Goal: Task Accomplishment & Management: Manage account settings

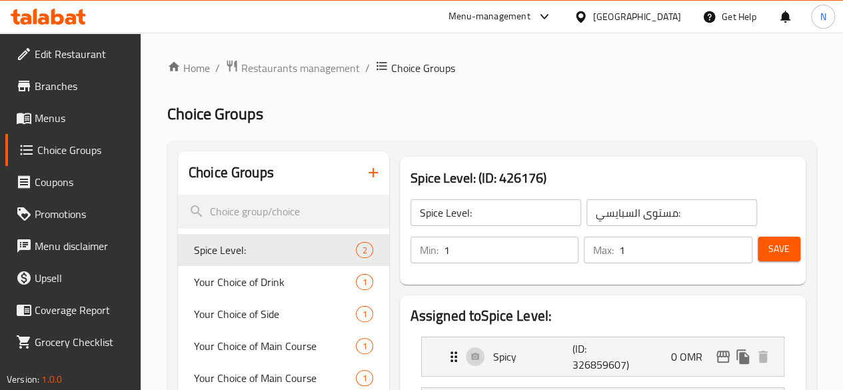
scroll to position [133, 0]
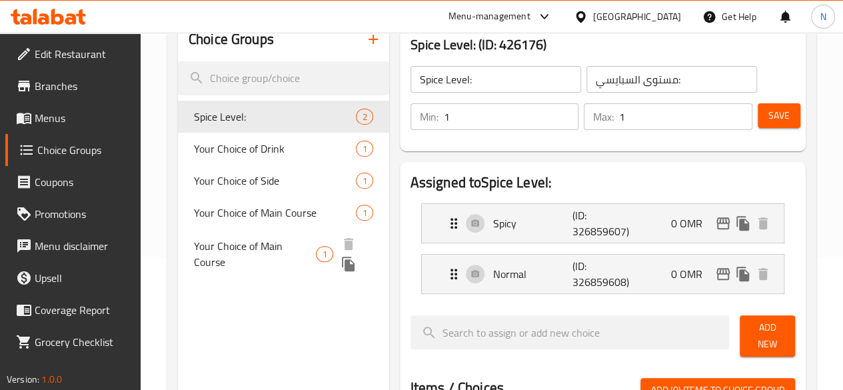
click at [239, 270] on span "Your Choice of Main Course" at bounding box center [255, 254] width 123 height 32
type input "Your Choice of Main Course"
type input "اختيارك للطبق الرئيسي"
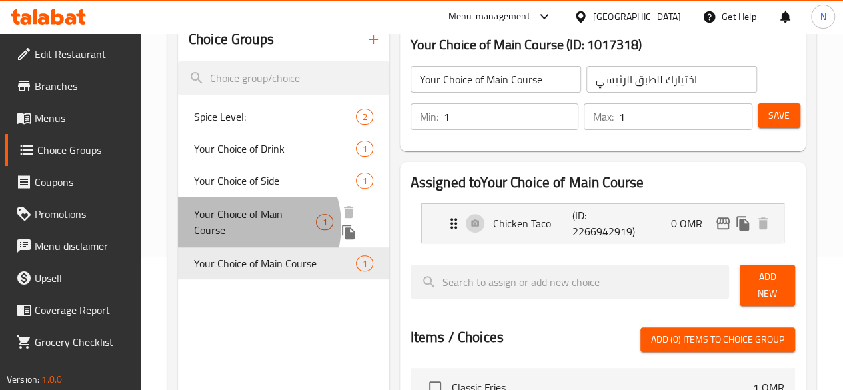
click at [243, 226] on span "Your Choice of Main Course" at bounding box center [255, 222] width 123 height 32
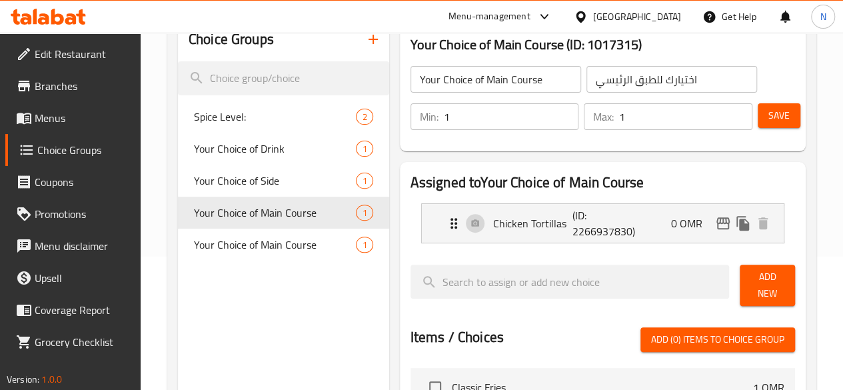
click at [429, 85] on input "Your Choice of Main Course" at bounding box center [496, 79] width 171 height 27
click at [511, 77] on input "Your Choice of Main Course" at bounding box center [496, 79] width 171 height 27
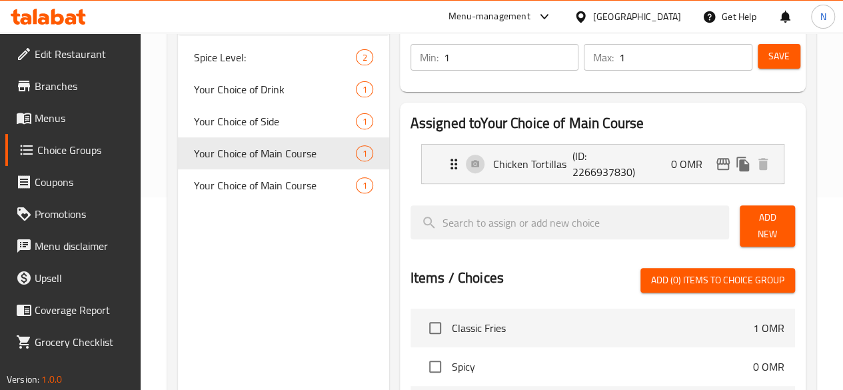
scroll to position [67, 0]
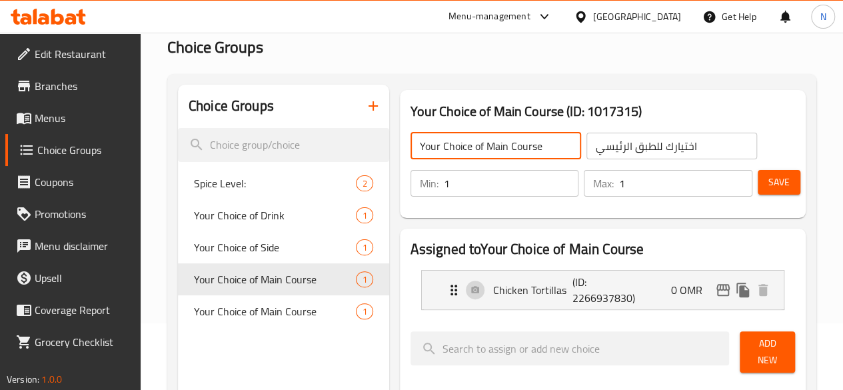
drag, startPoint x: 233, startPoint y: 99, endPoint x: 32, endPoint y: 74, distance: 202.9
click at [45, 75] on div "Edit Restaurant Branches Menus Choice Groups Coupons Promotions Menu disclaimer…" at bounding box center [421, 388] width 843 height 844
click at [369, 106] on icon "button" at bounding box center [373, 105] width 9 height 9
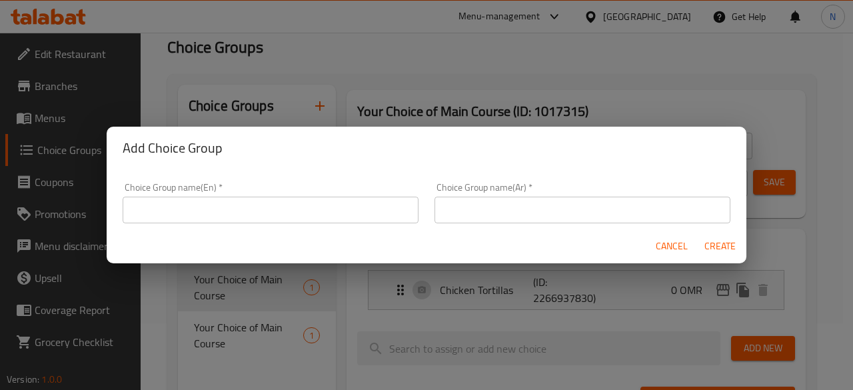
click at [269, 213] on input "text" at bounding box center [271, 210] width 296 height 27
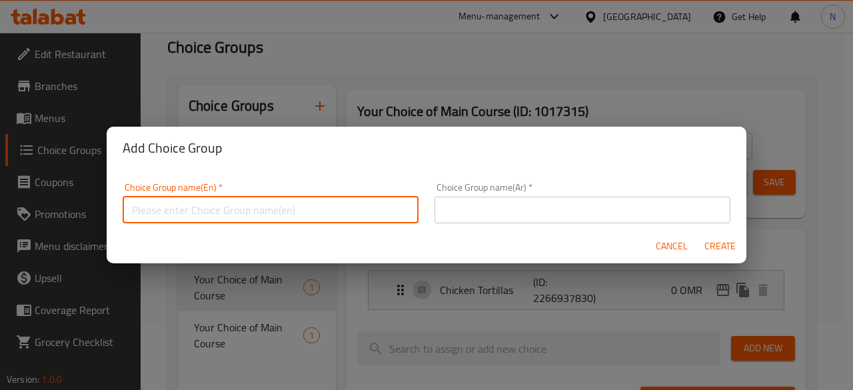
paste input "Your Choice of Main Course"
type input "Your Choice of Main Course"
click at [539, 201] on input "text" at bounding box center [583, 210] width 296 height 27
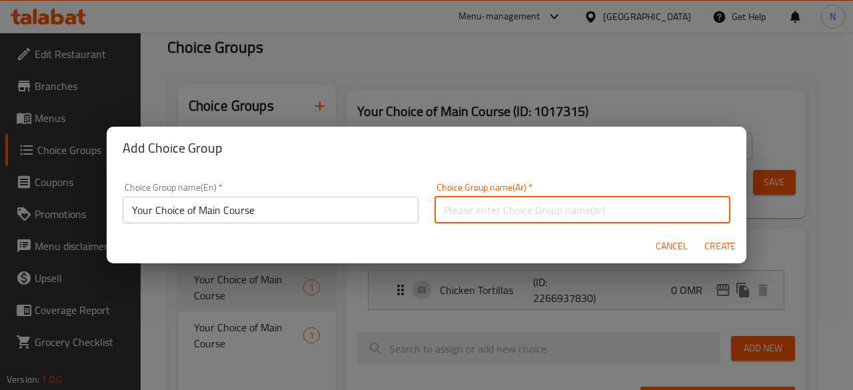
type input "اختيارك للطبق الرئيسي"
click at [732, 248] on span "Create" at bounding box center [720, 246] width 32 height 17
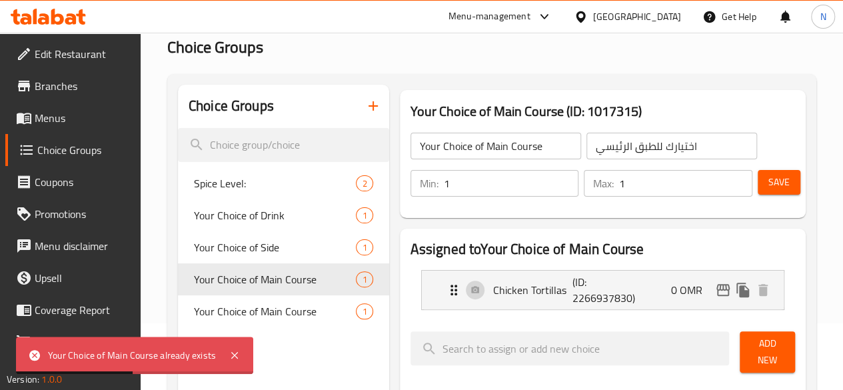
click at [496, 145] on input "Your Choice of Main Course" at bounding box center [496, 146] width 171 height 27
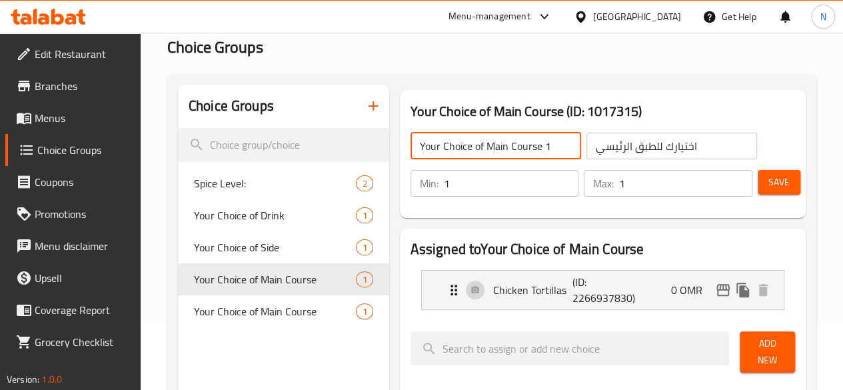
type input "Your Choice of Main Course 1"
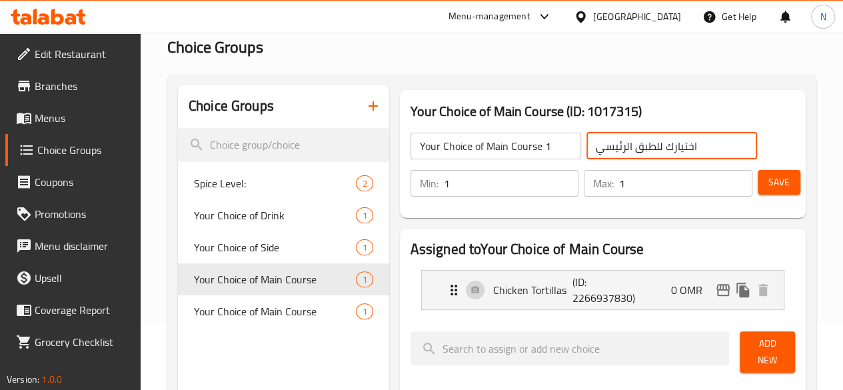
click at [587, 147] on input "اختيارك للطبق الرئيسي" at bounding box center [672, 146] width 171 height 27
type input "اختيارك للطبق الرئيسي"
click at [511, 148] on input "Your Choice of Main Course 1" at bounding box center [496, 146] width 171 height 27
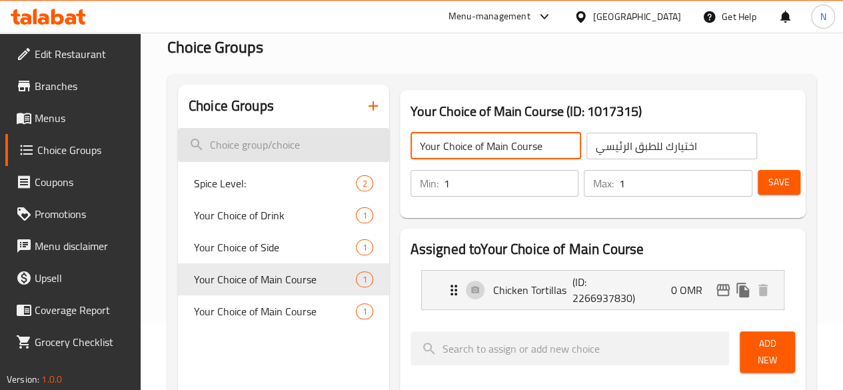
drag, startPoint x: 389, startPoint y: 145, endPoint x: 253, endPoint y: 145, distance: 136.6
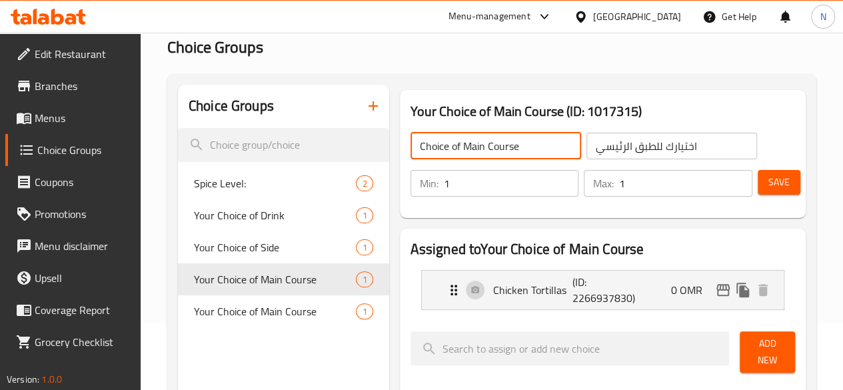
type input "Choice of Main Course"
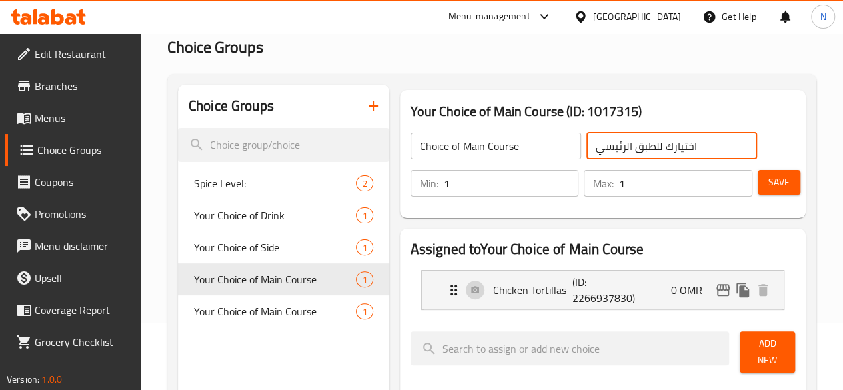
drag, startPoint x: 629, startPoint y: 147, endPoint x: 826, endPoint y: 147, distance: 197.3
click at [826, 147] on div "Home / Restaurants management / Choice Groups Choice Groups Choice Groups Spice…" at bounding box center [492, 388] width 702 height 844
type input "الطبق الرئيسي"
click at [774, 185] on span "Save" at bounding box center [778, 182] width 21 height 17
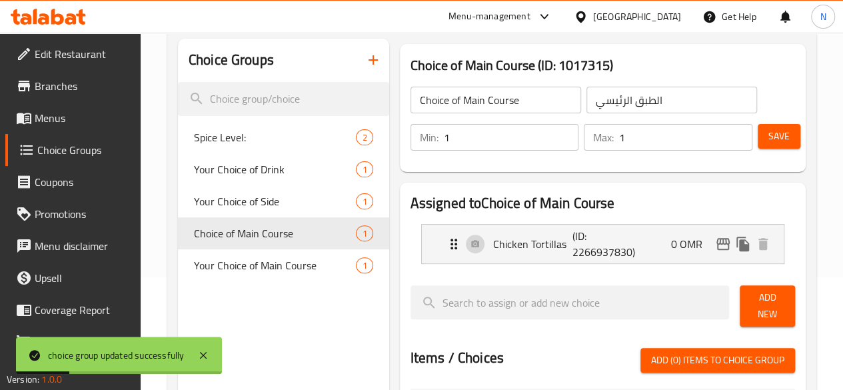
scroll to position [133, 0]
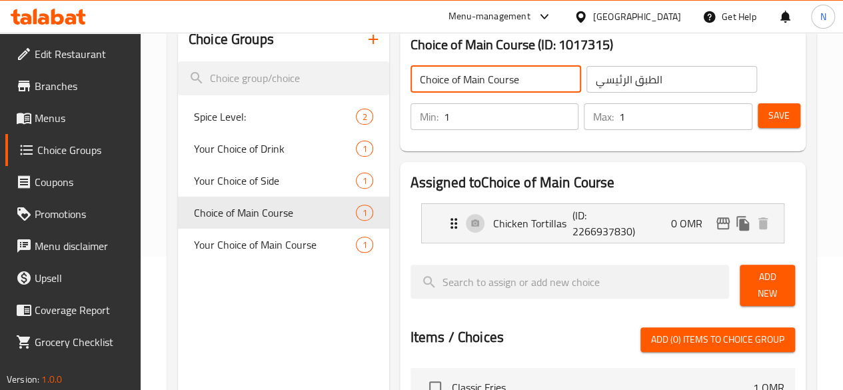
click at [418, 79] on input "Choice of Main Course" at bounding box center [496, 79] width 171 height 27
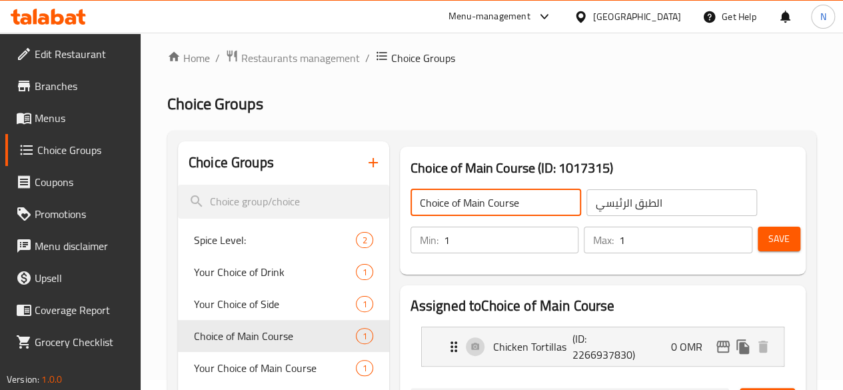
scroll to position [0, 0]
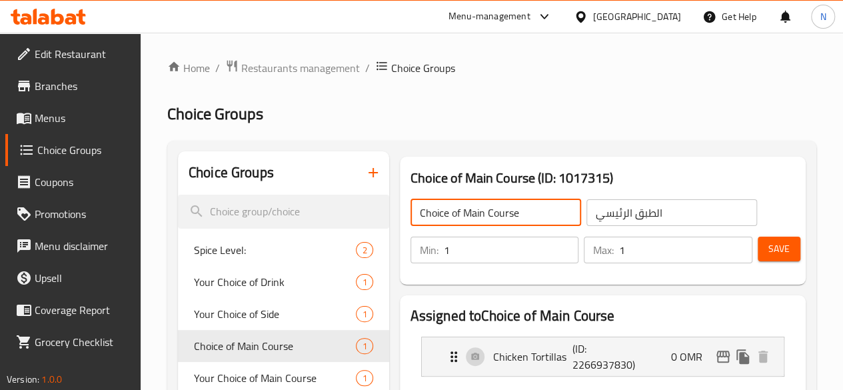
click at [365, 177] on icon "button" at bounding box center [373, 173] width 16 height 16
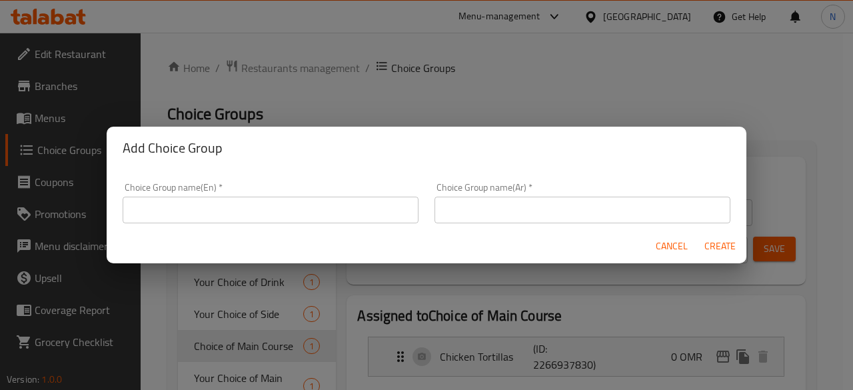
click at [271, 221] on input "text" at bounding box center [271, 210] width 296 height 27
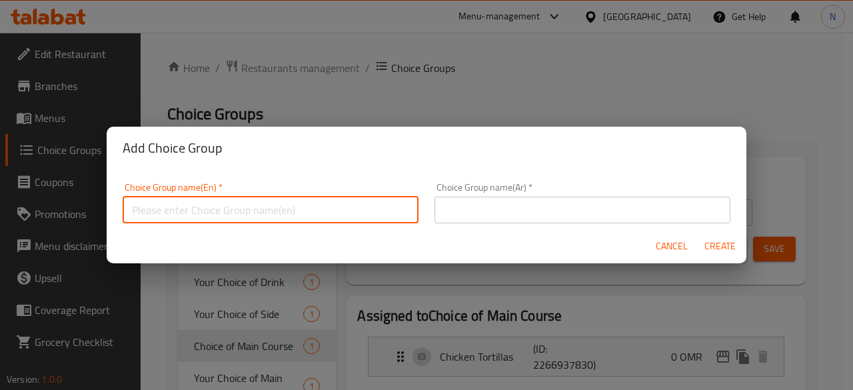
paste input "Choice of Main Course"
type input "Choice of Main Course"
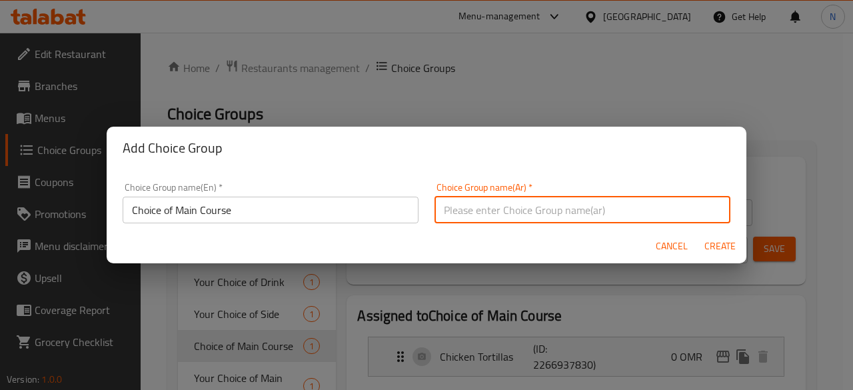
click at [523, 203] on input "text" at bounding box center [583, 210] width 296 height 27
type input "اختيارك للطبق الرئيسي"
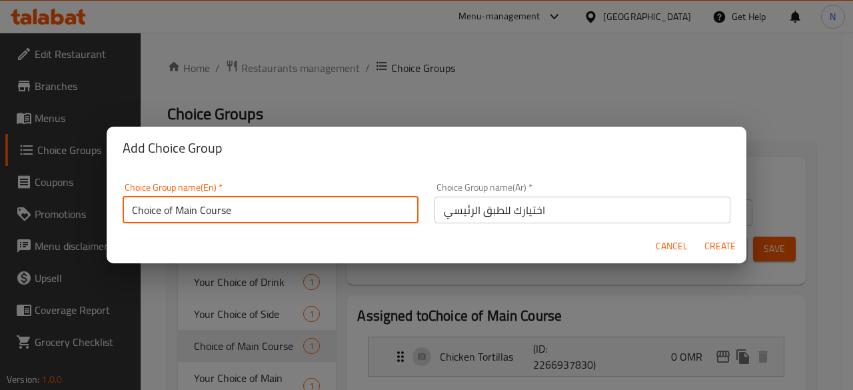
click at [248, 211] on input "Choice of Main Course" at bounding box center [271, 210] width 296 height 27
drag, startPoint x: 173, startPoint y: 210, endPoint x: 19, endPoint y: 213, distance: 154.0
click at [19, 213] on div "Add Choice Group Choice Group name(En)   * Choice of Main Course Choice Group n…" at bounding box center [426, 195] width 853 height 390
click at [177, 211] on input "Choice of Main Course" at bounding box center [271, 210] width 296 height 27
drag, startPoint x: 176, startPoint y: 210, endPoint x: 72, endPoint y: 210, distance: 104.0
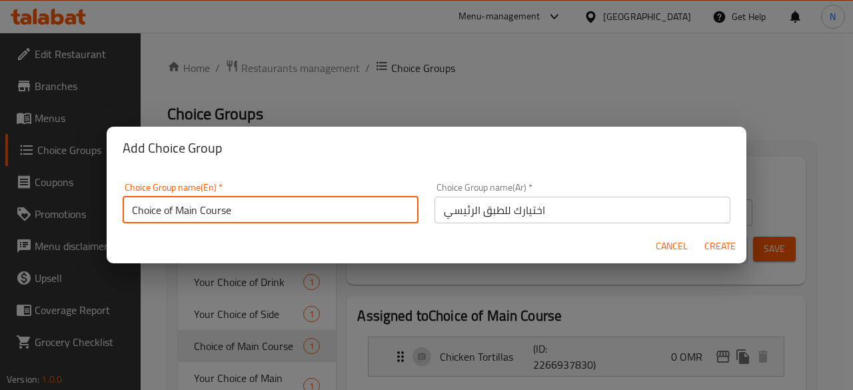
click at [72, 210] on div "Add Choice Group Choice Group name(En)   * Choice of Main Course Choice Group n…" at bounding box center [426, 195] width 853 height 390
type input "Main Course"
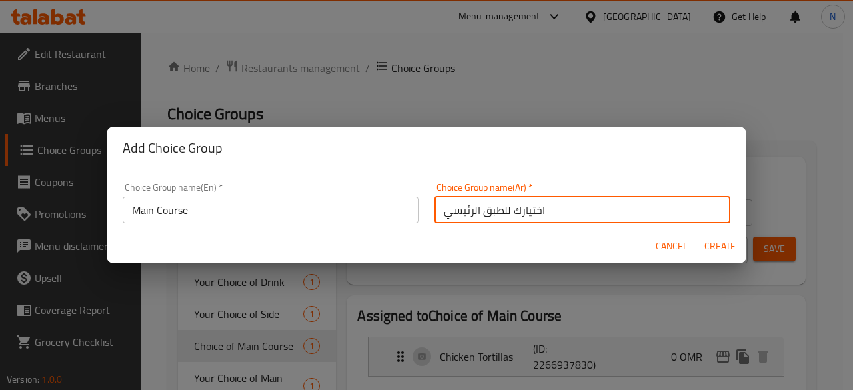
drag, startPoint x: 499, startPoint y: 209, endPoint x: 727, endPoint y: 203, distance: 228.7
click at [727, 203] on div "Choice Group name(Ar)   * اختيارك للطبق الرئيسي Choice Group name(Ar) *" at bounding box center [583, 203] width 312 height 57
type input "الطبق الرئيسي"
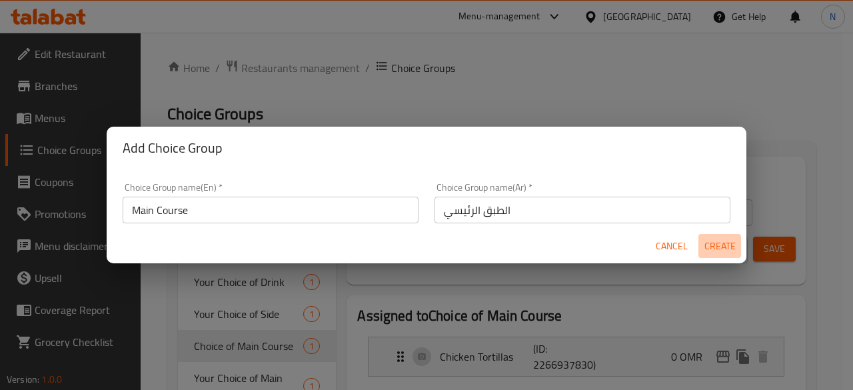
click at [724, 248] on span "Create" at bounding box center [720, 246] width 32 height 17
type input "Main Course"
type input "الطبق الرئيسي"
type input "0"
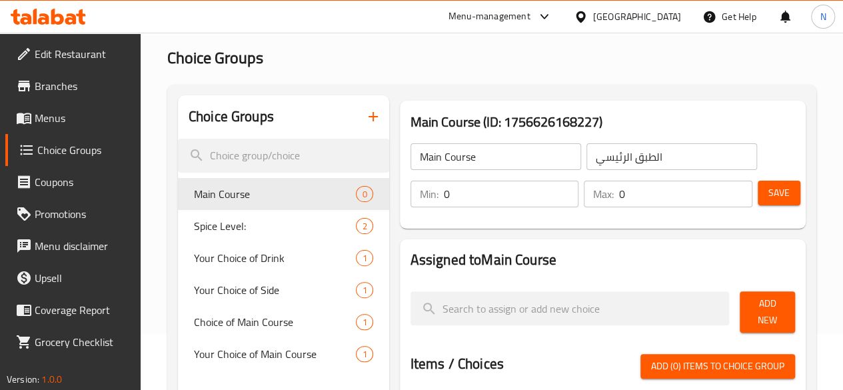
scroll to position [133, 0]
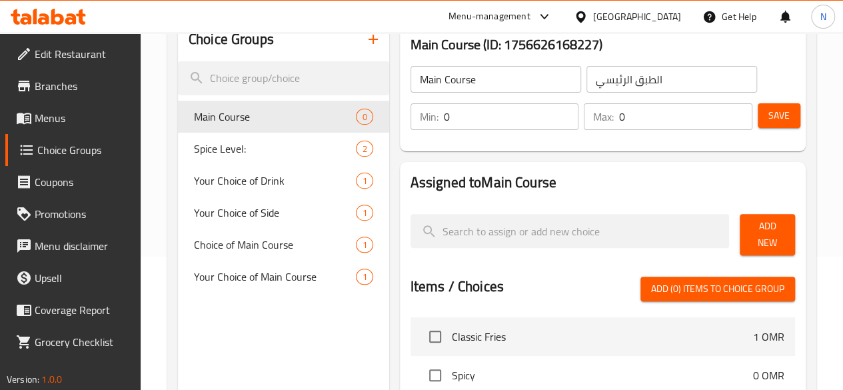
click at [444, 112] on input "0" at bounding box center [511, 116] width 135 height 27
type input "1"
click at [619, 119] on input "0" at bounding box center [685, 116] width 133 height 27
type input "1"
click at [768, 109] on span "Save" at bounding box center [778, 115] width 21 height 17
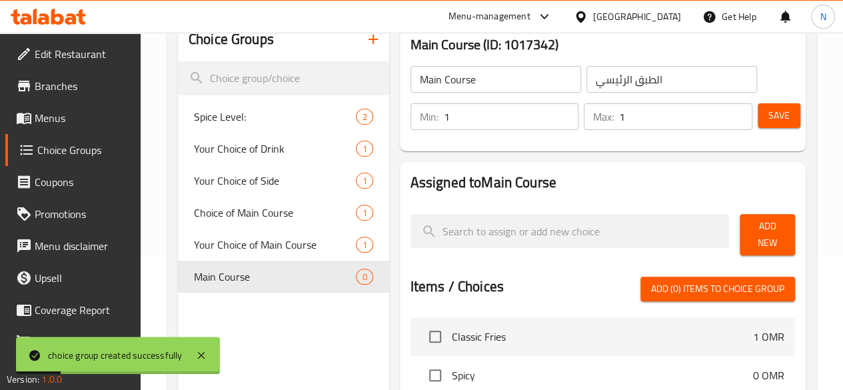
click at [762, 227] on span "Add New" at bounding box center [767, 234] width 34 height 33
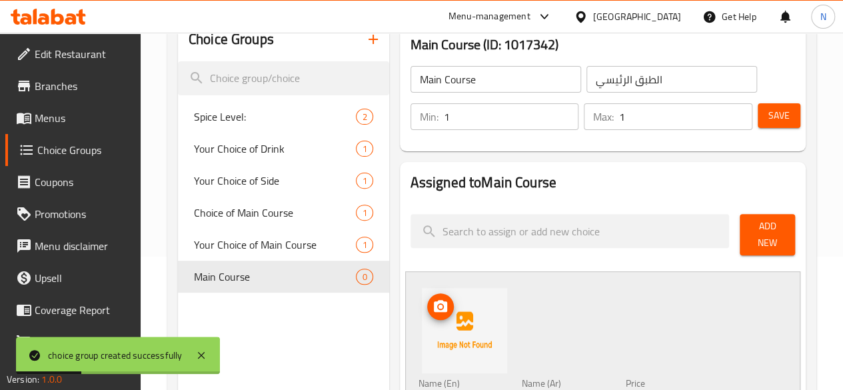
scroll to position [333, 0]
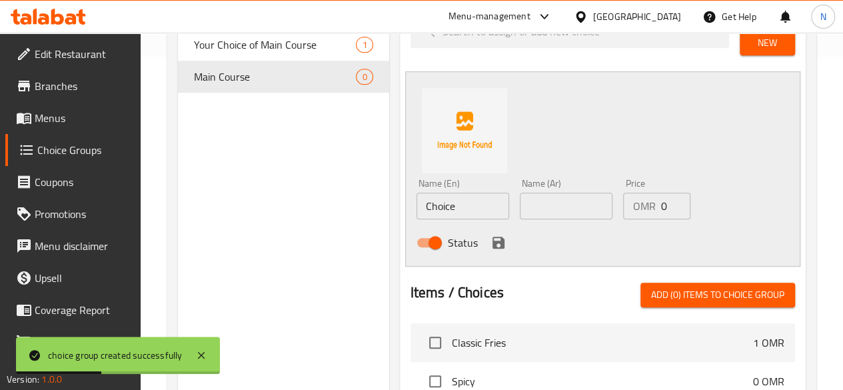
click at [417, 195] on input "Choice" at bounding box center [463, 206] width 93 height 27
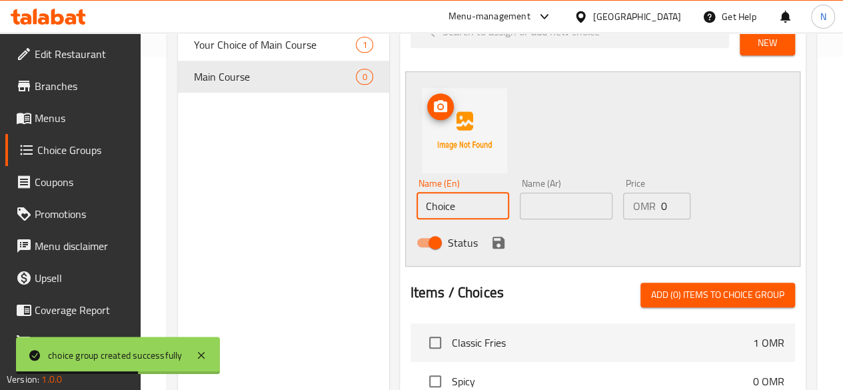
paste input "of Main Course"
type input "Choice of Main Course"
drag, startPoint x: 419, startPoint y: 201, endPoint x: 244, endPoint y: 201, distance: 175.3
click at [256, 201] on div "Choice Groups Spice Level: 2 Your Choice of Drink 1 Your Choice of Side 1 Choic…" at bounding box center [494, 239] width 633 height 843
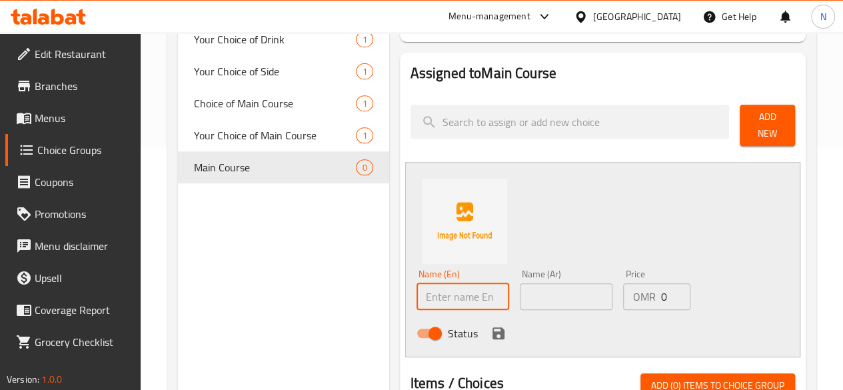
scroll to position [67, 0]
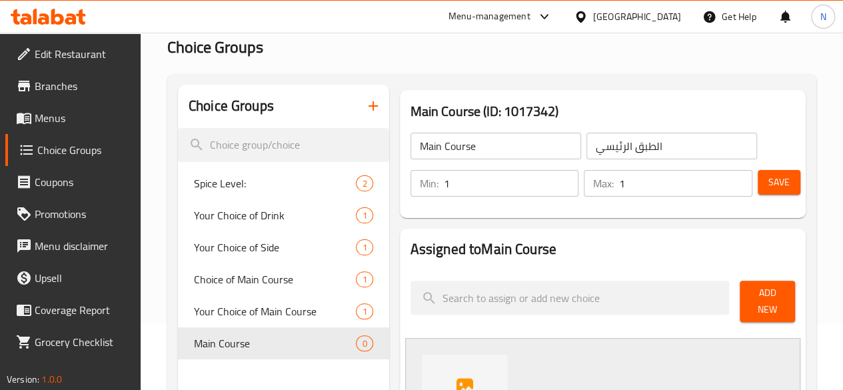
click at [773, 183] on span "Save" at bounding box center [778, 182] width 21 height 17
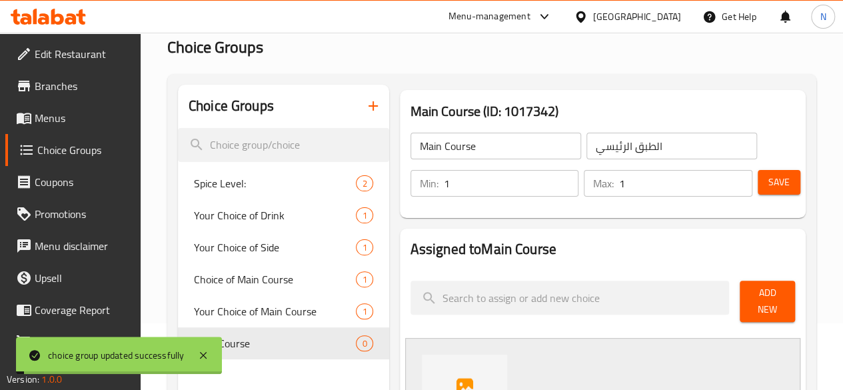
click at [59, 117] on span "Menus" at bounding box center [82, 118] width 95 height 16
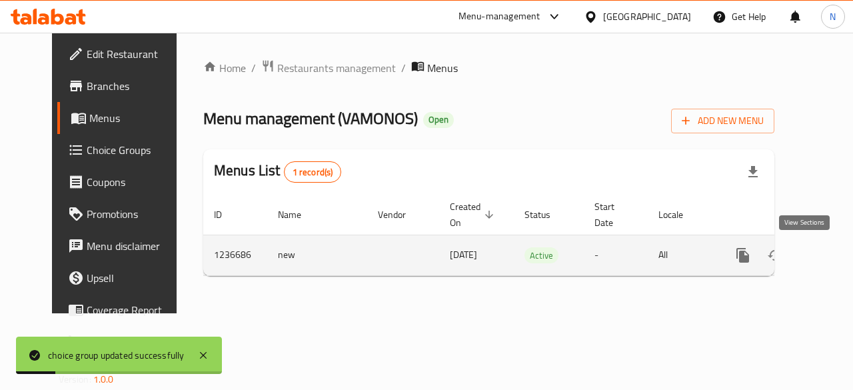
click at [833, 254] on icon "enhanced table" at bounding box center [839, 255] width 12 height 12
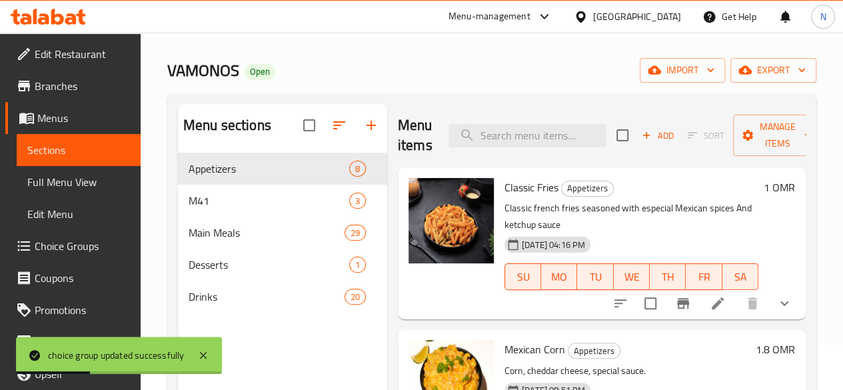
scroll to position [67, 0]
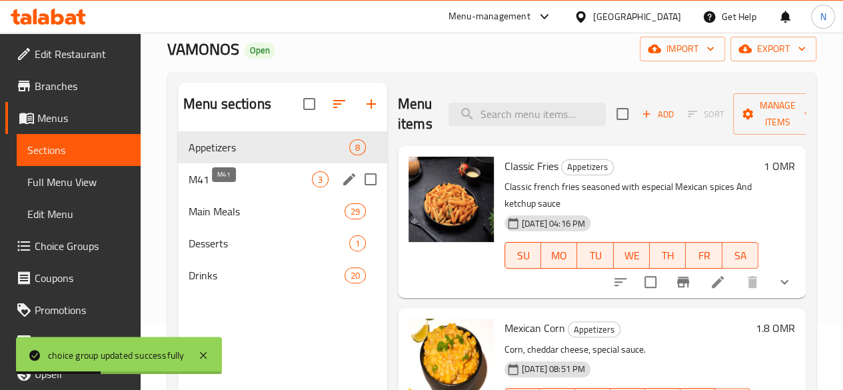
click at [243, 187] on span "M41" at bounding box center [250, 179] width 123 height 16
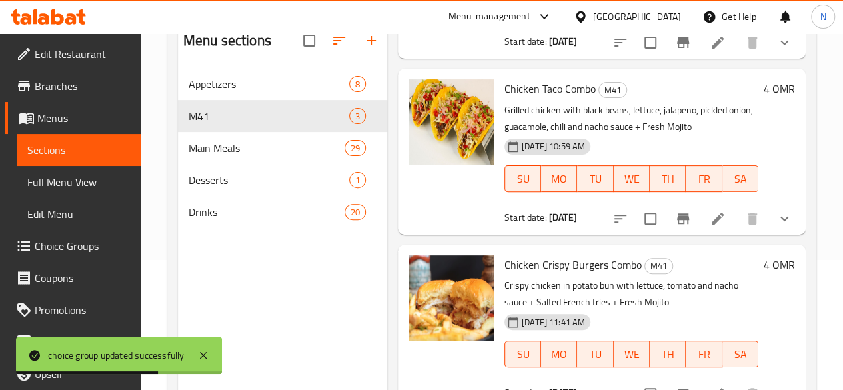
scroll to position [187, 0]
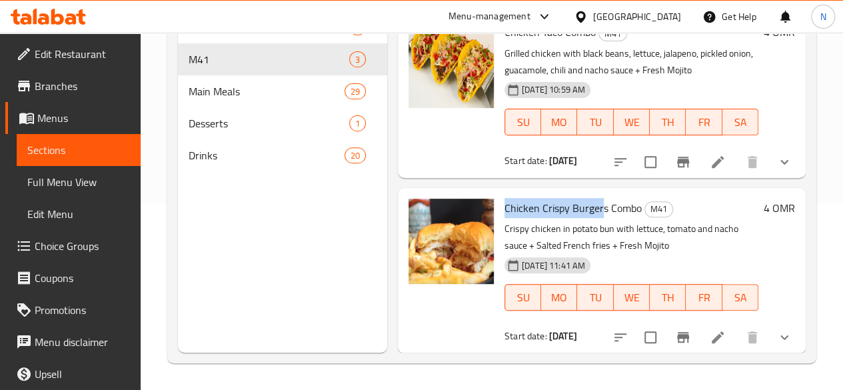
drag, startPoint x: 452, startPoint y: 209, endPoint x: 550, endPoint y: 210, distance: 98.0
click at [550, 210] on span "Chicken Crispy Burgers Combo" at bounding box center [573, 208] width 137 height 20
copy span "Chicken Crispy Burger"
click at [49, 241] on span "Choice Groups" at bounding box center [82, 246] width 95 height 16
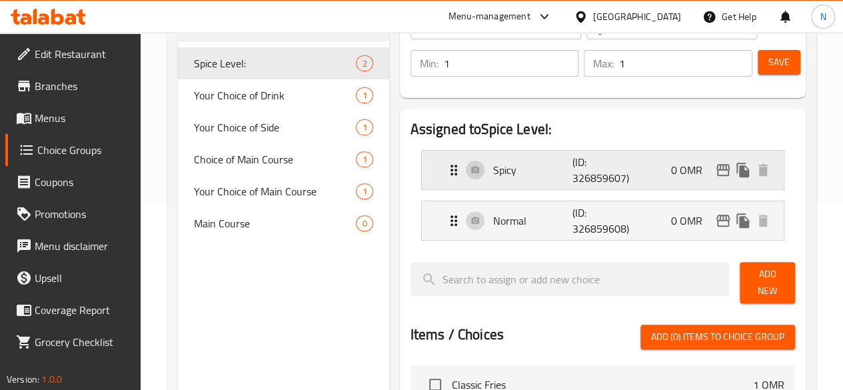
scroll to position [120, 0]
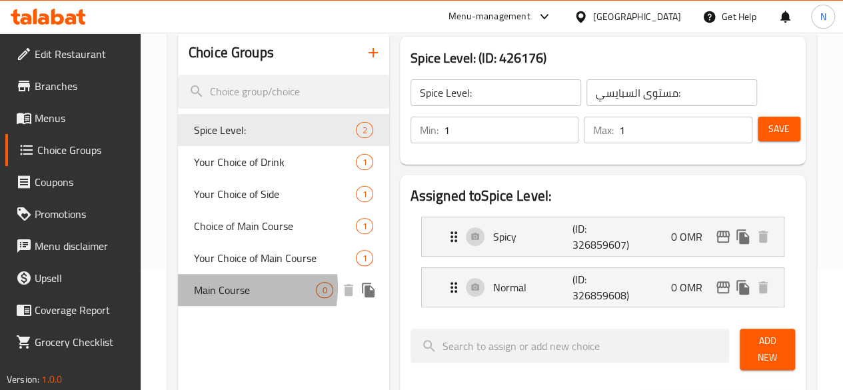
click at [219, 298] on span "Main Course" at bounding box center [255, 290] width 123 height 16
type input "Main Course"
type input "الطبق الرئيسي"
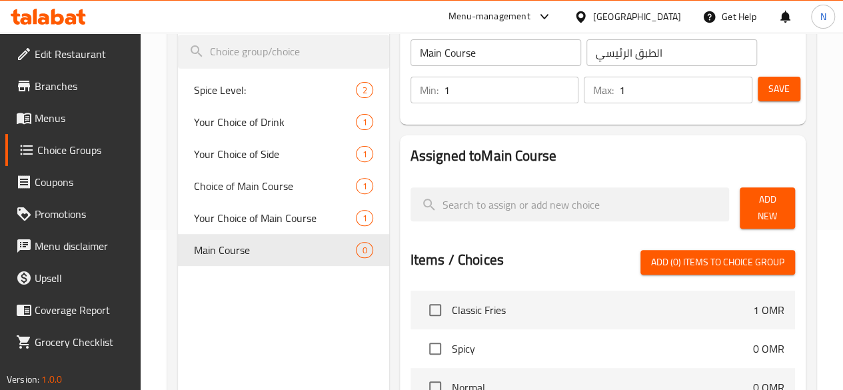
scroll to position [187, 0]
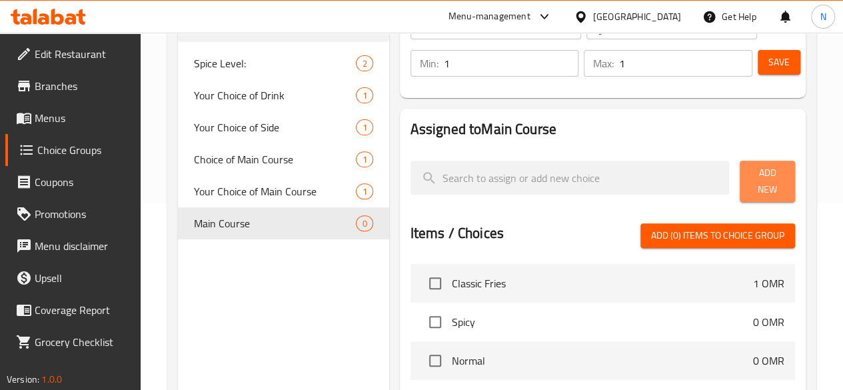
click at [740, 186] on button "Add New" at bounding box center [767, 181] width 55 height 41
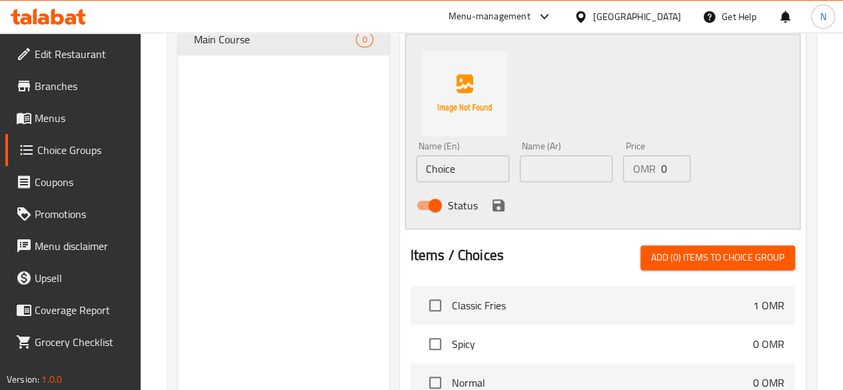
scroll to position [387, 0]
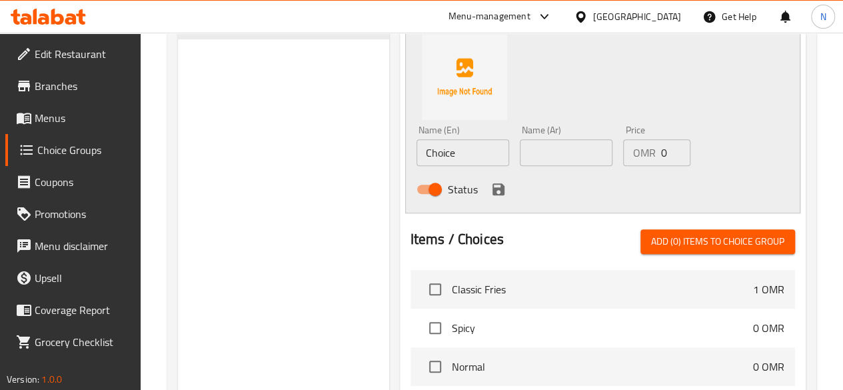
click at [417, 139] on input "Choice" at bounding box center [463, 152] width 93 height 27
paste input "icken Crispy Burger"
type input "Chicken Crispy Burger"
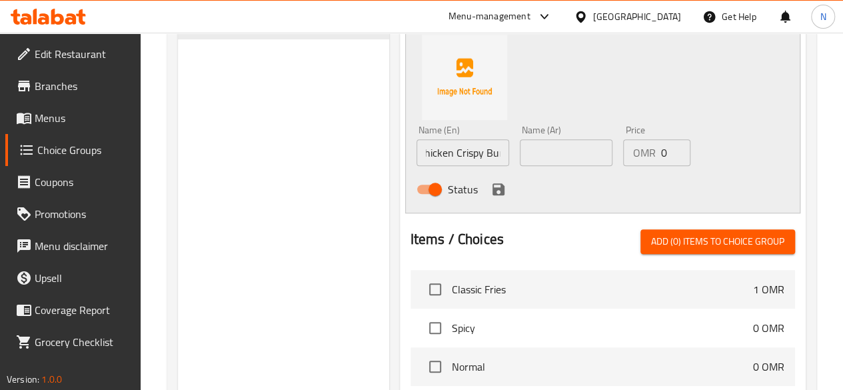
scroll to position [0, 0]
click at [543, 139] on input "text" at bounding box center [566, 152] width 93 height 27
paste input "برجر دجاج مقرمش"
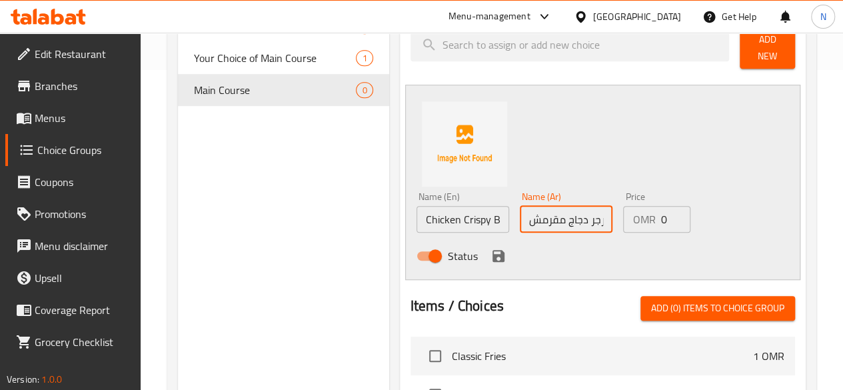
scroll to position [253, 0]
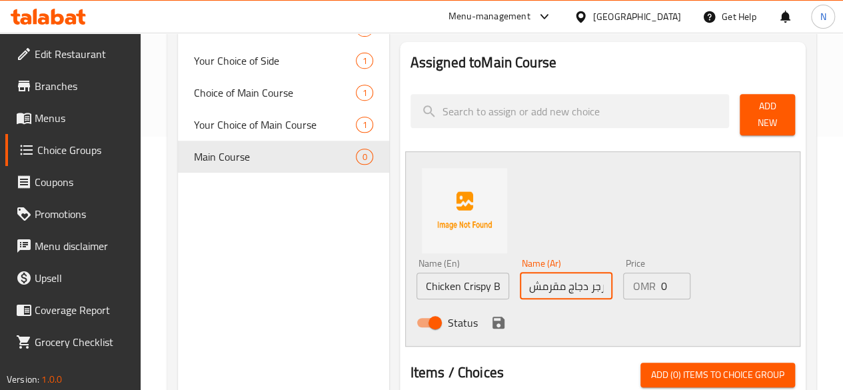
type input "برجر دجاج مقرمش"
click at [493, 317] on icon "save" at bounding box center [499, 323] width 12 height 12
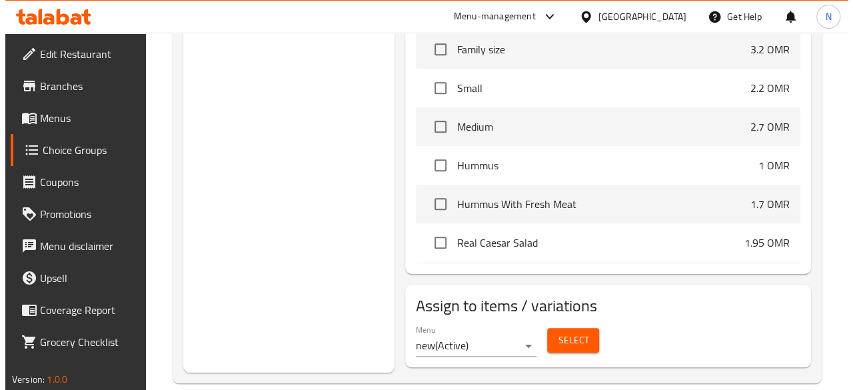
scroll to position [333, 0]
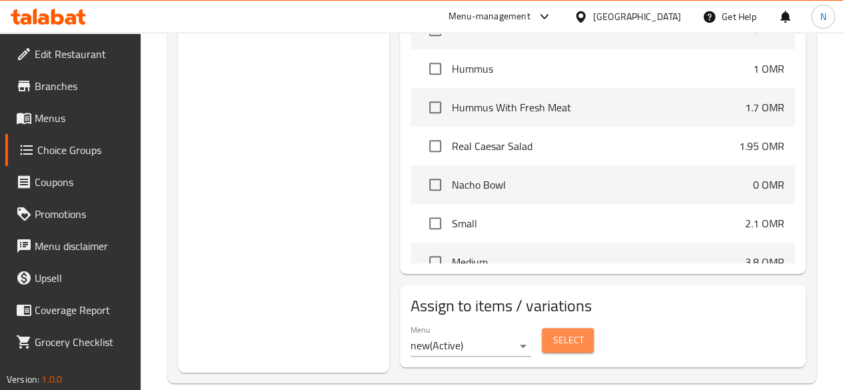
click at [553, 332] on span "Select" at bounding box center [568, 340] width 31 height 17
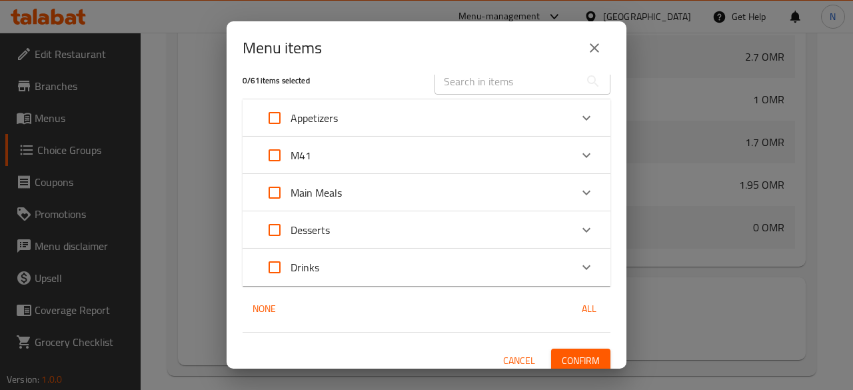
scroll to position [27, 0]
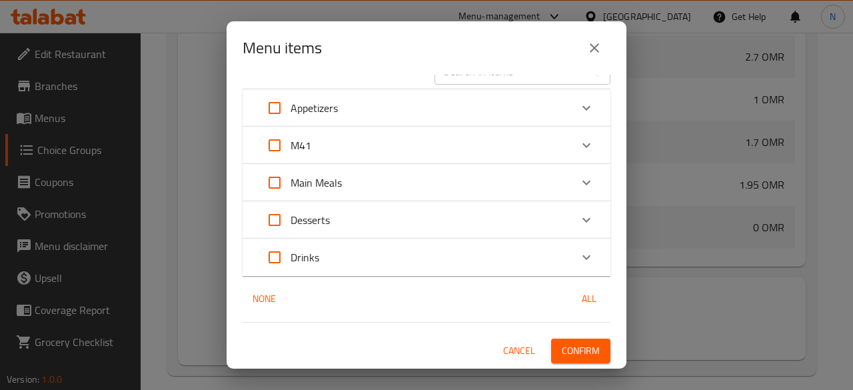
click at [583, 145] on icon "Expand" at bounding box center [587, 145] width 16 height 16
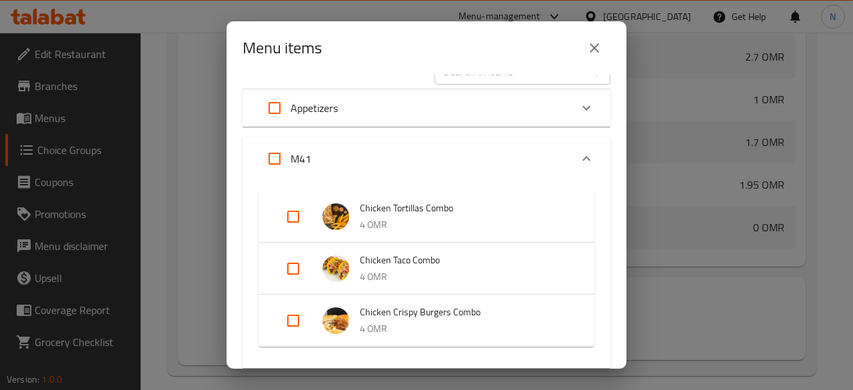
scroll to position [161, 0]
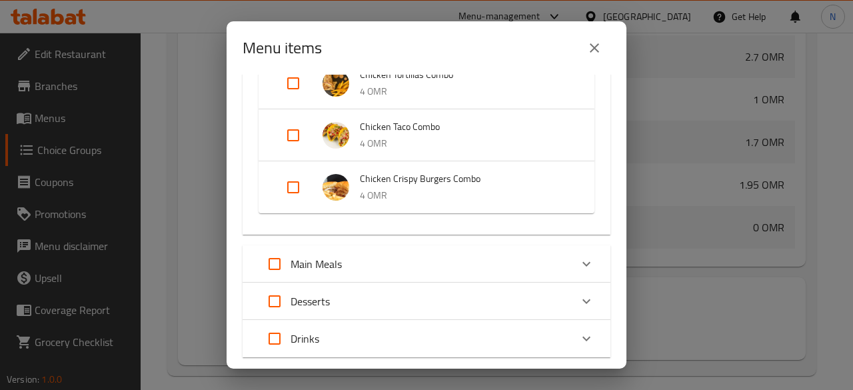
click at [300, 177] on input "Expand" at bounding box center [293, 187] width 32 height 32
checkbox input "true"
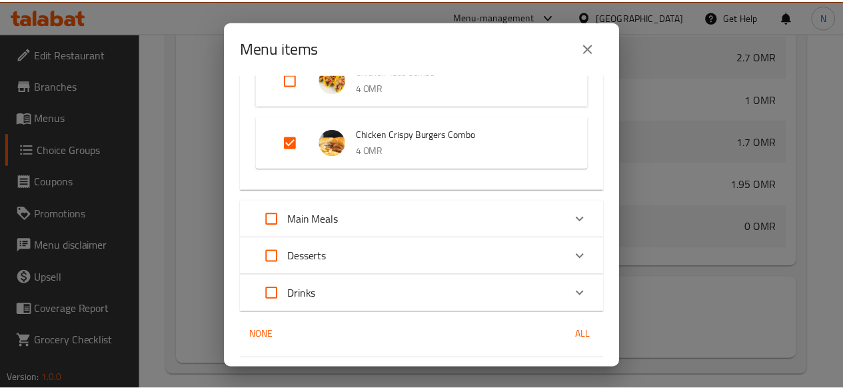
scroll to position [252, 0]
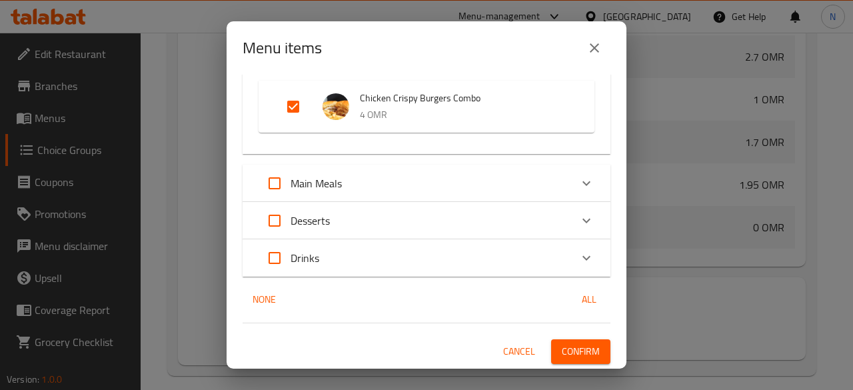
click at [551, 347] on button "Confirm" at bounding box center [580, 351] width 59 height 25
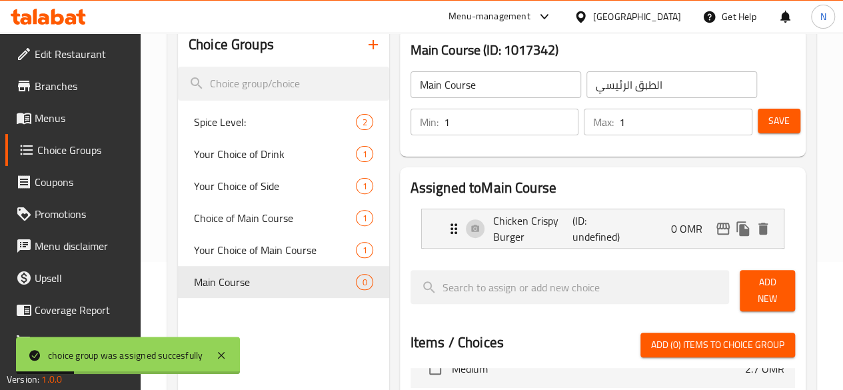
scroll to position [67, 0]
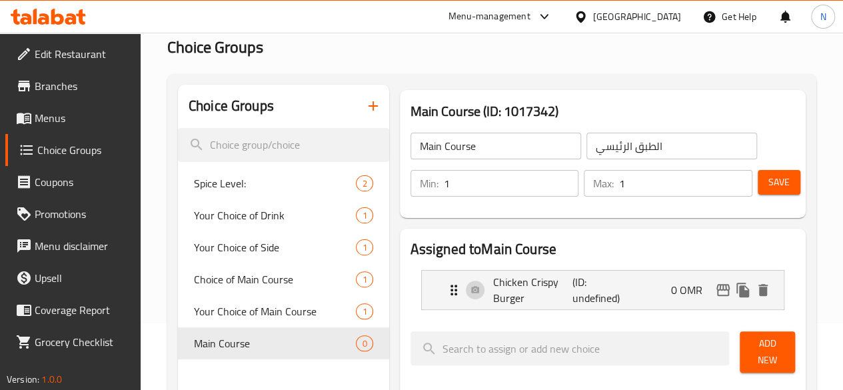
click at [41, 116] on span "Menus" at bounding box center [82, 118] width 95 height 16
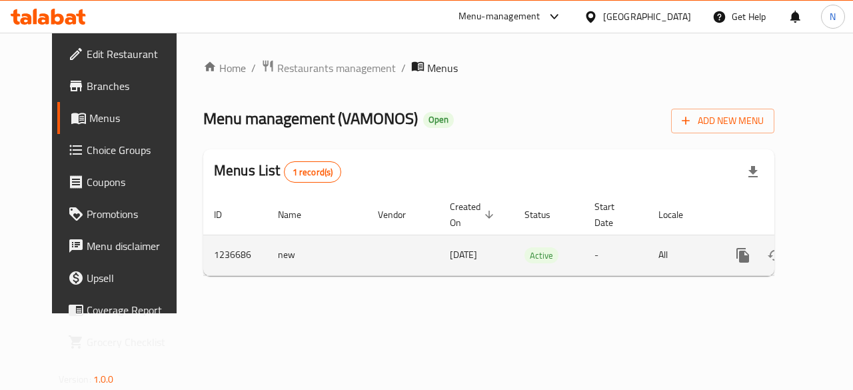
click at [831, 256] on icon "enhanced table" at bounding box center [839, 255] width 16 height 16
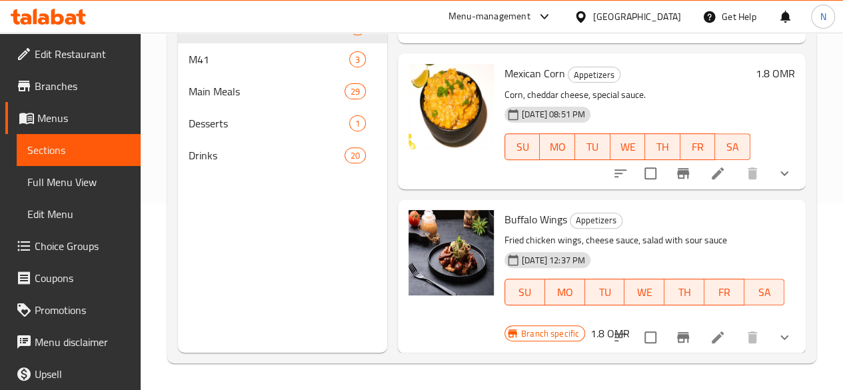
scroll to position [67, 0]
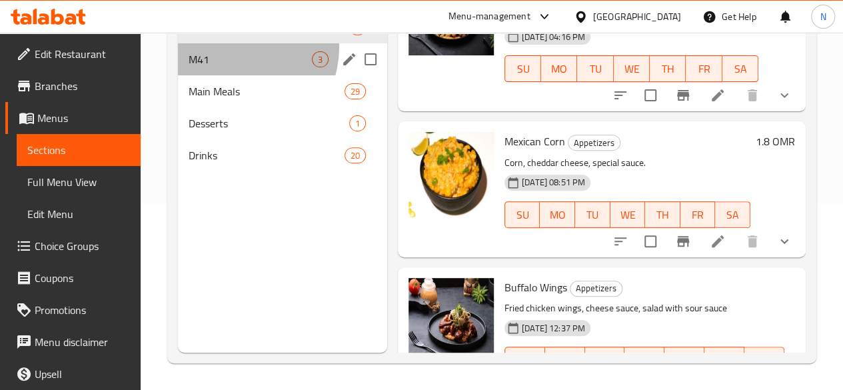
click at [227, 66] on div "M41 3" at bounding box center [282, 59] width 209 height 32
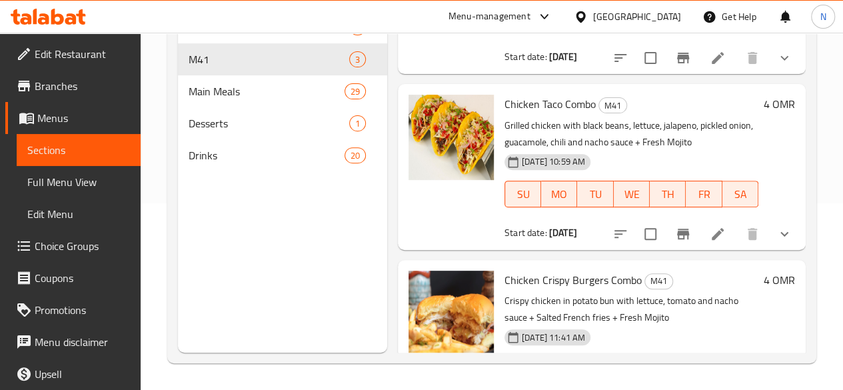
scroll to position [189, 0]
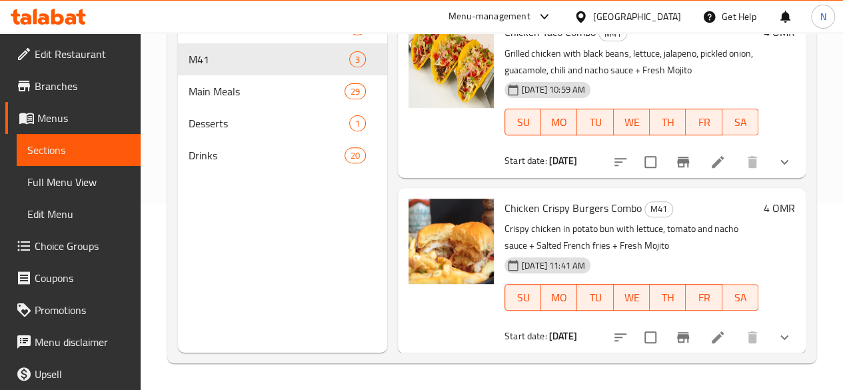
click at [706, 346] on li at bounding box center [717, 337] width 37 height 24
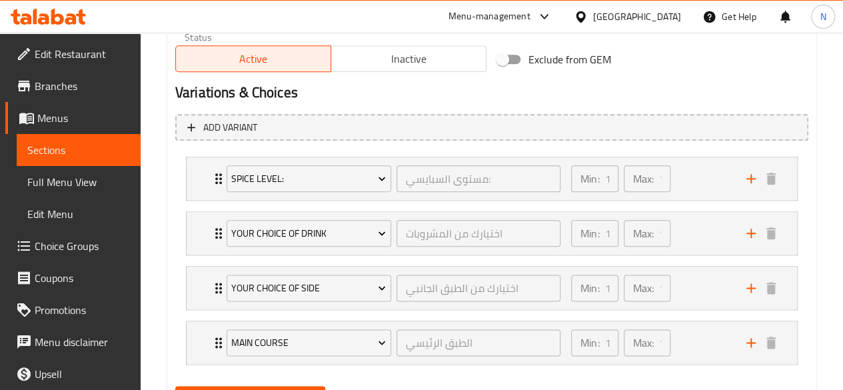
scroll to position [755, 0]
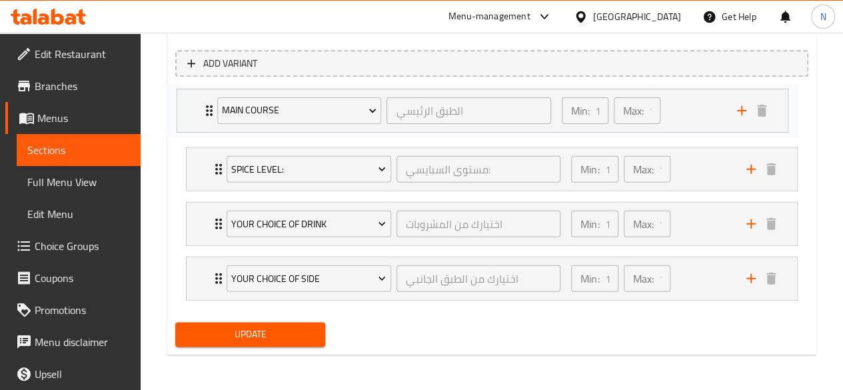
drag, startPoint x: 219, startPoint y: 277, endPoint x: 209, endPoint y: 105, distance: 172.2
click at [209, 105] on div "Spice Level: مستوى السبایسي: ​ Min: 1 ​ Max: 1 ​ Spicy (ID: 326859607) 0 OMR Na…" at bounding box center [491, 196] width 633 height 218
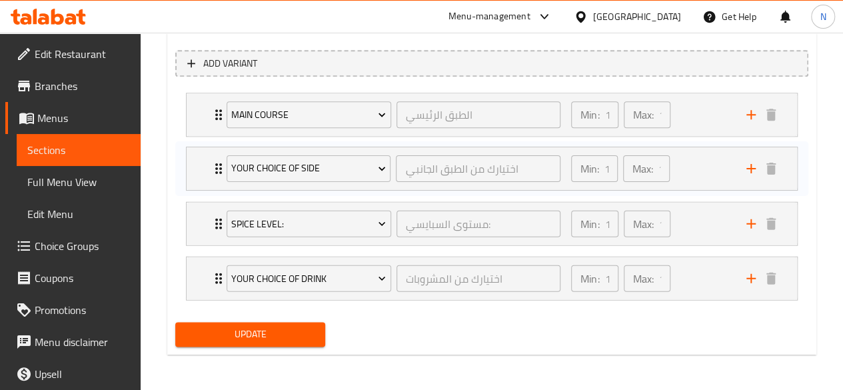
drag, startPoint x: 211, startPoint y: 286, endPoint x: 211, endPoint y: 171, distance: 115.3
click at [211, 171] on div "Main Course الطبق الرئيسي ​ Min: 1 ​ Max: 1 ​ Spice Level: مستوى السبایسي: ​ Mi…" at bounding box center [491, 196] width 633 height 218
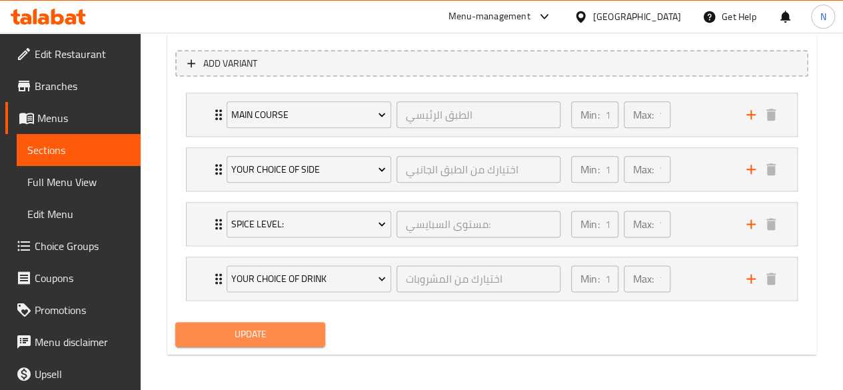
click at [273, 335] on span "Update" at bounding box center [250, 334] width 129 height 17
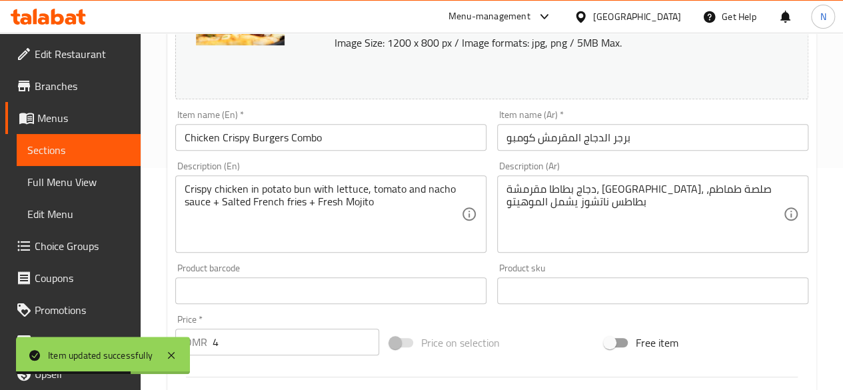
scroll to position [22, 0]
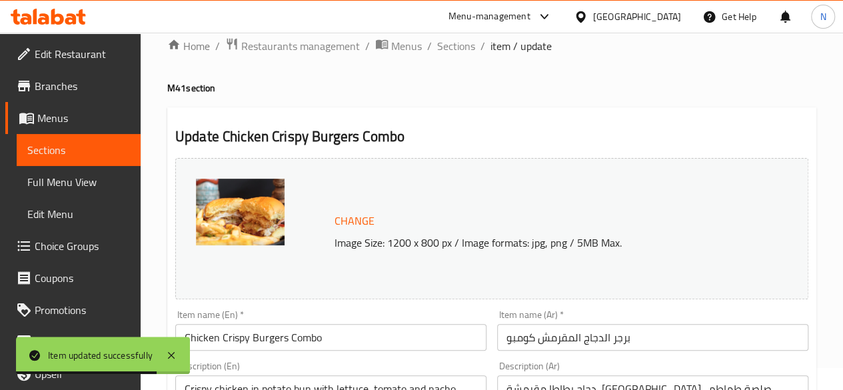
click at [61, 53] on span "Edit Restaurant" at bounding box center [82, 54] width 95 height 16
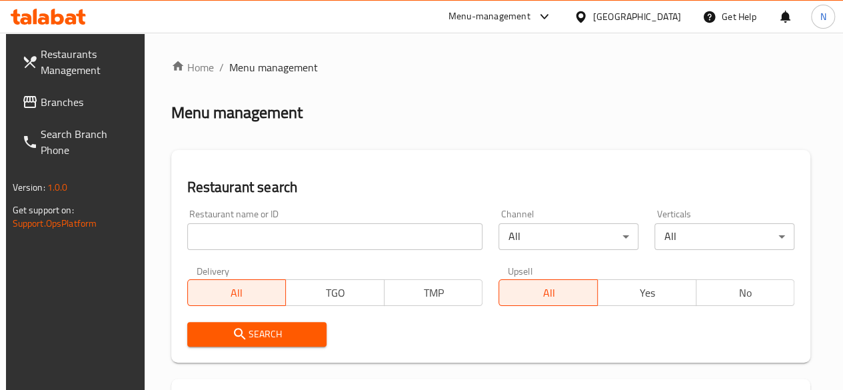
click at [212, 229] on input "search" at bounding box center [335, 236] width 296 height 27
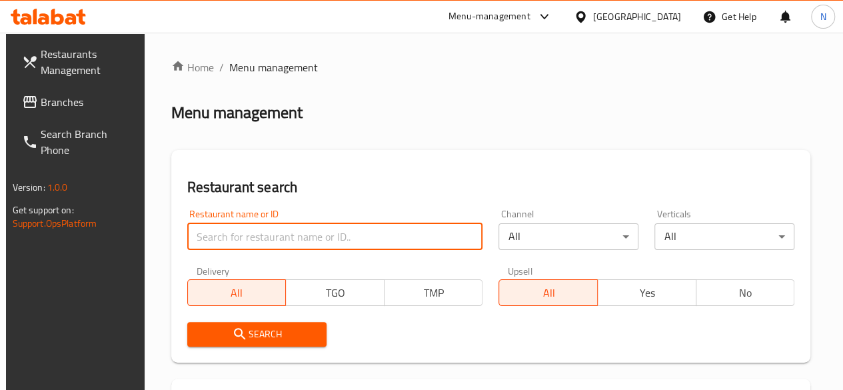
paste input "EL Baraka Fried Chicken"
type input "EL Baraka Fried Chicken"
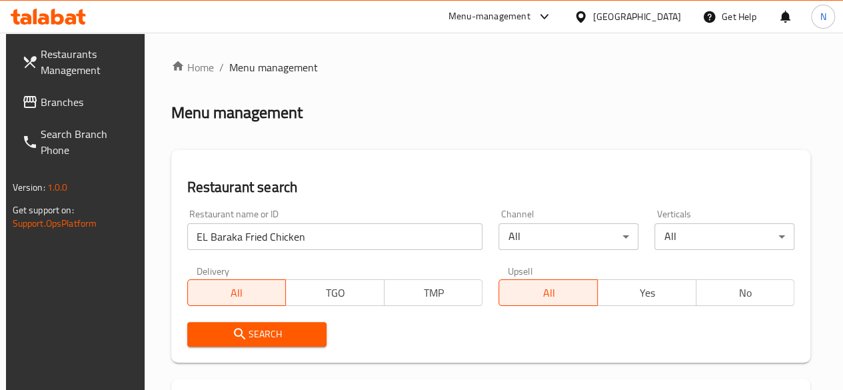
click at [258, 326] on span "Search" at bounding box center [257, 334] width 119 height 17
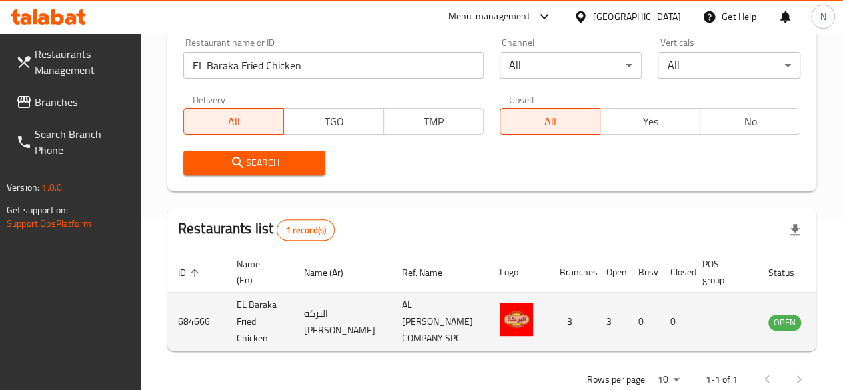
scroll to position [221, 0]
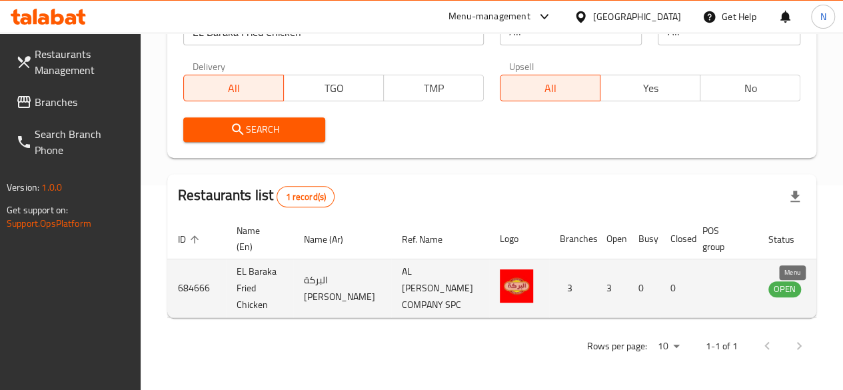
click at [839, 285] on icon "enhanced table" at bounding box center [846, 288] width 15 height 11
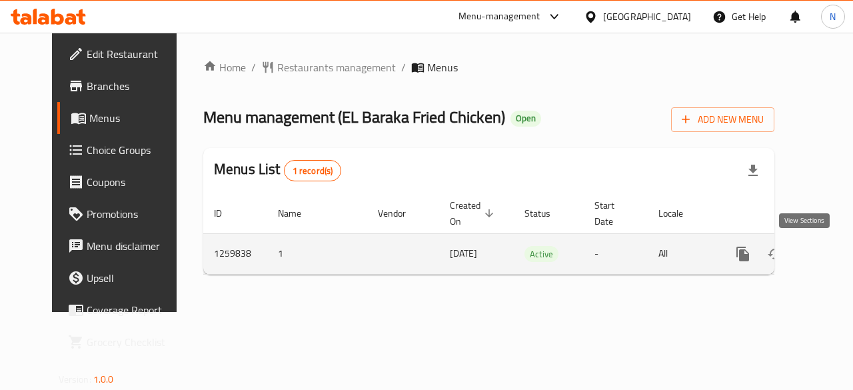
click at [833, 253] on icon "enhanced table" at bounding box center [839, 254] width 12 height 12
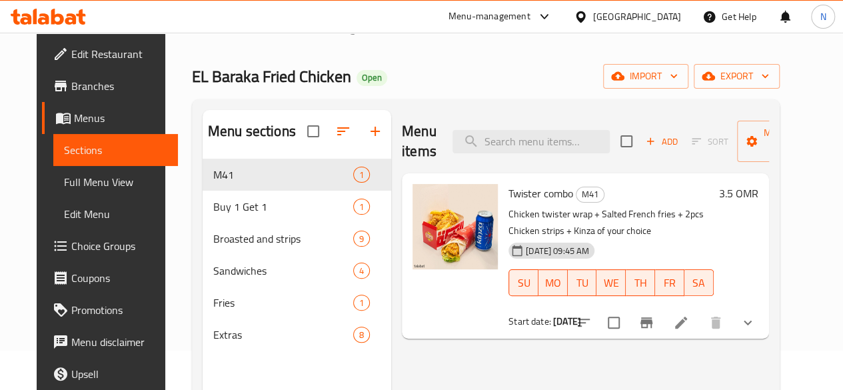
scroll to position [67, 0]
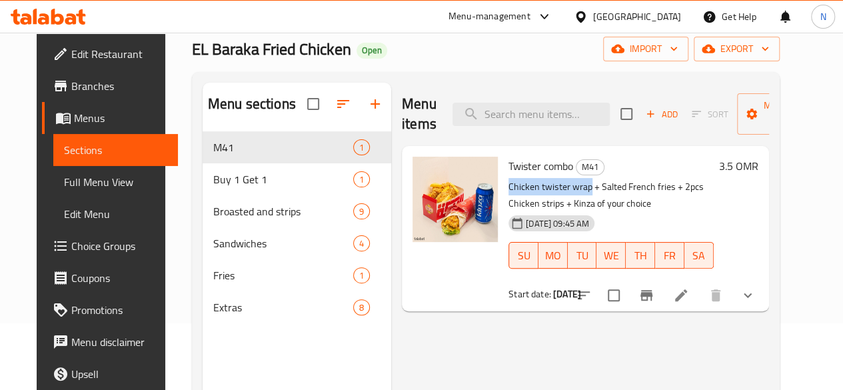
drag, startPoint x: 452, startPoint y: 185, endPoint x: 534, endPoint y: 190, distance: 82.1
click at [534, 190] on p "Chicken twister wrap + Salted French fries + 2pcs Chicken strips + Kinza of you…" at bounding box center [611, 195] width 205 height 33
copy p "Chicken twister wrap"
click at [71, 242] on span "Choice Groups" at bounding box center [118, 246] width 95 height 16
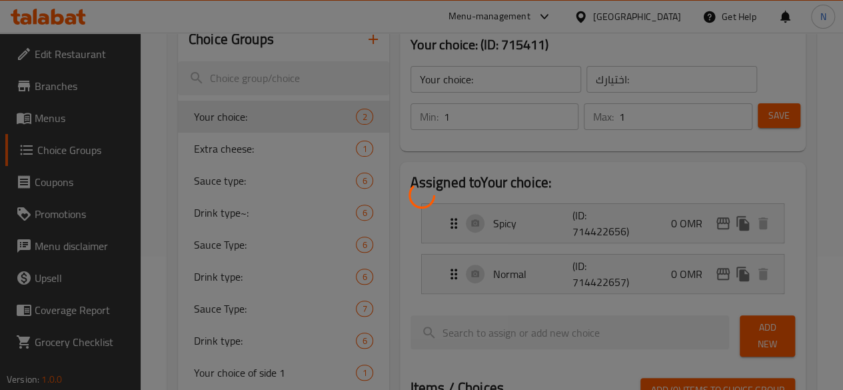
scroll to position [67, 0]
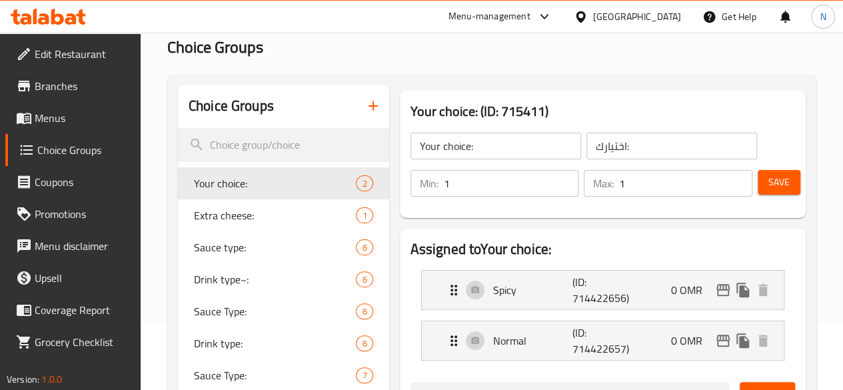
click at [369, 107] on icon "button" at bounding box center [373, 105] width 9 height 9
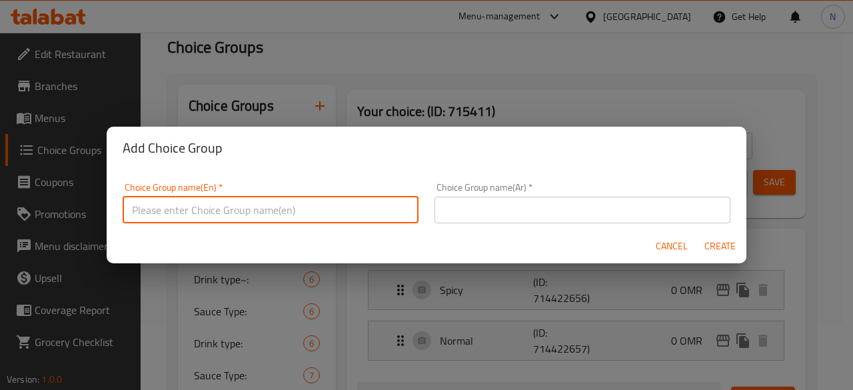
click at [261, 206] on input "text" at bounding box center [271, 210] width 296 height 27
type input "Your Choice of Main Course"
click at [491, 201] on input "text" at bounding box center [583, 210] width 296 height 27
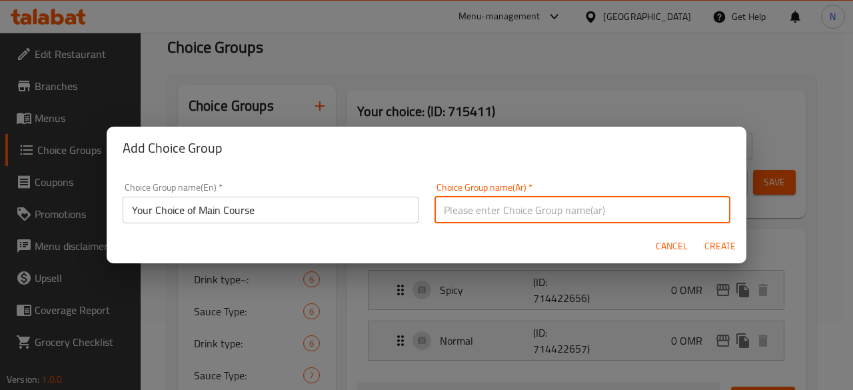
type input "اختيارك للطبق الرئيسي"
click at [709, 246] on span "Create" at bounding box center [720, 246] width 32 height 17
type input "Your Choice of Main Course"
type input "اختيارك للطبق الرئيسي"
type input "0"
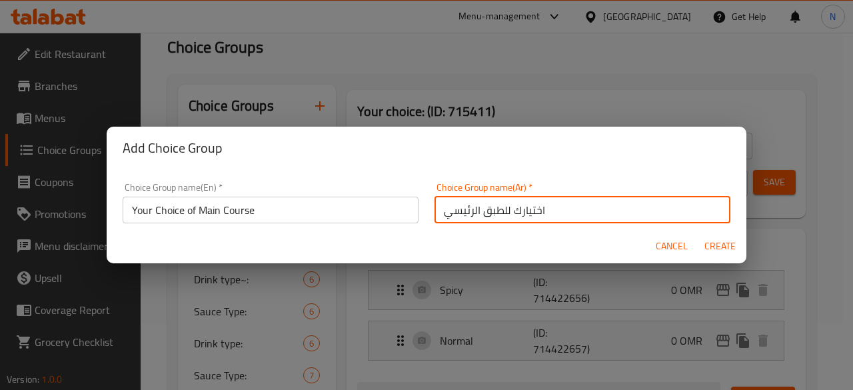
type input "0"
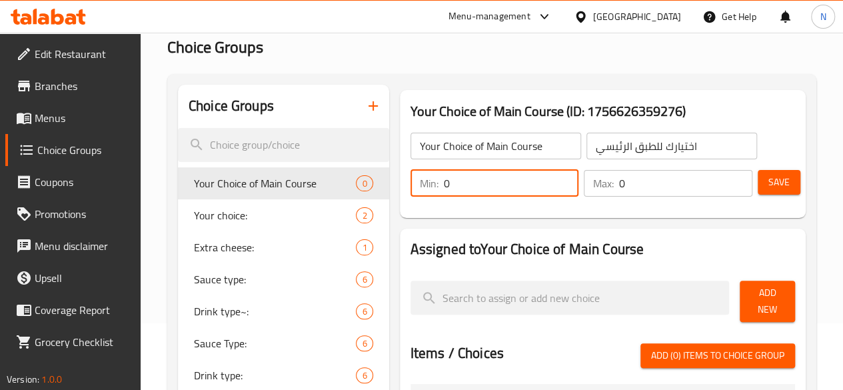
click at [444, 187] on input "0" at bounding box center [511, 183] width 135 height 27
type input "1"
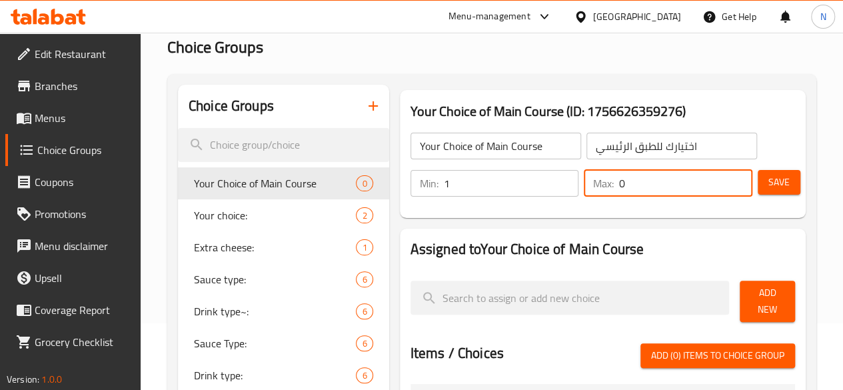
click at [619, 187] on input "0" at bounding box center [685, 183] width 133 height 27
type input "1"
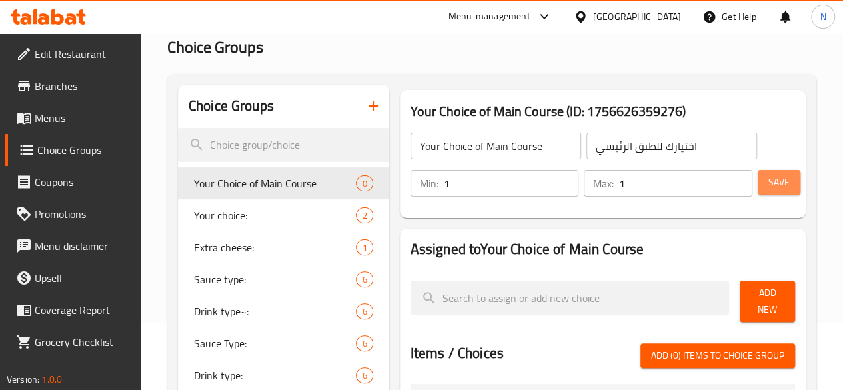
click at [772, 185] on span "Save" at bounding box center [778, 182] width 21 height 17
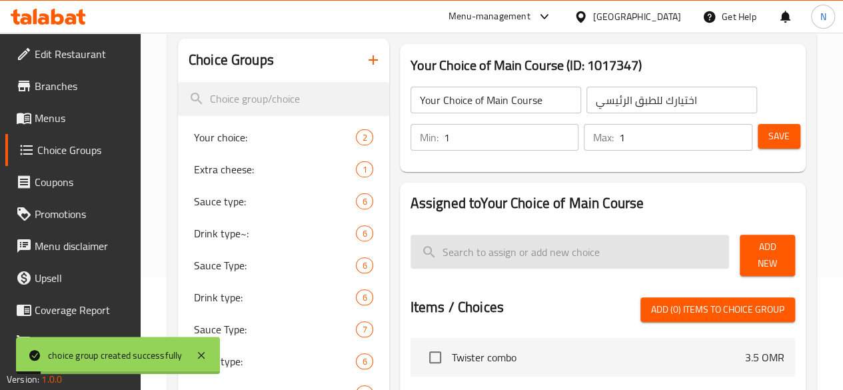
scroll to position [133, 0]
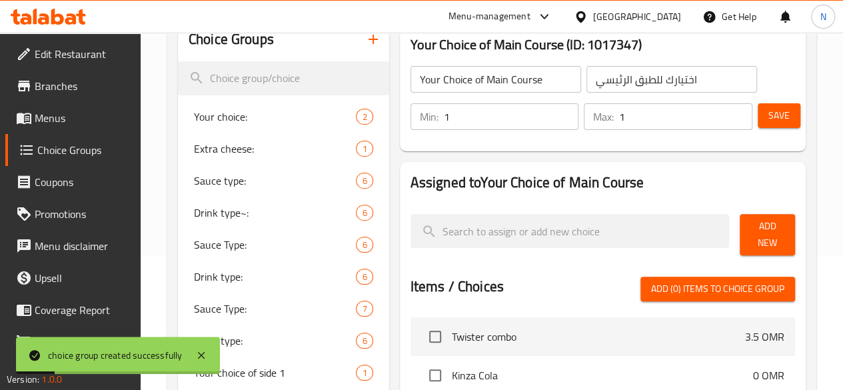
click at [717, 287] on span "Add (0) items to choice group" at bounding box center [717, 289] width 133 height 17
click at [757, 221] on button "Add New" at bounding box center [767, 234] width 55 height 41
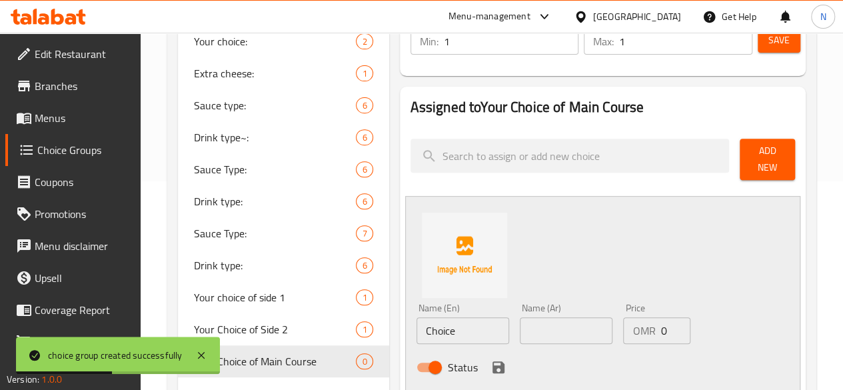
scroll to position [267, 0]
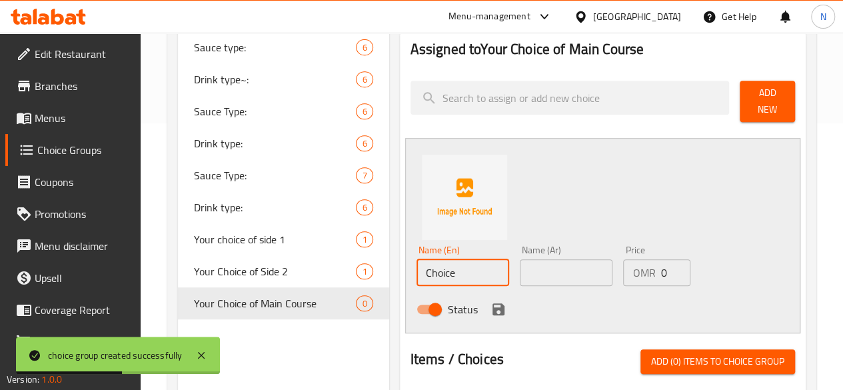
click at [444, 265] on input "Choice" at bounding box center [463, 272] width 93 height 27
paste input "icken twister wrap"
type input "Chicken twister wrap"
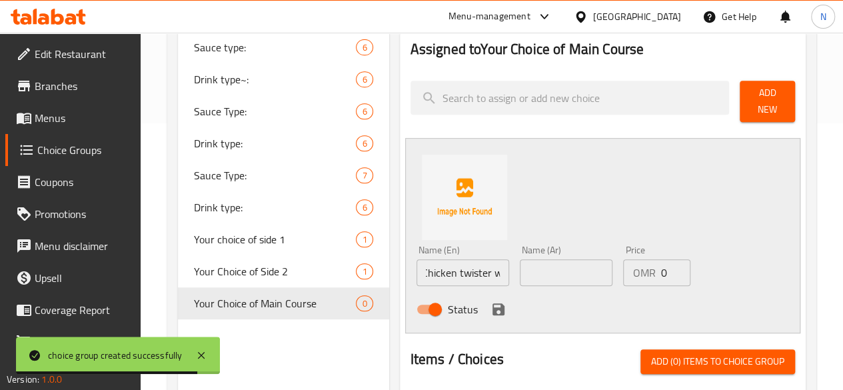
scroll to position [0, 0]
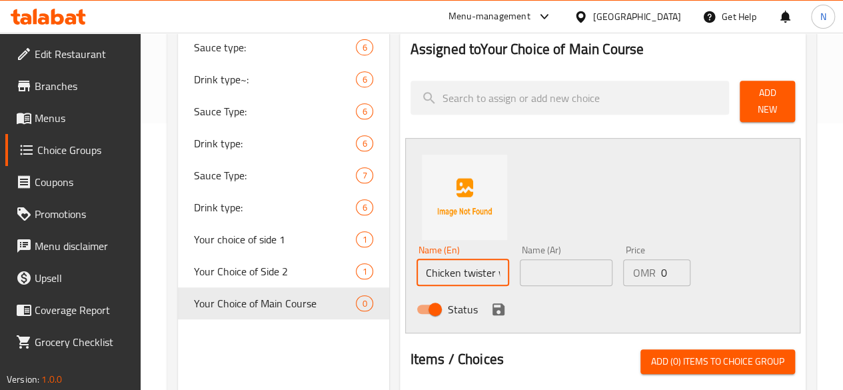
click at [520, 263] on input "text" at bounding box center [566, 272] width 93 height 27
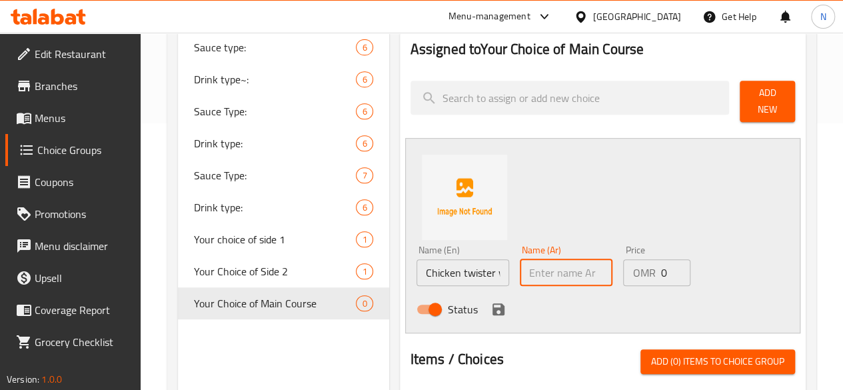
paste input "تويستر الدجاج"
click at [520, 268] on input "تويستر الدجاج" at bounding box center [566, 272] width 93 height 27
click at [534, 267] on input "تويسترراب الدجاج" at bounding box center [566, 272] width 93 height 27
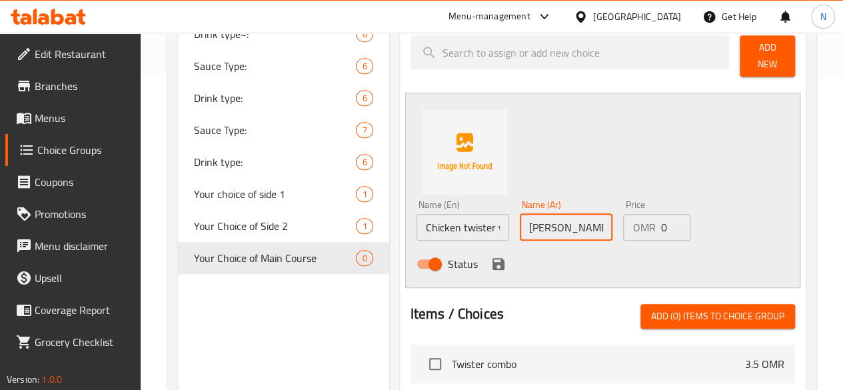
scroll to position [333, 0]
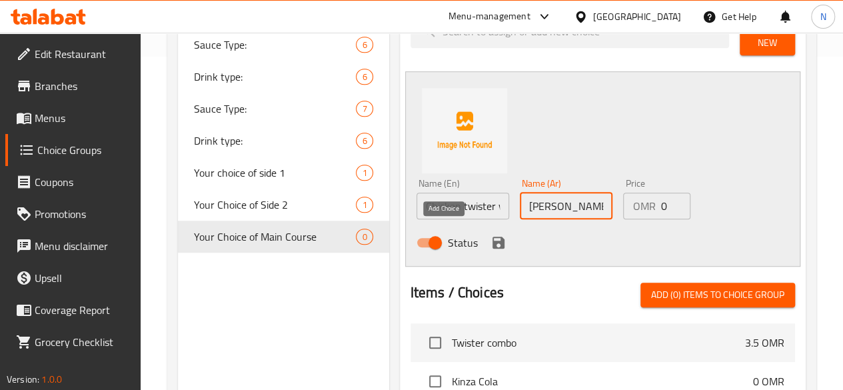
type input "تويستر راب الدجاج"
click at [493, 238] on icon "save" at bounding box center [499, 243] width 12 height 12
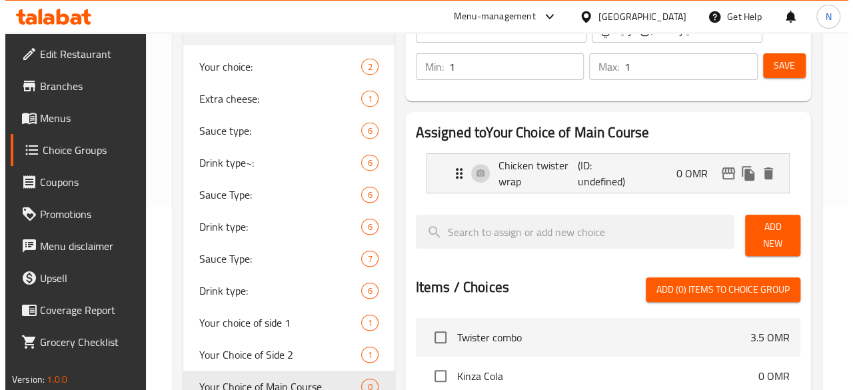
scroll to position [479, 0]
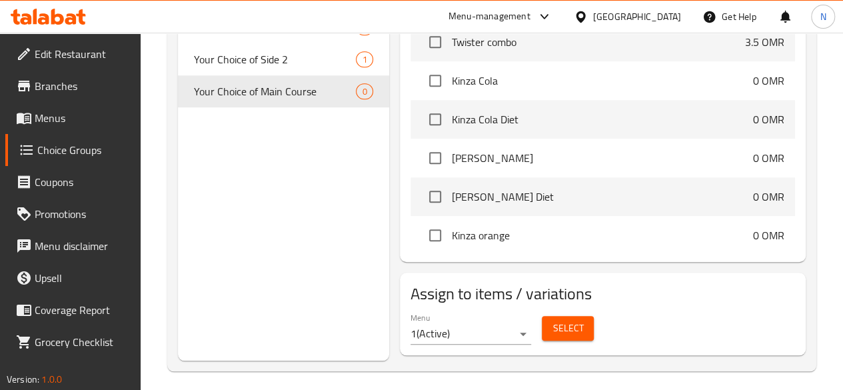
click at [553, 320] on span "Select" at bounding box center [568, 328] width 31 height 17
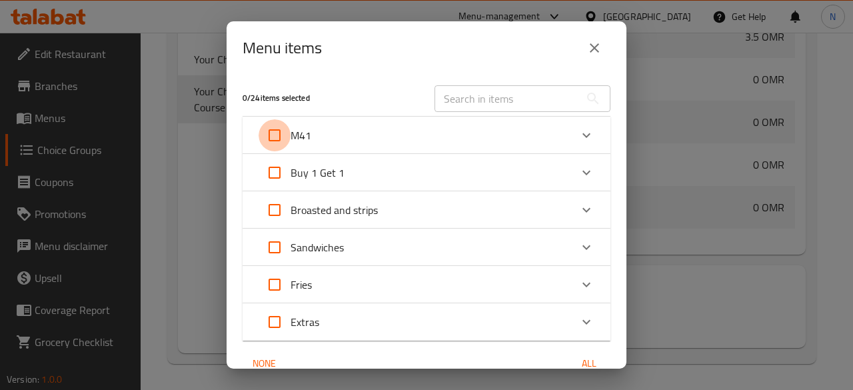
click at [273, 135] on input "Expand" at bounding box center [275, 135] width 32 height 32
checkbox input "true"
click at [596, 139] on div "M41" at bounding box center [427, 135] width 368 height 37
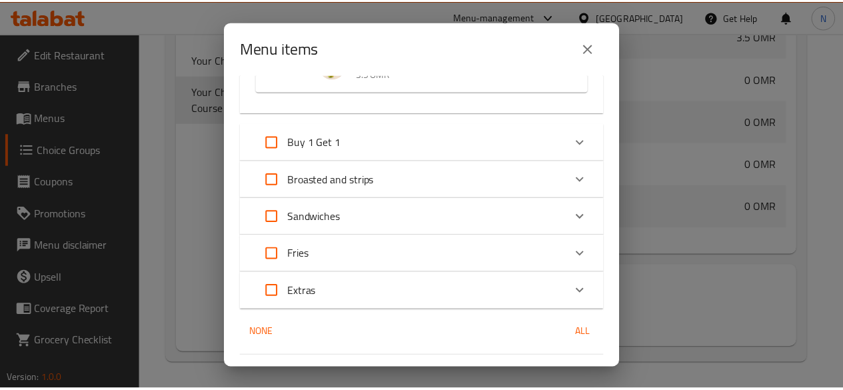
scroll to position [175, 0]
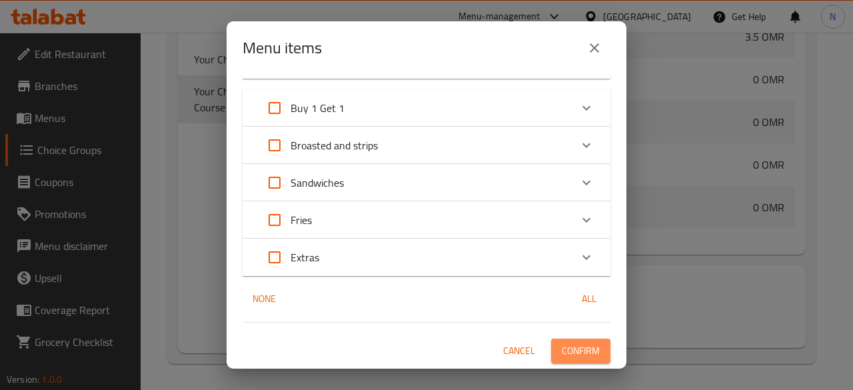
click at [579, 345] on span "Confirm" at bounding box center [581, 351] width 38 height 17
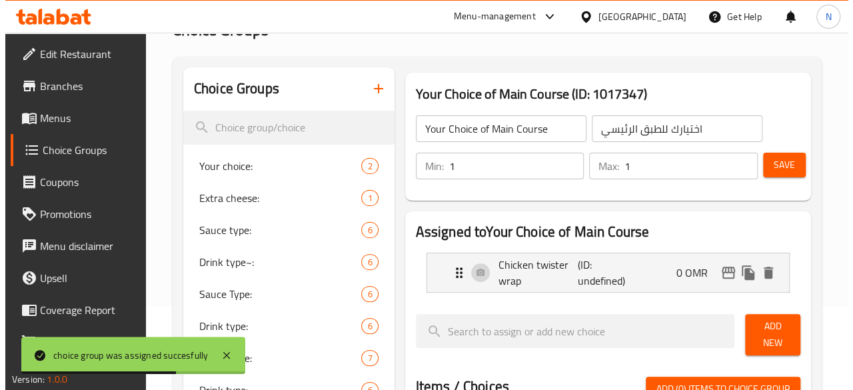
scroll to position [0, 0]
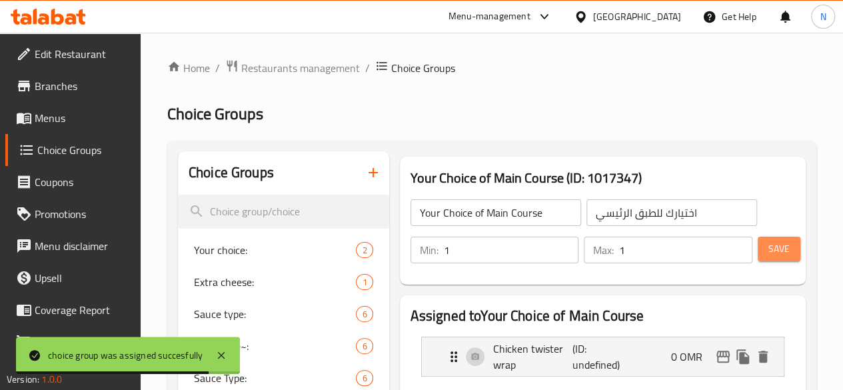
click at [768, 251] on span "Save" at bounding box center [778, 249] width 21 height 17
click at [53, 119] on span "Menus" at bounding box center [82, 118] width 95 height 16
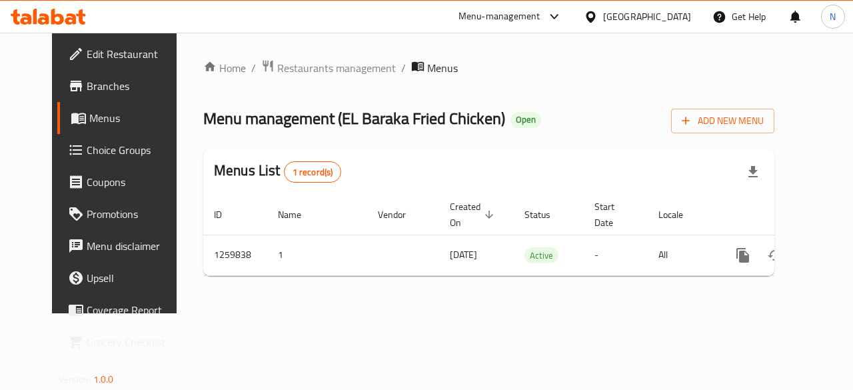
click at [87, 54] on span "Edit Restaurant" at bounding box center [135, 54] width 97 height 16
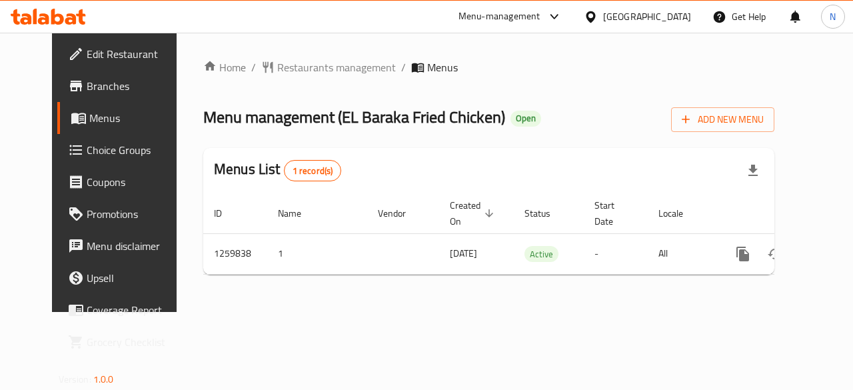
click at [87, 58] on span "Edit Restaurant" at bounding box center [135, 54] width 97 height 16
click at [203, 66] on link "Home" at bounding box center [224, 67] width 43 height 16
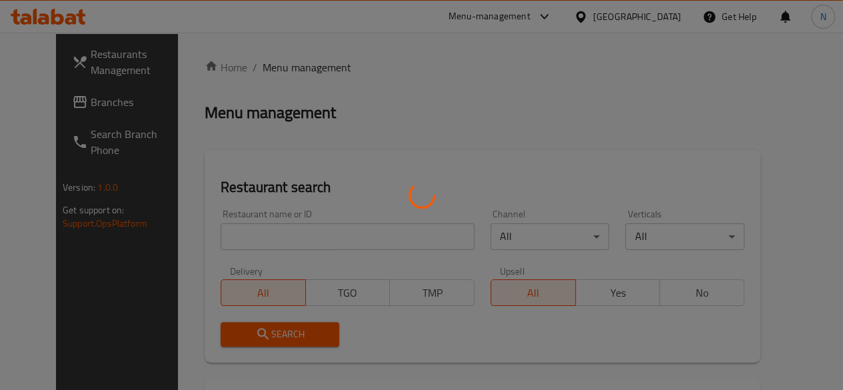
click at [220, 232] on div at bounding box center [421, 195] width 843 height 390
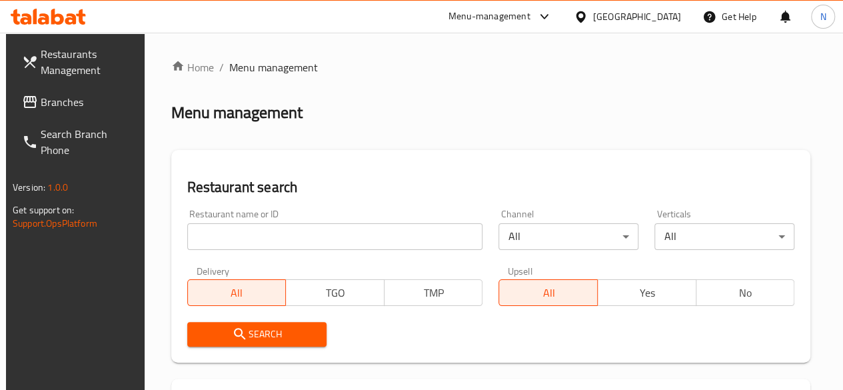
click at [217, 239] on input "search" at bounding box center [335, 236] width 296 height 27
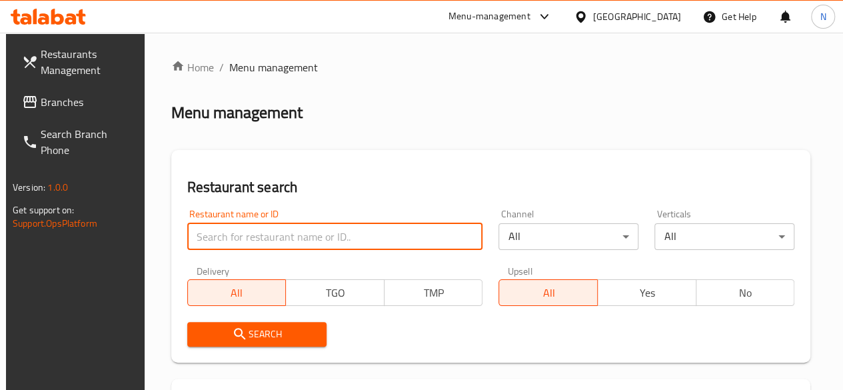
paste input "Sultan Ayub"
type input "Sultan Ayub"
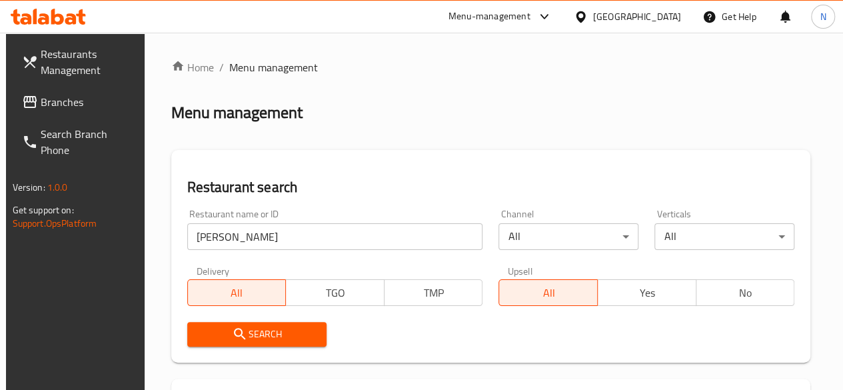
click at [279, 333] on span "Search" at bounding box center [257, 334] width 119 height 17
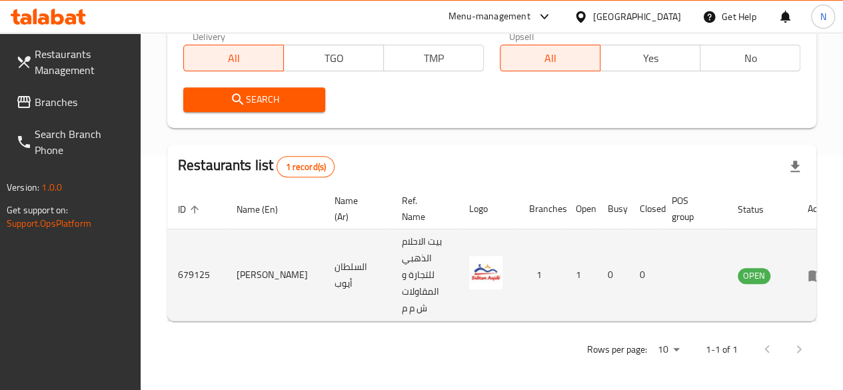
scroll to position [238, 0]
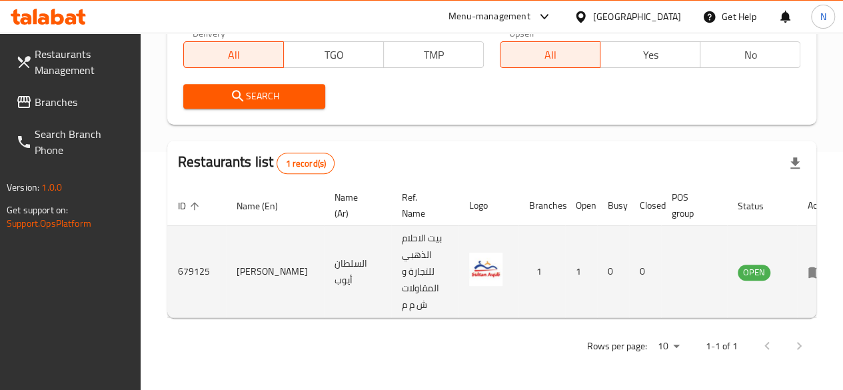
click at [808, 275] on icon "enhanced table" at bounding box center [816, 272] width 16 height 16
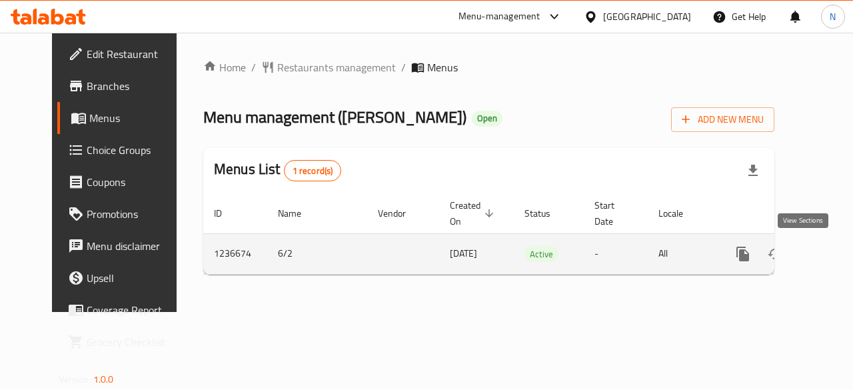
click at [831, 252] on icon "enhanced table" at bounding box center [839, 254] width 16 height 16
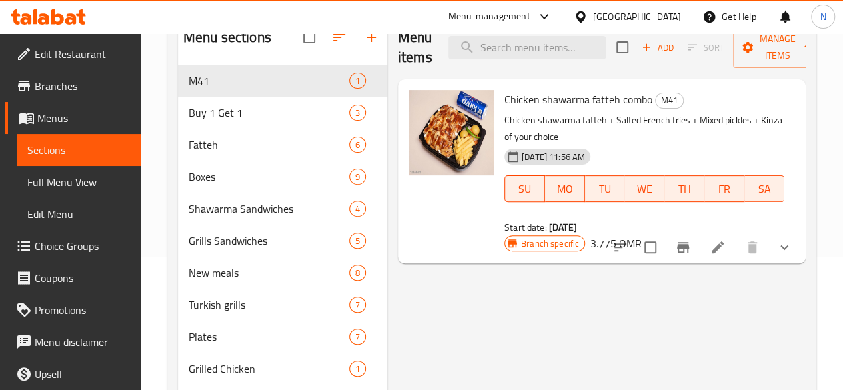
scroll to position [67, 0]
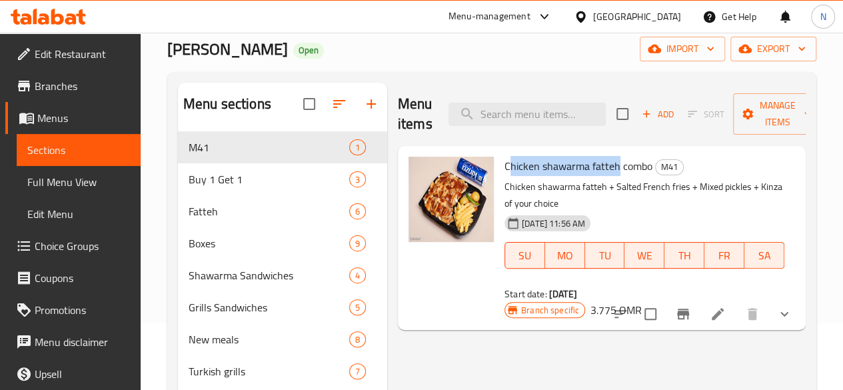
drag, startPoint x: 456, startPoint y: 166, endPoint x: 567, endPoint y: 168, distance: 110.7
click at [567, 168] on span "Chicken shawarma fatteh combo" at bounding box center [579, 166] width 148 height 20
click at [541, 186] on p "Chicken shawarma fatteh + Salted French fries + Mixed pickles + Kinza of your c…" at bounding box center [645, 195] width 280 height 33
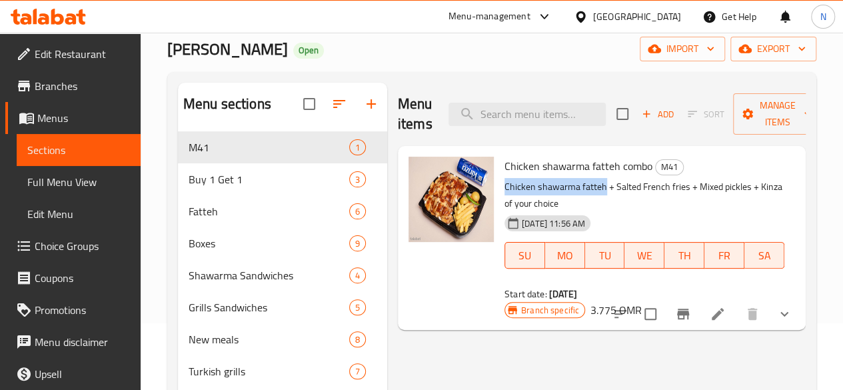
drag, startPoint x: 451, startPoint y: 186, endPoint x: 551, endPoint y: 192, distance: 100.8
click at [551, 192] on div "Chicken shawarma fatteh combo M41 Chicken shawarma fatteh + Salted French fries…" at bounding box center [644, 228] width 291 height 155
copy p "Chicken shawarma fatteh"
click at [91, 252] on span "Choice Groups" at bounding box center [82, 246] width 95 height 16
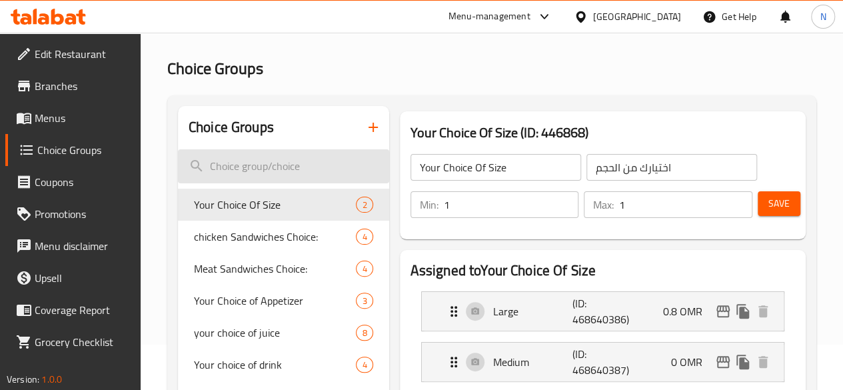
scroll to position [67, 0]
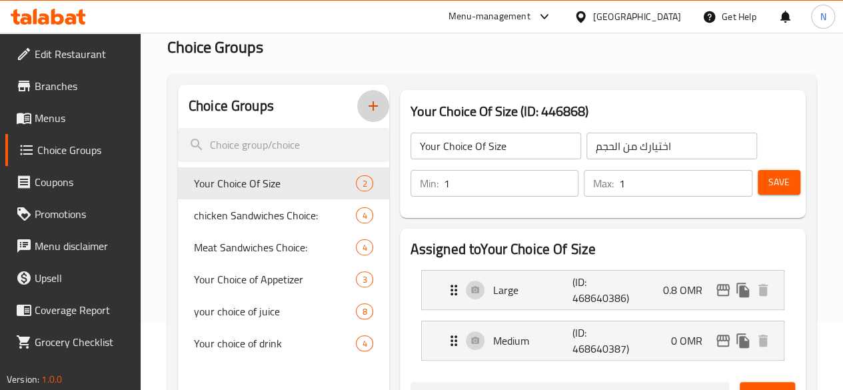
click at [357, 117] on button "button" at bounding box center [373, 106] width 32 height 32
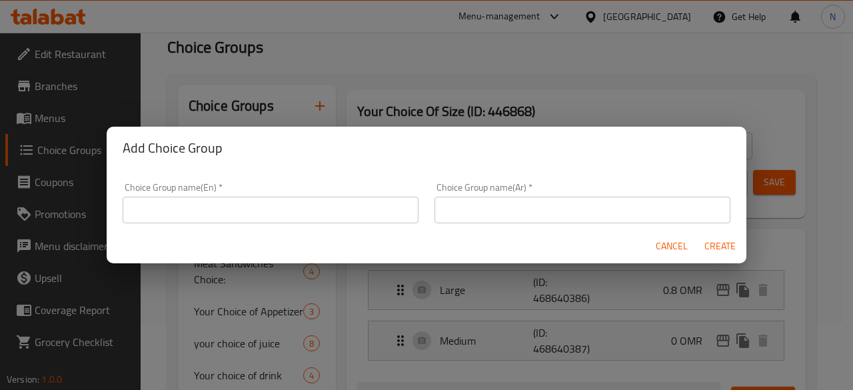
click at [217, 214] on input "text" at bounding box center [271, 210] width 296 height 27
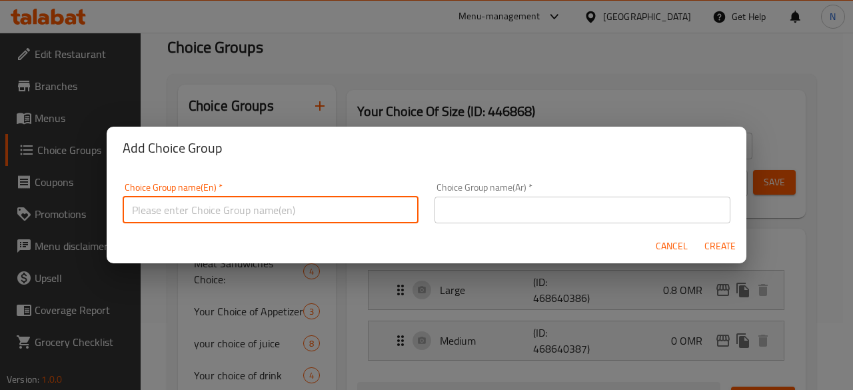
type input "Your Choice of Main Course"
click at [487, 216] on input "text" at bounding box center [583, 210] width 296 height 27
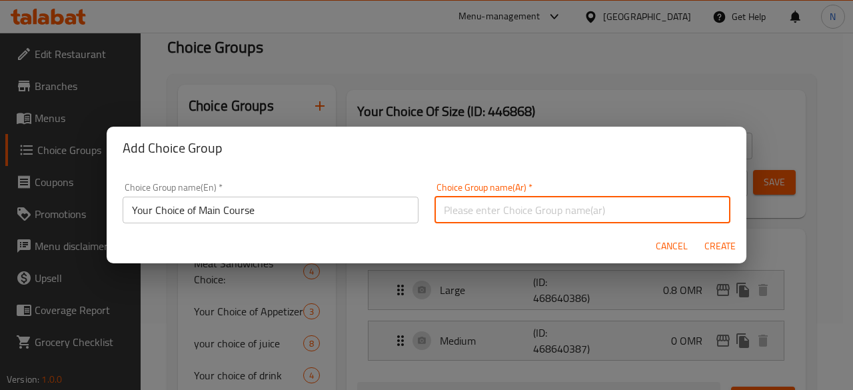
type input "اختيارك للطبق الرئيسي"
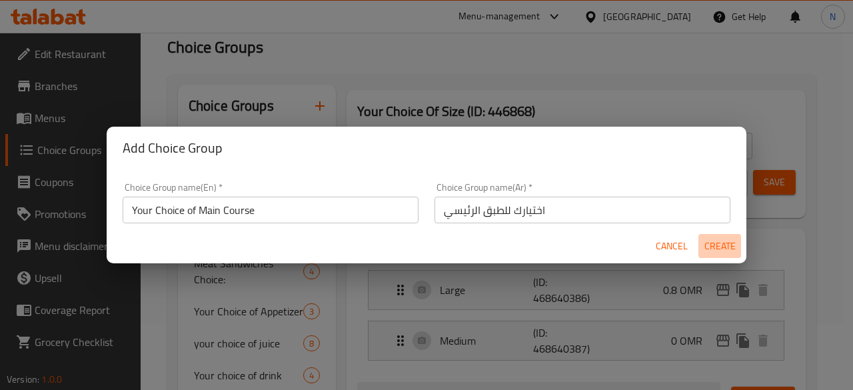
click at [732, 244] on span "Create" at bounding box center [720, 246] width 32 height 17
type input "Your Choice of Main Course"
type input "اختيارك للطبق الرئيسي"
type input "0"
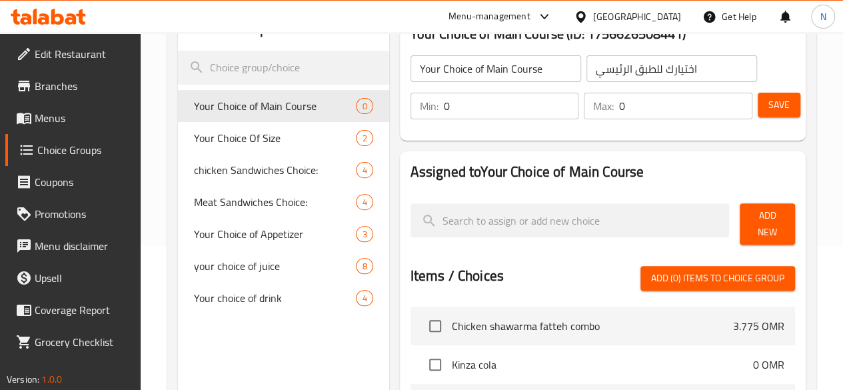
scroll to position [200, 0]
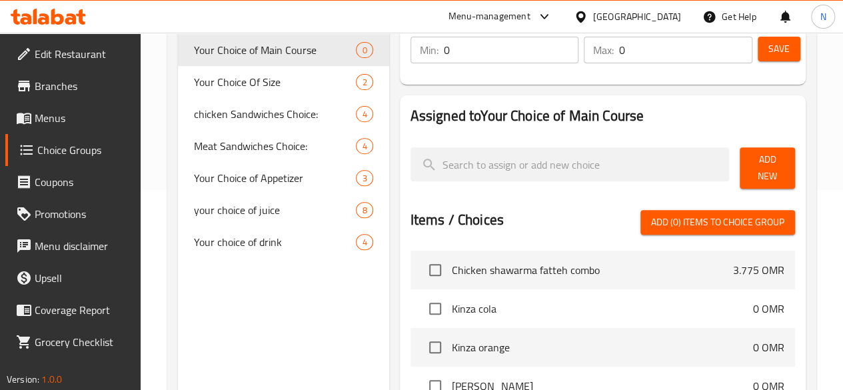
click at [699, 214] on span "Add (0) items to choice group" at bounding box center [717, 222] width 133 height 17
click at [750, 170] on span "Add New" at bounding box center [767, 167] width 34 height 33
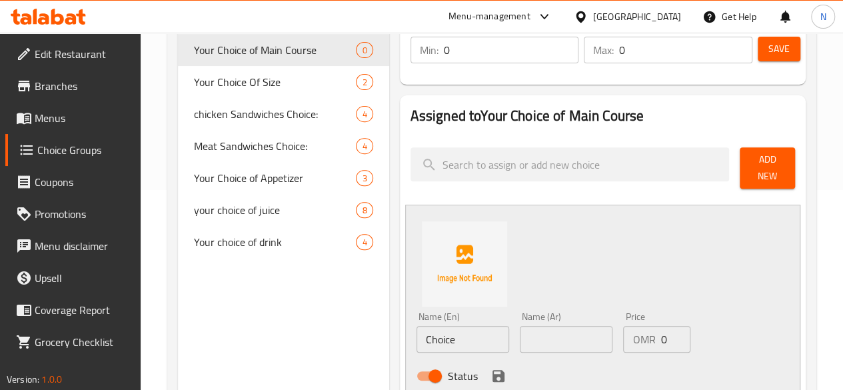
scroll to position [333, 0]
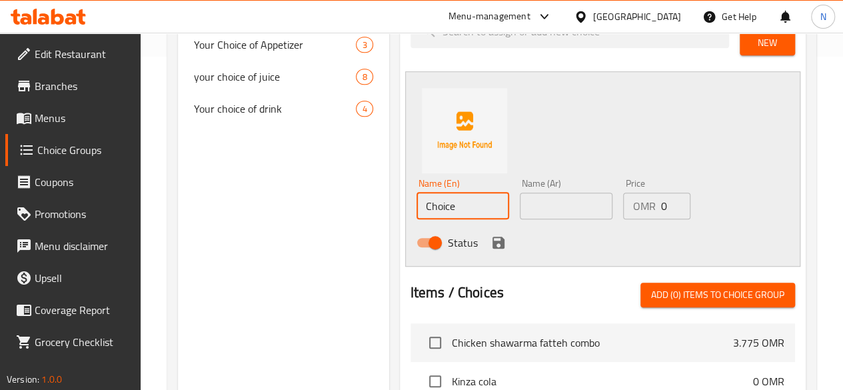
click at [417, 203] on input "Choice" at bounding box center [463, 206] width 93 height 27
paste input "icken shawarma fatteh"
type input "Chicken shawarma fatteh"
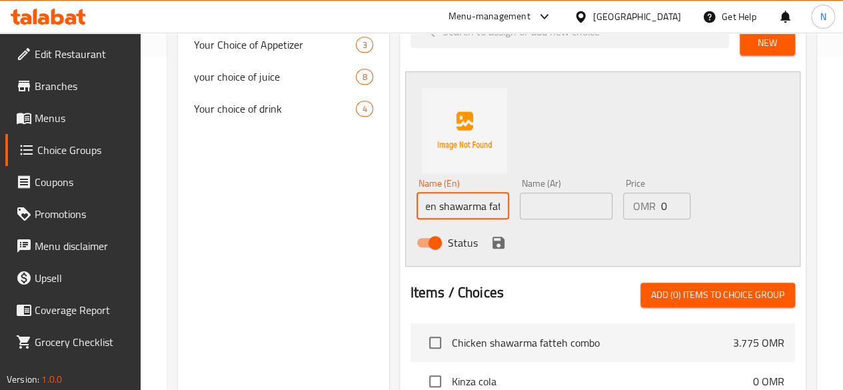
scroll to position [0, 0]
click at [532, 201] on input "text" at bounding box center [566, 206] width 93 height 27
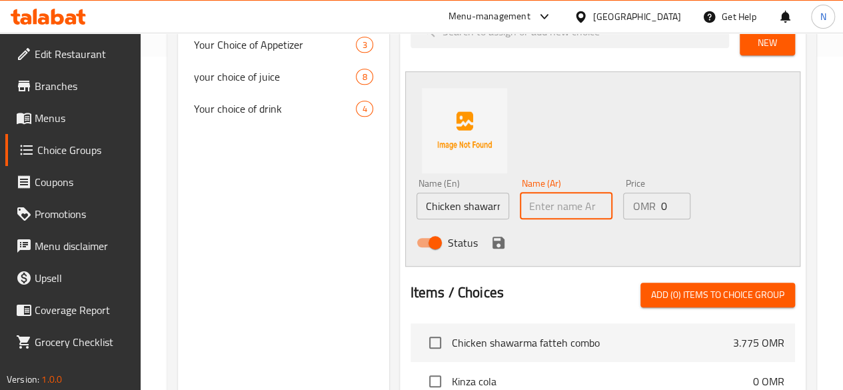
paste input "فتة شاورما دجاج"
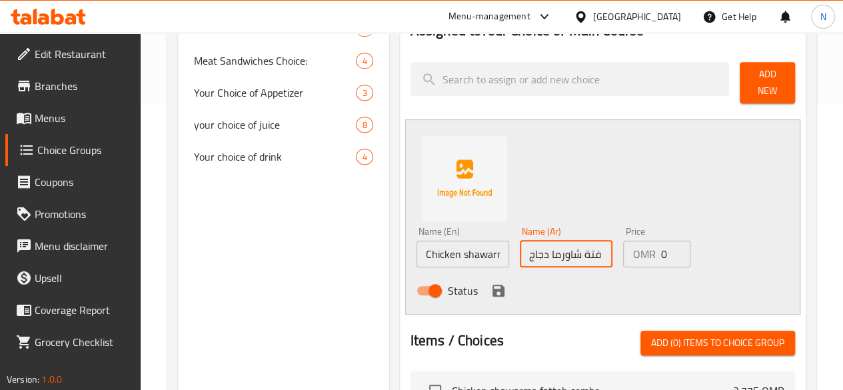
scroll to position [333, 0]
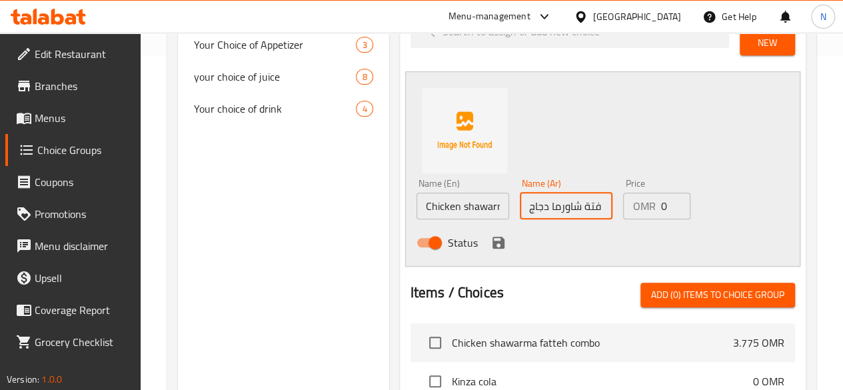
type input "فتة شاورما دجاج"
click at [491, 239] on icon "save" at bounding box center [499, 243] width 16 height 16
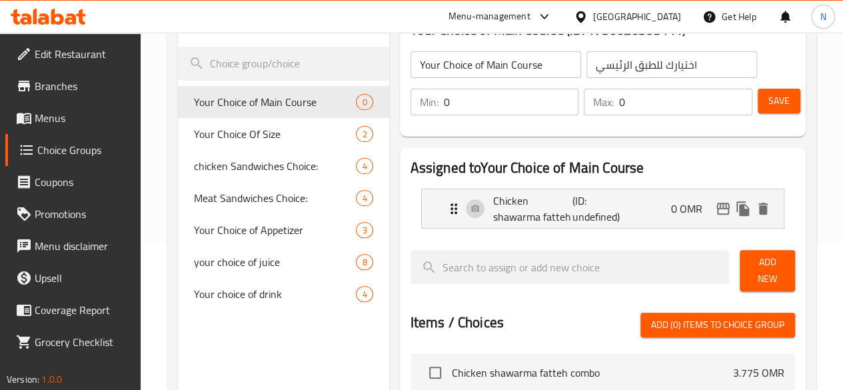
scroll to position [67, 0]
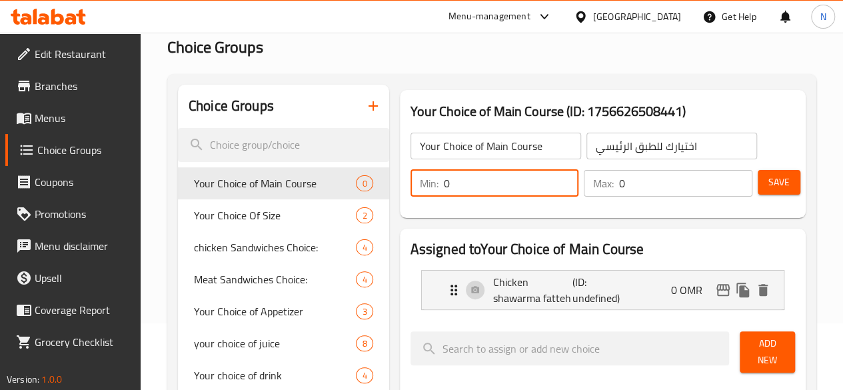
click at [444, 182] on input "0" at bounding box center [511, 183] width 135 height 27
type input "1"
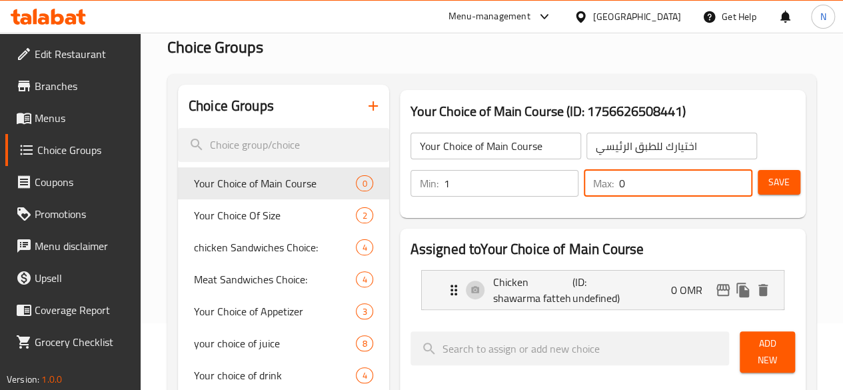
click at [619, 184] on input "0" at bounding box center [685, 183] width 133 height 27
type input "1"
click at [774, 179] on span "Save" at bounding box center [778, 182] width 21 height 17
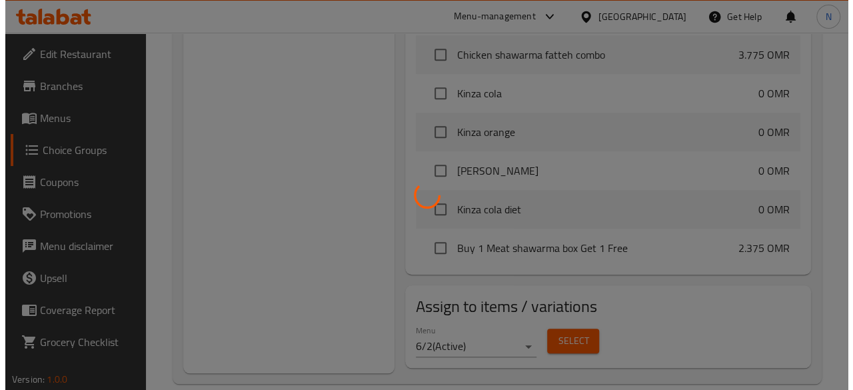
scroll to position [467, 0]
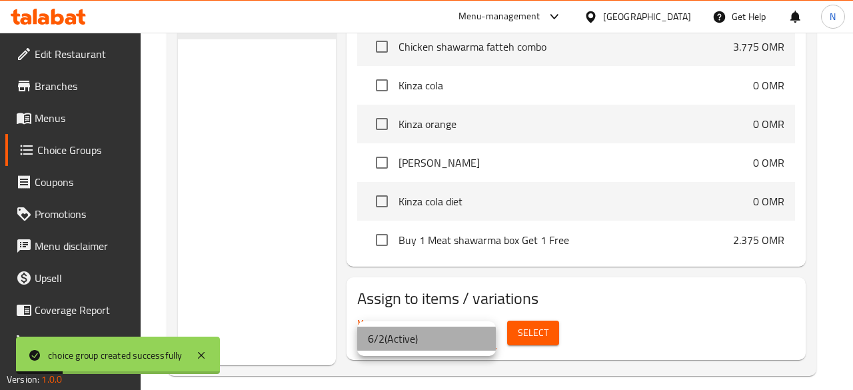
click at [462, 347] on li "6/2 ( Active )" at bounding box center [426, 339] width 139 height 24
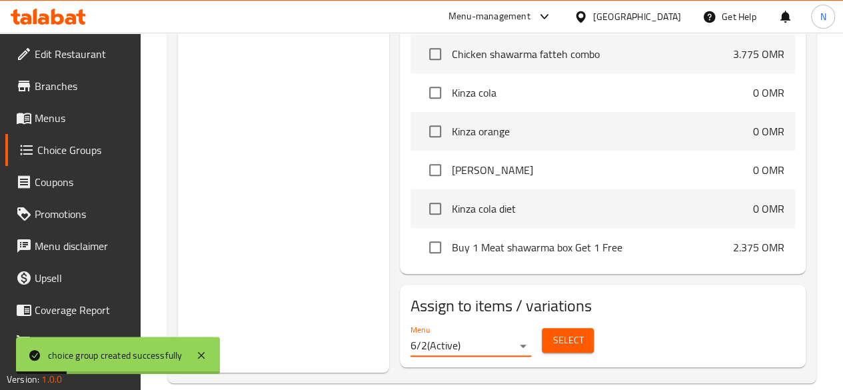
click at [552, 323] on div "Select" at bounding box center [568, 340] width 63 height 35
click at [549, 328] on button "Select" at bounding box center [568, 340] width 52 height 25
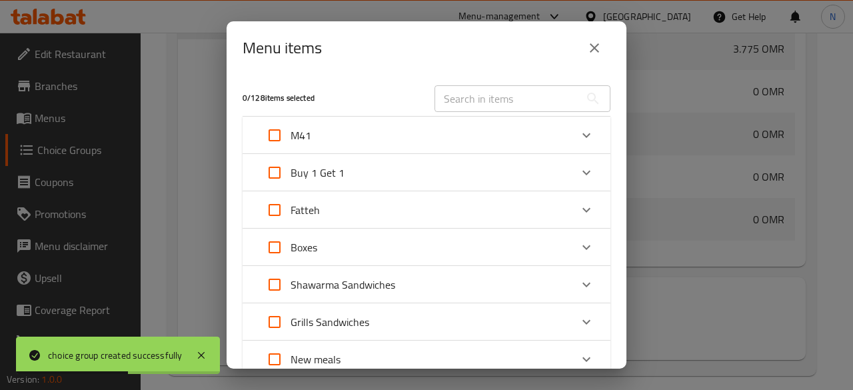
click at [269, 139] on input "Expand" at bounding box center [275, 135] width 32 height 32
checkbox input "true"
click at [571, 139] on div "Expand" at bounding box center [587, 135] width 32 height 32
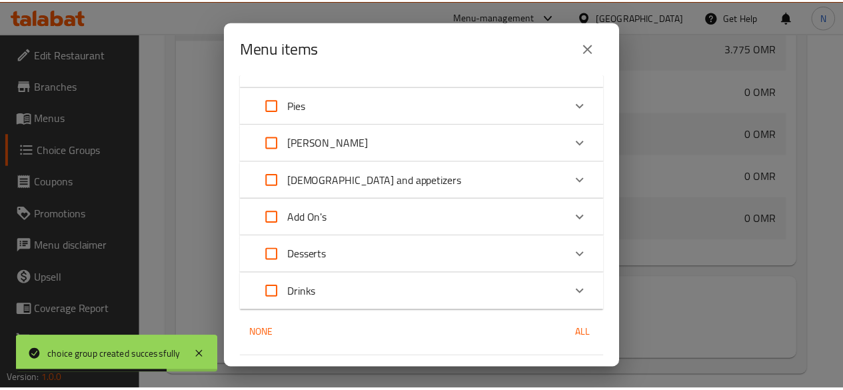
scroll to position [549, 0]
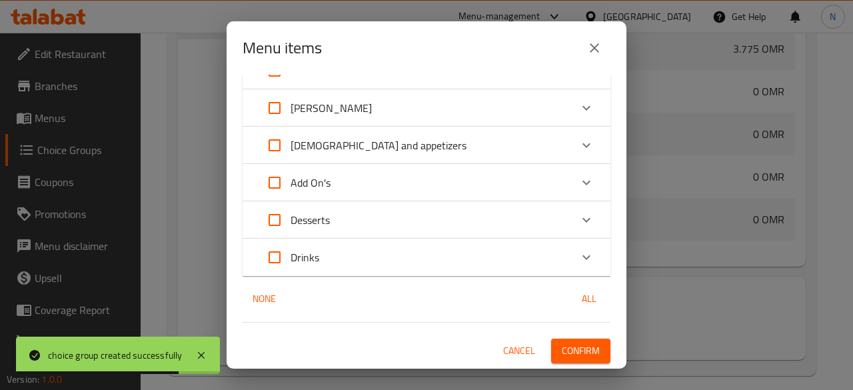
click at [566, 350] on span "Confirm" at bounding box center [581, 351] width 38 height 17
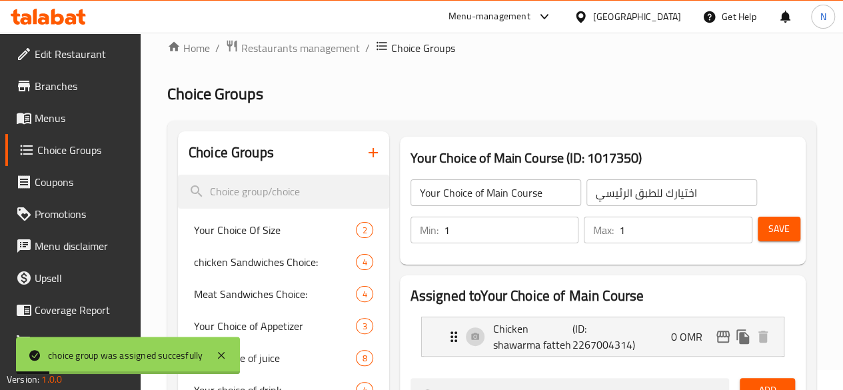
scroll to position [0, 0]
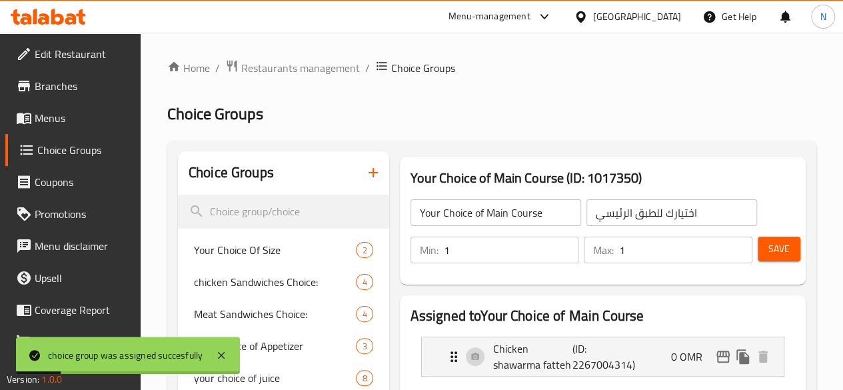
drag, startPoint x: 781, startPoint y: 252, endPoint x: 765, endPoint y: 249, distance: 16.3
click at [781, 252] on span "Save" at bounding box center [778, 249] width 21 height 17
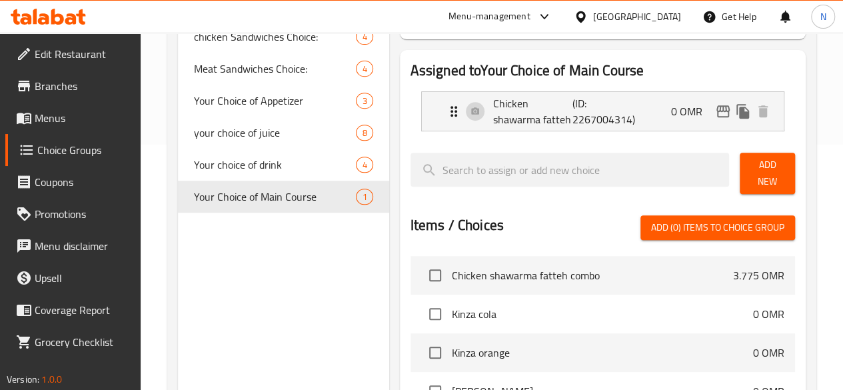
scroll to position [267, 0]
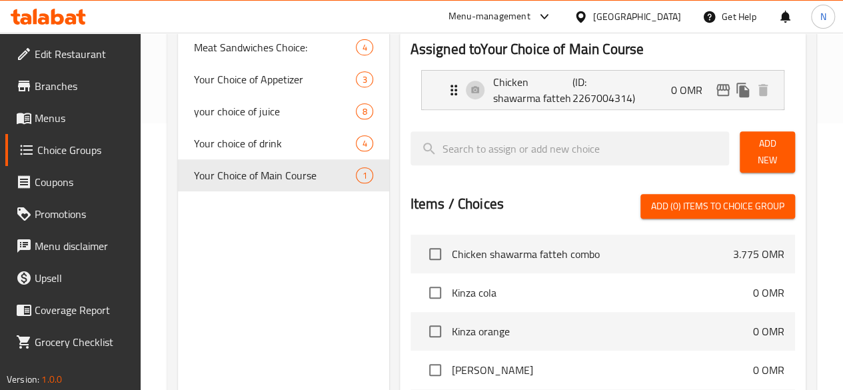
click at [50, 121] on span "Menus" at bounding box center [82, 118] width 95 height 16
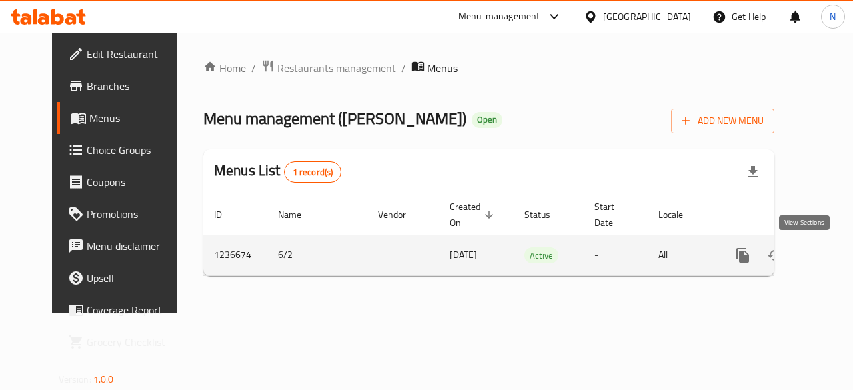
click at [831, 247] on icon "enhanced table" at bounding box center [839, 255] width 16 height 16
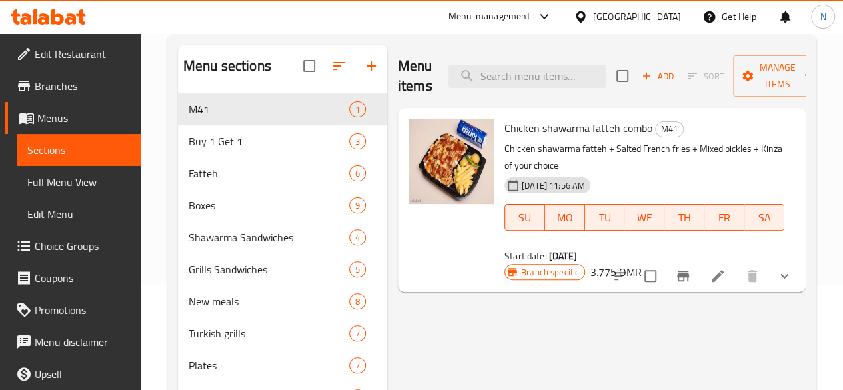
scroll to position [133, 0]
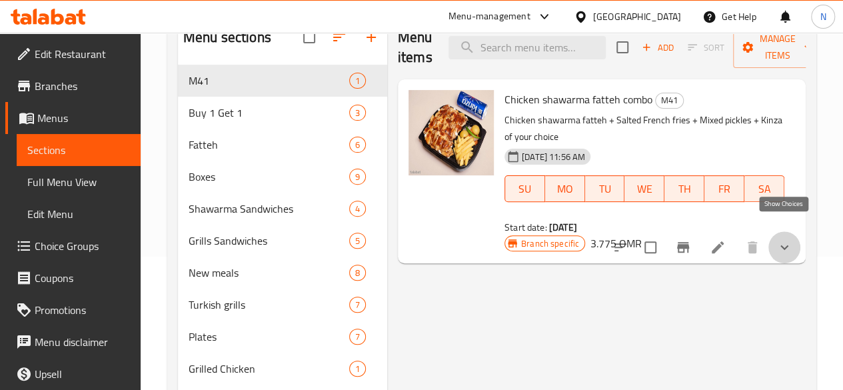
click at [782, 239] on icon "show more" at bounding box center [784, 247] width 16 height 16
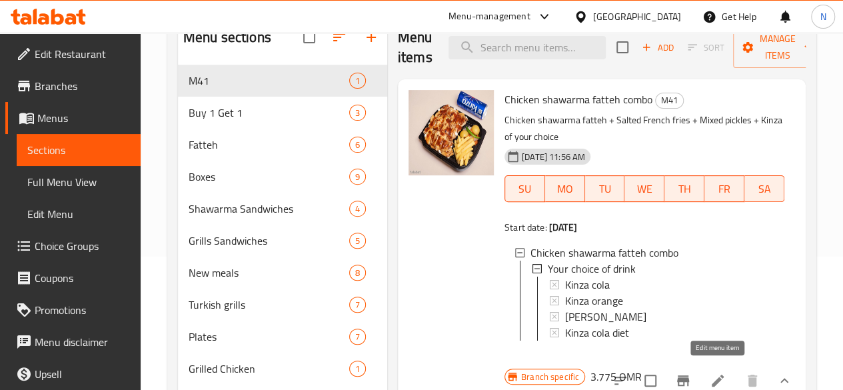
click at [712, 373] on icon at bounding box center [718, 381] width 16 height 16
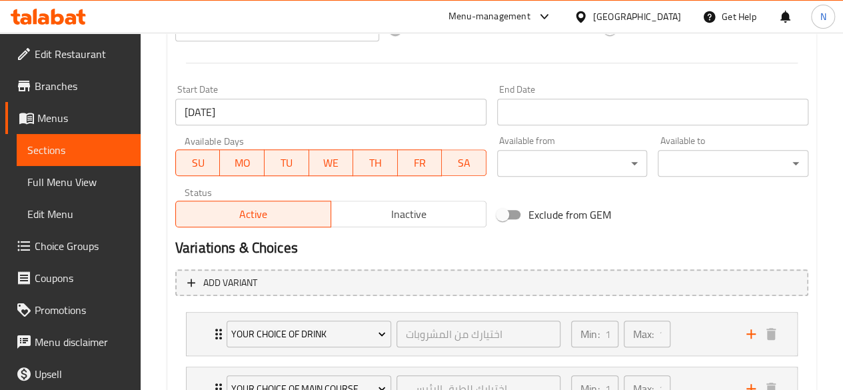
scroll to position [647, 0]
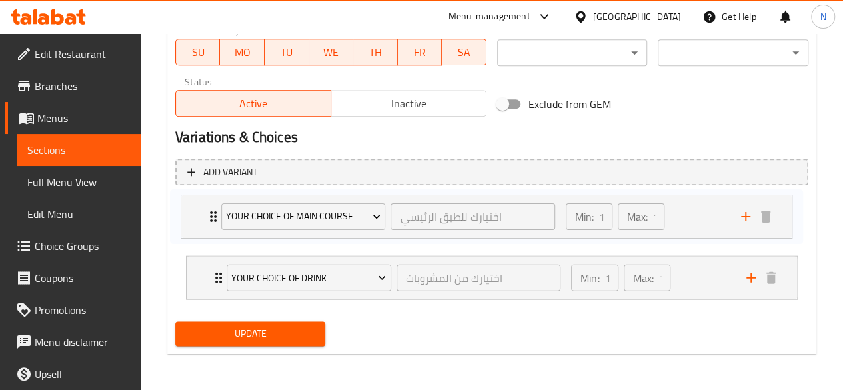
drag, startPoint x: 218, startPoint y: 258, endPoint x: 212, endPoint y: 214, distance: 44.4
click at [212, 214] on div "Your choice of drink اختيارك من المشروبات ​ Min: 1 ​ Max: 1 ​ Kinza cola (ID: 2…" at bounding box center [491, 250] width 633 height 109
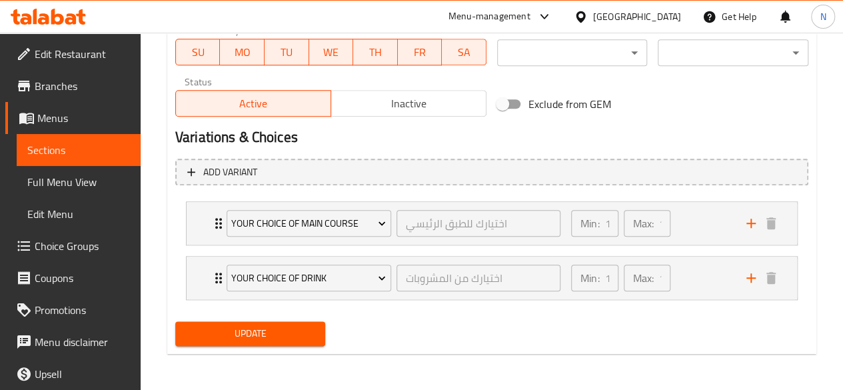
click at [245, 335] on span "Update" at bounding box center [250, 333] width 129 height 17
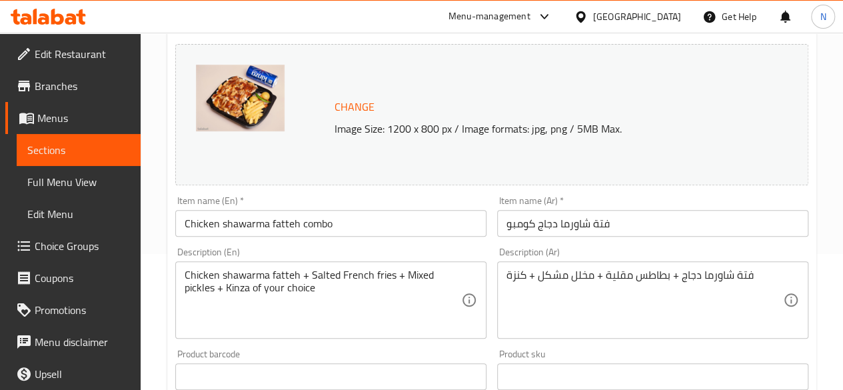
scroll to position [179, 0]
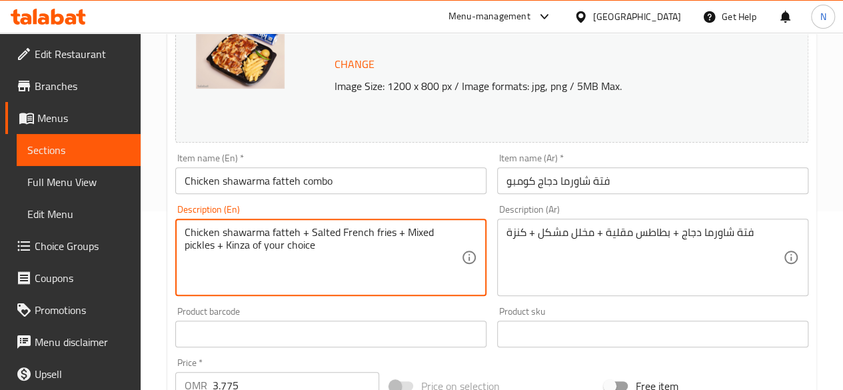
drag, startPoint x: 309, startPoint y: 231, endPoint x: 391, endPoint y: 229, distance: 82.0
drag, startPoint x: 403, startPoint y: 233, endPoint x: 212, endPoint y: 246, distance: 191.1
click at [212, 246] on textarea "Chicken shawarma fatteh + Salted French fries + Mixed pickles + Kinza of your c…" at bounding box center [323, 257] width 277 height 63
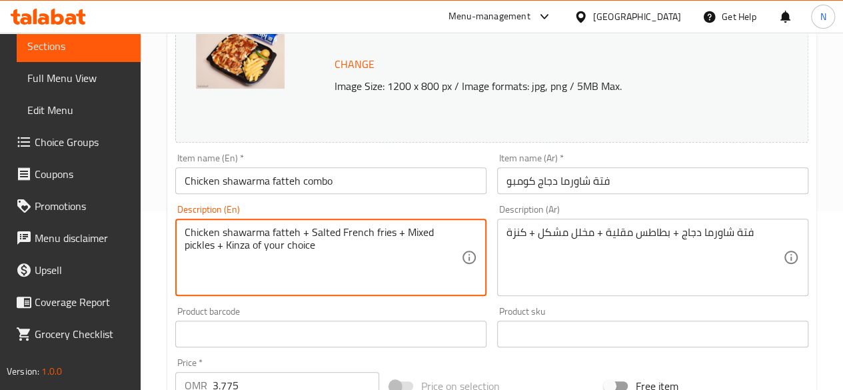
click at [47, 149] on span "Choice Groups" at bounding box center [82, 142] width 95 height 16
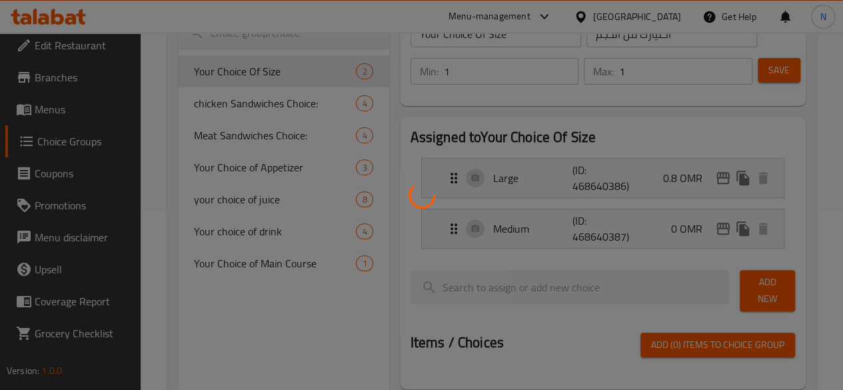
scroll to position [8, 0]
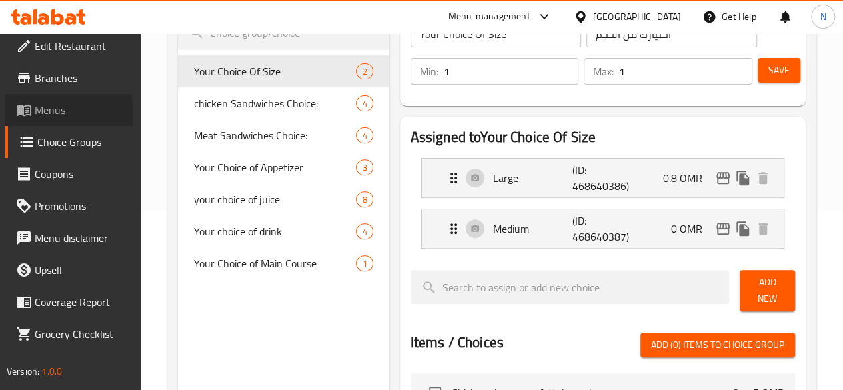
click at [43, 113] on span "Menus" at bounding box center [82, 110] width 95 height 16
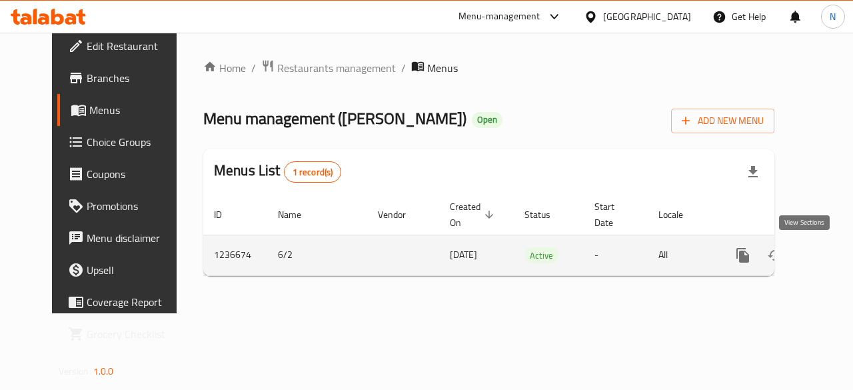
click at [831, 255] on icon "enhanced table" at bounding box center [839, 255] width 16 height 16
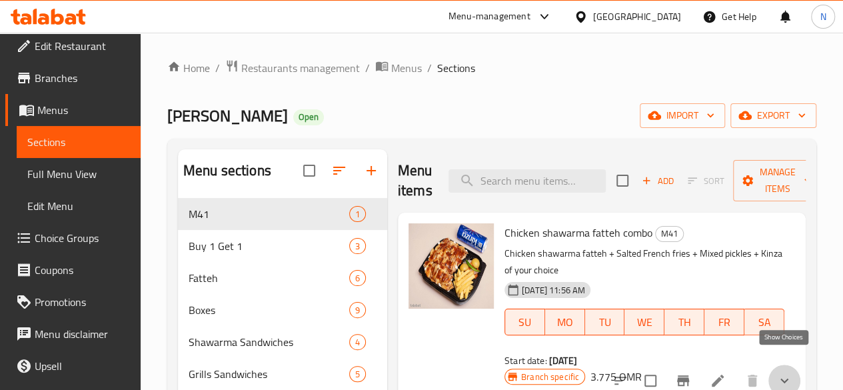
click at [788, 373] on icon "show more" at bounding box center [784, 381] width 16 height 16
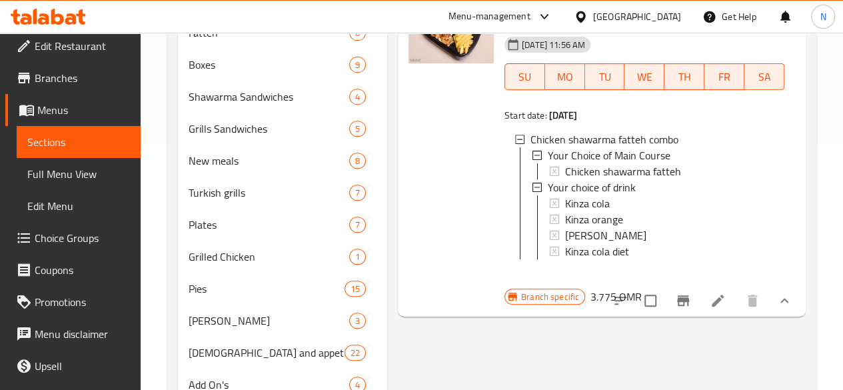
scroll to position [173, 0]
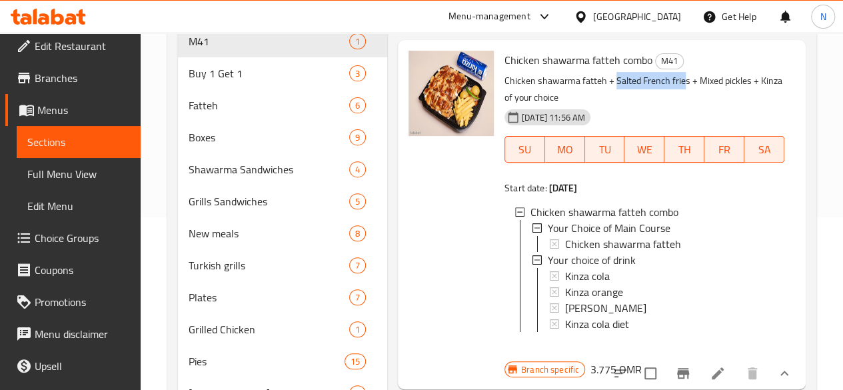
drag, startPoint x: 561, startPoint y: 82, endPoint x: 631, endPoint y: 86, distance: 70.8
click at [631, 86] on p "Chicken shawarma fatteh + Salted French fries + Mixed pickles + Kinza of your c…" at bounding box center [645, 89] width 280 height 33
copy p "Salted French frie"
drag, startPoint x: 453, startPoint y: 97, endPoint x: 504, endPoint y: 98, distance: 51.3
click at [505, 98] on p "Chicken shawarma fatteh + Salted French fries + Mixed pickles + Kinza of your c…" at bounding box center [645, 89] width 280 height 33
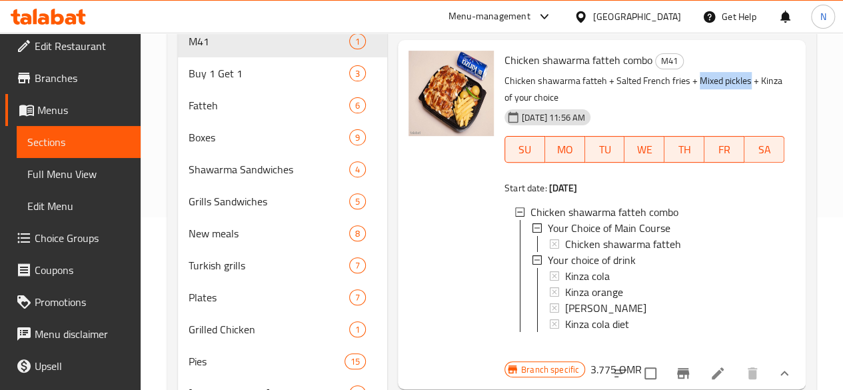
copy p "Mixed pickles"
click at [57, 230] on span "Choice Groups" at bounding box center [82, 238] width 95 height 16
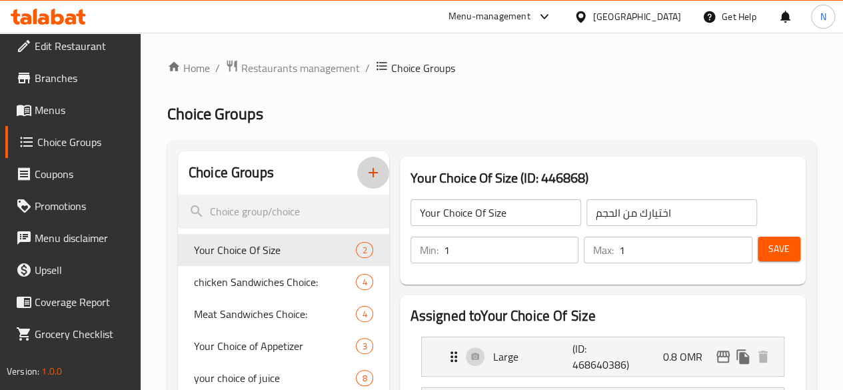
click at [369, 173] on icon "button" at bounding box center [373, 172] width 9 height 9
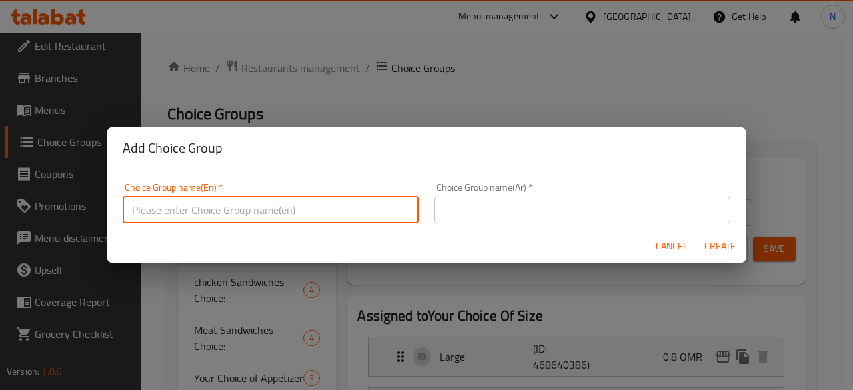
click at [308, 209] on input "text" at bounding box center [271, 210] width 296 height 27
drag, startPoint x: 403, startPoint y: 89, endPoint x: 411, endPoint y: 90, distance: 8.1
click at [403, 89] on div "Add Choice Group Choice Group name(En)   * Choice Group name(En) * Choice Group…" at bounding box center [426, 195] width 853 height 390
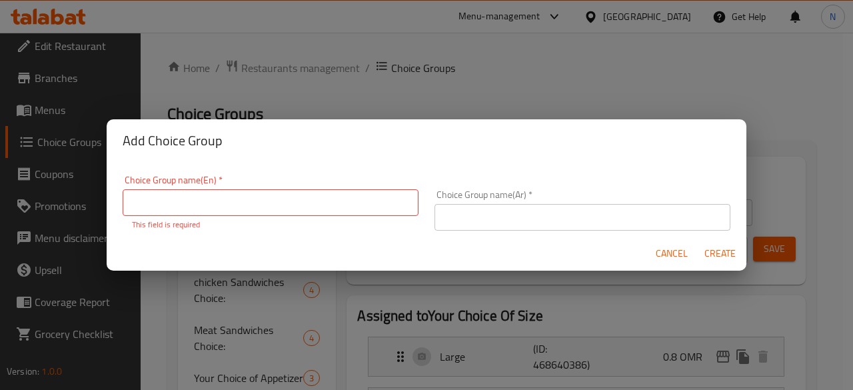
click at [680, 254] on span "Cancel" at bounding box center [672, 253] width 32 height 17
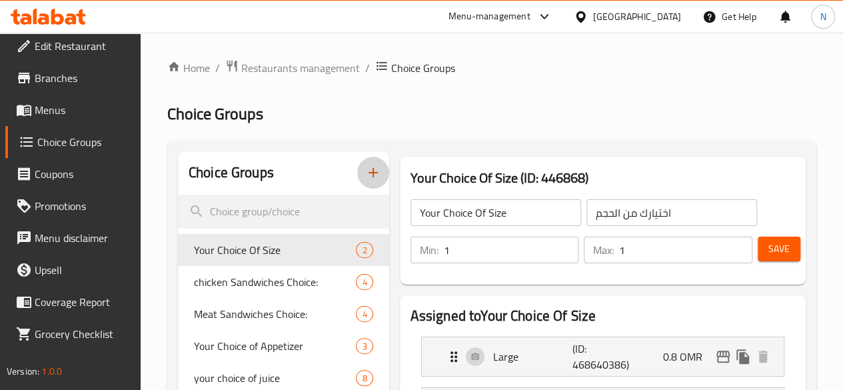
click at [365, 173] on icon "button" at bounding box center [373, 173] width 16 height 16
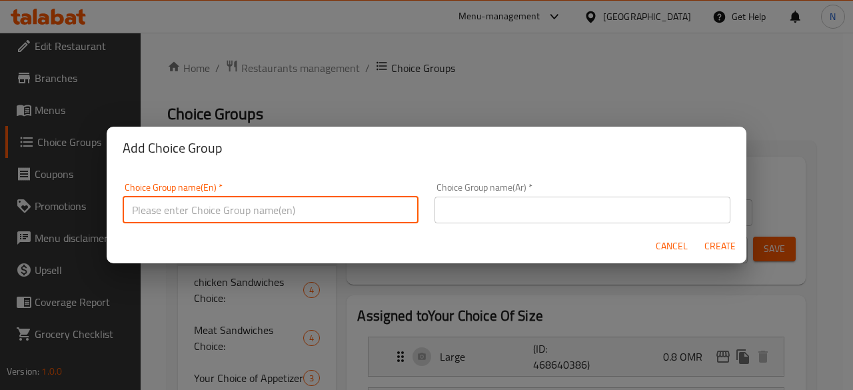
click at [235, 205] on input "text" at bounding box center [271, 210] width 296 height 27
type input "Your choice of side dish 1"
click at [500, 208] on input "text" at bounding box center [583, 210] width 296 height 27
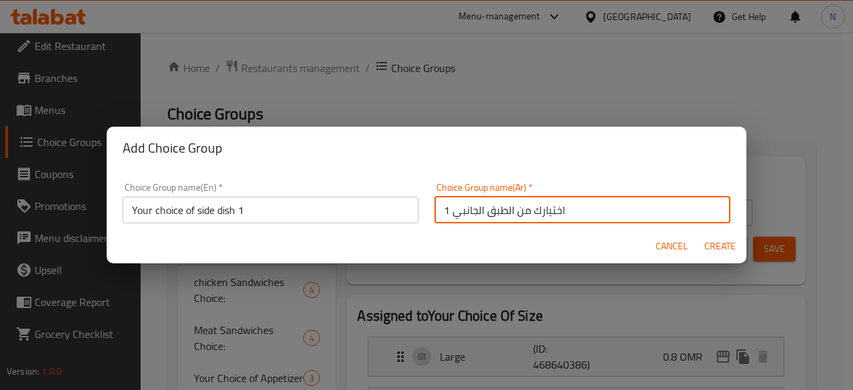
type input "اختيارك من الطبق الجانبي 1"
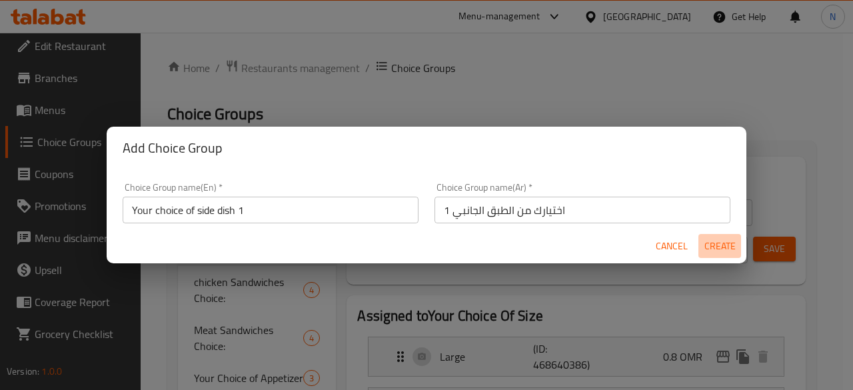
click at [718, 245] on span "Create" at bounding box center [720, 246] width 32 height 17
type input "Your choice of side dish 1"
type input "اختيارك من الطبق الجانبي 1"
type input "0"
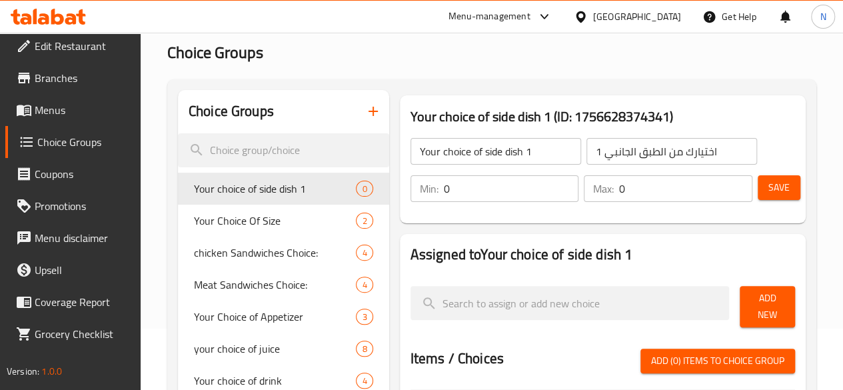
scroll to position [133, 0]
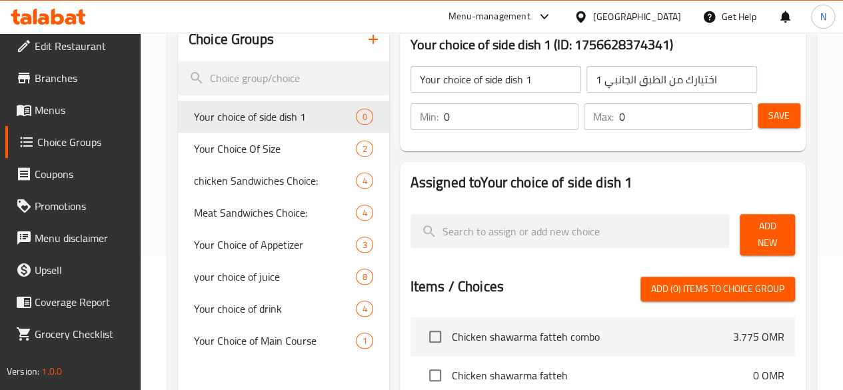
click at [489, 115] on input "0" at bounding box center [511, 116] width 135 height 27
type input "1"
click at [619, 110] on input "0" at bounding box center [685, 116] width 133 height 27
type input "1"
click at [784, 119] on span "Save" at bounding box center [778, 115] width 21 height 17
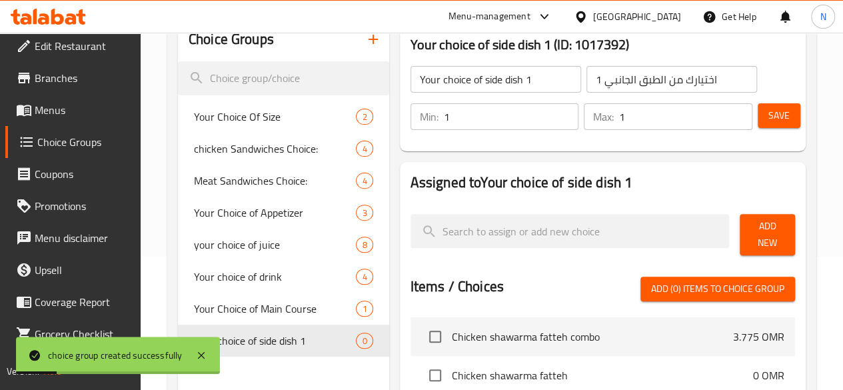
click at [742, 281] on span "Add (0) items to choice group" at bounding box center [717, 289] width 133 height 17
click at [762, 230] on span "Add New" at bounding box center [767, 234] width 34 height 33
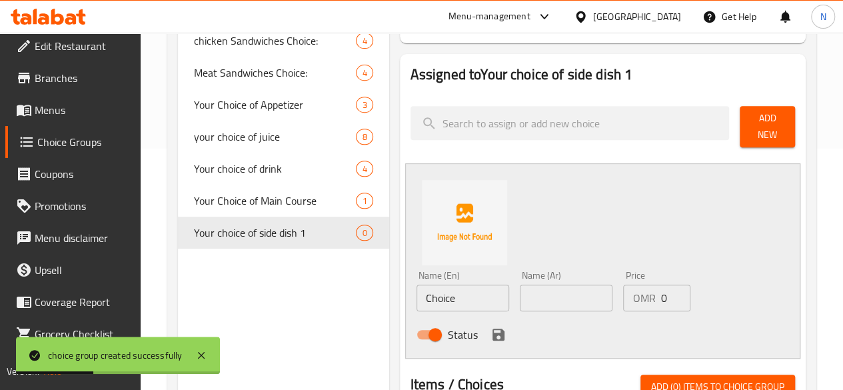
scroll to position [333, 0]
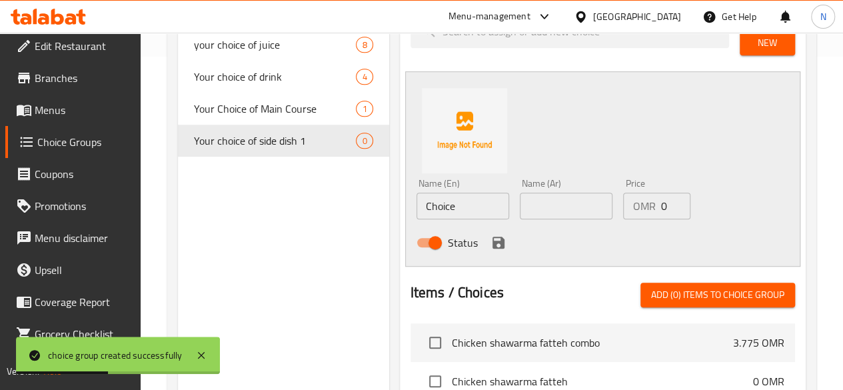
click at [432, 202] on input "Choice" at bounding box center [463, 206] width 93 height 27
paste input "Salted French fri"
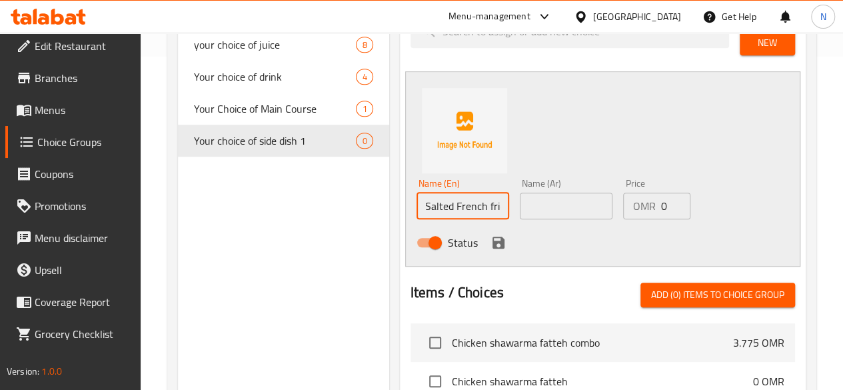
scroll to position [0, 0]
click at [301, 195] on div "Choice Groups Your Choice Of Size 2 chicken Sandwiches Choice: 4 Meat Sandwiche…" at bounding box center [494, 239] width 633 height 843
type input "French fries"
click at [555, 201] on input "text" at bounding box center [566, 206] width 93 height 27
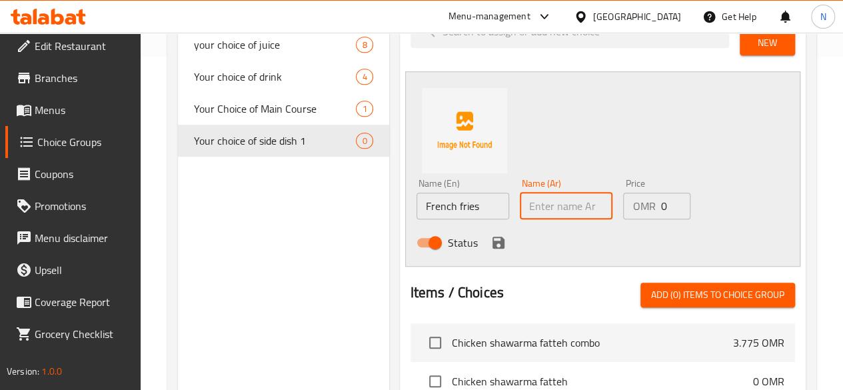
type input "بطاطا مقلية"
drag, startPoint x: 443, startPoint y: 229, endPoint x: 488, endPoint y: 226, distance: 45.4
click at [491, 235] on icon "save" at bounding box center [499, 243] width 16 height 16
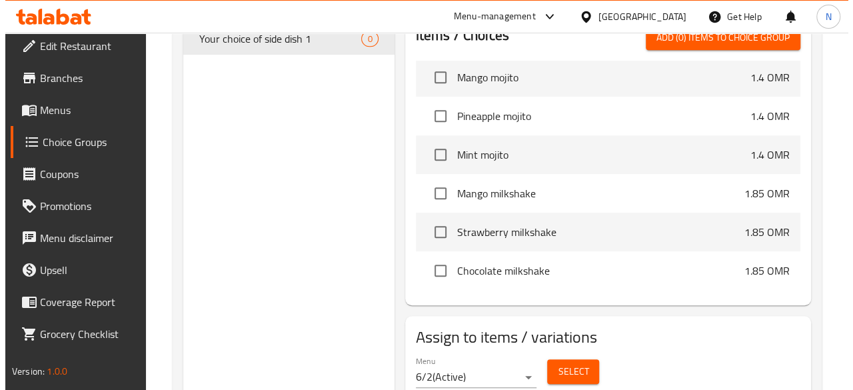
scroll to position [479, 0]
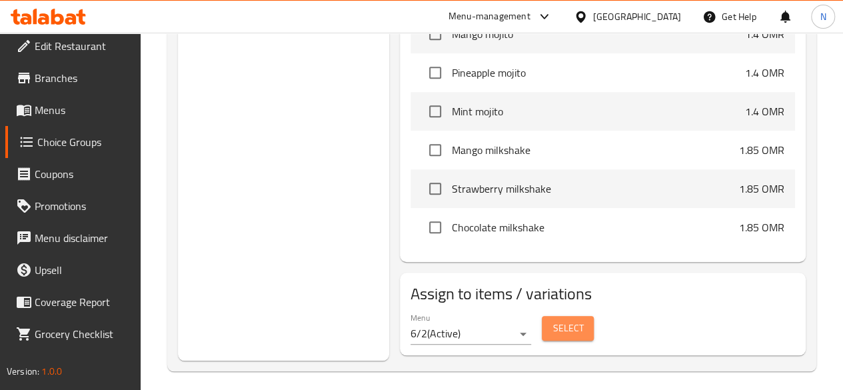
click at [542, 317] on button "Select" at bounding box center [568, 328] width 52 height 25
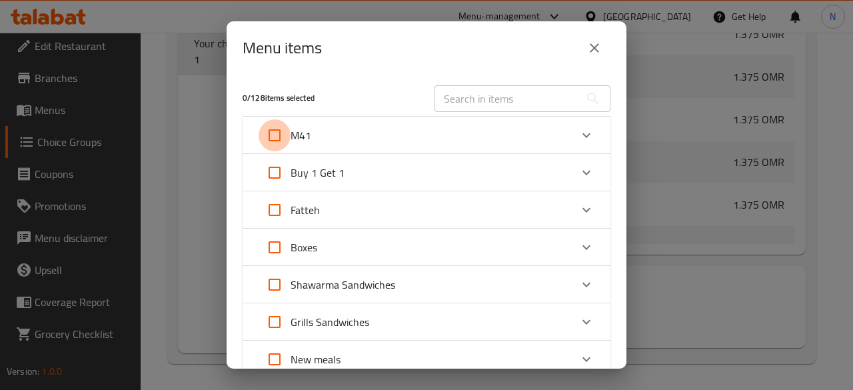
click at [280, 135] on input "Expand" at bounding box center [275, 135] width 32 height 32
checkbox input "true"
click at [536, 148] on div "M41" at bounding box center [415, 135] width 312 height 32
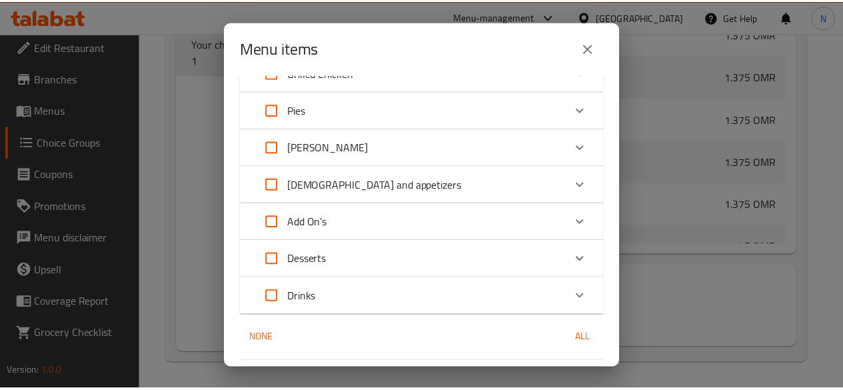
scroll to position [549, 0]
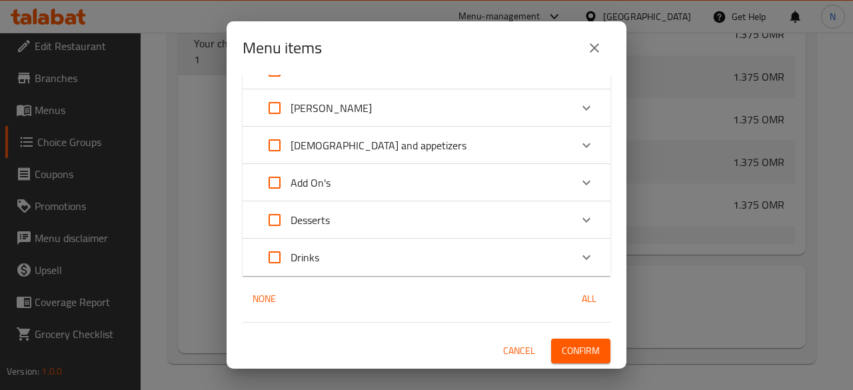
click at [562, 349] on span "Confirm" at bounding box center [581, 351] width 38 height 17
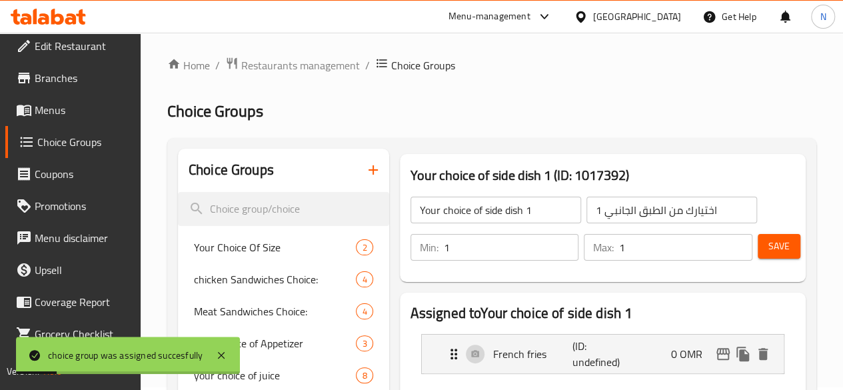
scroll to position [0, 0]
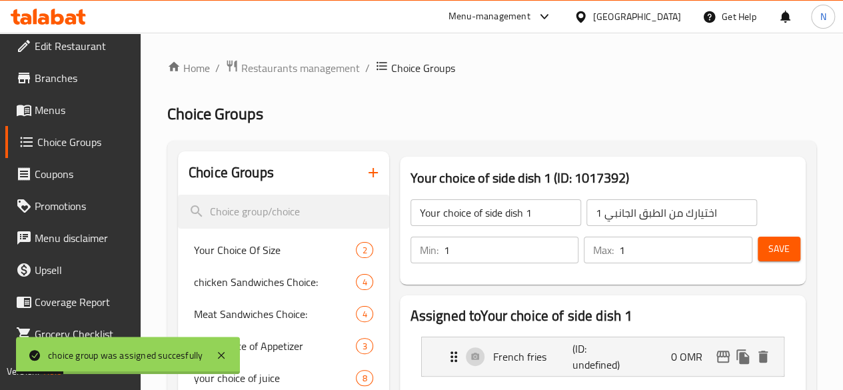
click at [762, 243] on button "Save" at bounding box center [779, 249] width 43 height 25
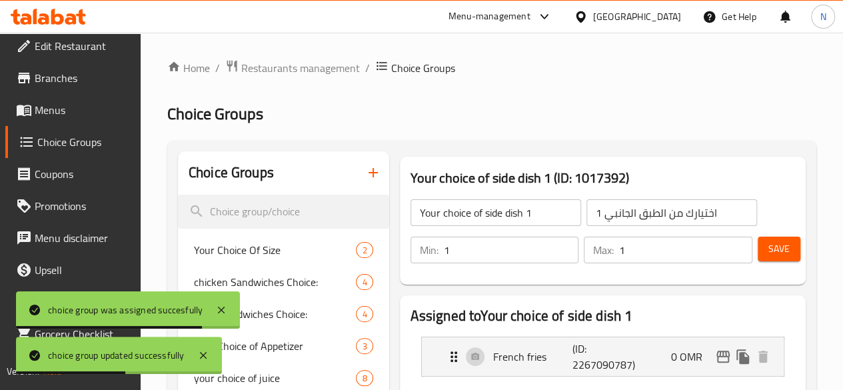
click at [411, 212] on input "Your choice of side dish 1" at bounding box center [496, 212] width 171 height 27
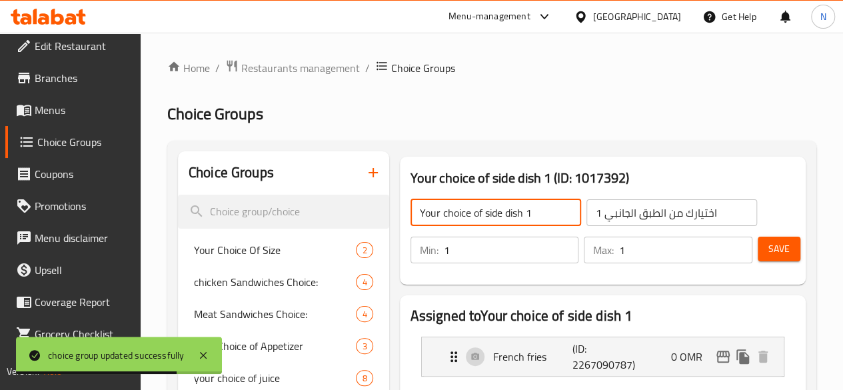
click at [365, 175] on icon "button" at bounding box center [373, 173] width 16 height 16
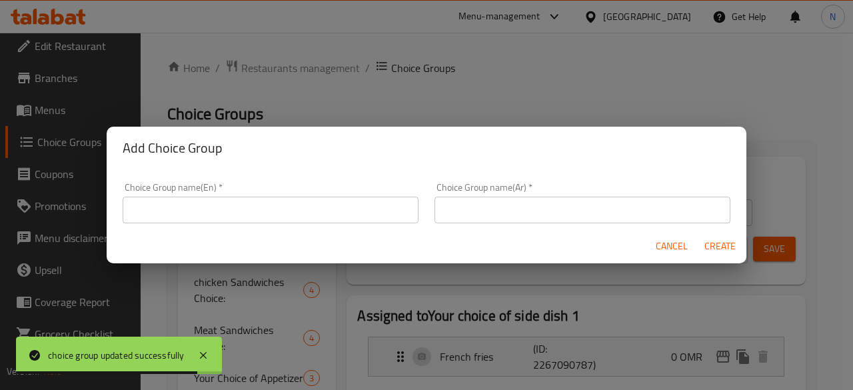
click at [365, 209] on input "text" at bounding box center [271, 210] width 296 height 27
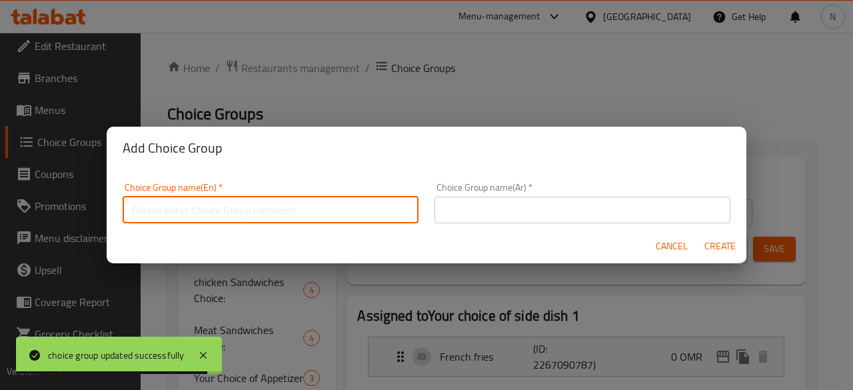
paste input "Your choice of side dish 1"
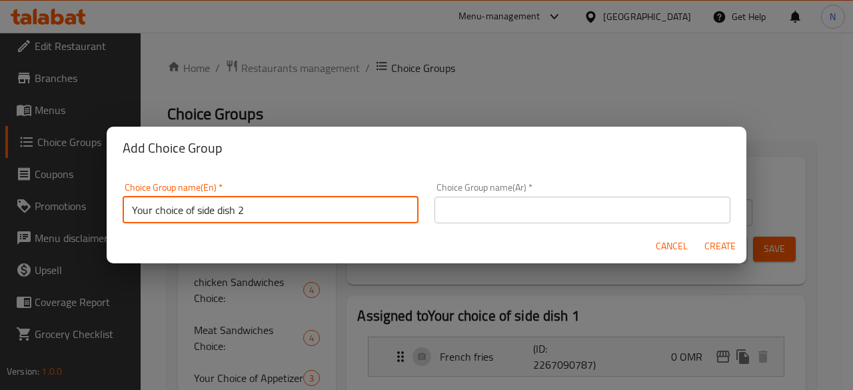
type input "Your choice of side dish 2"
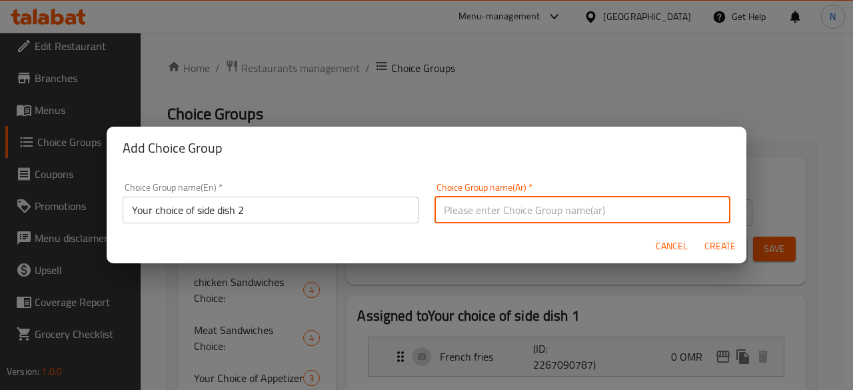
click at [539, 210] on input "text" at bounding box center [583, 210] width 296 height 27
type input "اختيارك من الطبق الجانبي 2"
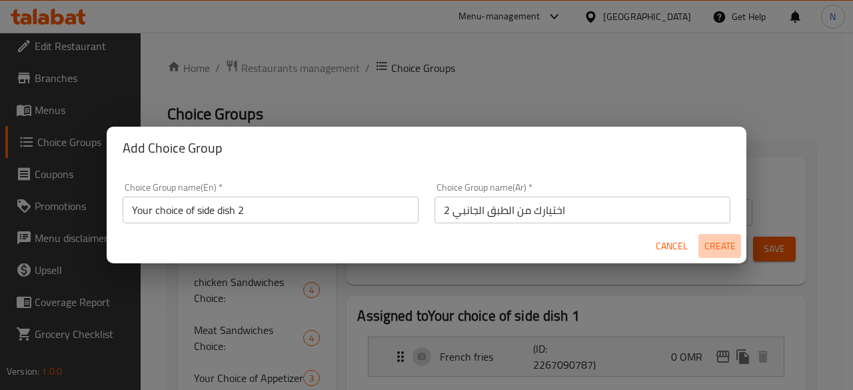
click at [707, 246] on span "Create" at bounding box center [720, 246] width 32 height 17
type input "Your choice of side dish 2"
type input "اختيارك من الطبق الجانبي 2"
type input "0"
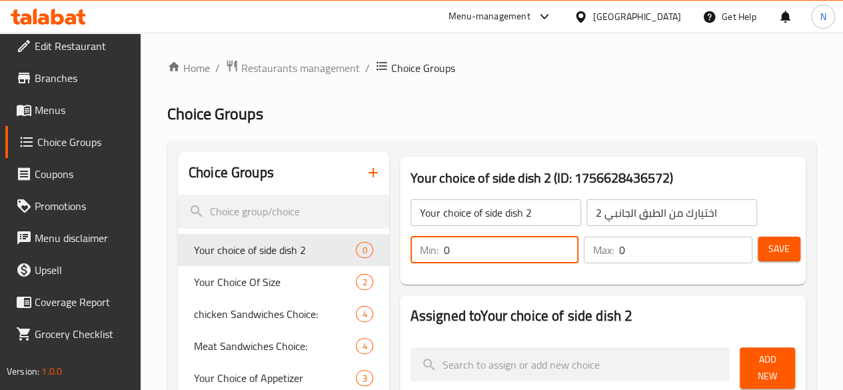
click at [444, 250] on input "0" at bounding box center [511, 250] width 135 height 27
type input "1"
click at [619, 251] on input "0" at bounding box center [685, 250] width 133 height 27
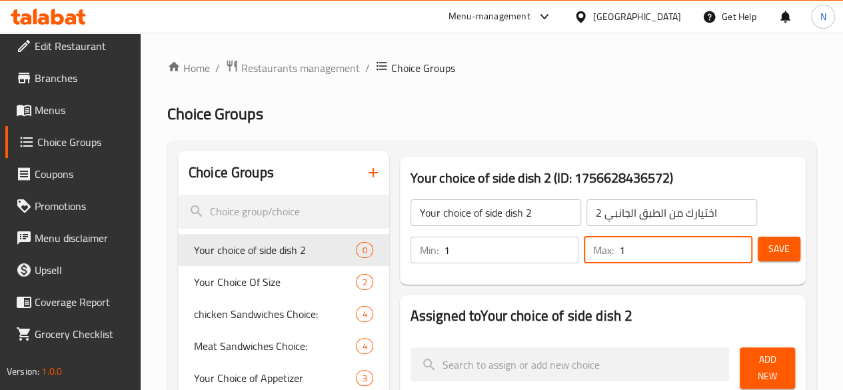
type input "1"
click at [758, 251] on button "Save" at bounding box center [779, 249] width 43 height 25
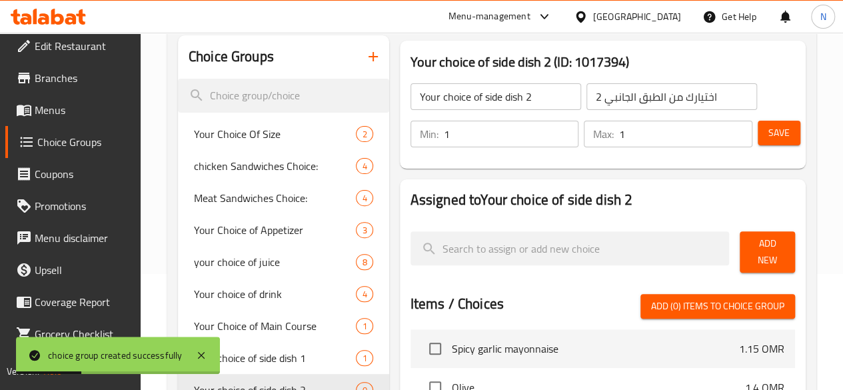
scroll to position [200, 0]
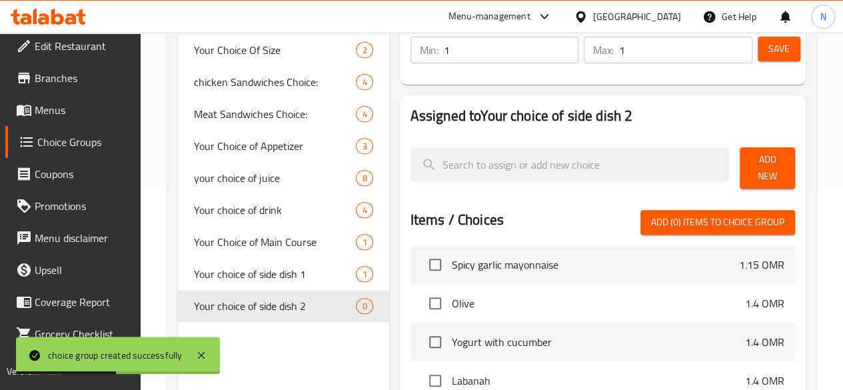
click at [761, 154] on button "Add New" at bounding box center [767, 167] width 55 height 41
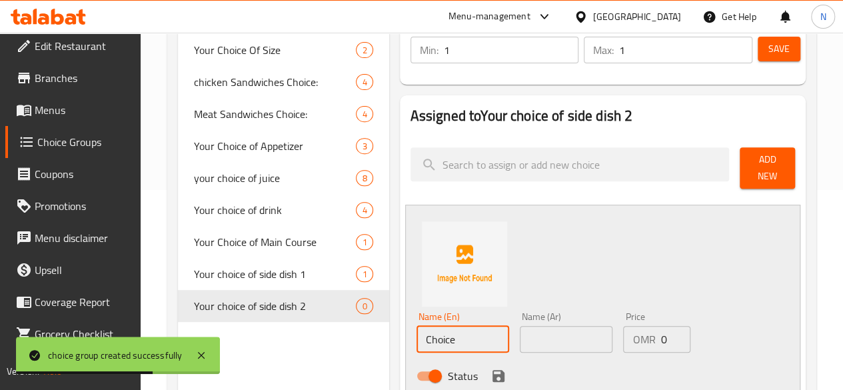
click at [417, 330] on input "Choice" at bounding box center [463, 339] width 93 height 27
paste input "Mixed pickles"
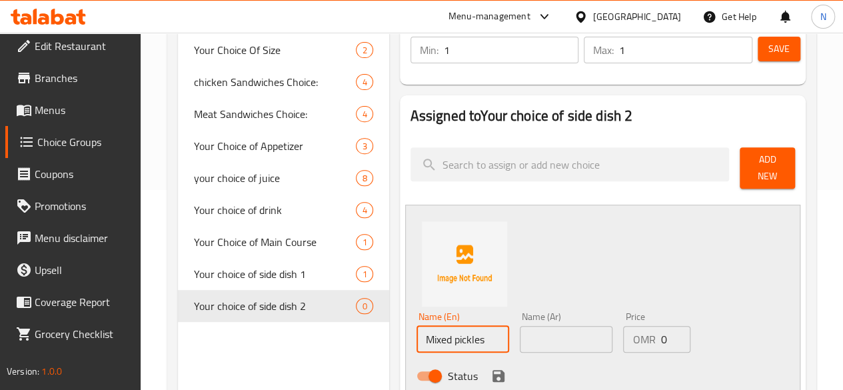
type input "Mixed pickles"
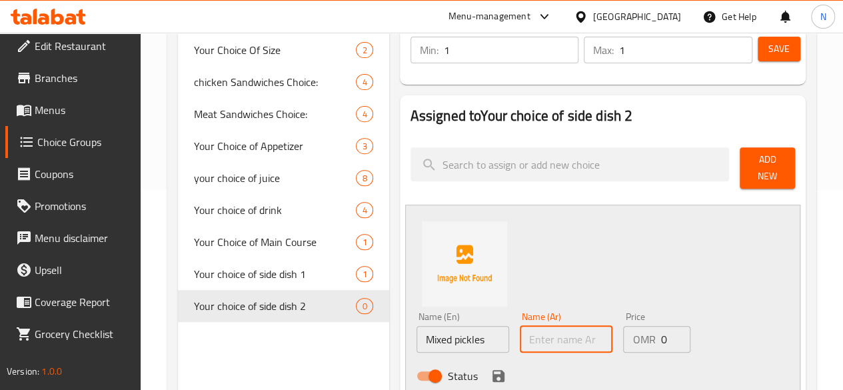
click at [533, 326] on input "text" at bounding box center [566, 339] width 93 height 27
paste input "مخللات مشكلة"
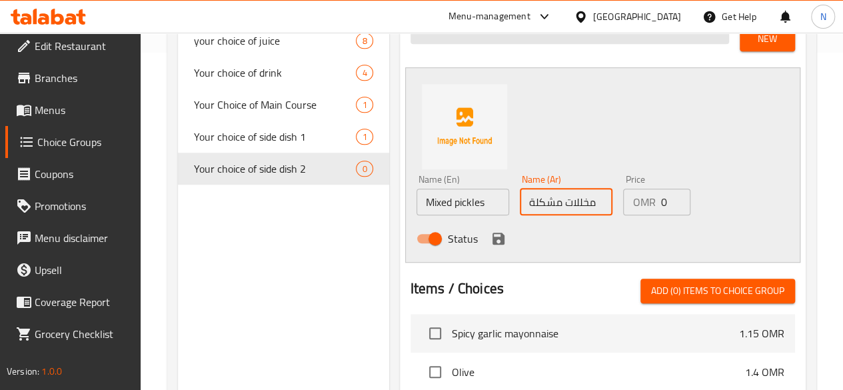
scroll to position [267, 0]
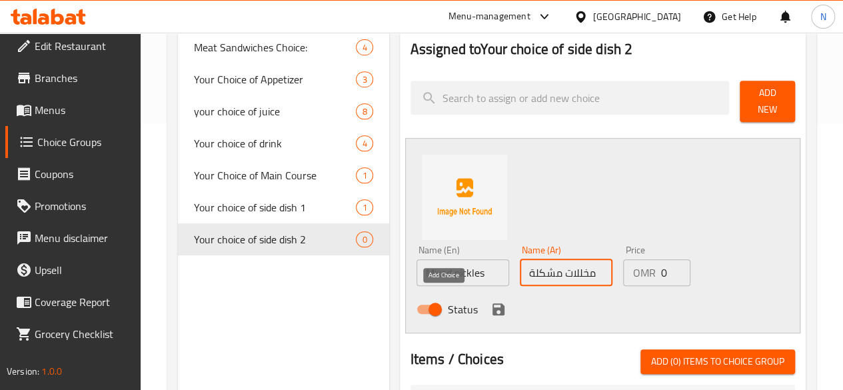
type input "مخللات مشكلة"
click at [491, 301] on icon "save" at bounding box center [499, 309] width 16 height 16
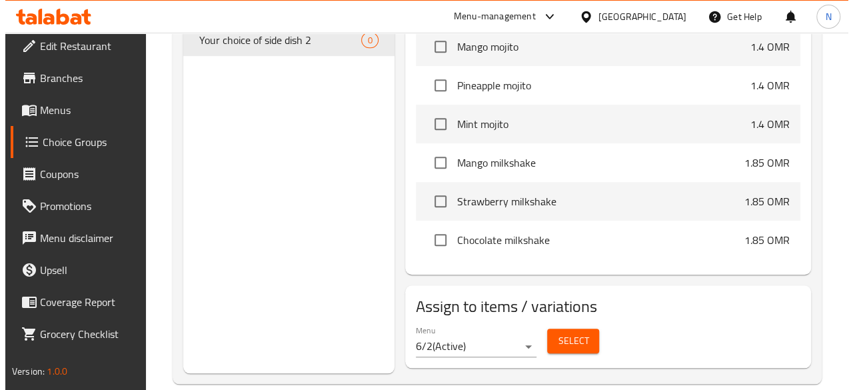
scroll to position [479, 0]
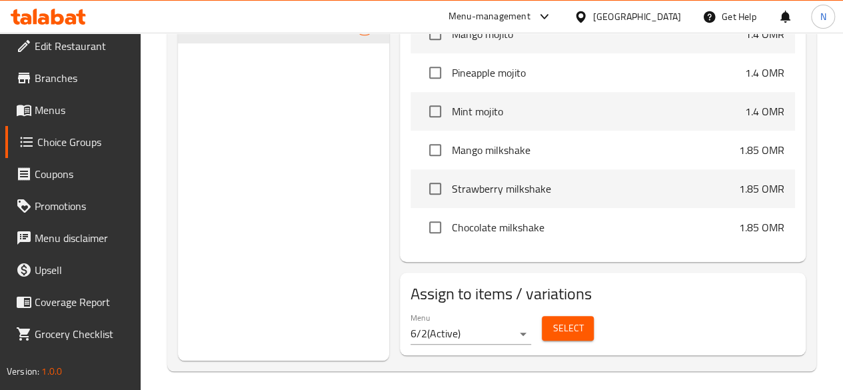
click at [553, 320] on span "Select" at bounding box center [568, 328] width 31 height 17
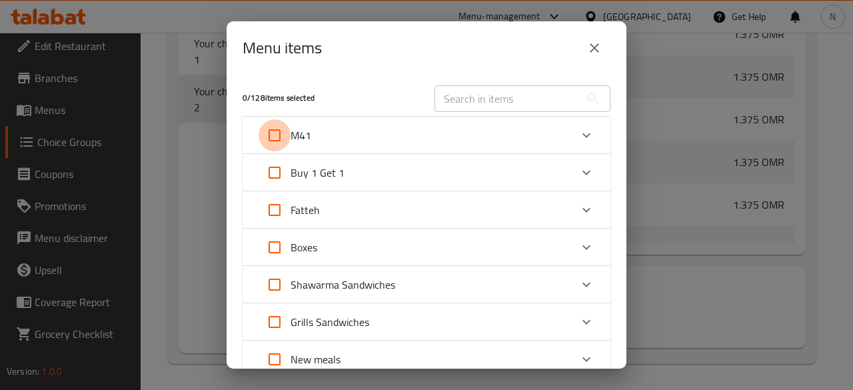
click at [277, 137] on input "Expand" at bounding box center [275, 135] width 32 height 32
checkbox input "true"
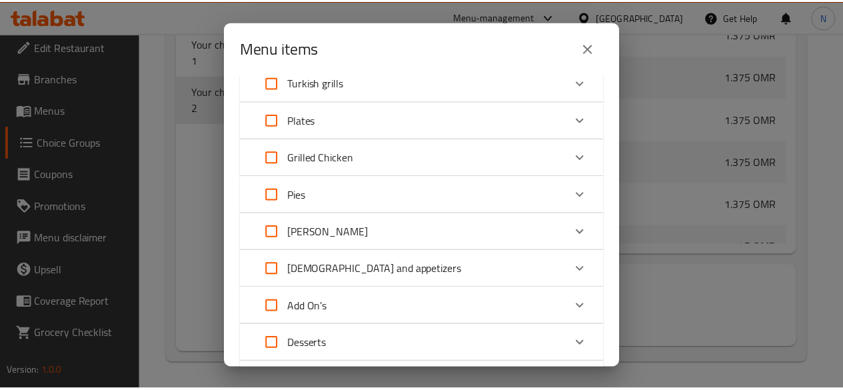
scroll to position [438, 0]
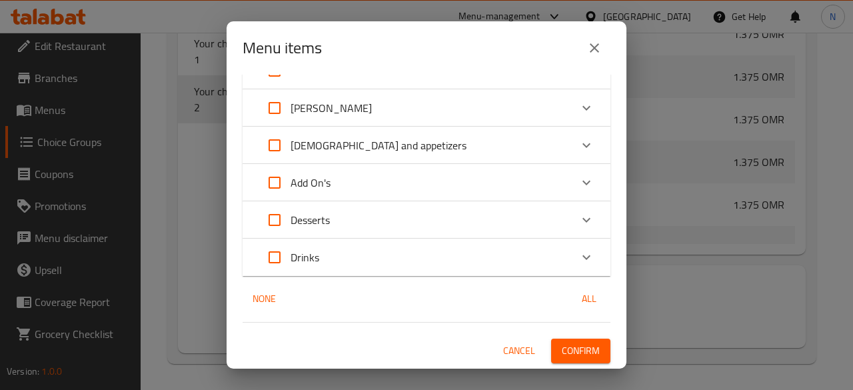
click at [562, 344] on span "Confirm" at bounding box center [581, 351] width 38 height 17
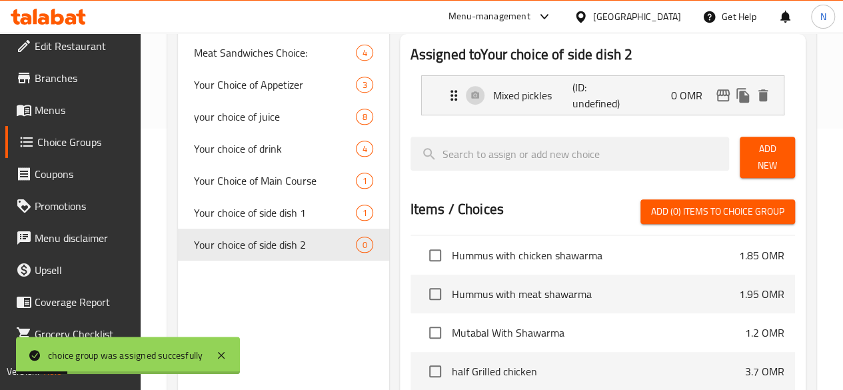
scroll to position [0, 0]
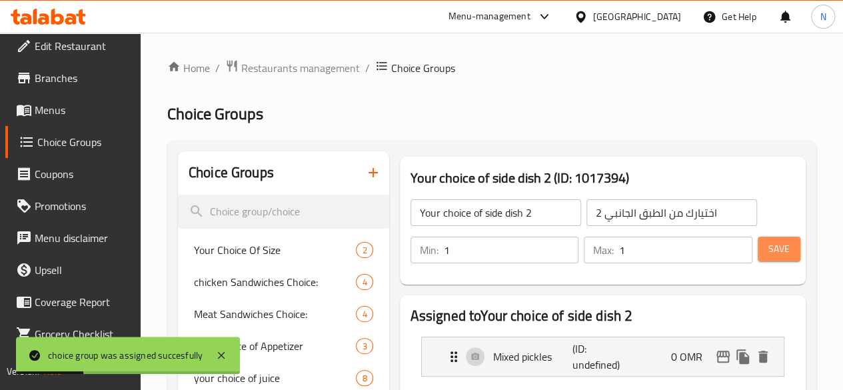
click at [781, 247] on span "Save" at bounding box center [778, 249] width 21 height 17
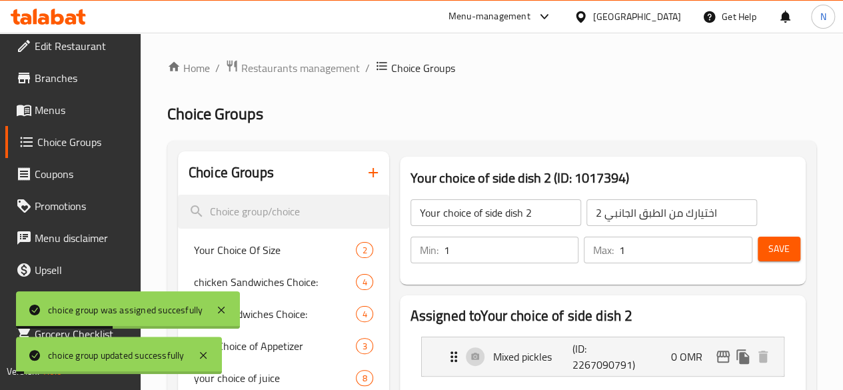
click at [50, 111] on span "Menus" at bounding box center [82, 110] width 95 height 16
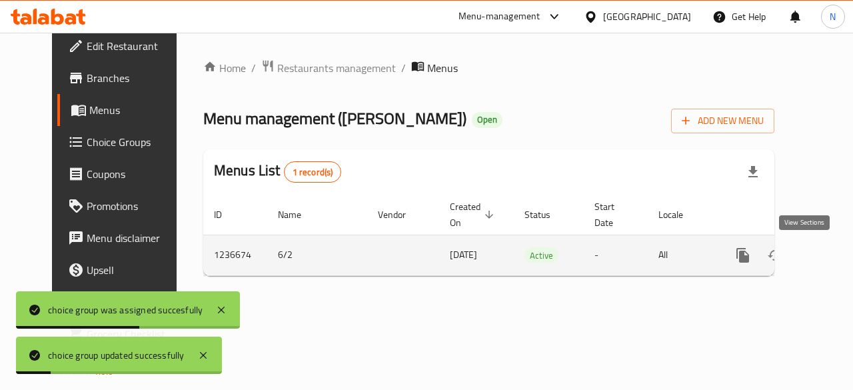
click at [831, 258] on icon "enhanced table" at bounding box center [839, 255] width 16 height 16
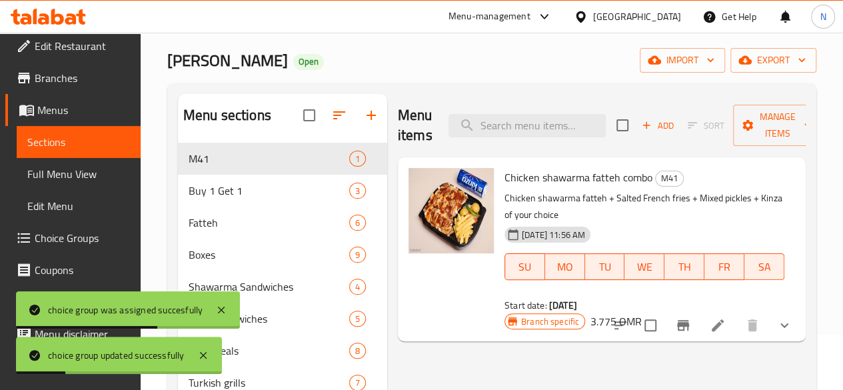
scroll to position [133, 0]
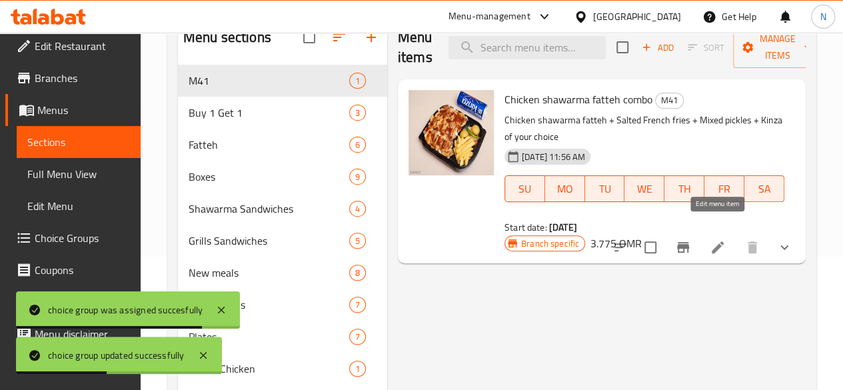
click at [719, 241] on icon at bounding box center [718, 247] width 12 height 12
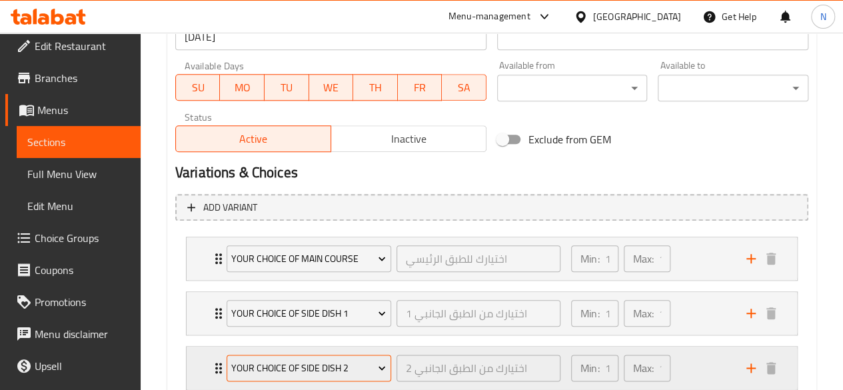
scroll to position [755, 0]
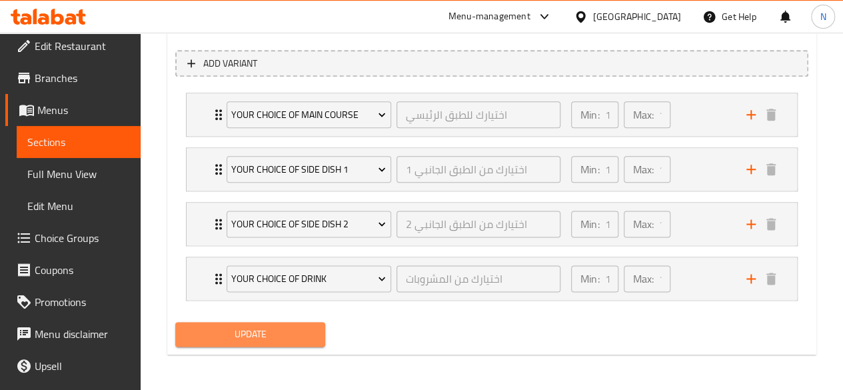
click at [243, 338] on span "Update" at bounding box center [250, 334] width 129 height 17
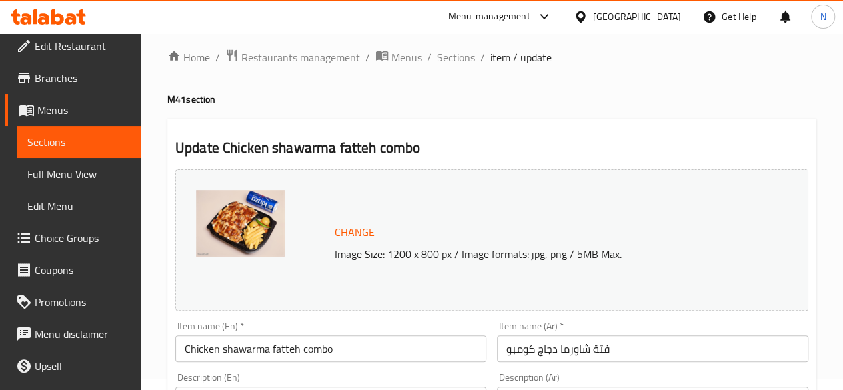
scroll to position [0, 0]
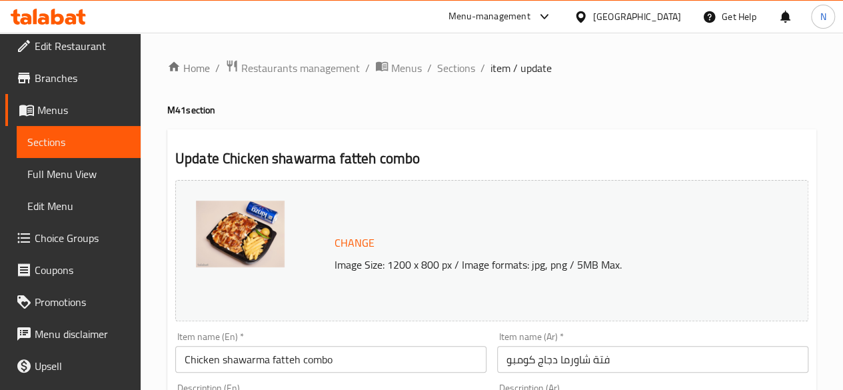
click at [72, 45] on span "Edit Restaurant" at bounding box center [82, 46] width 95 height 16
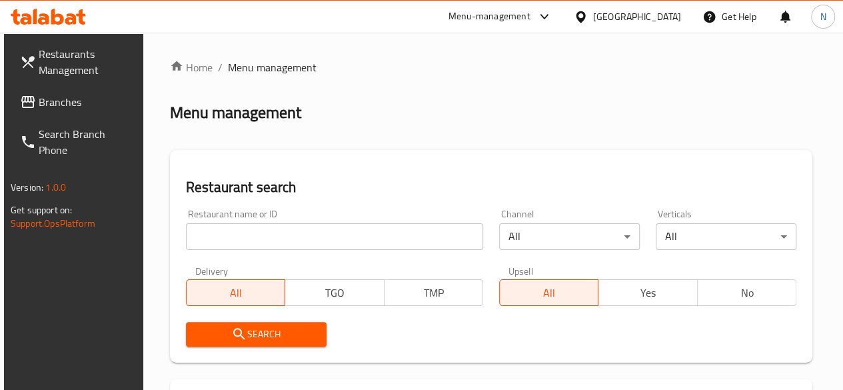
drag, startPoint x: 0, startPoint y: 0, endPoint x: 244, endPoint y: 240, distance: 342.2
click at [244, 240] on input "search" at bounding box center [334, 236] width 297 height 27
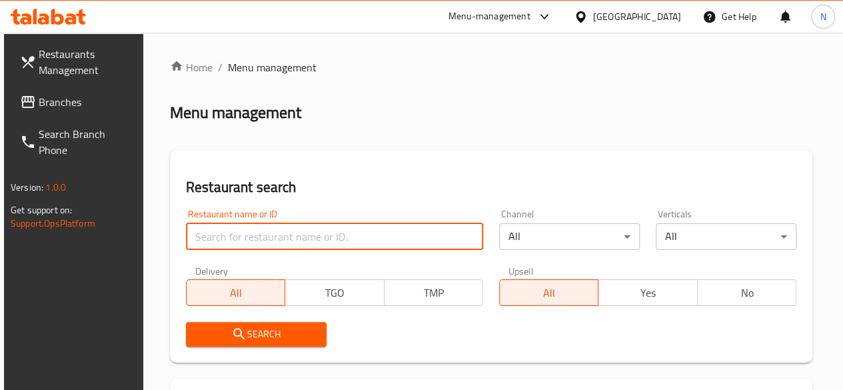
paste input "EL Baraka Fried Chicken"
type input "EL Baraka Fried Chicken"
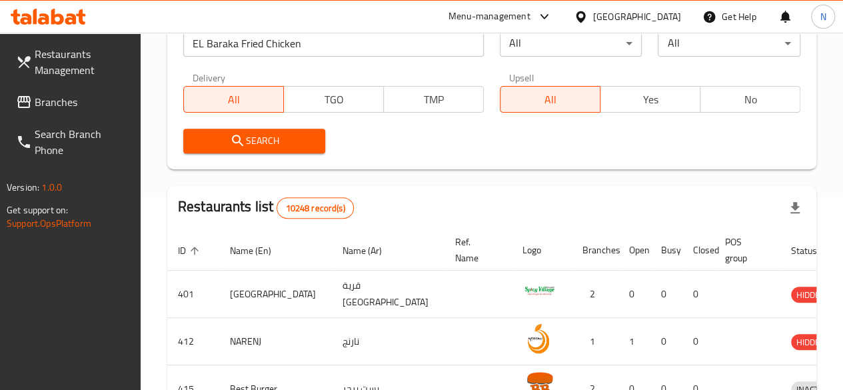
scroll to position [67, 0]
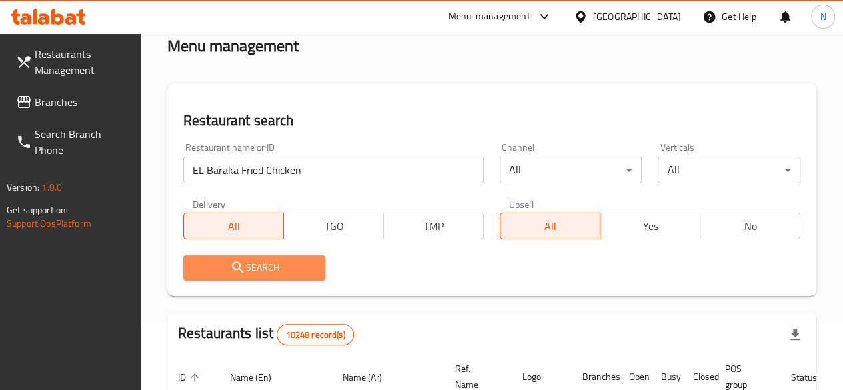
click at [279, 276] on button "Search" at bounding box center [254, 267] width 143 height 25
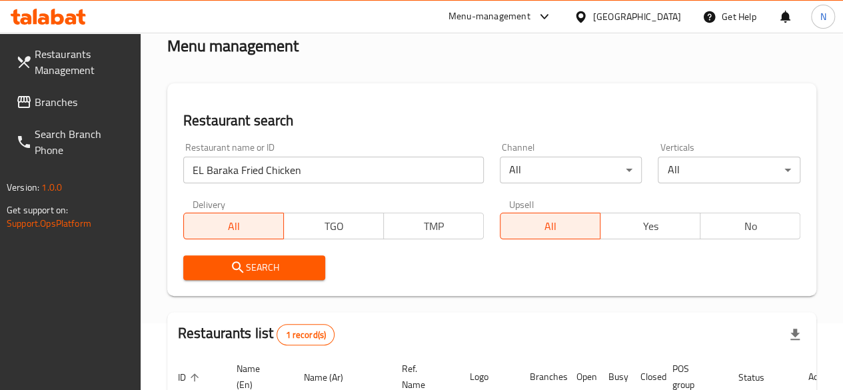
scroll to position [200, 0]
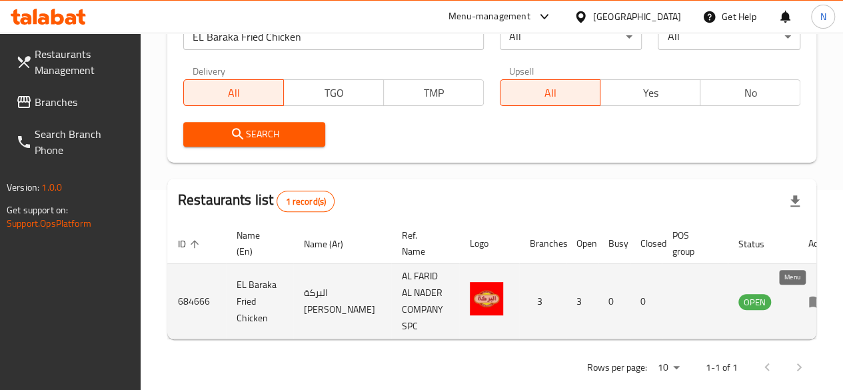
click at [817, 301] on icon "enhanced table" at bounding box center [819, 301] width 5 height 5
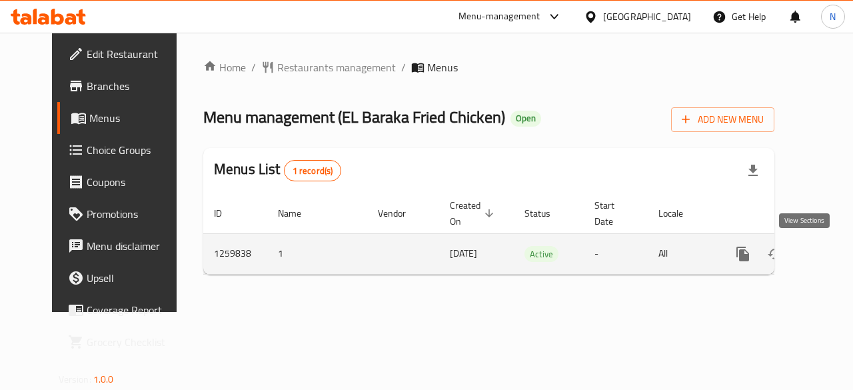
click at [831, 255] on icon "enhanced table" at bounding box center [839, 254] width 16 height 16
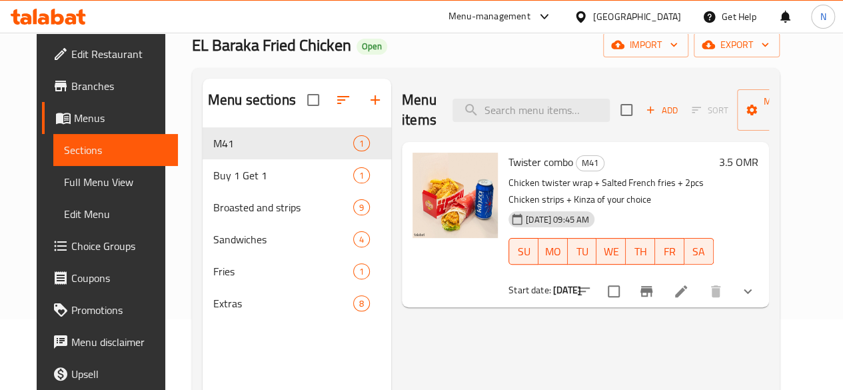
scroll to position [133, 0]
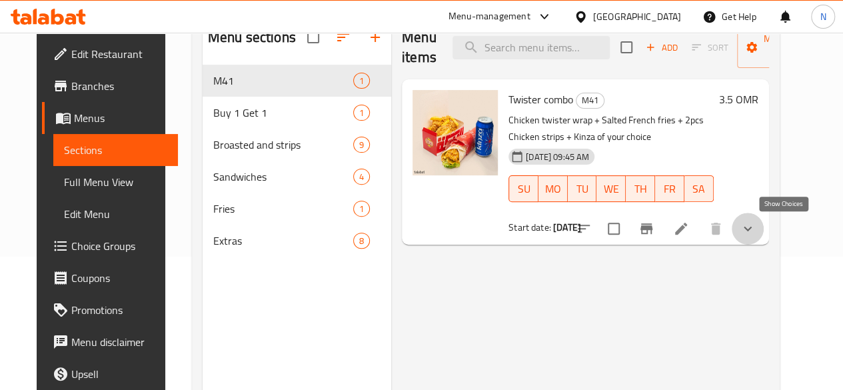
click at [756, 235] on icon "show more" at bounding box center [748, 229] width 16 height 16
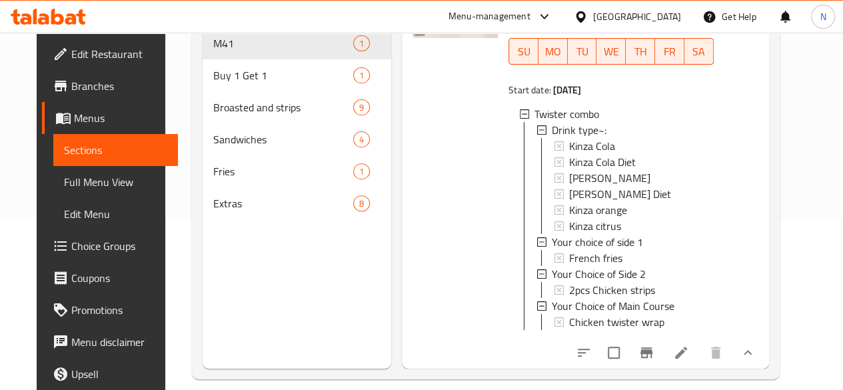
scroll to position [187, 0]
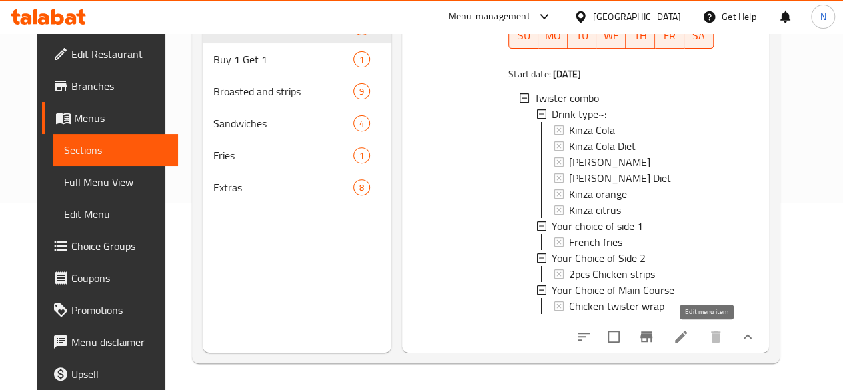
click at [689, 333] on icon at bounding box center [681, 337] width 16 height 16
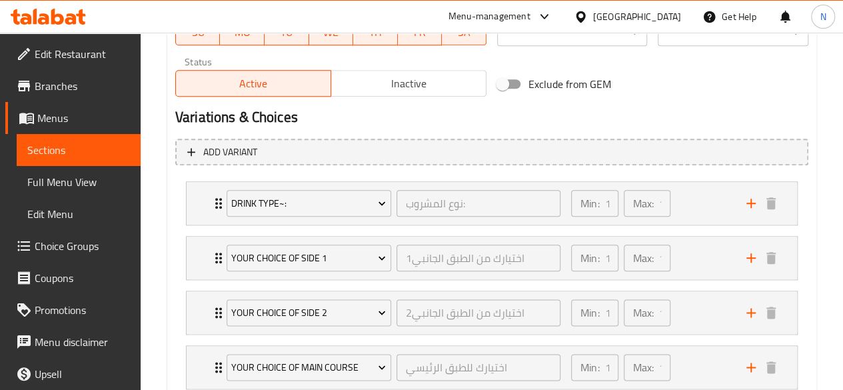
scroll to position [755, 0]
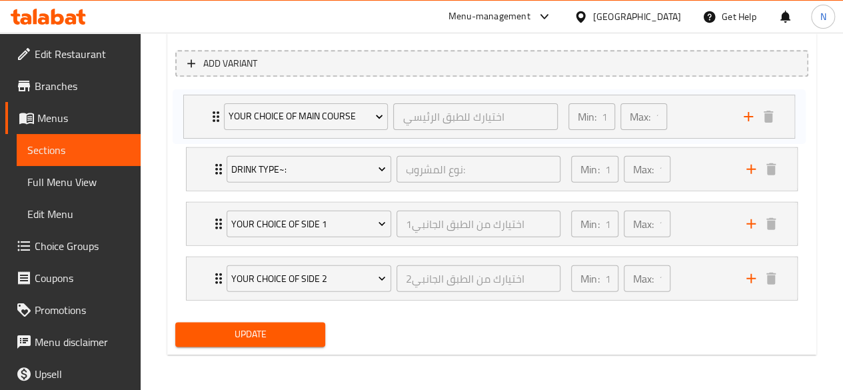
drag, startPoint x: 213, startPoint y: 281, endPoint x: 211, endPoint y: 113, distance: 168.0
click at [211, 113] on div "Drink type~: نوع المشروب: ​ Min: 1 ​ Max: 1 ​ Kinza Cola (ID: 714483379) 0 OMR …" at bounding box center [491, 196] width 633 height 218
drag, startPoint x: 209, startPoint y: 169, endPoint x: 209, endPoint y: 282, distance: 113.3
click at [209, 282] on div "Your Choice of Main Course اختيارك للطبق الرئيسي ​ Min: 1 ​ Max: 1 ​ Chicken tw…" at bounding box center [491, 196] width 633 height 218
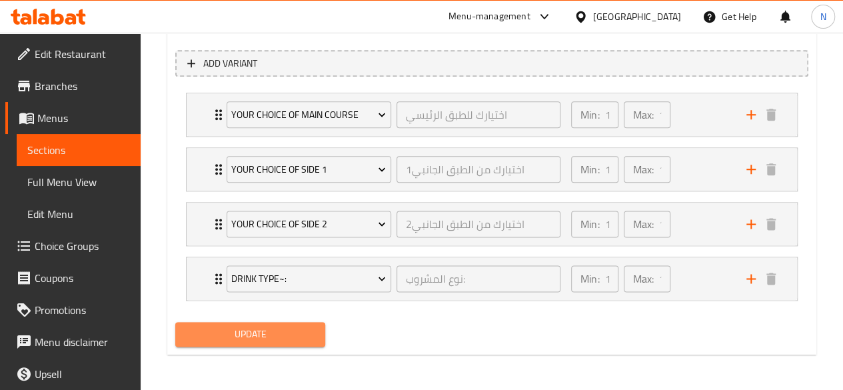
click at [276, 339] on span "Update" at bounding box center [250, 334] width 129 height 17
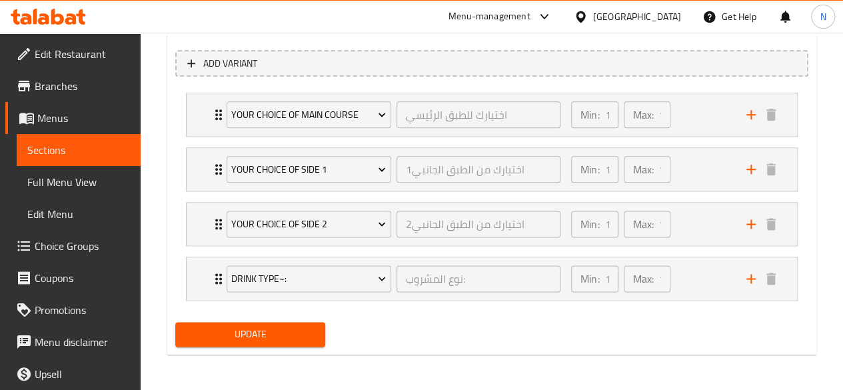
click at [277, 337] on span "Update" at bounding box center [250, 334] width 129 height 17
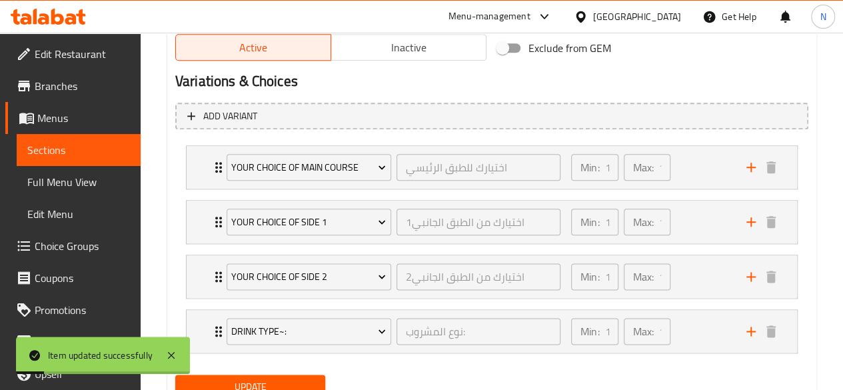
scroll to position [622, 0]
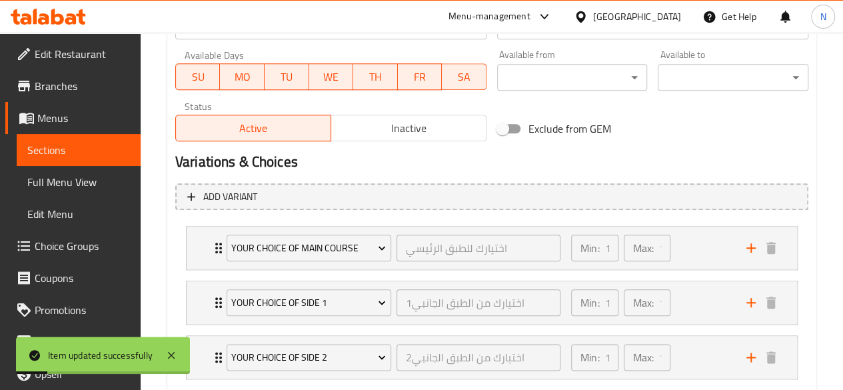
click at [65, 57] on span "Edit Restaurant" at bounding box center [82, 54] width 95 height 16
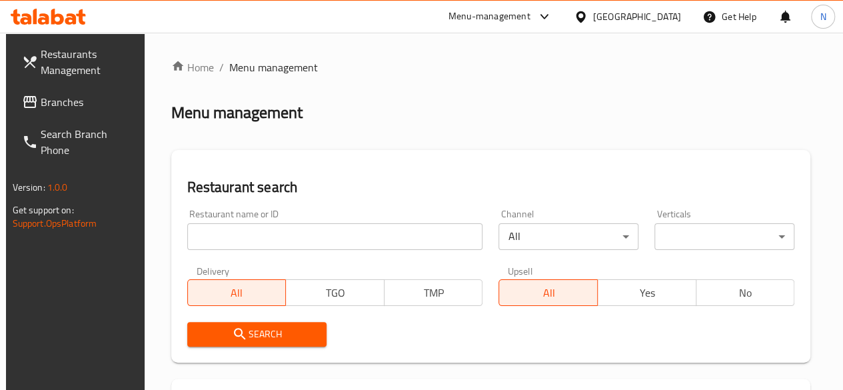
click at [241, 233] on input "search" at bounding box center [335, 236] width 296 height 27
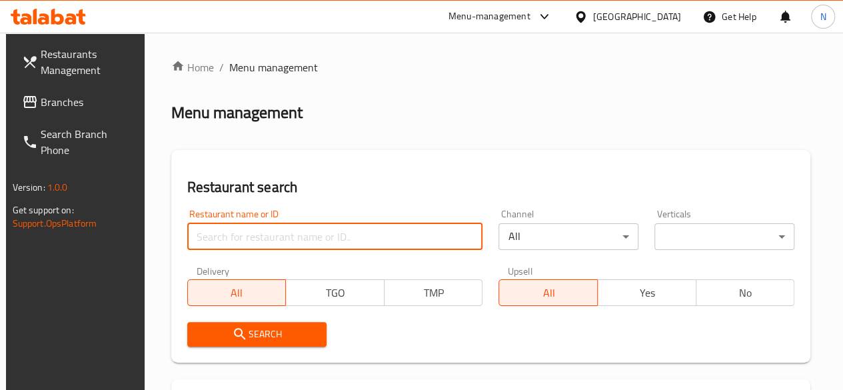
paste input "Take Off"
type input "Take Off"
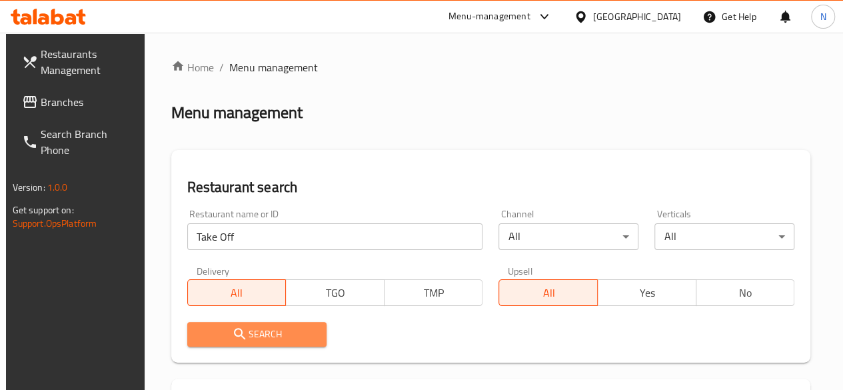
click at [261, 330] on span "Search" at bounding box center [257, 334] width 119 height 17
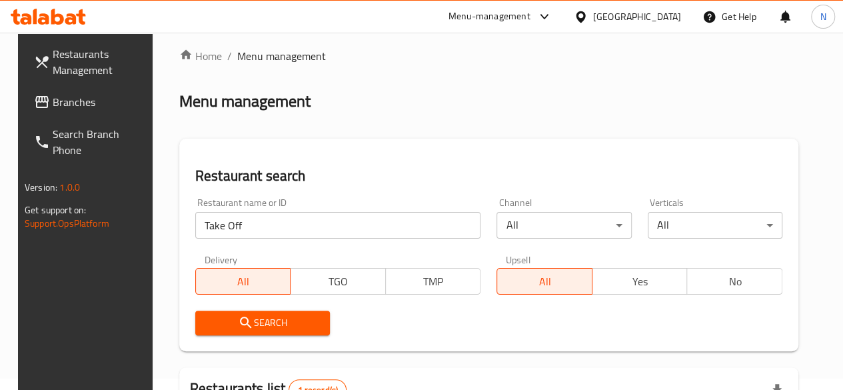
scroll to position [205, 0]
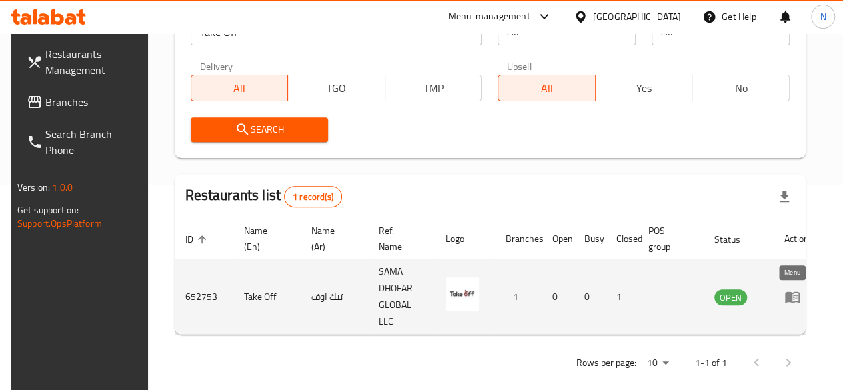
click at [794, 292] on icon "enhanced table" at bounding box center [792, 297] width 16 height 16
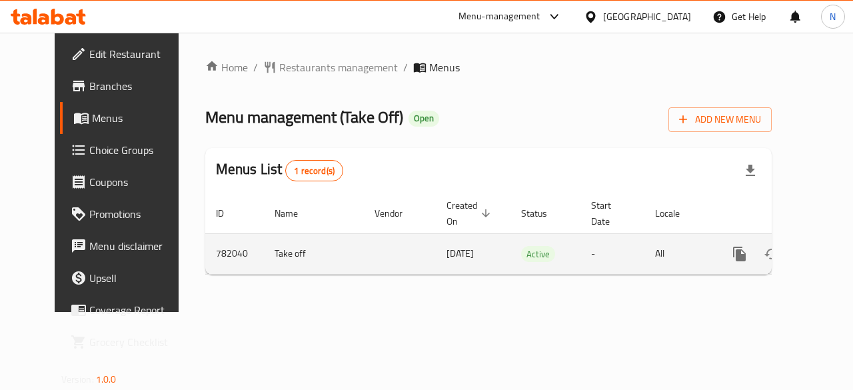
click at [828, 260] on icon "enhanced table" at bounding box center [836, 254] width 16 height 16
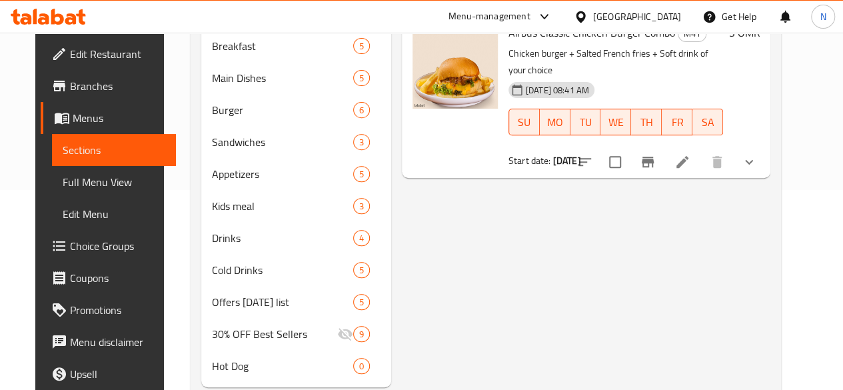
scroll to position [133, 0]
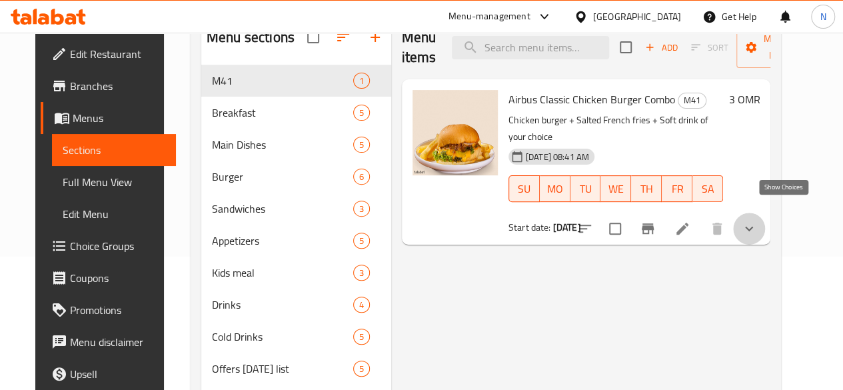
click at [757, 221] on icon "show more" at bounding box center [749, 229] width 16 height 16
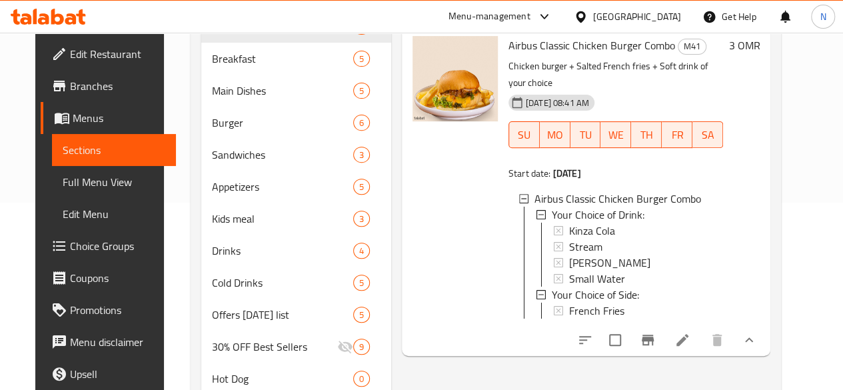
scroll to position [54, 0]
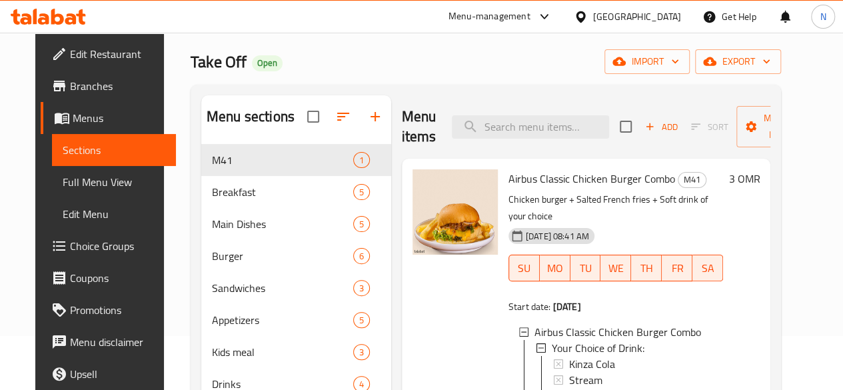
click at [509, 202] on p "Chicken burger + Salted French fries + Soft drink of your choice" at bounding box center [616, 207] width 215 height 33
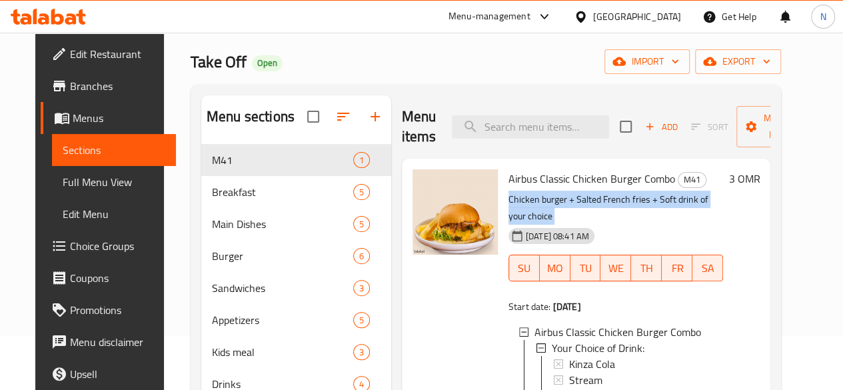
click at [509, 202] on p "Chicken burger + Salted French fries + Soft drink of your choice" at bounding box center [616, 207] width 215 height 33
click at [509, 198] on p "Chicken burger + Salted French fries + Soft drink of your choice" at bounding box center [616, 207] width 215 height 33
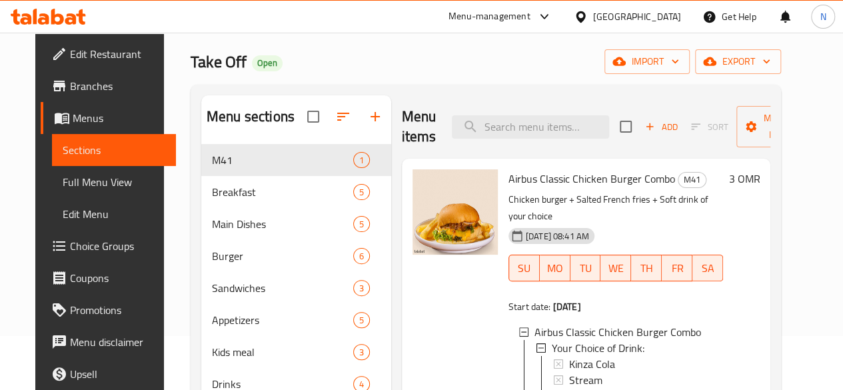
click at [509, 198] on p "Chicken burger + Salted French fries + Soft drink of your choice" at bounding box center [616, 207] width 215 height 33
click at [509, 203] on p "Chicken burger + Salted French fries + Soft drink of your choice" at bounding box center [616, 207] width 215 height 33
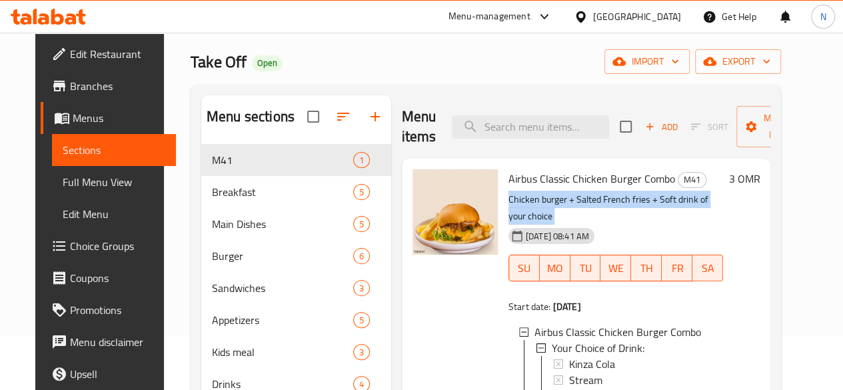
click at [509, 202] on p "Chicken burger + Salted French fries + Soft drink of your choice" at bounding box center [616, 207] width 215 height 33
click at [509, 199] on p "Chicken burger + Salted French fries + Soft drink of your choice" at bounding box center [616, 207] width 215 height 33
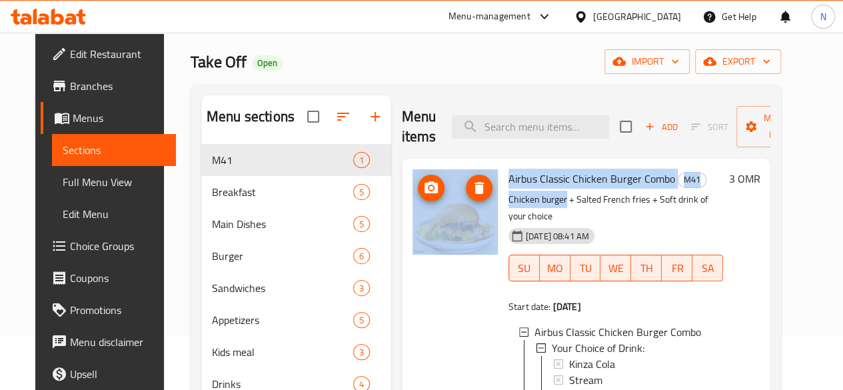
drag, startPoint x: 509, startPoint y: 201, endPoint x: 381, endPoint y: 197, distance: 128.0
click at [407, 197] on div "Airbus Classic Chicken Burger Combo M41 Chicken burger + Salted French fries + …" at bounding box center [586, 324] width 359 height 320
drag, startPoint x: 399, startPoint y: 199, endPoint x: 423, endPoint y: 199, distance: 24.0
click at [413, 199] on div at bounding box center [455, 211] width 85 height 85
click at [509, 198] on p "Chicken burger + Salted French fries + Soft drink of your choice" at bounding box center [616, 207] width 215 height 33
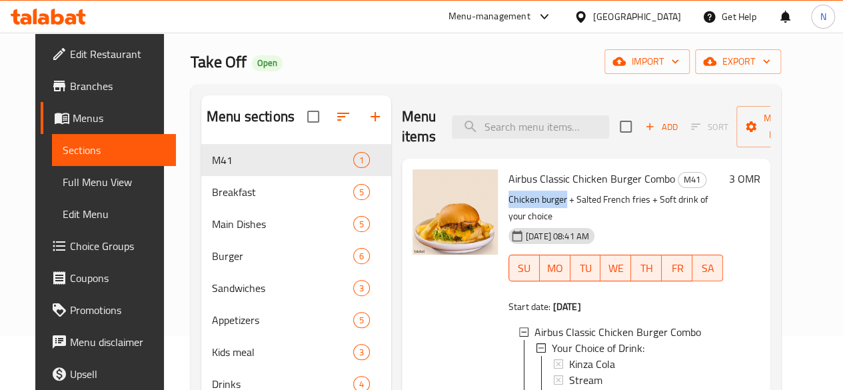
drag, startPoint x: 509, startPoint y: 199, endPoint x: 451, endPoint y: 198, distance: 58.0
click at [503, 198] on div "Airbus Classic Chicken Burger Combo M41 Chicken burger + Salted French fries + …" at bounding box center [616, 324] width 226 height 320
copy p "Chicken burger"
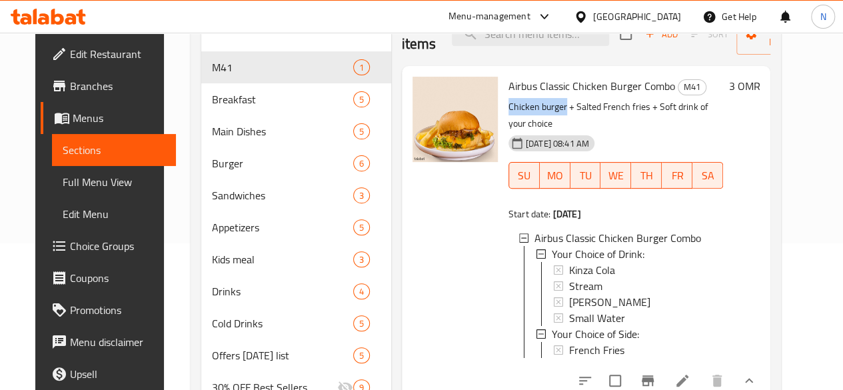
scroll to position [151, 0]
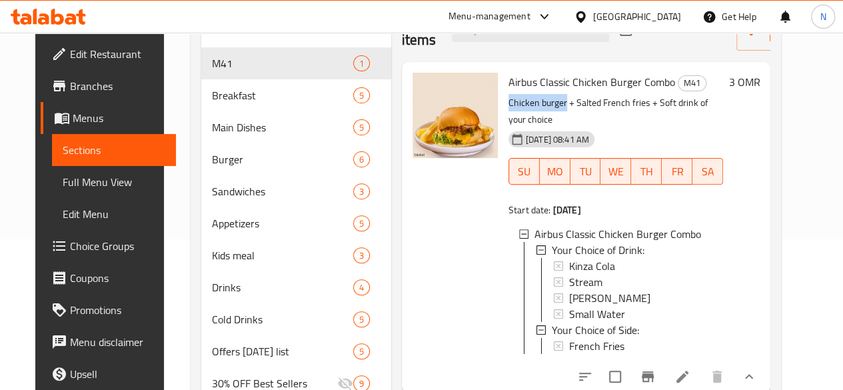
copy p "Chicken burger"
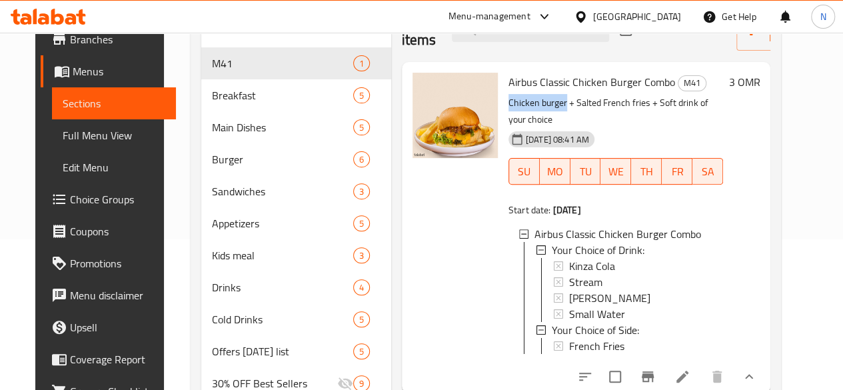
scroll to position [67, 0]
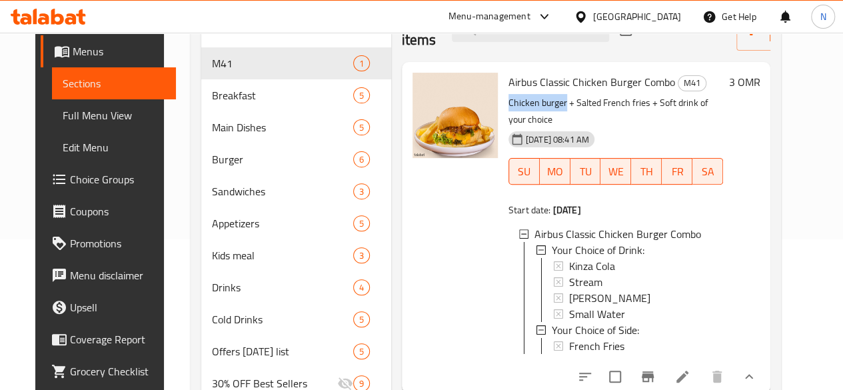
click at [76, 185] on span "Choice Groups" at bounding box center [117, 179] width 95 height 16
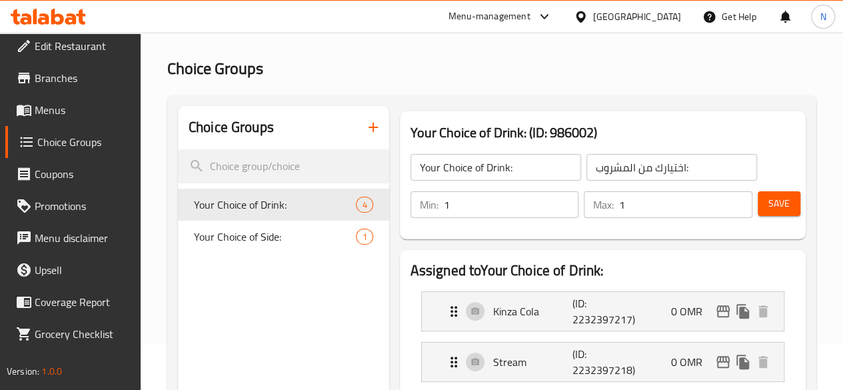
scroll to position [67, 0]
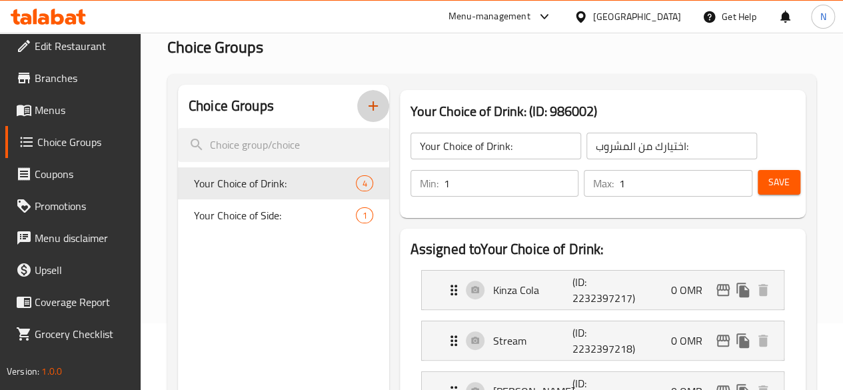
click at [357, 106] on button "button" at bounding box center [373, 106] width 32 height 32
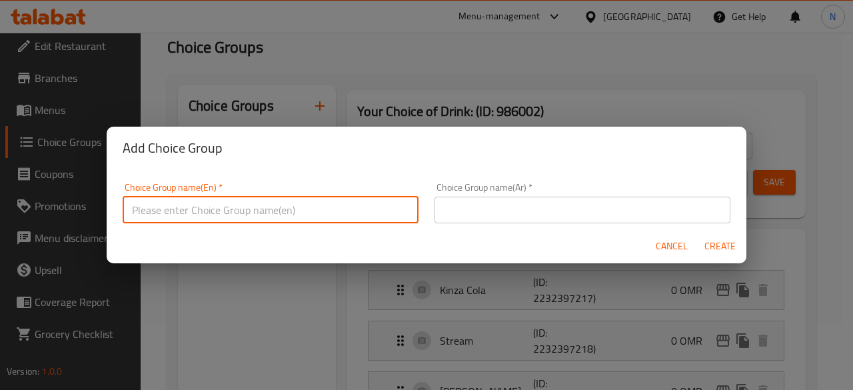
click at [271, 208] on input "text" at bounding box center [271, 210] width 296 height 27
type input "Your Choice of Main Course"
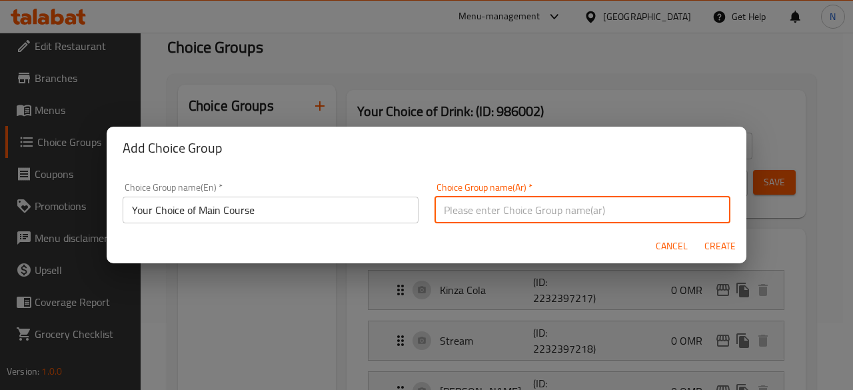
click at [567, 203] on input "text" at bounding box center [583, 210] width 296 height 27
type input "اختيارك للطبق الرئيسي"
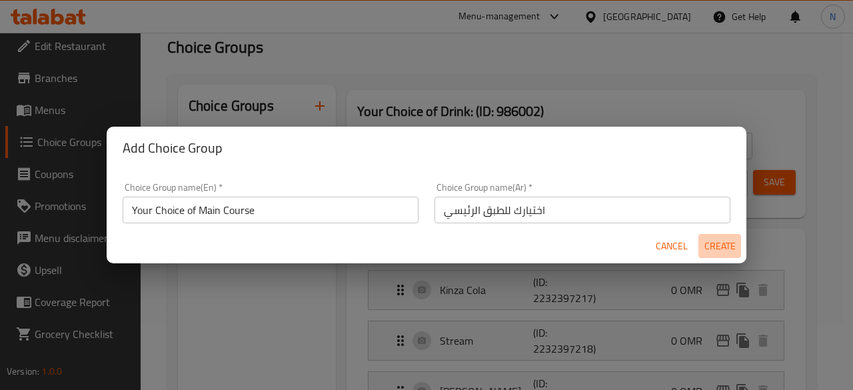
click at [731, 243] on span "Create" at bounding box center [720, 246] width 32 height 17
type input "Your Choice of Main Course"
type input "اختيارك للطبق الرئيسي"
type input "0"
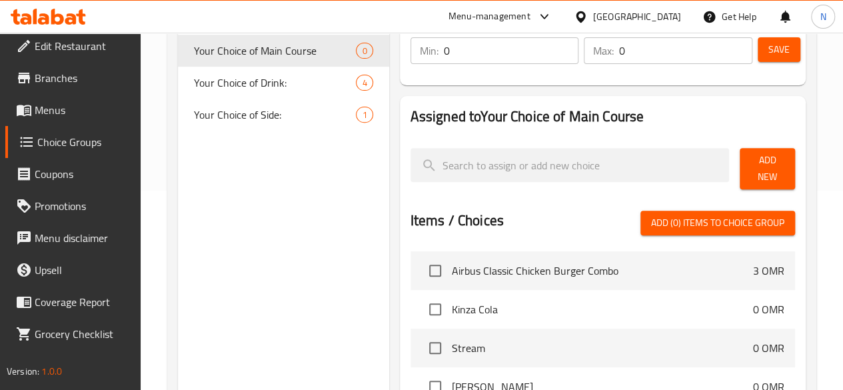
scroll to position [200, 0]
click at [756, 158] on span "Add New" at bounding box center [767, 167] width 34 height 33
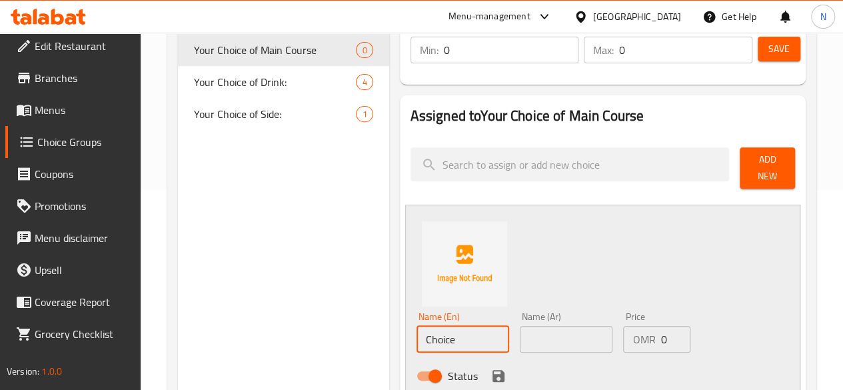
click at [417, 326] on input "Choice" at bounding box center [463, 339] width 93 height 27
paste input "[PERSON_NAME]"
type input "Chicken burger"
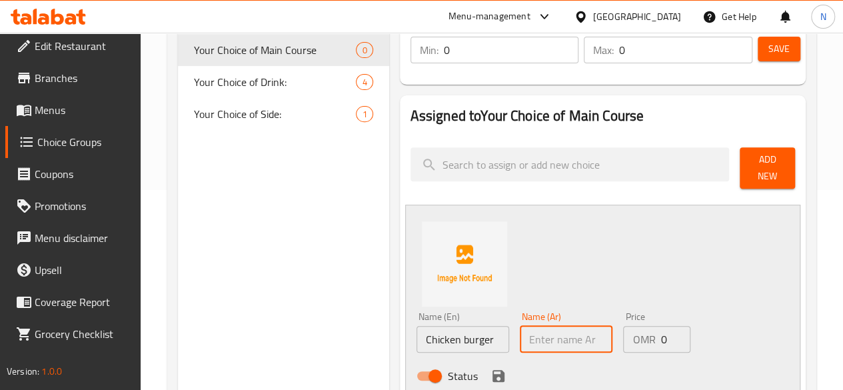
click at [526, 335] on input "text" at bounding box center [566, 339] width 93 height 27
paste input "برجر دجاج"
type input "برجر دجاج"
click at [623, 243] on div "Name (En) Chicken burger Name (En) Name (Ar) برجر دجاج Name (Ar) Price OMR 0 Pr…" at bounding box center [602, 302] width 395 height 195
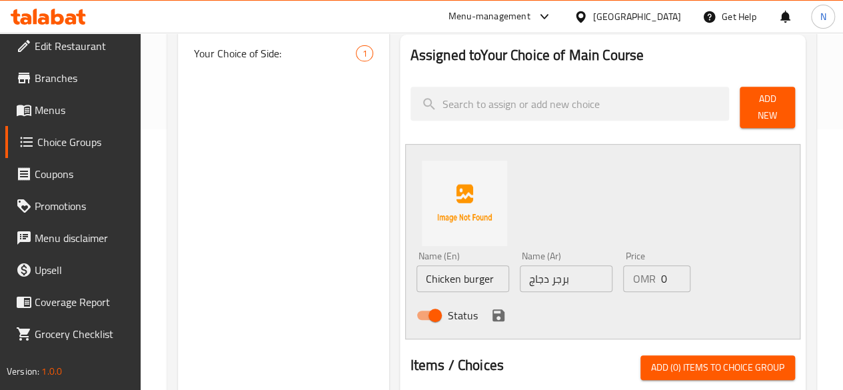
scroll to position [261, 0]
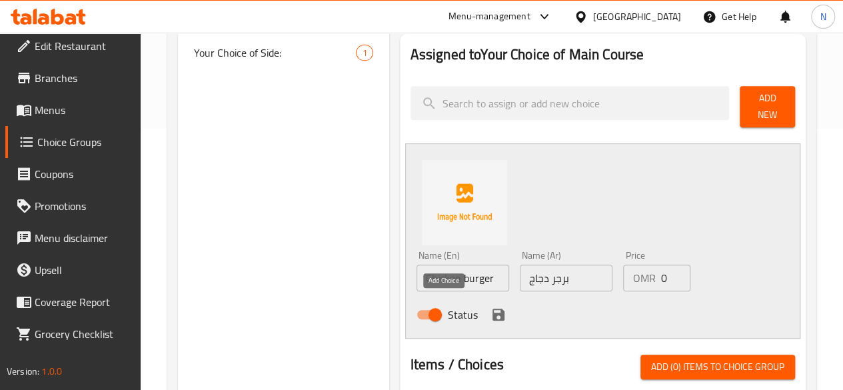
click at [493, 309] on icon "save" at bounding box center [499, 315] width 12 height 12
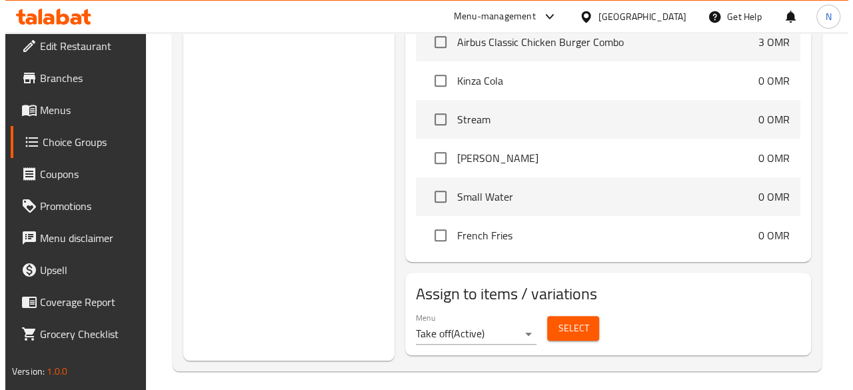
scroll to position [17, 0]
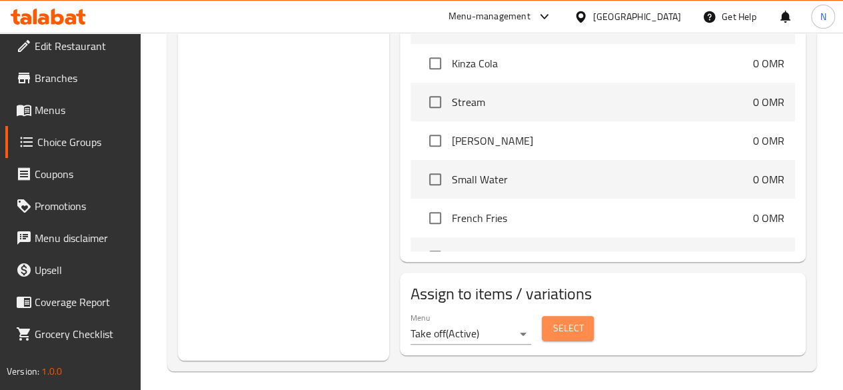
click at [553, 323] on span "Select" at bounding box center [568, 328] width 31 height 17
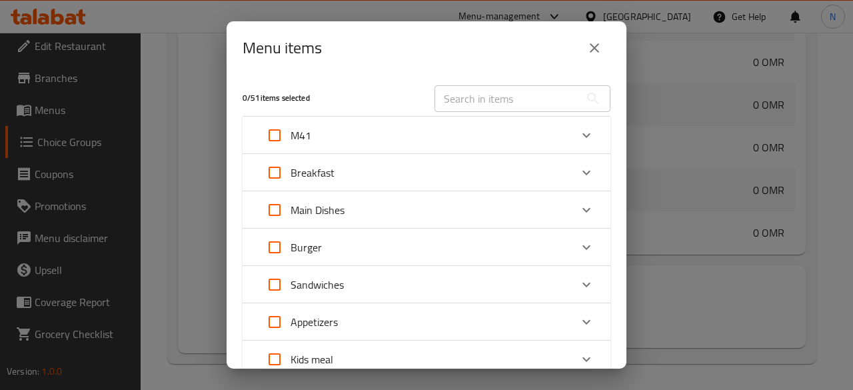
click at [276, 132] on input "Expand" at bounding box center [275, 135] width 32 height 32
checkbox input "true"
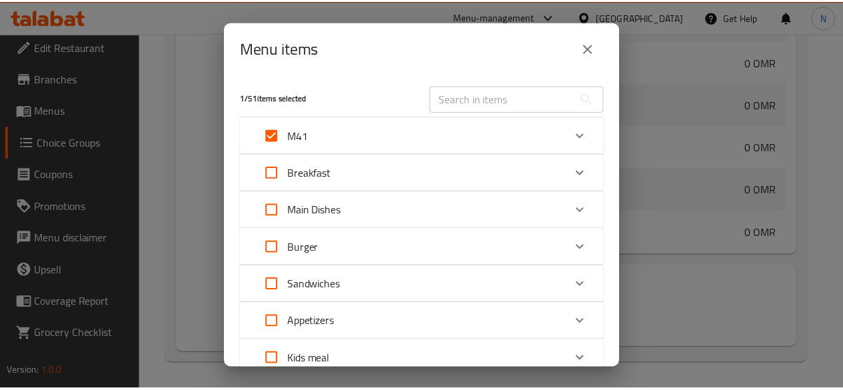
scroll to position [251, 0]
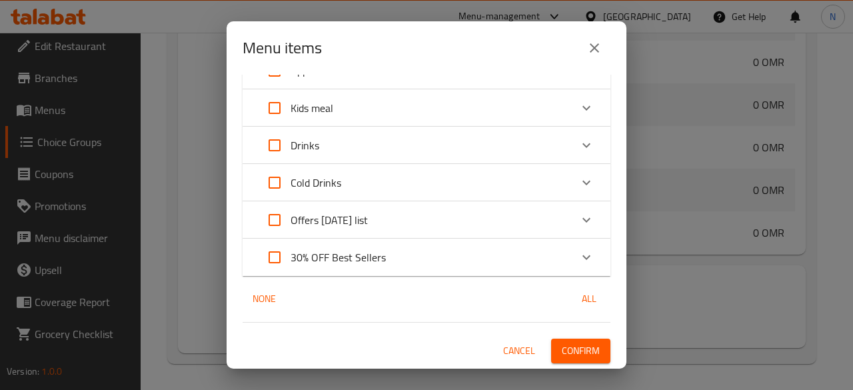
click at [565, 360] on button "Confirm" at bounding box center [580, 351] width 59 height 25
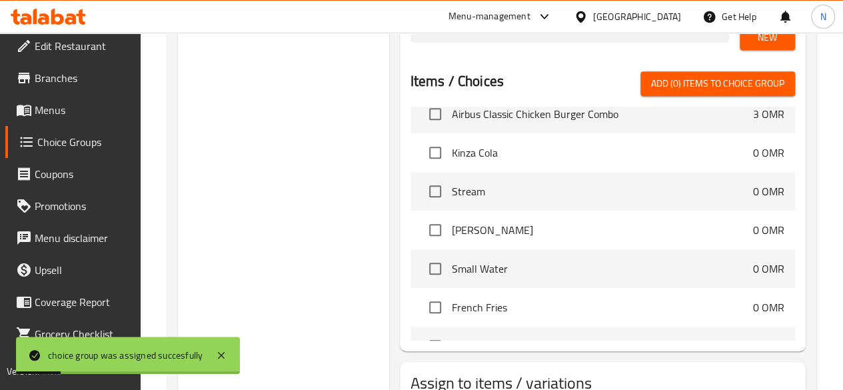
scroll to position [385, 0]
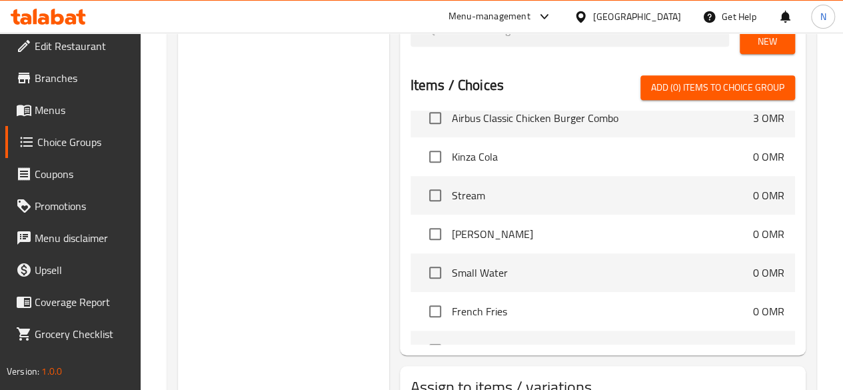
click at [263, 119] on div "Choice Groups Your Choice of Main Course 0 Your Choice of Drink: 4 Your Choice …" at bounding box center [283, 110] width 211 height 688
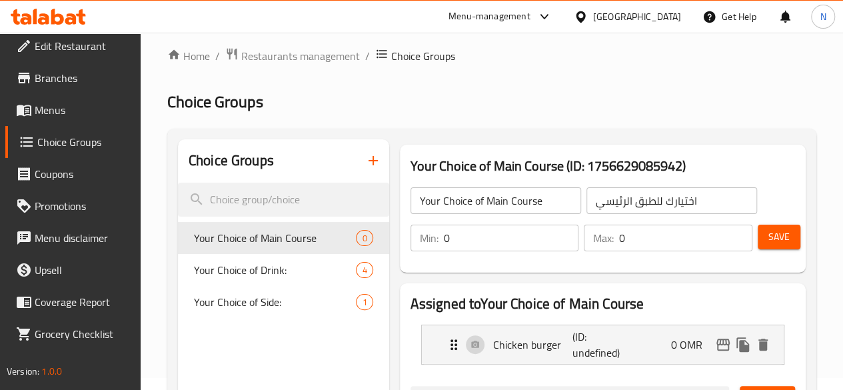
scroll to position [0, 0]
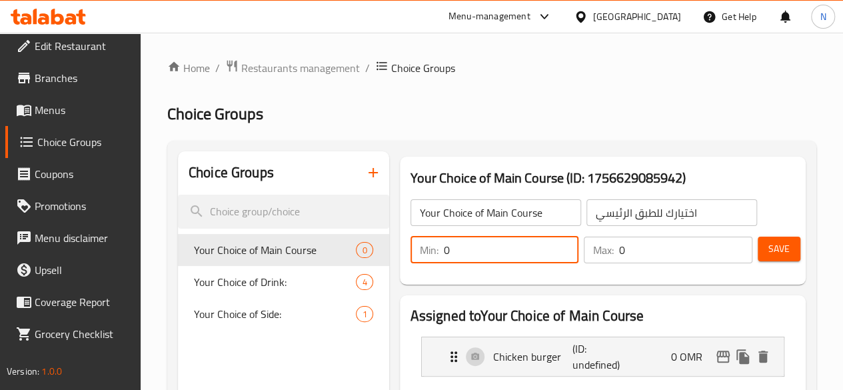
click at [444, 243] on input "0" at bounding box center [511, 250] width 135 height 27
type input "1"
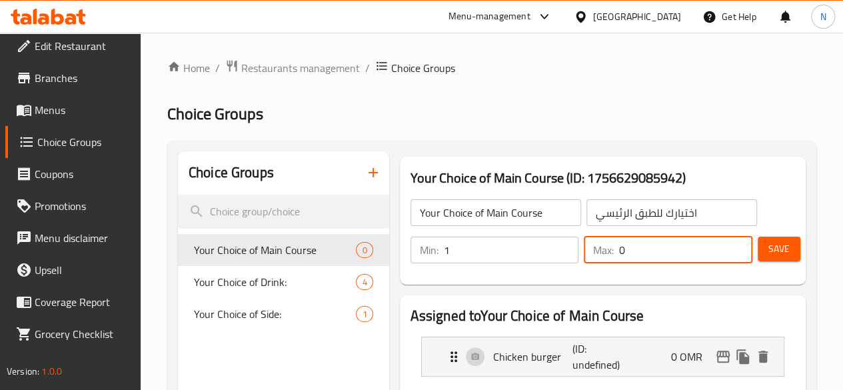
click at [641, 243] on input "0" at bounding box center [685, 250] width 133 height 27
type input "1"
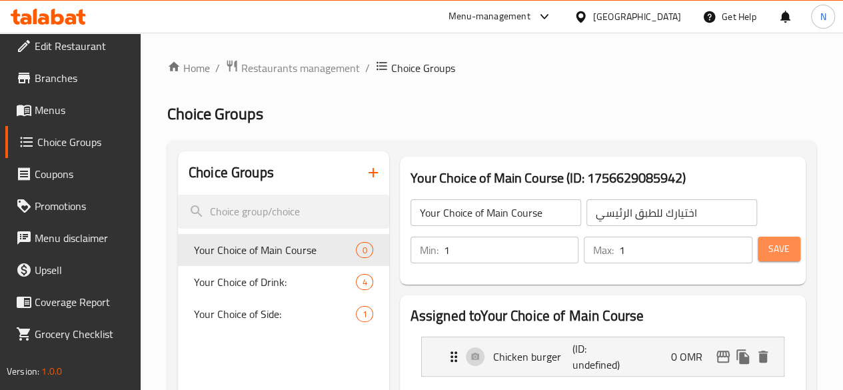
click at [790, 253] on button "Save" at bounding box center [779, 249] width 43 height 25
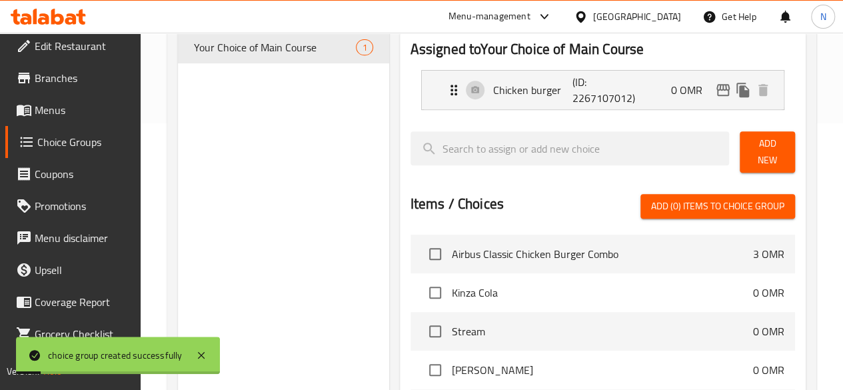
scroll to position [67, 0]
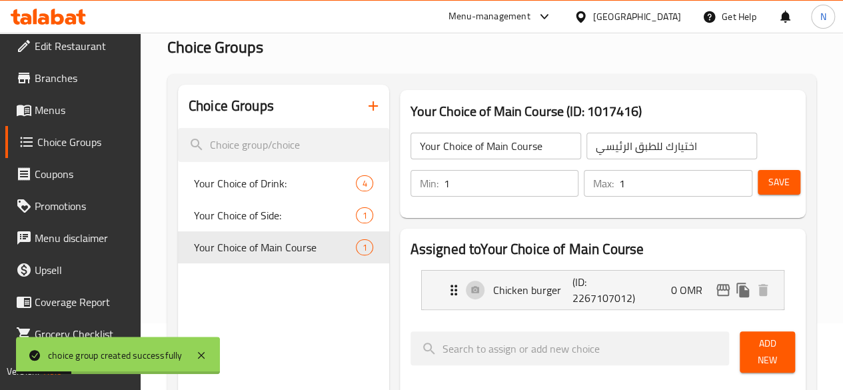
click at [49, 115] on span "Menus" at bounding box center [82, 110] width 95 height 16
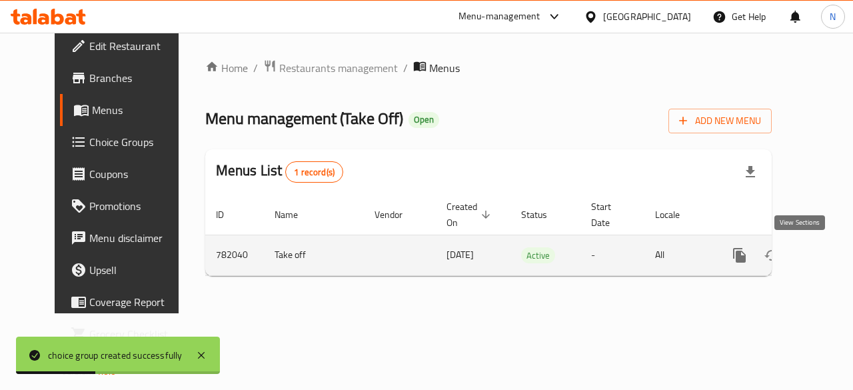
click at [828, 261] on icon "enhanced table" at bounding box center [836, 255] width 16 height 16
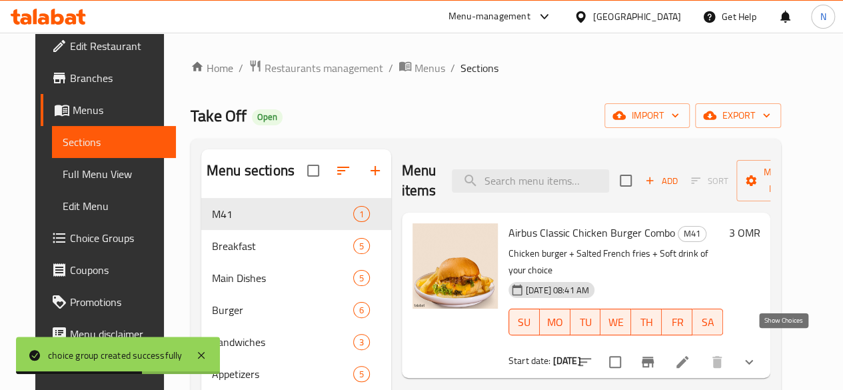
click at [757, 354] on icon "show more" at bounding box center [749, 362] width 16 height 16
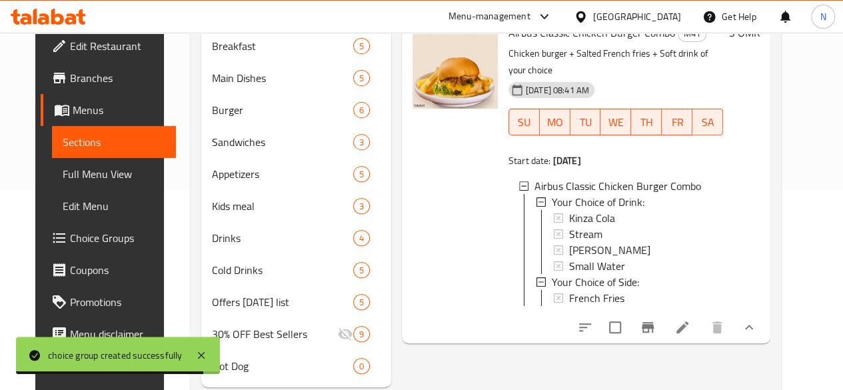
scroll to position [1, 0]
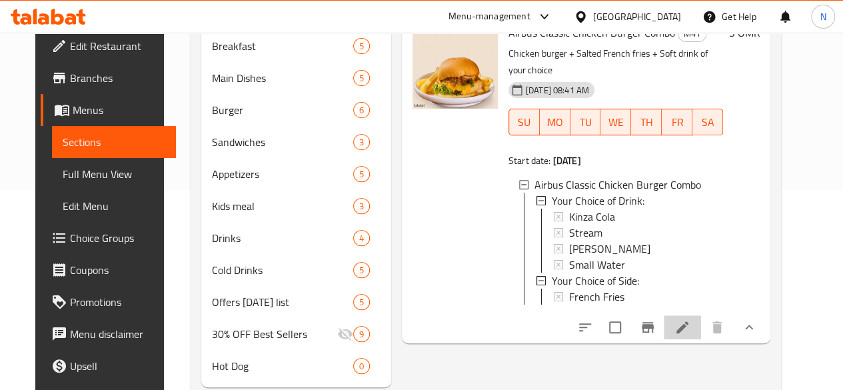
click at [701, 331] on li at bounding box center [682, 327] width 37 height 24
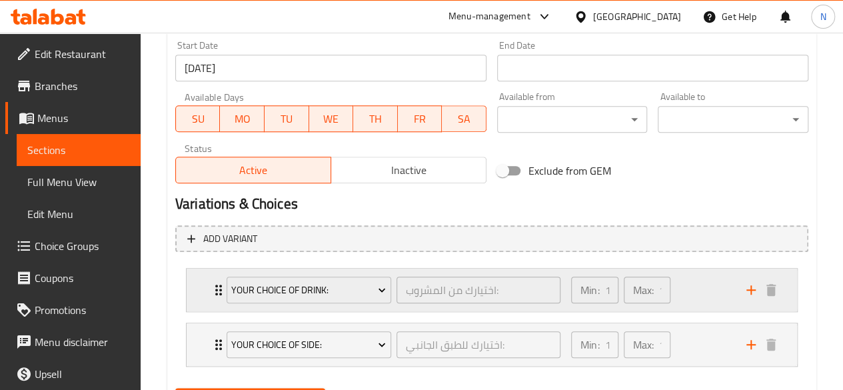
scroll to position [247, 0]
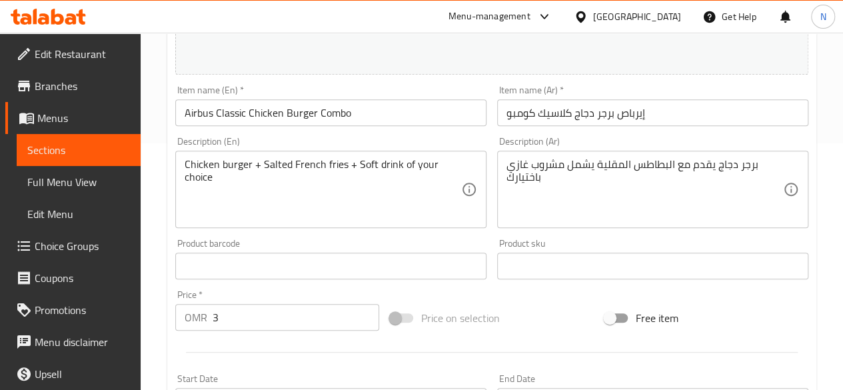
click at [65, 249] on span "Choice Groups" at bounding box center [82, 246] width 95 height 16
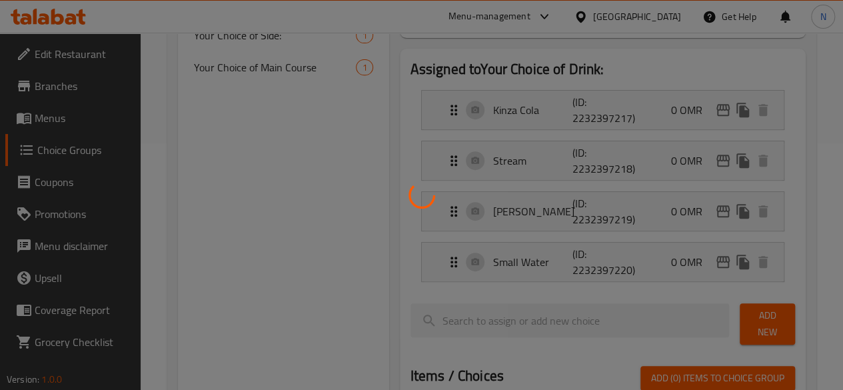
scroll to position [189, 0]
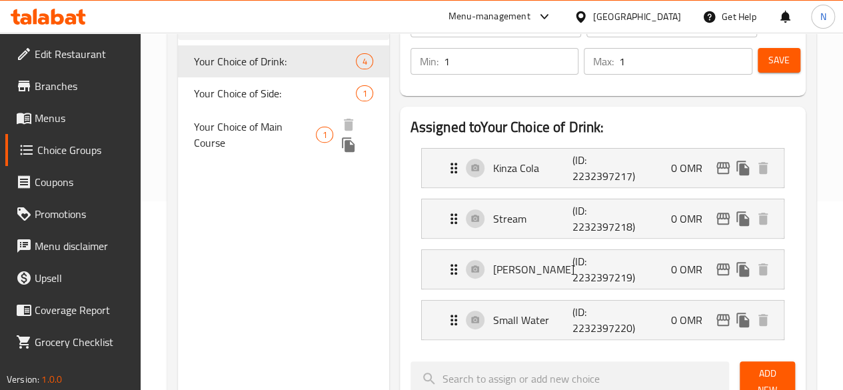
click at [243, 131] on span "Your Choice of Main Course" at bounding box center [255, 135] width 123 height 32
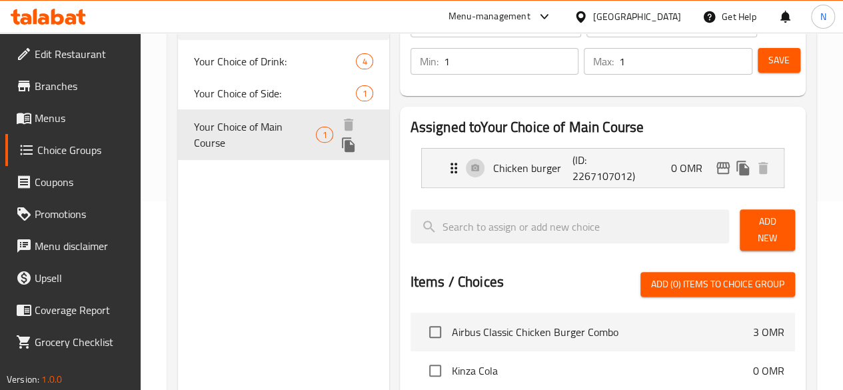
type input "Your Choice of Main Course"
type input "اختيارك للطبق الرئيسي"
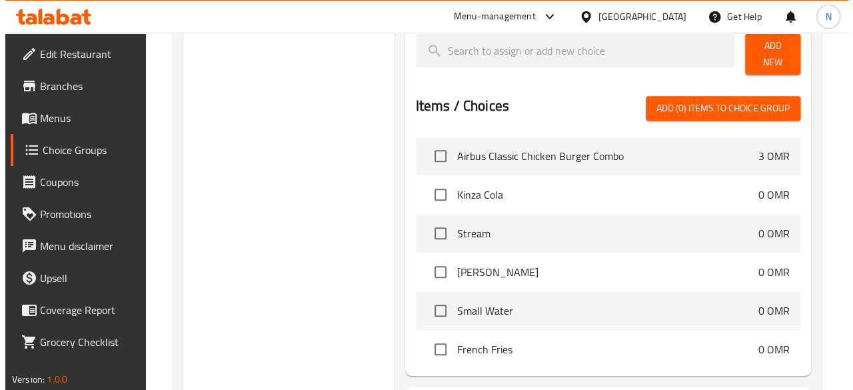
scroll to position [479, 0]
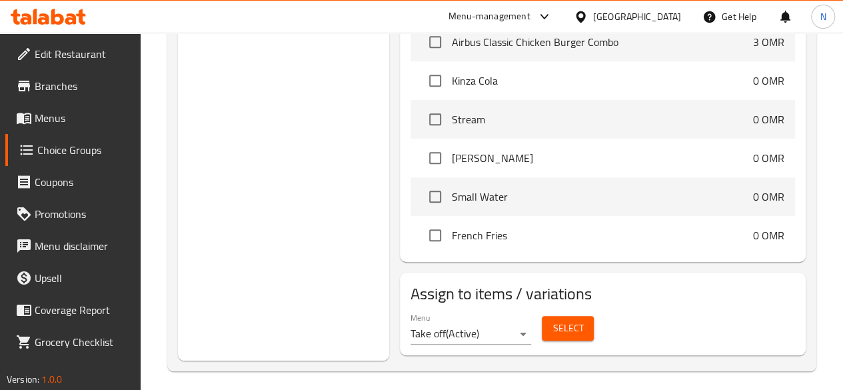
click at [553, 326] on span "Select" at bounding box center [568, 328] width 31 height 17
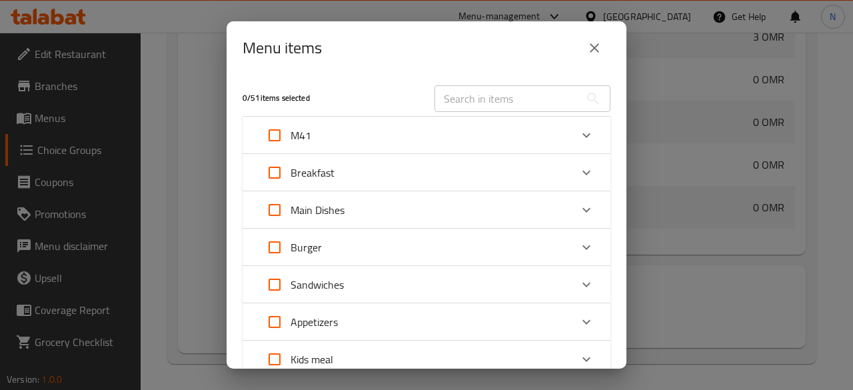
click at [282, 135] on input "Expand" at bounding box center [275, 135] width 32 height 32
checkbox input "true"
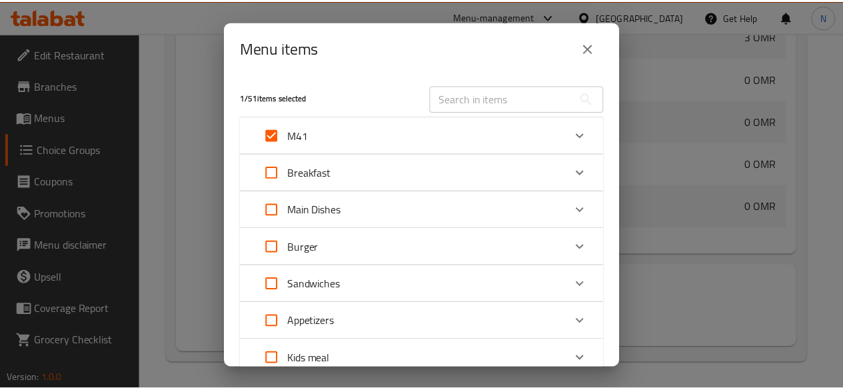
scroll to position [251, 0]
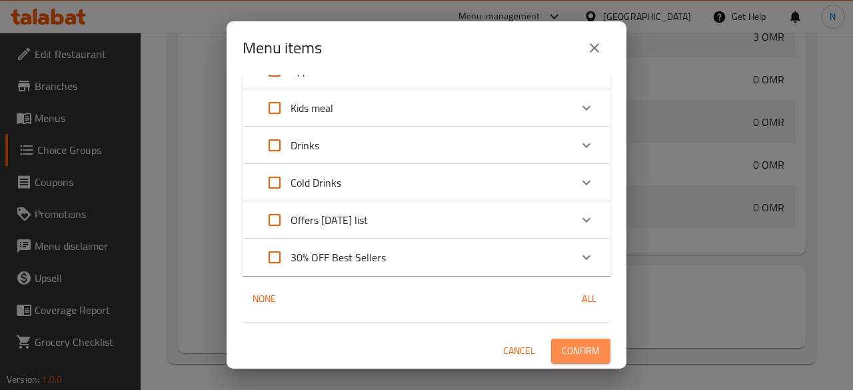
click at [573, 354] on span "Confirm" at bounding box center [581, 351] width 38 height 17
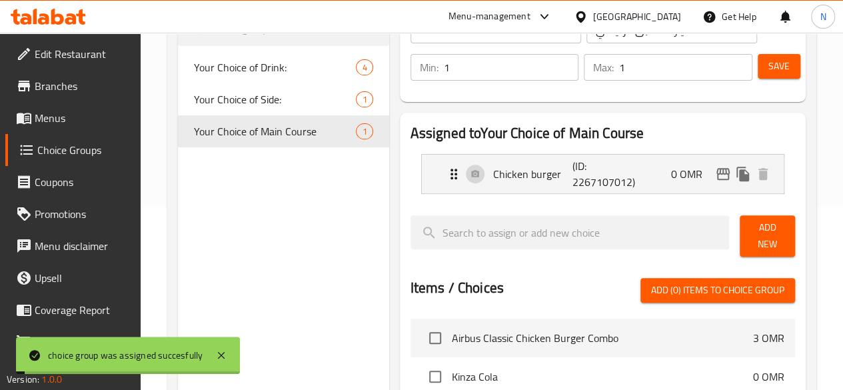
scroll to position [0, 0]
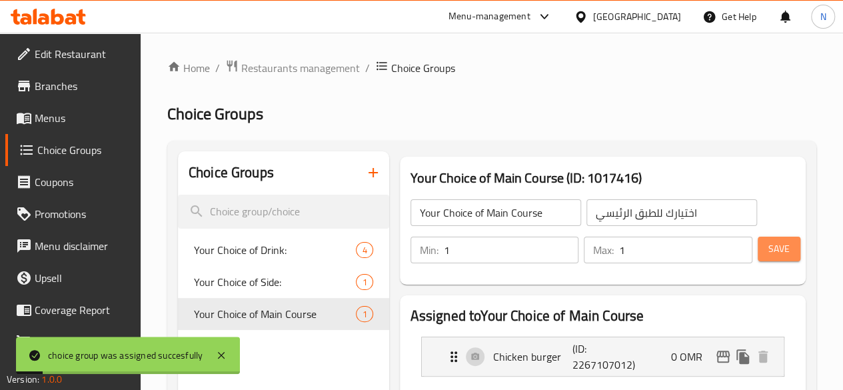
click at [783, 250] on span "Save" at bounding box center [778, 249] width 21 height 17
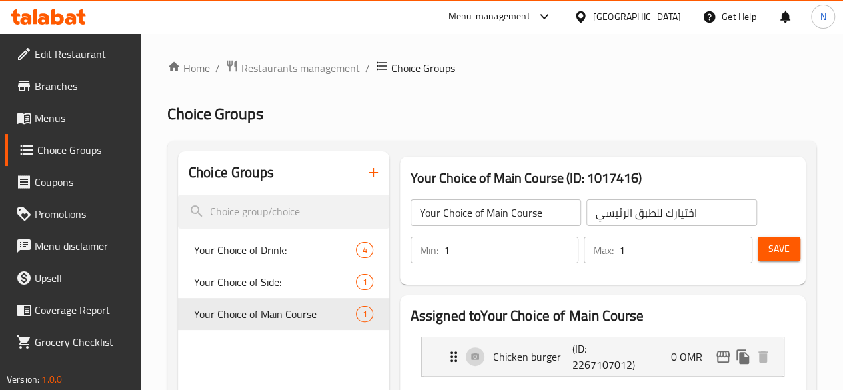
click at [53, 126] on span "Menus" at bounding box center [82, 118] width 95 height 16
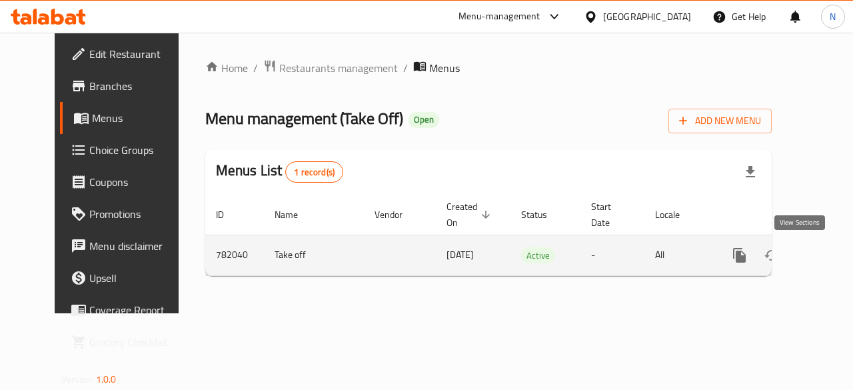
click at [820, 259] on link "enhanced table" at bounding box center [836, 255] width 32 height 32
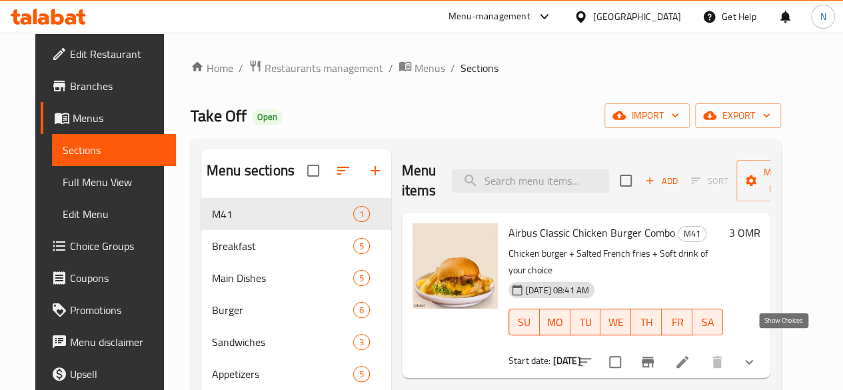
click at [757, 354] on icon "show more" at bounding box center [749, 362] width 16 height 16
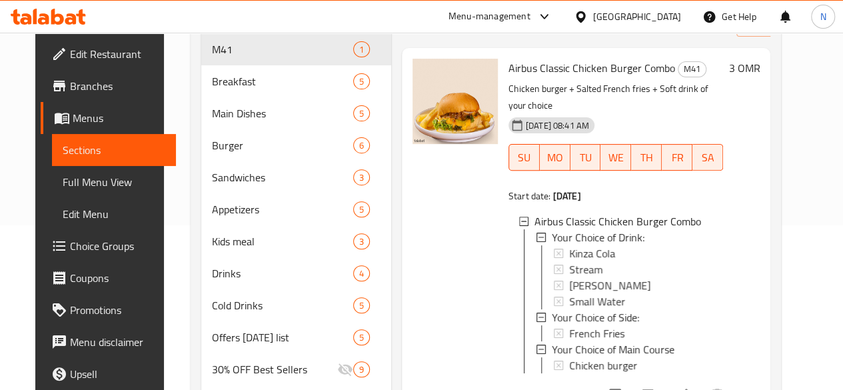
scroll to position [254, 0]
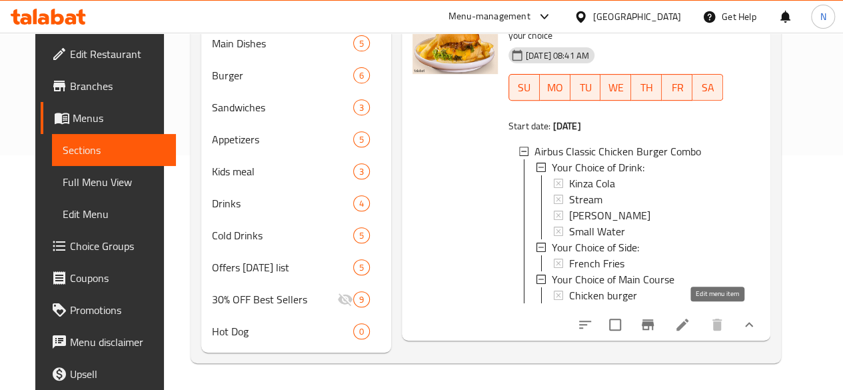
click at [690, 317] on icon at bounding box center [682, 325] width 16 height 16
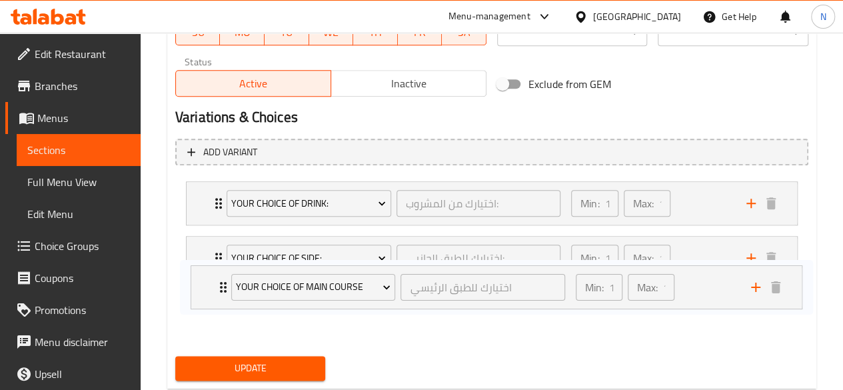
scroll to position [670, 0]
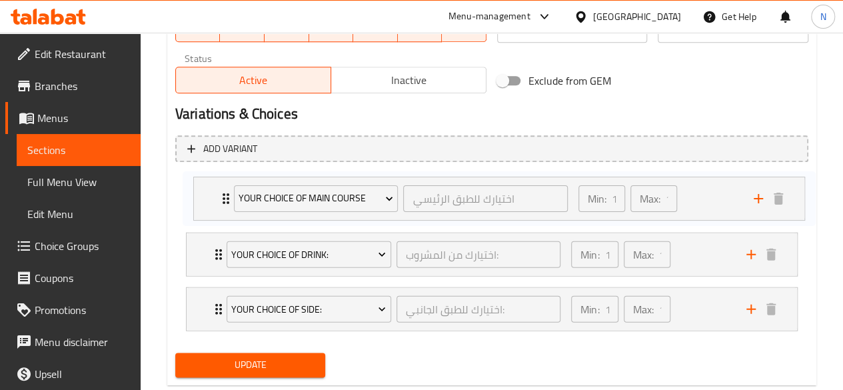
drag, startPoint x: 210, startPoint y: 311, endPoint x: 217, endPoint y: 192, distance: 119.5
click at [217, 192] on div "Your Choice of Drink: اختيارك من المشروب: ​ Min: 1 ​ Max: 1 ​ Kinza Cola (ID: 2…" at bounding box center [491, 254] width 633 height 163
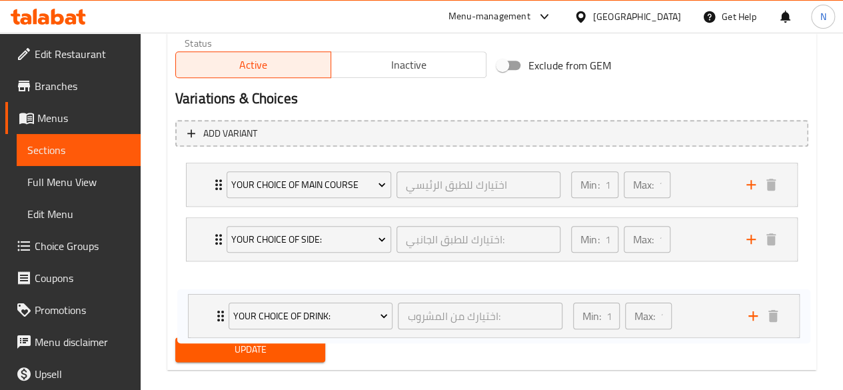
scroll to position [700, 0]
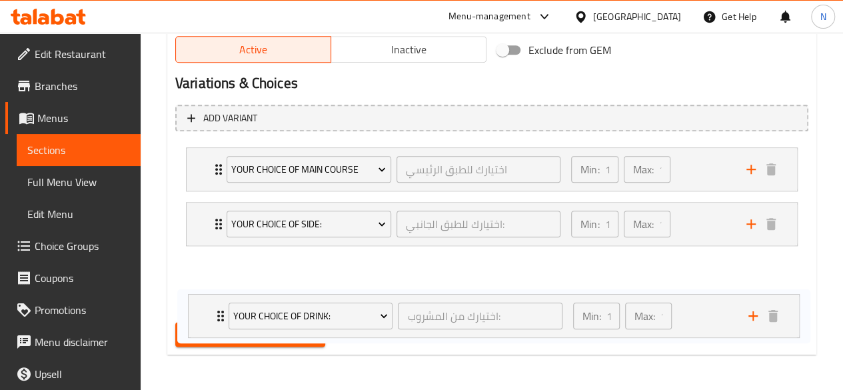
drag, startPoint x: 215, startPoint y: 246, endPoint x: 216, endPoint y: 311, distance: 65.3
click at [216, 311] on div "Add variant Your Choice of Main Course اختيارك للطبق الرئيسي ​ Min: 1 ​ Max: 1 …" at bounding box center [492, 207] width 644 height 217
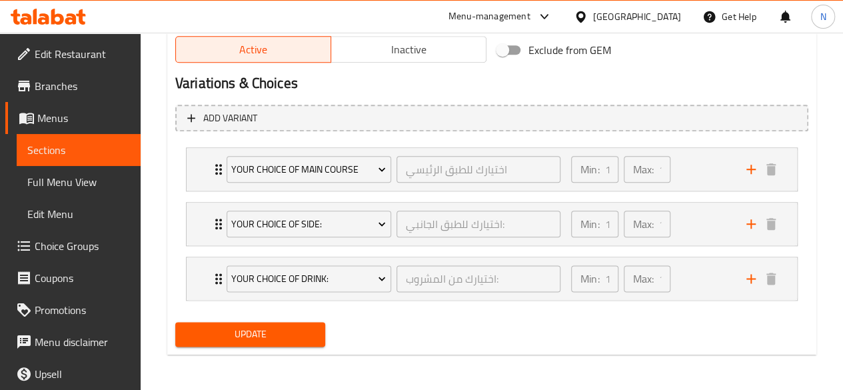
click at [241, 334] on span "Update" at bounding box center [250, 334] width 129 height 17
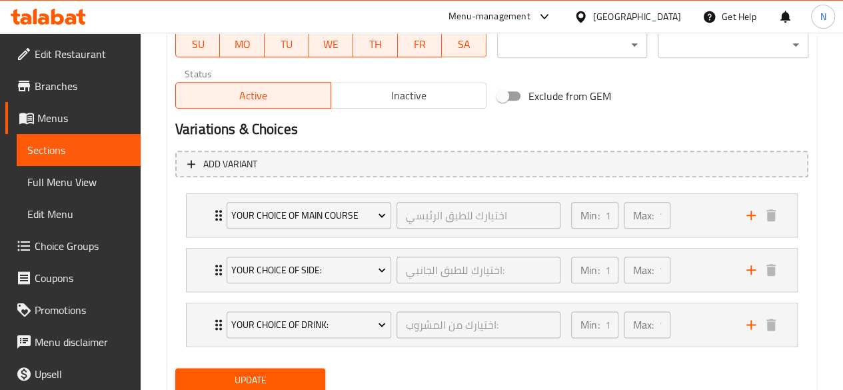
scroll to position [701, 0]
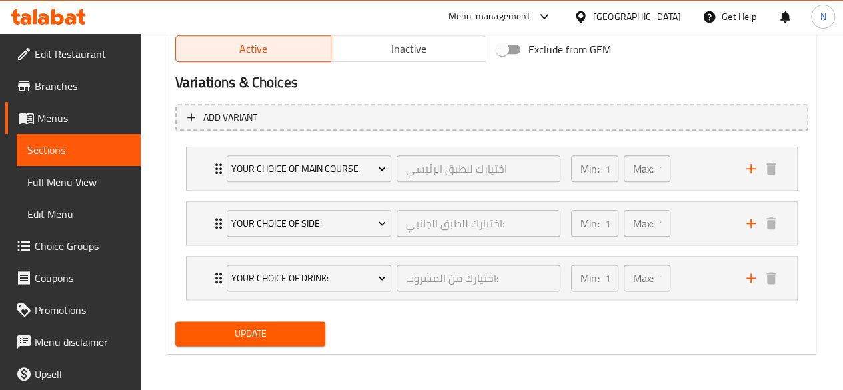
click at [255, 323] on button "Update" at bounding box center [250, 333] width 151 height 25
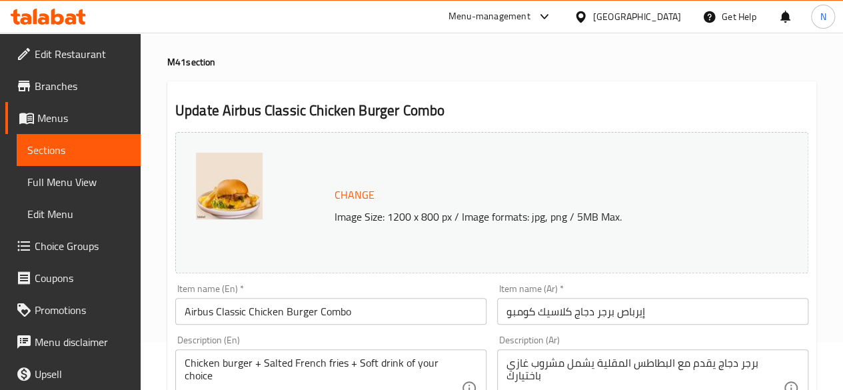
scroll to position [0, 0]
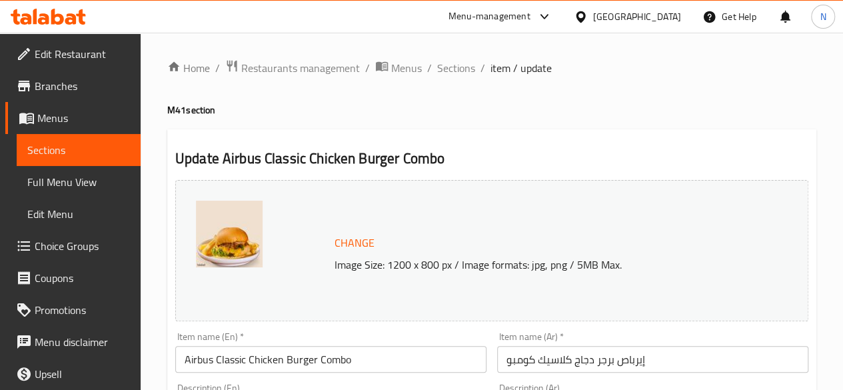
click at [51, 51] on span "Edit Restaurant" at bounding box center [82, 54] width 95 height 16
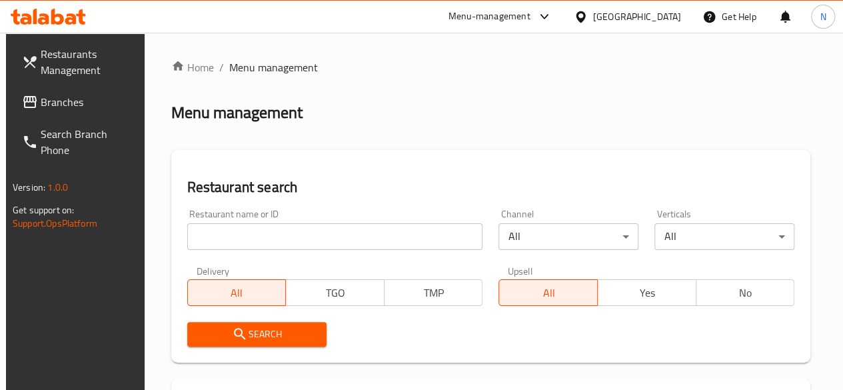
click at [255, 234] on input "search" at bounding box center [335, 236] width 296 height 27
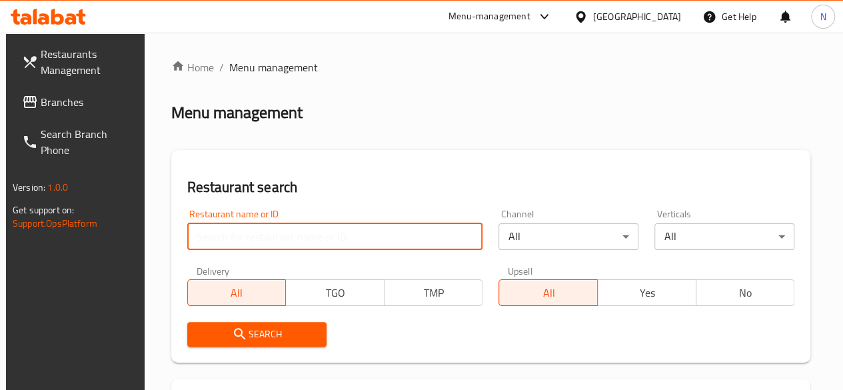
paste input "645591"
type input "645591"
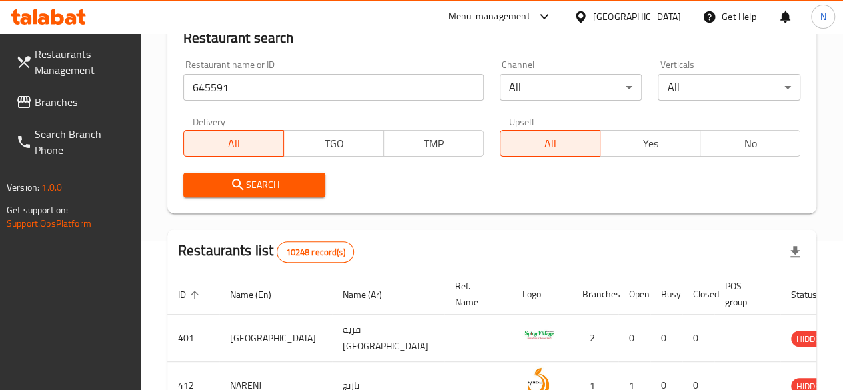
scroll to position [150, 0]
click at [273, 189] on span "Search" at bounding box center [254, 184] width 121 height 17
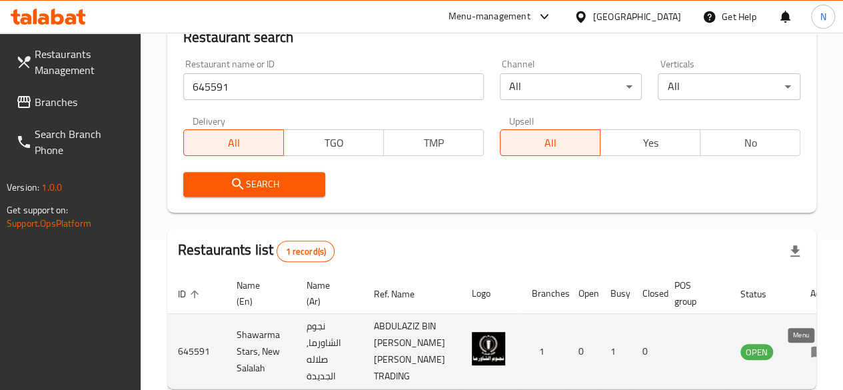
click at [811, 358] on icon "enhanced table" at bounding box center [818, 352] width 15 height 11
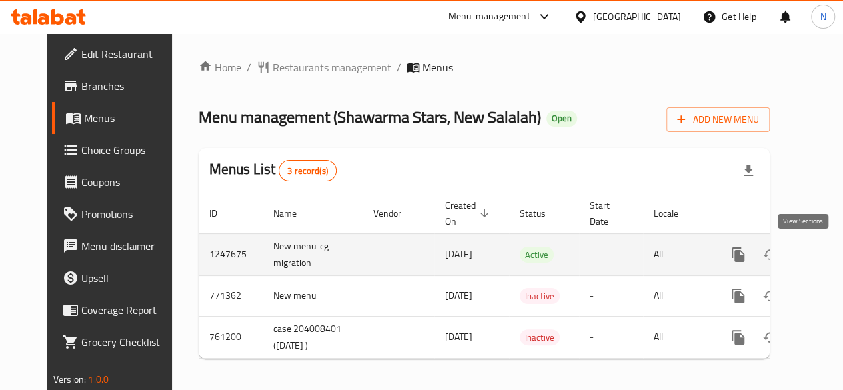
click at [828, 252] on icon "enhanced table" at bounding box center [834, 255] width 12 height 12
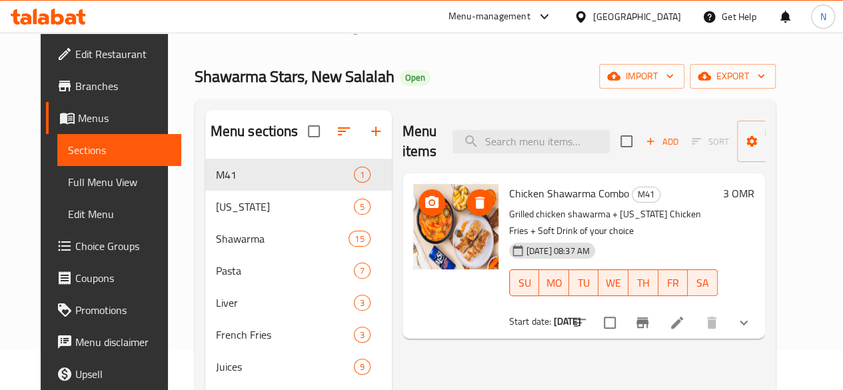
scroll to position [37, 0]
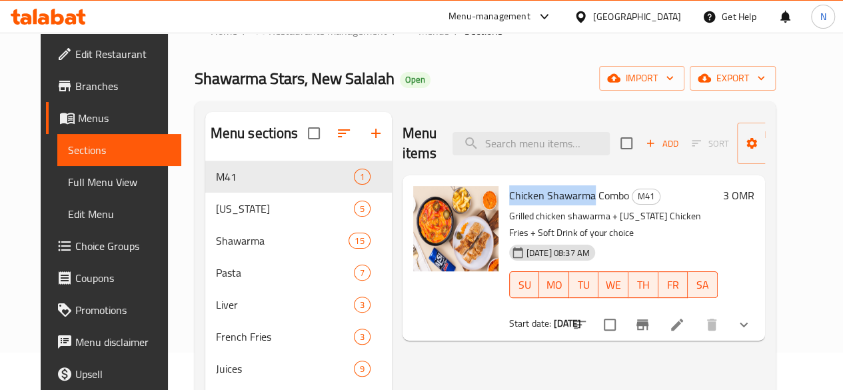
drag, startPoint x: 453, startPoint y: 192, endPoint x: 537, endPoint y: 194, distance: 84.0
click at [537, 194] on span "Chicken Shawarma Combo" at bounding box center [569, 195] width 120 height 20
copy span "Chicken Shawarma"
click at [752, 317] on icon "show more" at bounding box center [744, 325] width 16 height 16
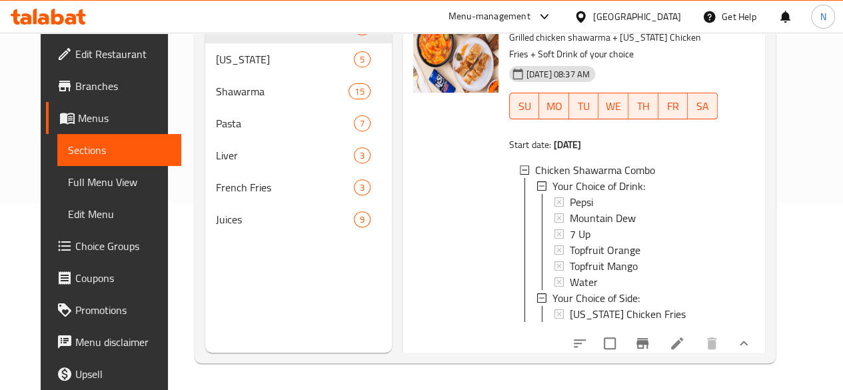
scroll to position [1, 0]
click at [75, 252] on span "Choice Groups" at bounding box center [122, 246] width 95 height 16
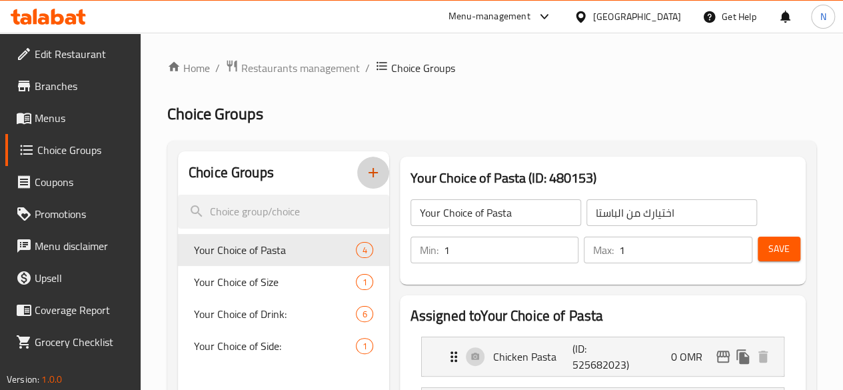
click at [365, 173] on icon "button" at bounding box center [373, 173] width 16 height 16
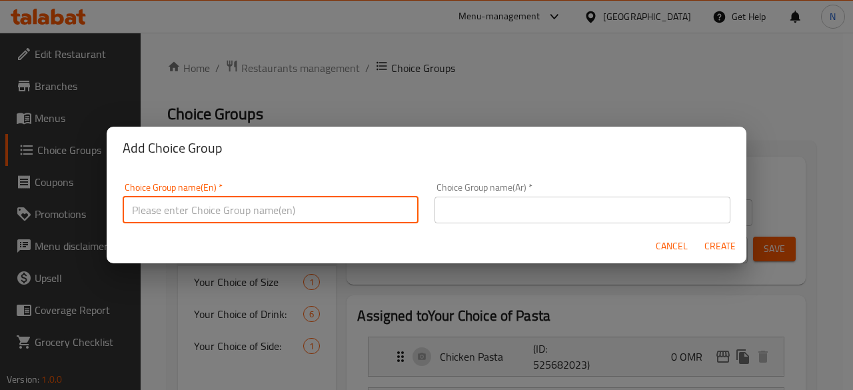
click at [263, 198] on input "text" at bounding box center [271, 210] width 296 height 27
type input "Your Choice of Main Course"
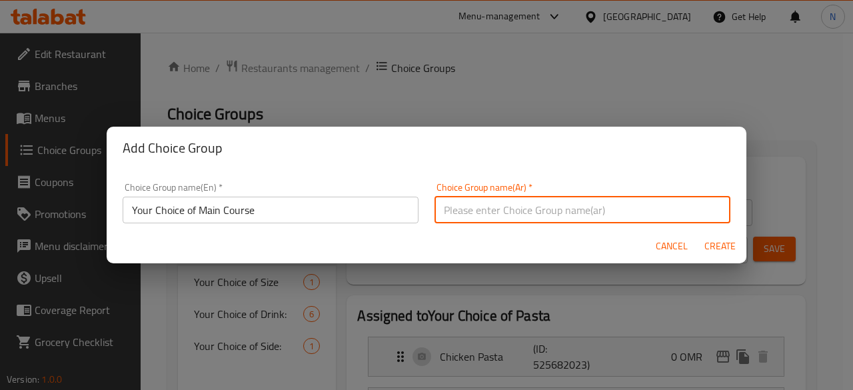
click at [554, 199] on input "text" at bounding box center [583, 210] width 296 height 27
type input "اختيارك للطبق الرئيسي"
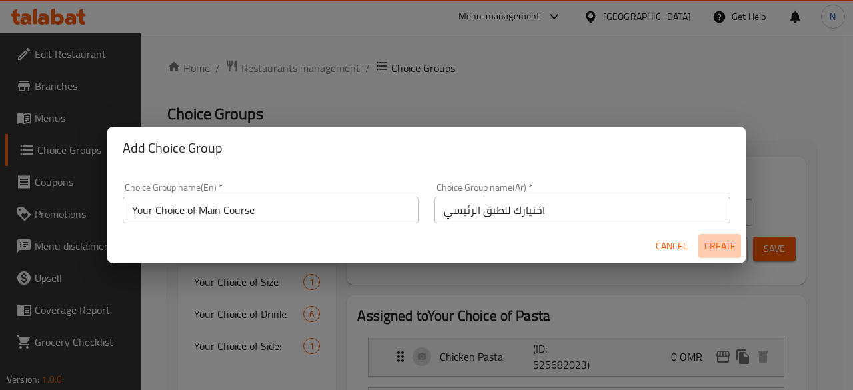
click at [730, 247] on span "Create" at bounding box center [720, 246] width 32 height 17
type input "Your Choice of Main Course"
type input "اختيارك للطبق الرئيسي"
type input "0"
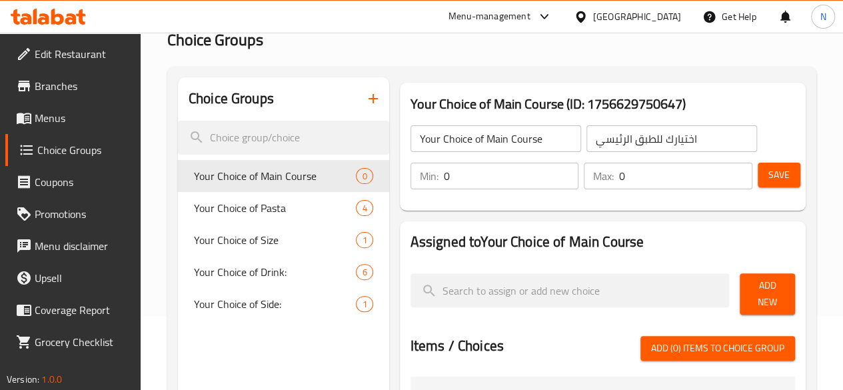
scroll to position [75, 0]
click at [444, 175] on input "0" at bounding box center [511, 175] width 135 height 27
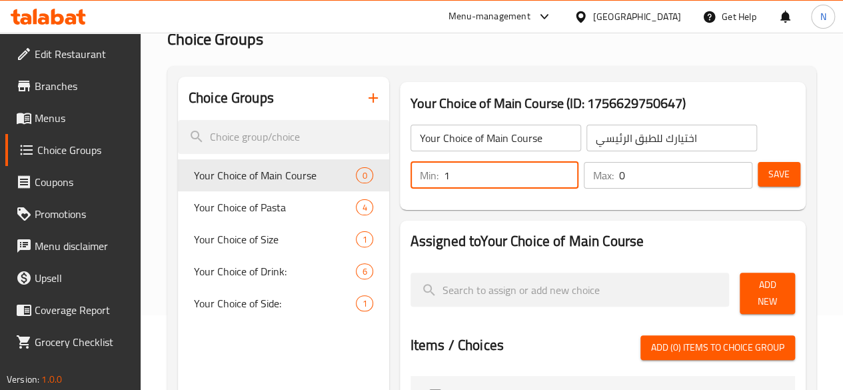
type input "1"
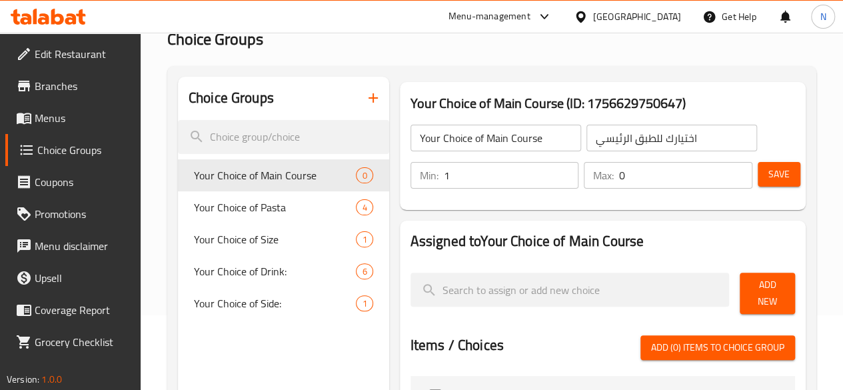
click at [619, 175] on input "0" at bounding box center [685, 175] width 133 height 27
type input "1"
click at [774, 174] on span "Save" at bounding box center [778, 174] width 21 height 17
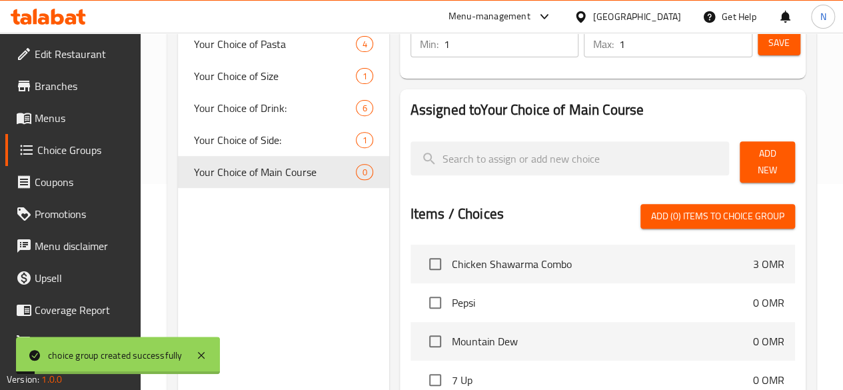
scroll to position [207, 0]
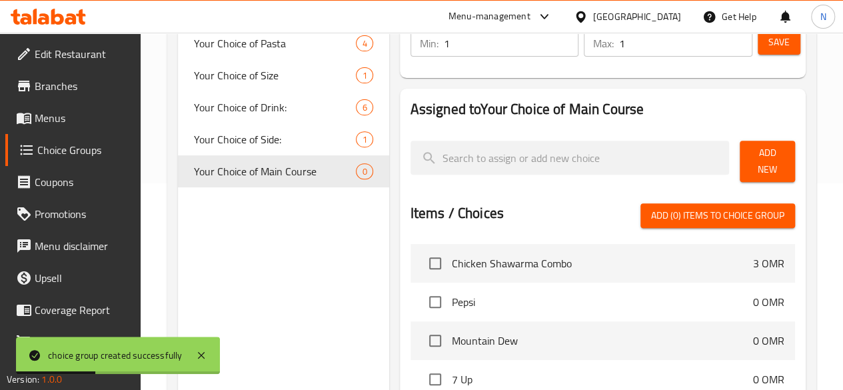
click at [753, 159] on span "Add New" at bounding box center [767, 161] width 34 height 33
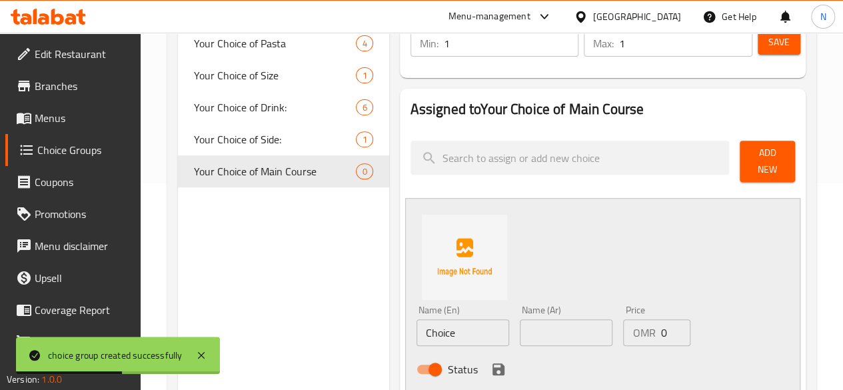
click at [417, 331] on input "Choice" at bounding box center [463, 332] width 93 height 27
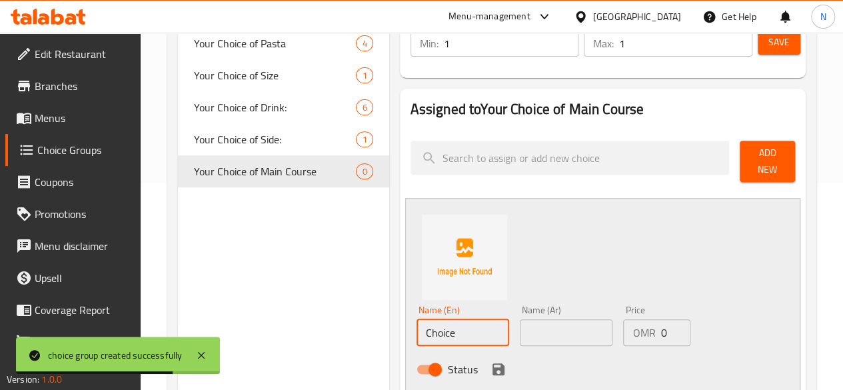
paste input "icken Shawarma"
type input "Chicken Shawarma"
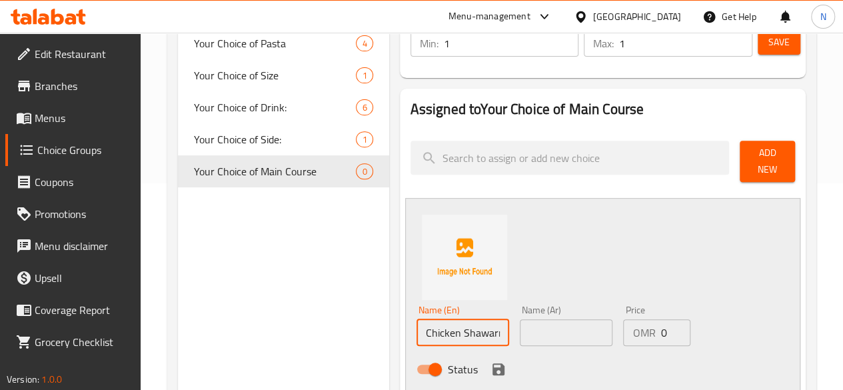
click at [521, 322] on input "text" at bounding box center [566, 332] width 93 height 27
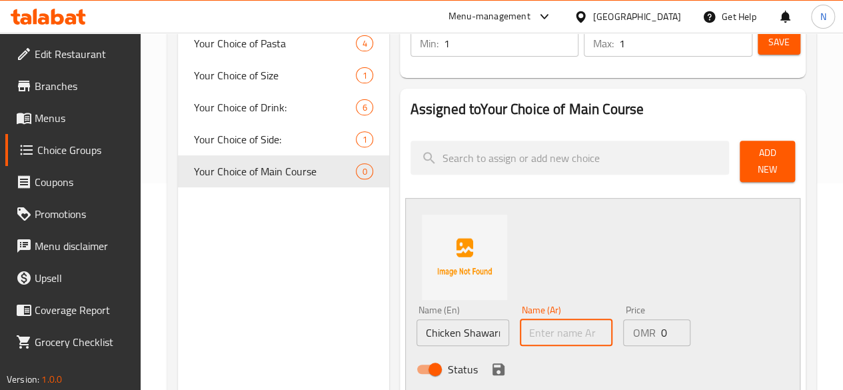
paste input "شاورما دجاج"
type input "شاورما دجاج"
click at [624, 258] on div "Name (En) Chicken Shawarma Name (En) Name (Ar) شاورما دجاج Name (Ar) Price OMR …" at bounding box center [602, 295] width 395 height 195
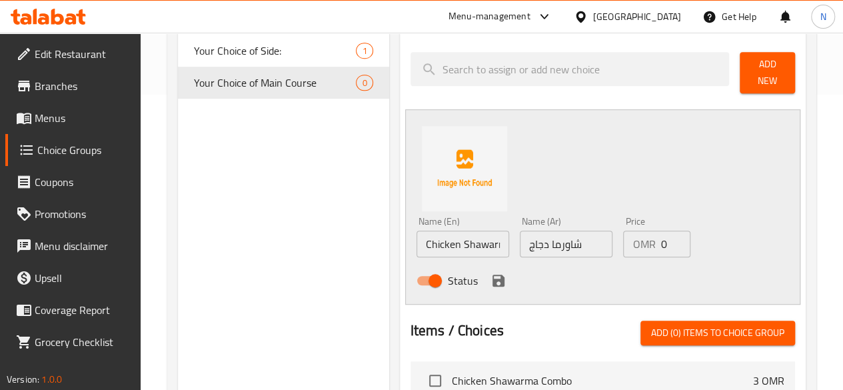
scroll to position [301, 0]
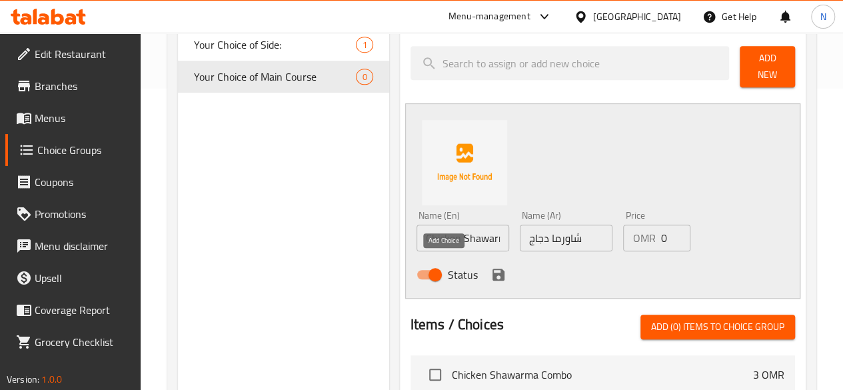
click at [493, 269] on icon "save" at bounding box center [499, 275] width 12 height 12
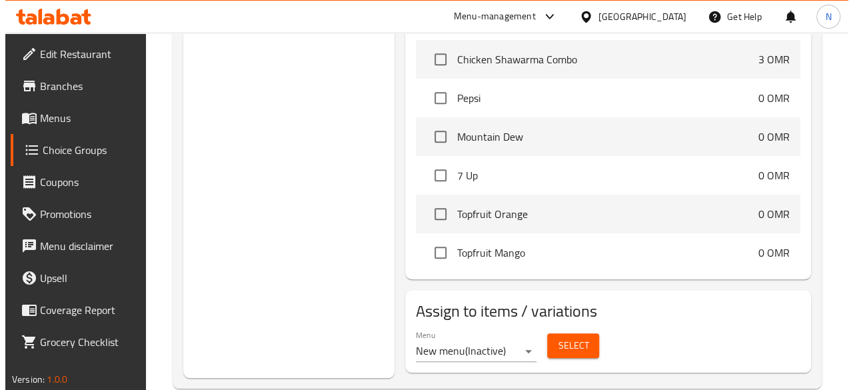
scroll to position [479, 0]
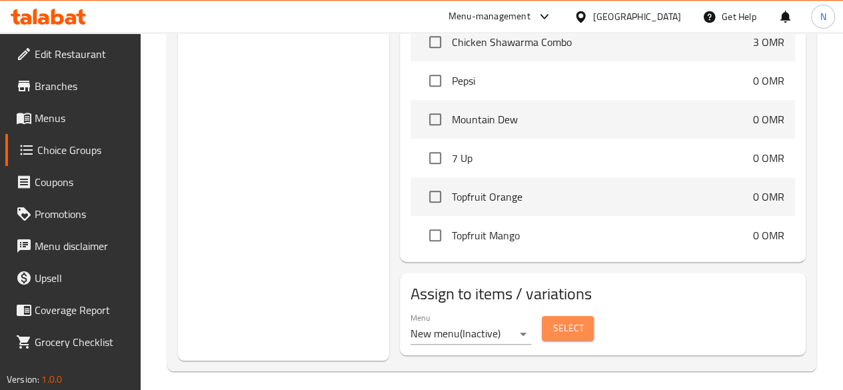
click at [553, 321] on span "Select" at bounding box center [568, 328] width 31 height 17
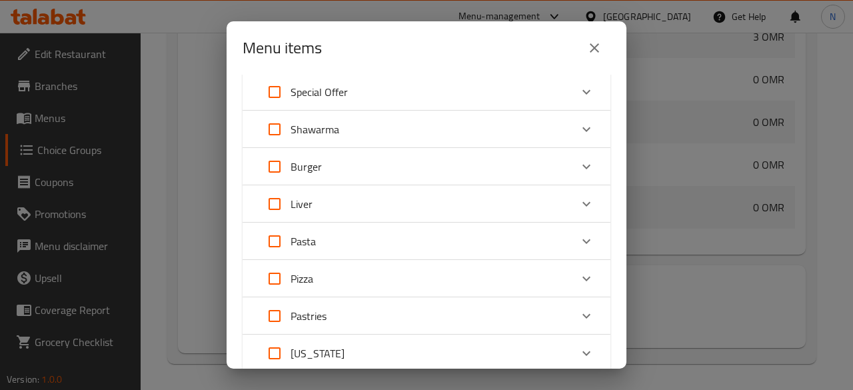
scroll to position [81, 0]
click at [812, 89] on div "Menu items 0 / 65 items selected ​ 30% OFF Best Sellers Texas Chicken 2 OMR Chi…" at bounding box center [426, 195] width 853 height 390
click at [593, 50] on icon "close" at bounding box center [595, 48] width 16 height 16
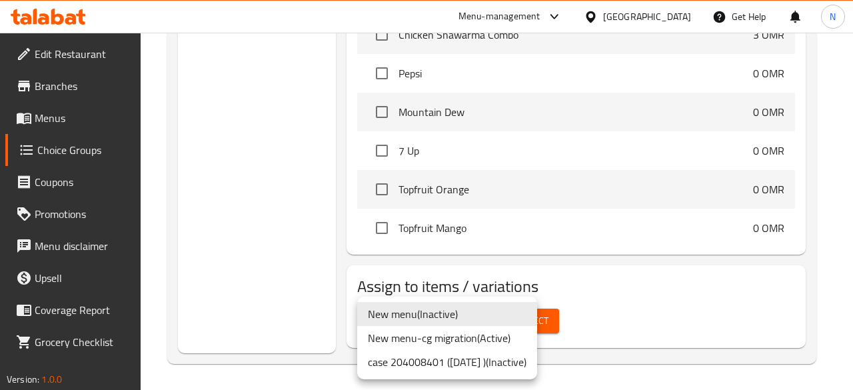
click at [464, 341] on li "New menu-cg migration ( Active )" at bounding box center [447, 338] width 180 height 24
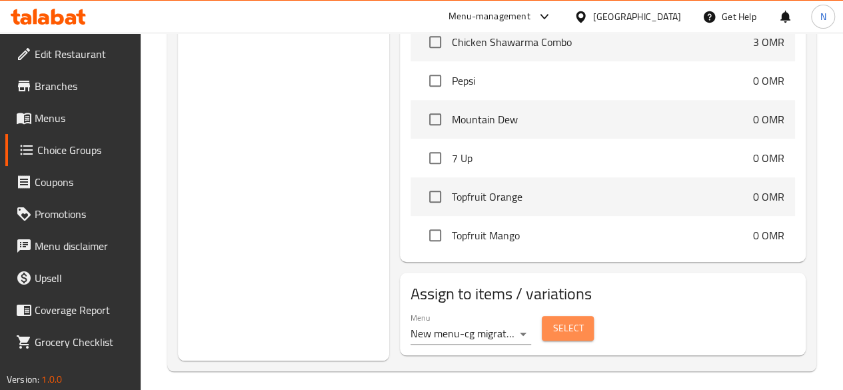
click at [555, 321] on button "Select" at bounding box center [568, 328] width 52 height 25
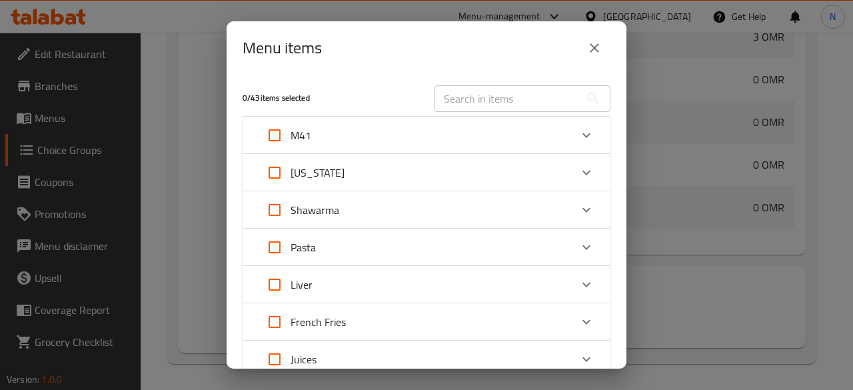
click at [339, 141] on div "M41" at bounding box center [415, 135] width 312 height 32
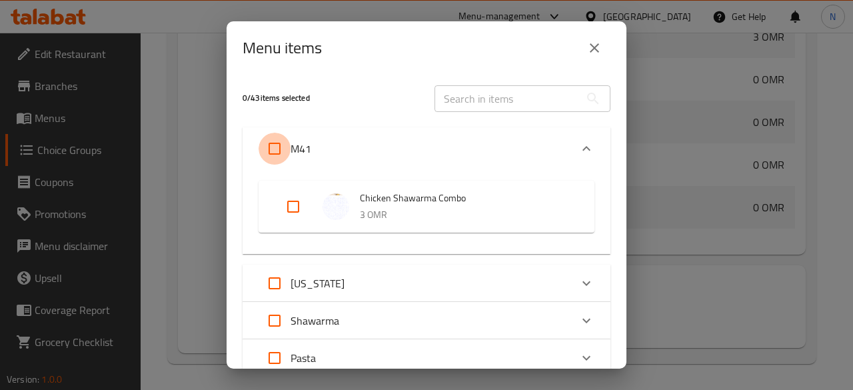
click at [273, 141] on input "Expand" at bounding box center [275, 149] width 32 height 32
checkbox input "true"
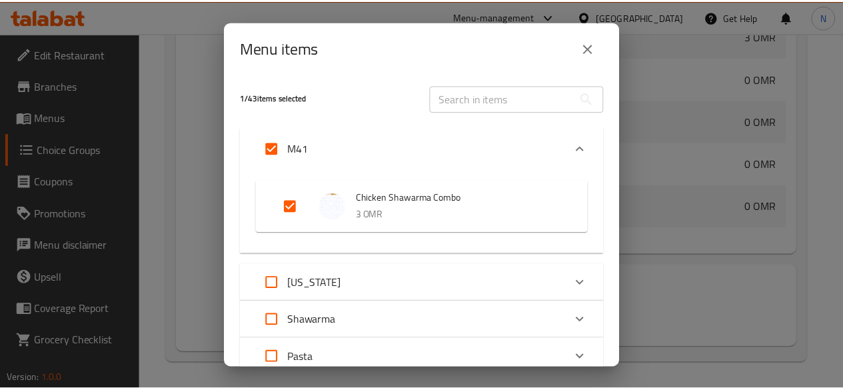
scroll to position [213, 0]
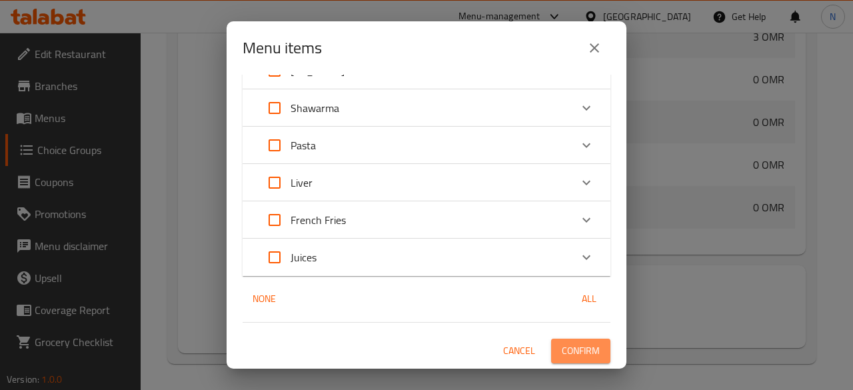
click at [577, 353] on span "Confirm" at bounding box center [581, 351] width 38 height 17
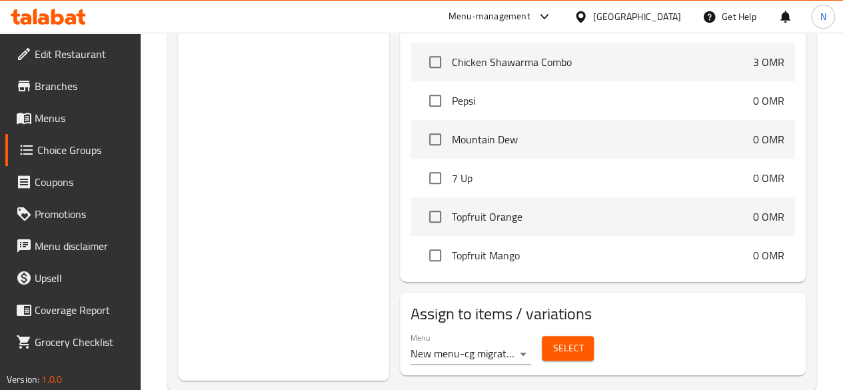
scroll to position [479, 0]
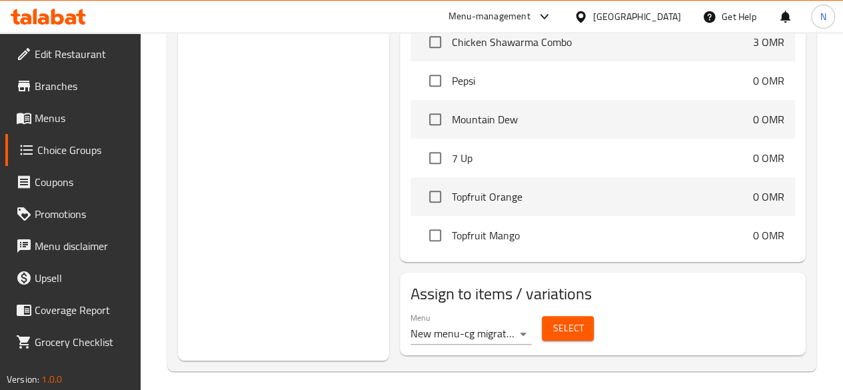
click at [549, 319] on button "Select" at bounding box center [568, 328] width 52 height 25
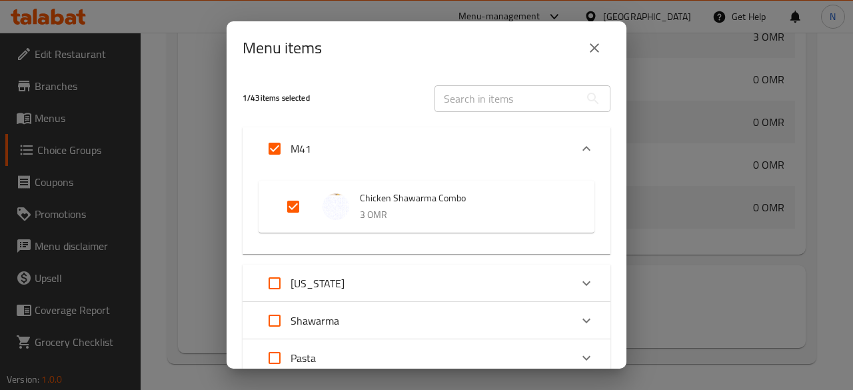
click at [595, 56] on button "close" at bounding box center [595, 48] width 32 height 32
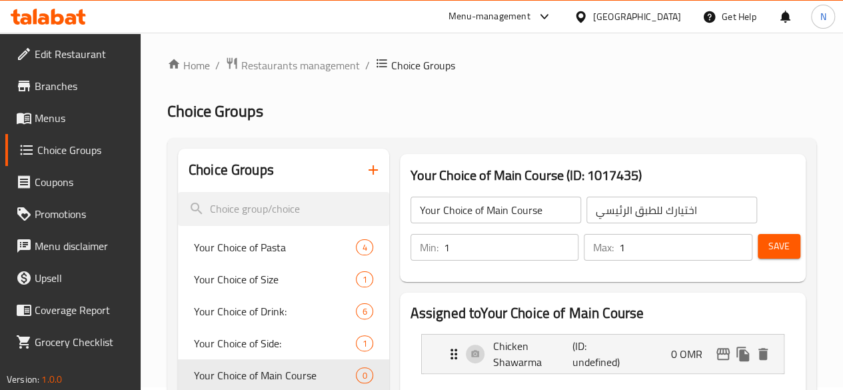
scroll to position [0, 0]
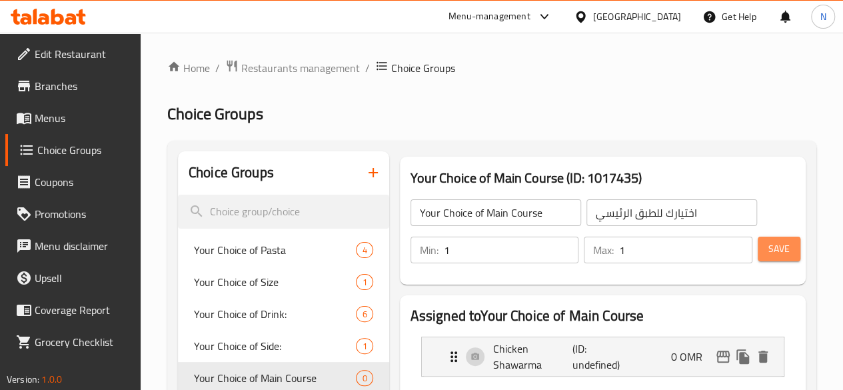
click at [769, 247] on span "Save" at bounding box center [778, 249] width 21 height 17
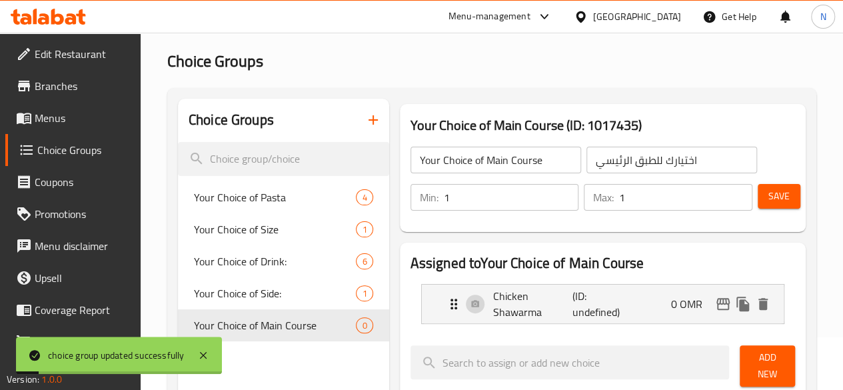
scroll to position [133, 0]
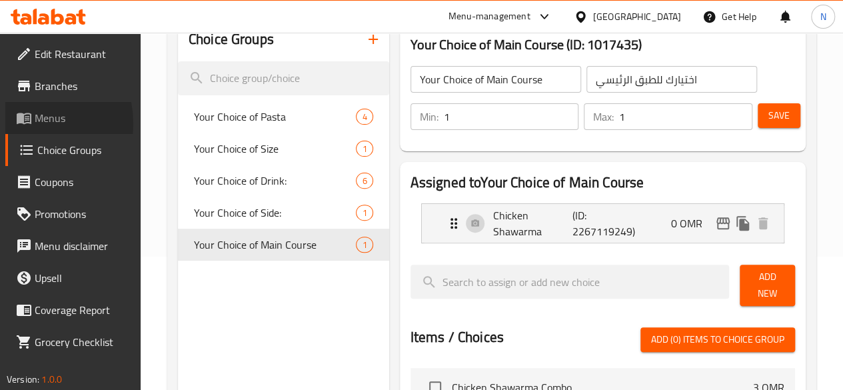
click at [27, 123] on icon at bounding box center [24, 118] width 16 height 16
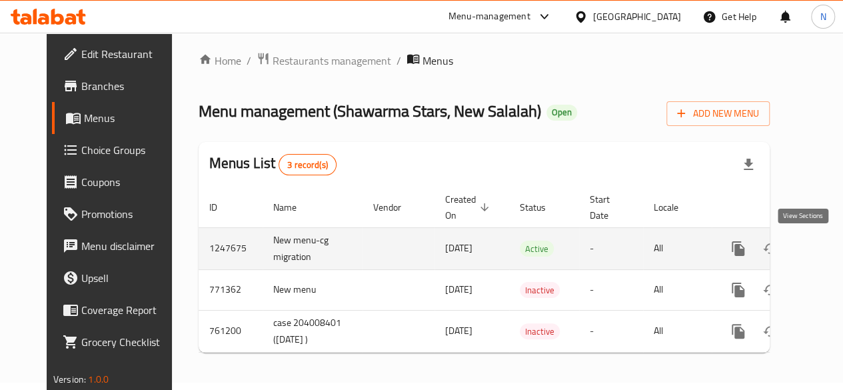
click at [818, 250] on link "enhanced table" at bounding box center [834, 249] width 32 height 32
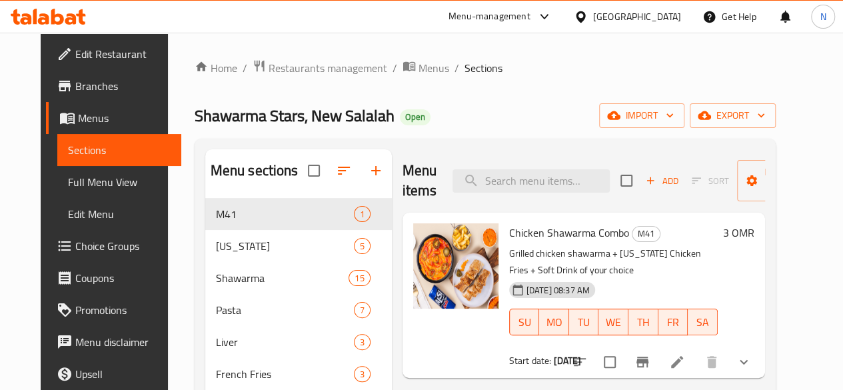
click at [696, 355] on li at bounding box center [676, 362] width 37 height 24
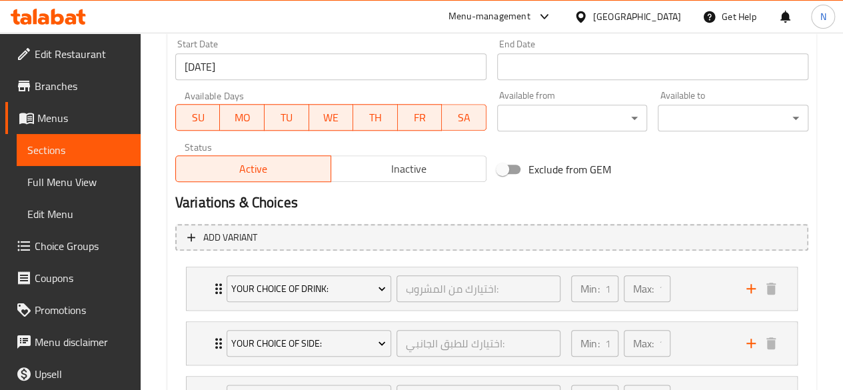
scroll to position [701, 0]
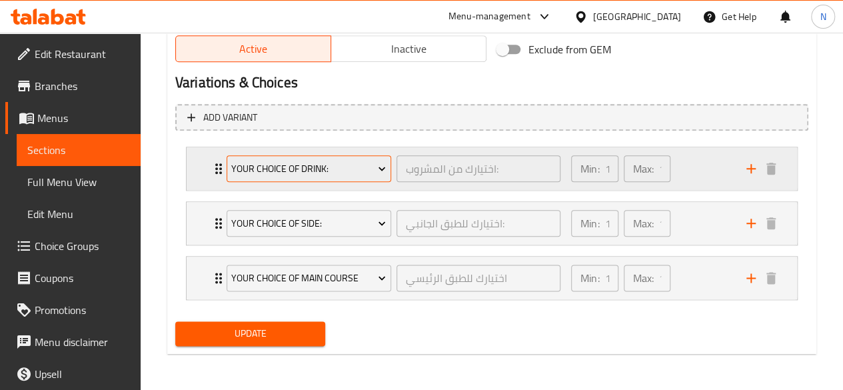
drag, startPoint x: 266, startPoint y: 278, endPoint x: 265, endPoint y: 158, distance: 120.0
click at [265, 158] on div "Your Choice of Drink: اختيارك من المشروب: ​ Min: 1 ​ Max: 1 ​ Pepsi (ID: 223239…" at bounding box center [491, 223] width 633 height 164
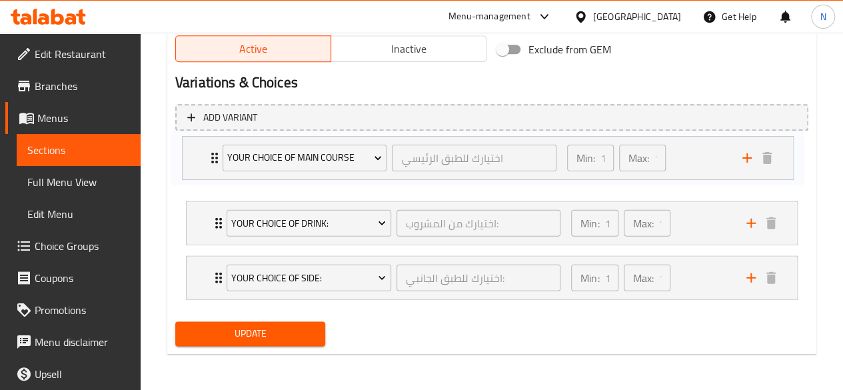
drag, startPoint x: 213, startPoint y: 285, endPoint x: 207, endPoint y: 175, distance: 109.5
click at [207, 175] on div "Your Choice of Drink: اختيارك من المشروب: ​ Min: 1 ​ Max: 1 ​ Pepsi (ID: 223239…" at bounding box center [491, 222] width 633 height 163
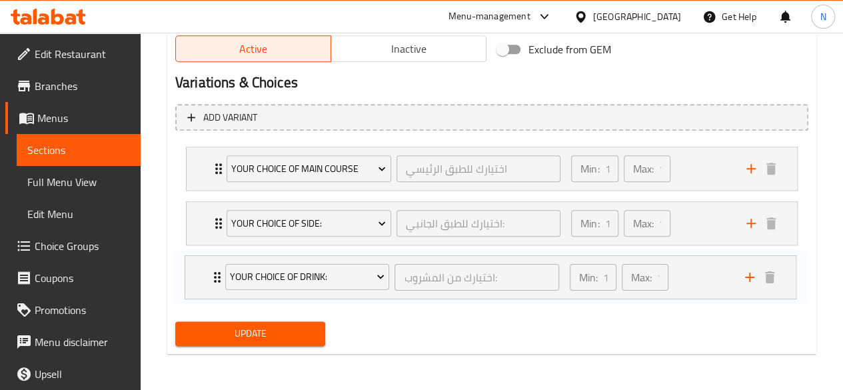
drag, startPoint x: 222, startPoint y: 238, endPoint x: 213, endPoint y: 279, distance: 42.4
click at [213, 279] on div "Your Choice of Main Course اختيارك للطبق الرئيسي ​ Min: 1 ​ Max: 1 ​ Chicken Sh…" at bounding box center [491, 222] width 633 height 163
click at [241, 325] on span "Update" at bounding box center [250, 333] width 129 height 17
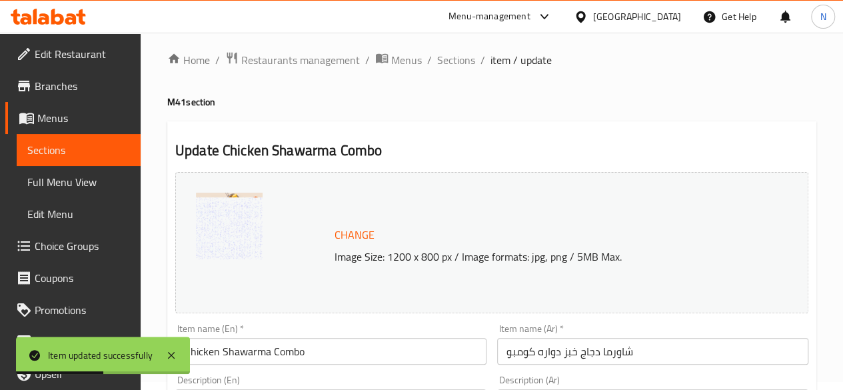
scroll to position [0, 0]
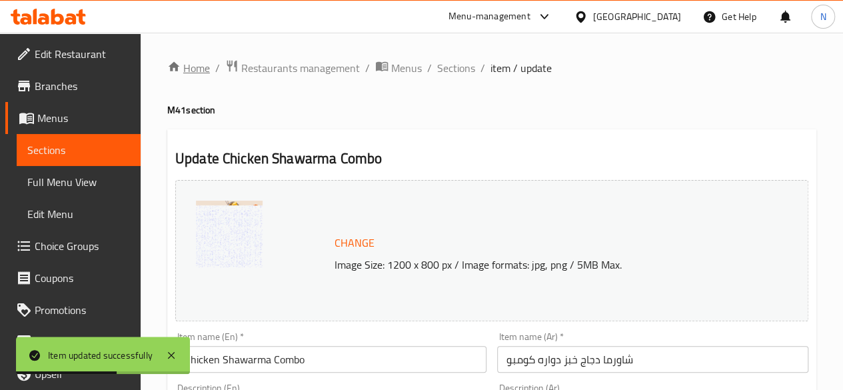
click at [191, 67] on link "Home" at bounding box center [188, 68] width 43 height 16
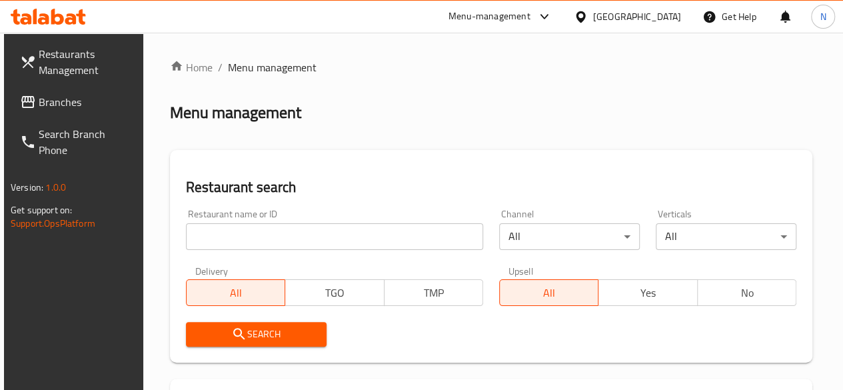
click at [220, 237] on input "search" at bounding box center [334, 236] width 297 height 27
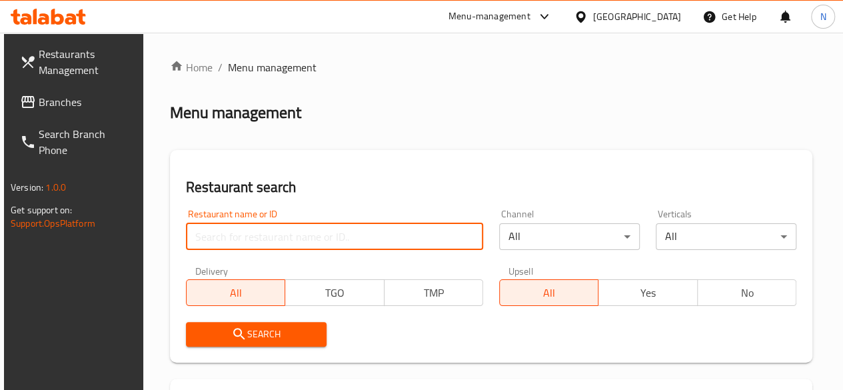
paste input "683437"
type input "683437"
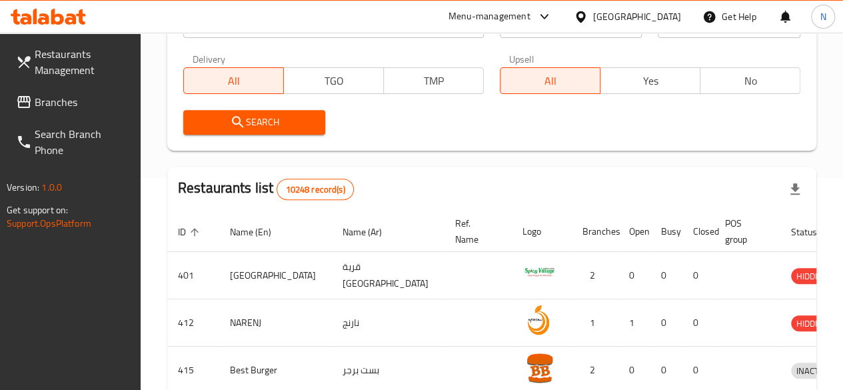
scroll to position [133, 0]
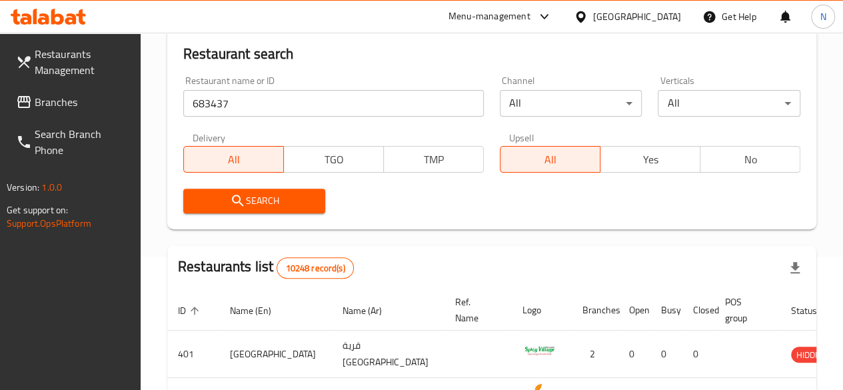
click at [257, 204] on span "Search" at bounding box center [254, 201] width 121 height 17
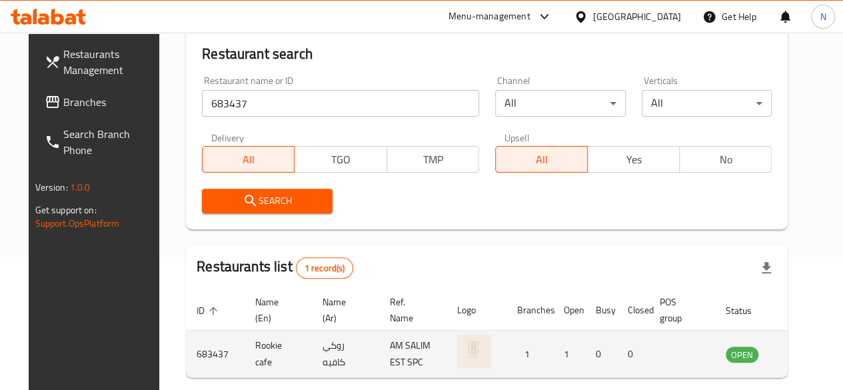
click at [796, 359] on icon "enhanced table" at bounding box center [803, 354] width 15 height 11
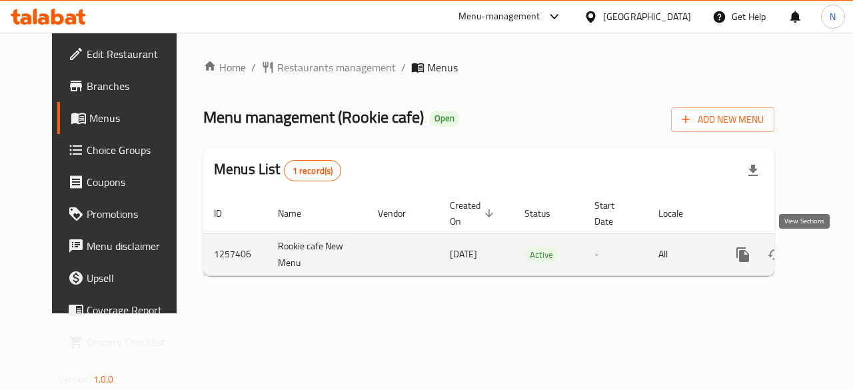
click at [831, 253] on icon "enhanced table" at bounding box center [839, 255] width 16 height 16
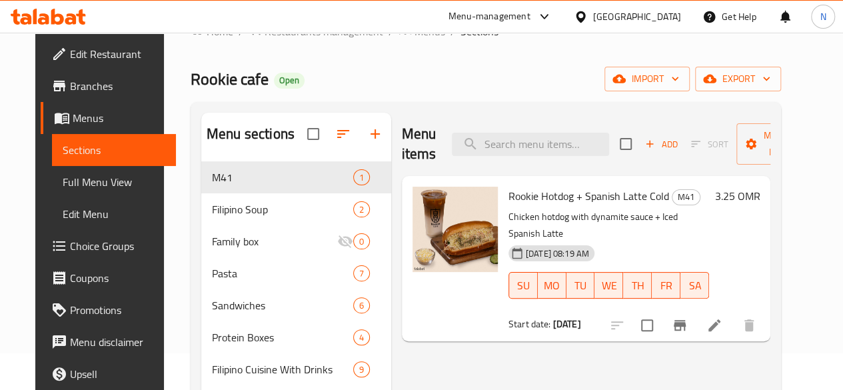
scroll to position [67, 0]
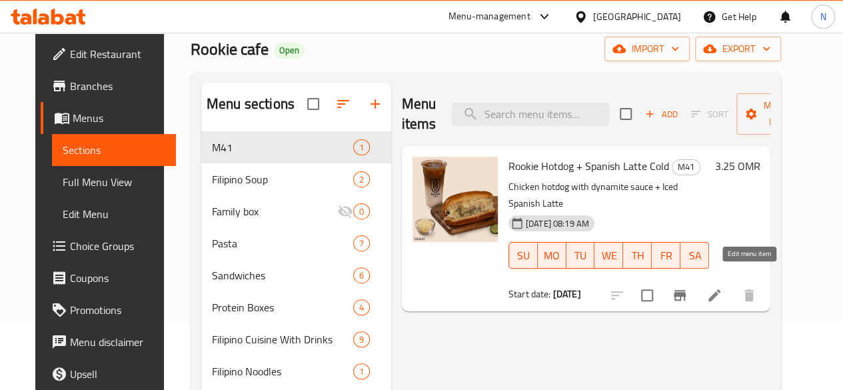
click at [722, 287] on icon at bounding box center [714, 295] width 16 height 16
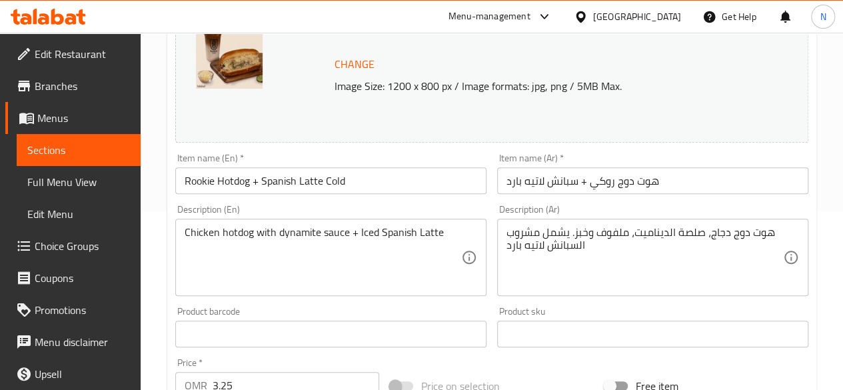
scroll to position [200, 0]
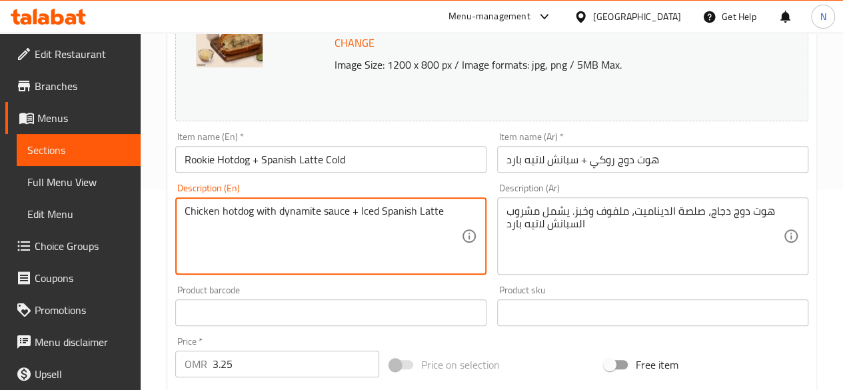
drag, startPoint x: 189, startPoint y: 211, endPoint x: 336, endPoint y: 217, distance: 146.7
click at [247, 225] on textarea "Chicken hotdog with dynamite sauce + Iced Spanish Latte" at bounding box center [323, 236] width 277 height 63
drag, startPoint x: 184, startPoint y: 213, endPoint x: 351, endPoint y: 230, distance: 167.5
click at [351, 230] on textarea "Chicken hotdog with dynamite sauce + Iced Spanish Latte" at bounding box center [323, 236] width 277 height 63
click at [288, 237] on textarea "Chicken hotdog with dynamite sauce + Iced Spanish Latte" at bounding box center [323, 236] width 277 height 63
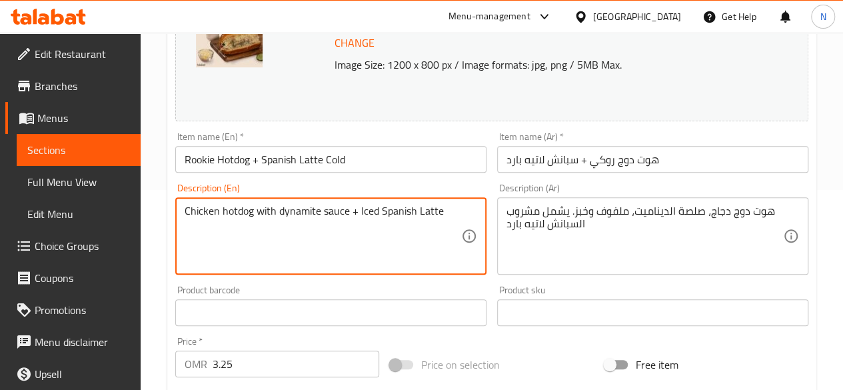
drag, startPoint x: 188, startPoint y: 210, endPoint x: 249, endPoint y: 213, distance: 61.4
click at [249, 213] on textarea "Chicken hotdog with dynamite sauce + Iced Spanish Latte" at bounding box center [323, 236] width 277 height 63
click at [253, 221] on textarea "Chicken hotdog with dynamite sauce + Iced Spanish Latte" at bounding box center [323, 236] width 277 height 63
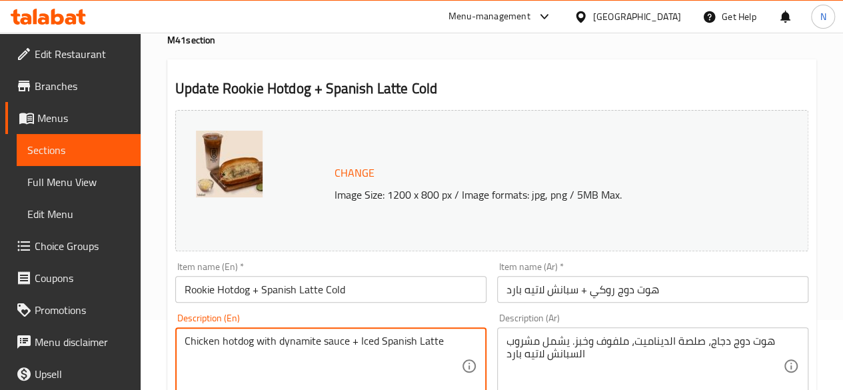
scroll to position [67, 0]
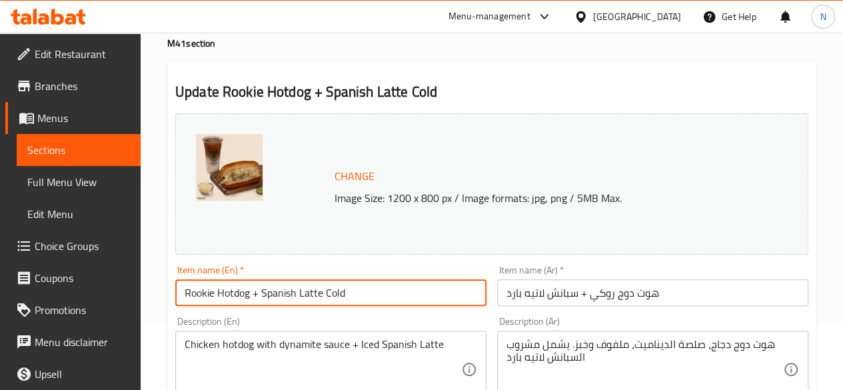
drag, startPoint x: 185, startPoint y: 292, endPoint x: 251, endPoint y: 294, distance: 65.3
click at [251, 294] on input "Rookie Hotdog + Spanish Latte Cold" at bounding box center [330, 292] width 311 height 27
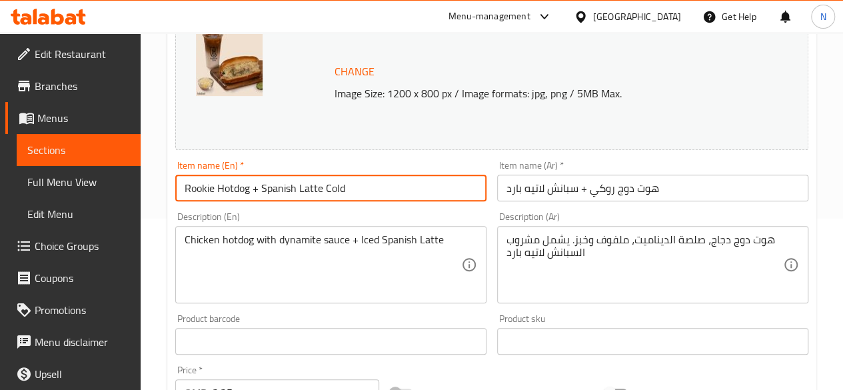
scroll to position [0, 0]
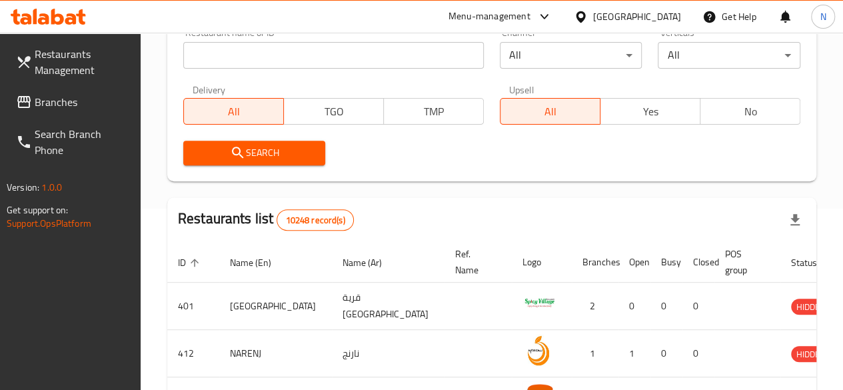
scroll to position [67, 0]
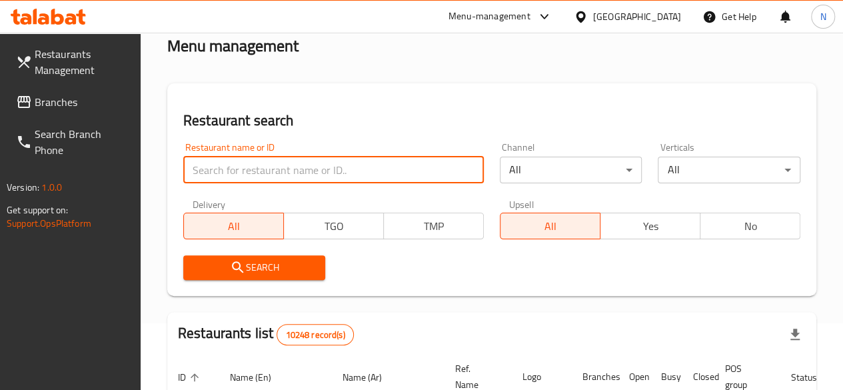
click at [219, 161] on input "search" at bounding box center [333, 170] width 301 height 27
paste input "Rookie Hotdog"
type input "Rookie Hotdog"
drag, startPoint x: 265, startPoint y: 167, endPoint x: 116, endPoint y: 170, distance: 148.7
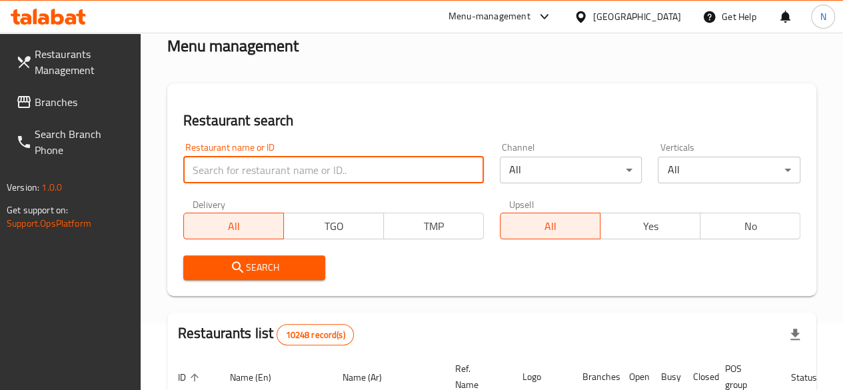
paste input "683437"
type input "683437"
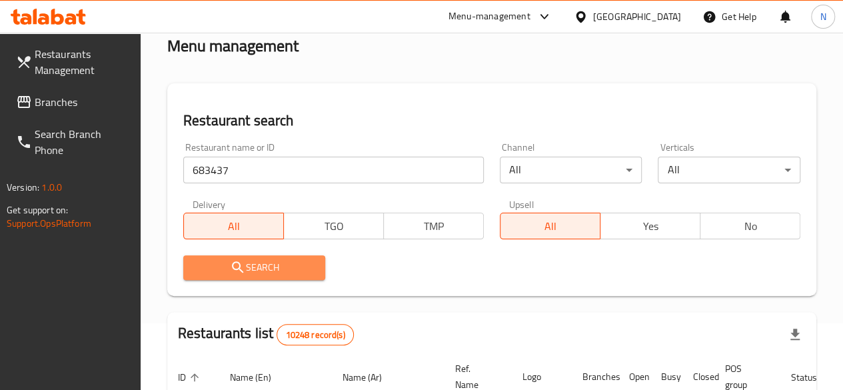
click at [272, 273] on span "Search" at bounding box center [254, 267] width 121 height 17
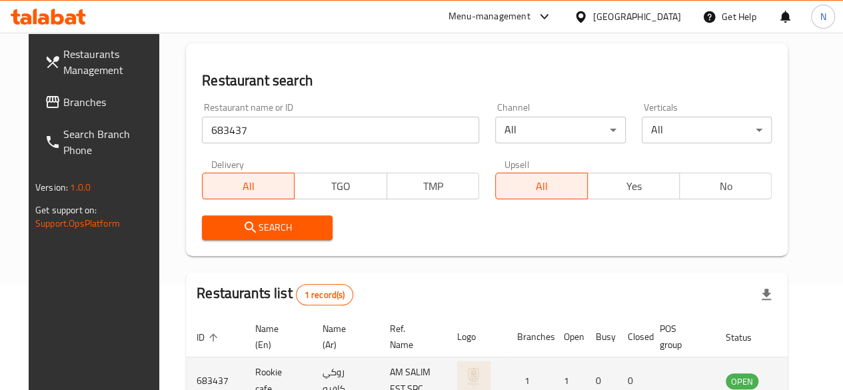
scroll to position [193, 0]
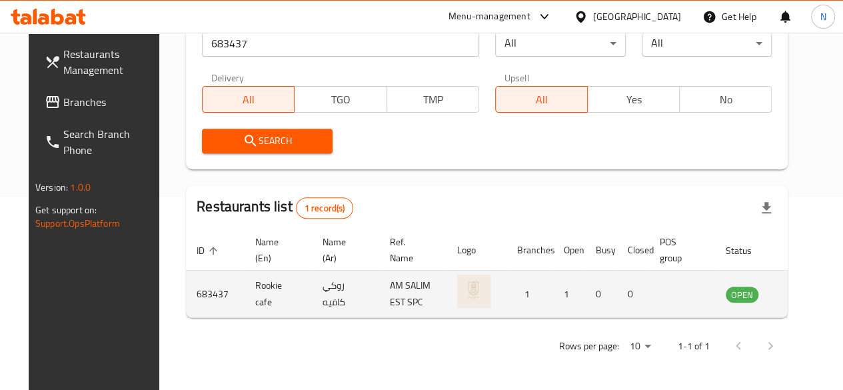
click at [796, 297] on icon "enhanced table" at bounding box center [803, 294] width 15 height 11
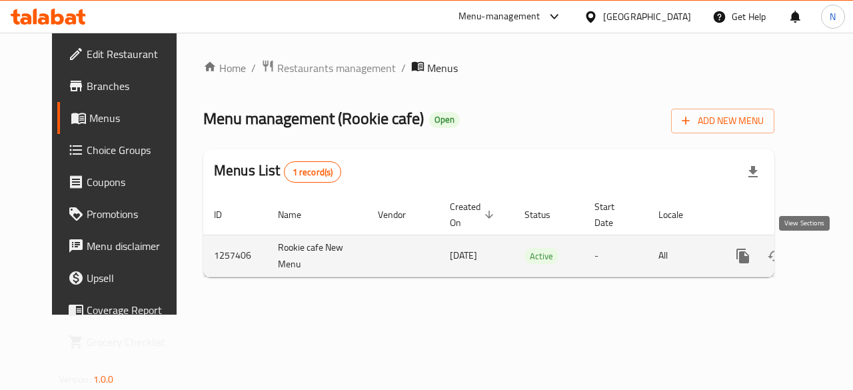
click at [831, 263] on icon "enhanced table" at bounding box center [839, 256] width 16 height 16
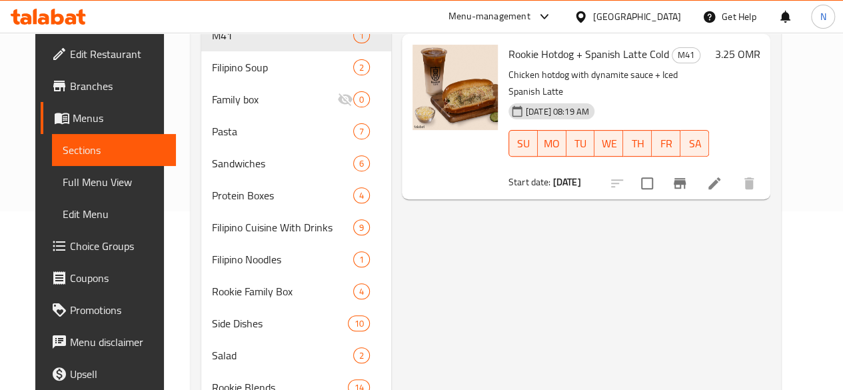
scroll to position [200, 0]
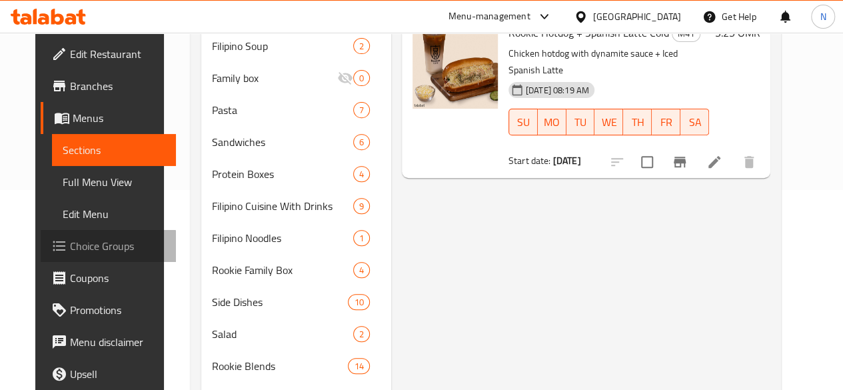
click at [73, 247] on span "Choice Groups" at bounding box center [117, 246] width 95 height 16
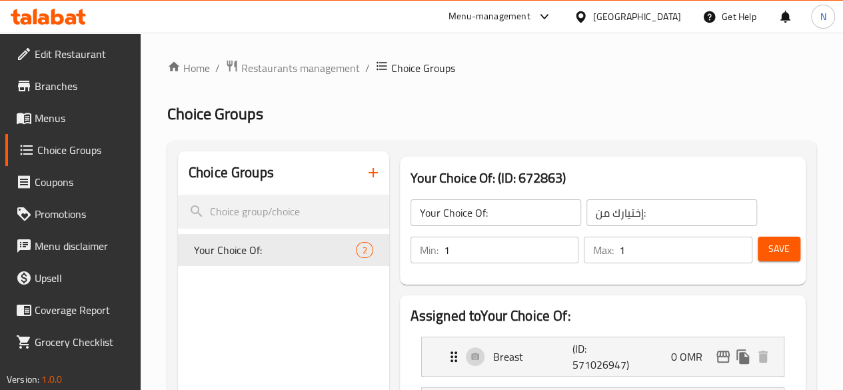
click at [365, 178] on icon "button" at bounding box center [373, 173] width 16 height 16
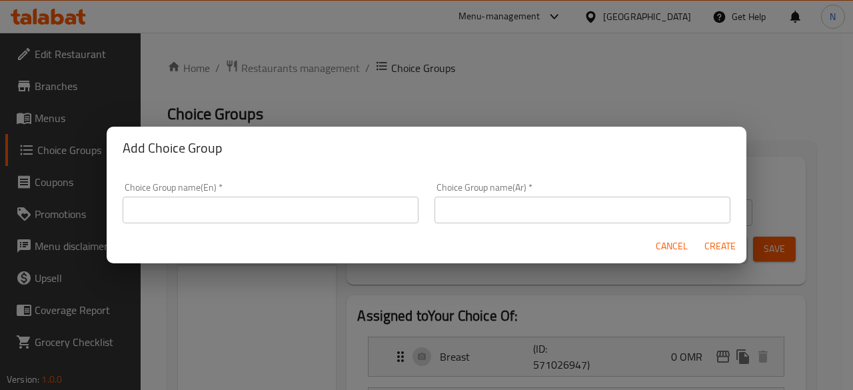
click at [312, 209] on input "text" at bounding box center [271, 210] width 296 height 27
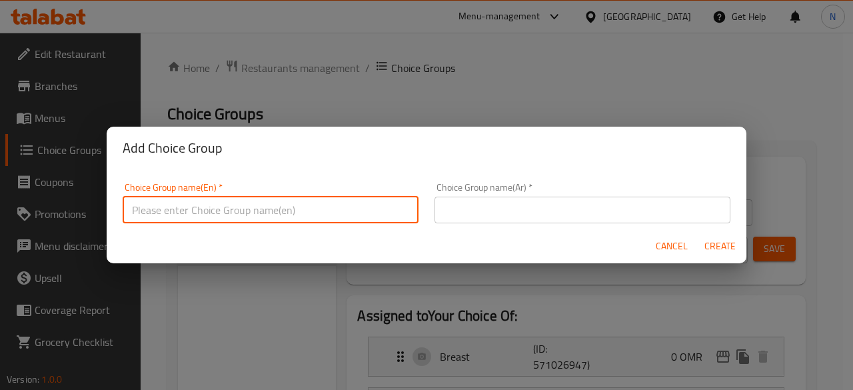
type input "Your Choice of Main Course"
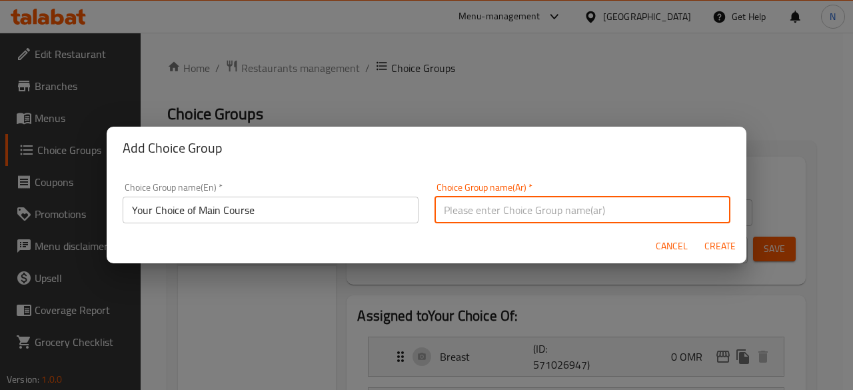
click at [471, 218] on input "text" at bounding box center [583, 210] width 296 height 27
type input "اختيارك للطبق الرئيسي"
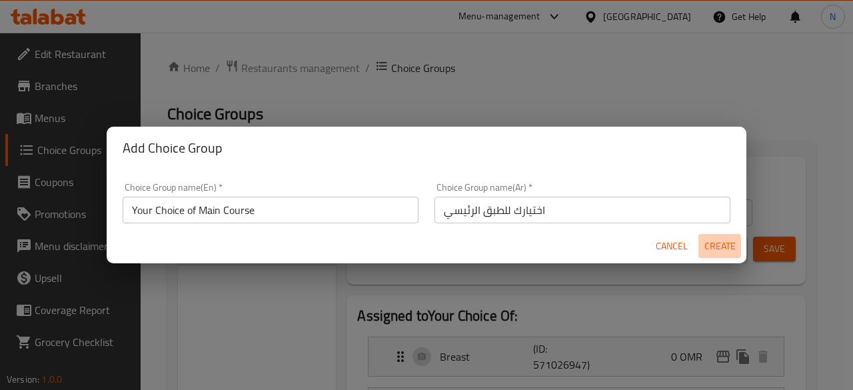
click at [722, 245] on span "Create" at bounding box center [720, 246] width 32 height 17
type input "Your Choice of Main Course"
type input "اختيارك للطبق الرئيسي"
type input "0"
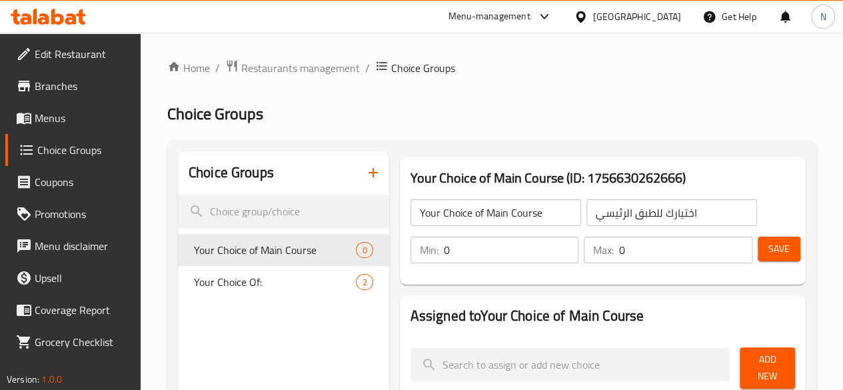
click at [444, 243] on input "0" at bounding box center [511, 250] width 135 height 27
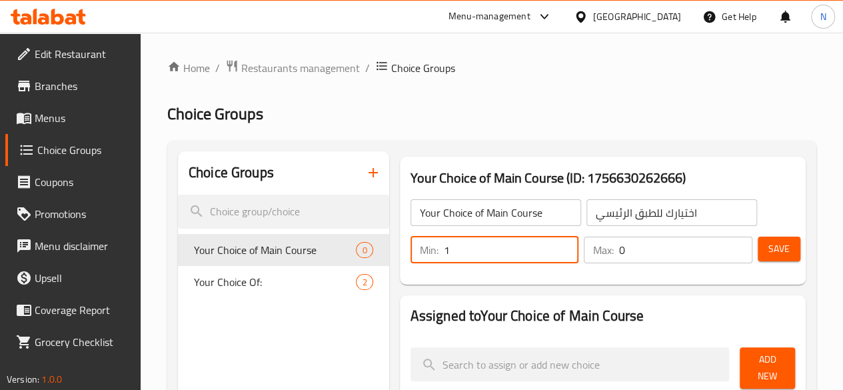
type input "1"
click at [619, 247] on input "0" at bounding box center [685, 250] width 133 height 27
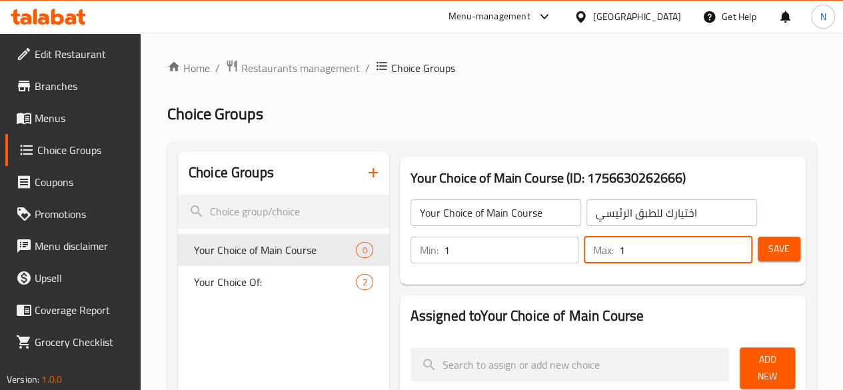
type input "1"
click at [774, 243] on span "Save" at bounding box center [778, 249] width 21 height 17
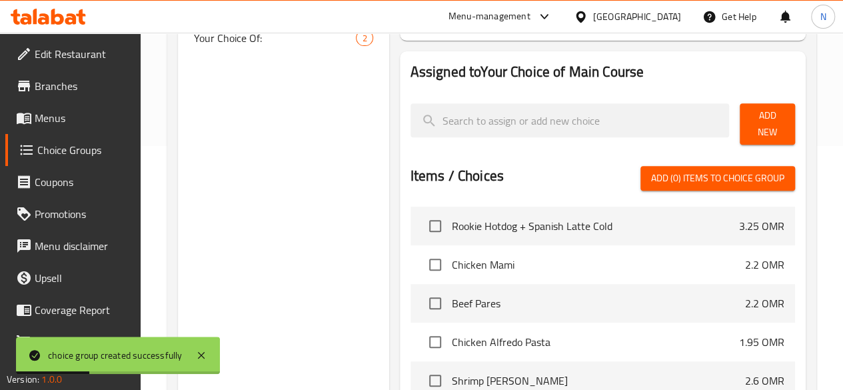
scroll to position [267, 0]
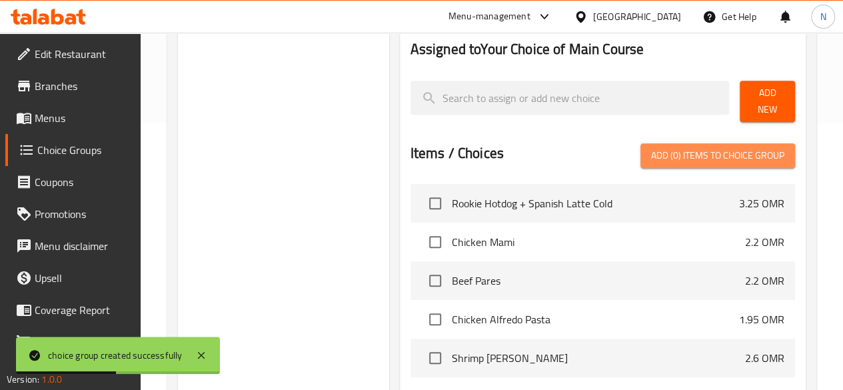
click at [739, 143] on button "Add (0) items to choice group" at bounding box center [718, 155] width 155 height 25
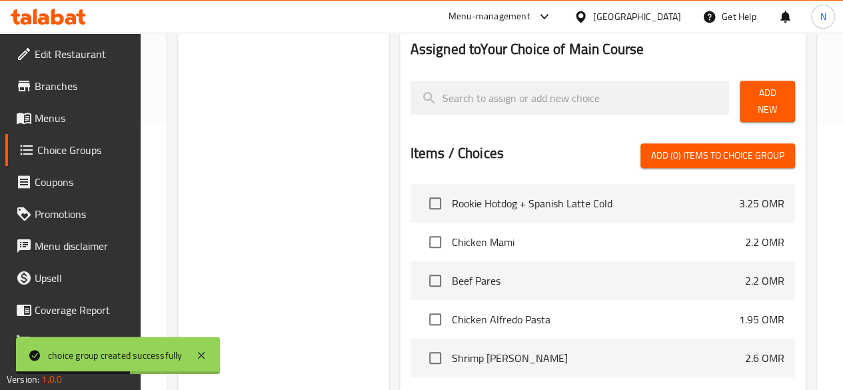
click at [714, 147] on span "Add (0) items to choice group" at bounding box center [717, 155] width 133 height 17
click at [750, 94] on span "Add New" at bounding box center [767, 101] width 34 height 33
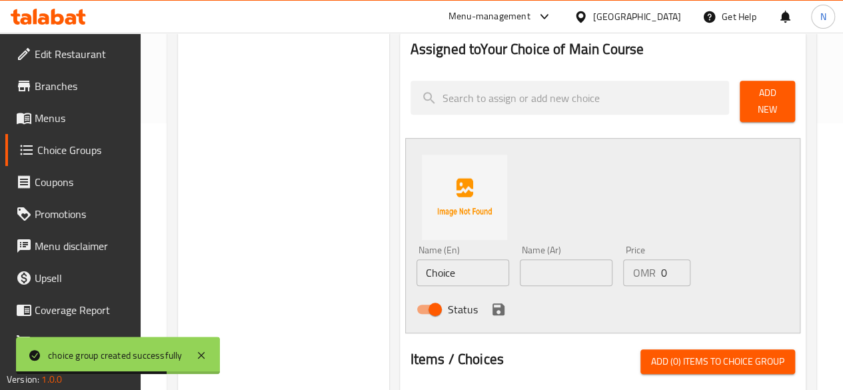
click at [420, 265] on input "Choice" at bounding box center [463, 272] width 93 height 27
paste input "Rookie Hotdog"
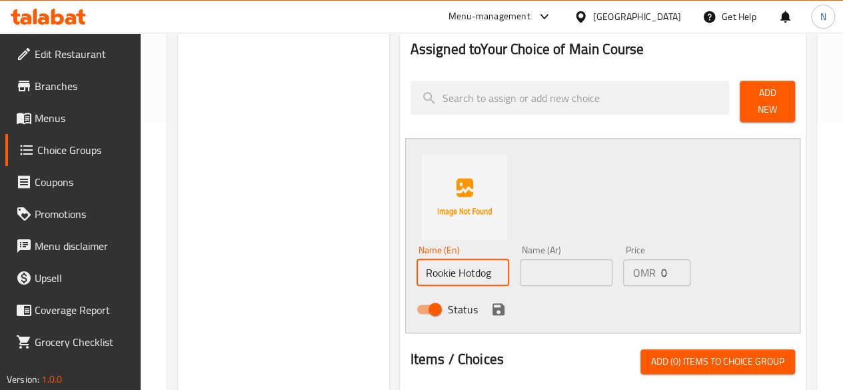
type input "Rookie Hotdog"
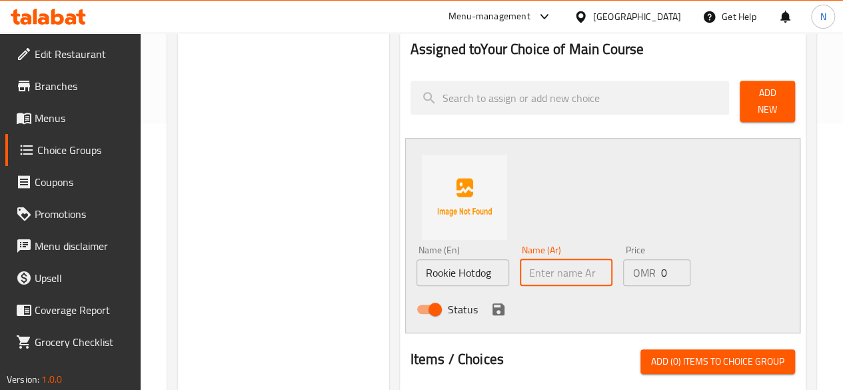
click at [526, 266] on input "text" at bounding box center [566, 272] width 93 height 27
type input "روكي هوت دوغ"
click at [491, 305] on icon "save" at bounding box center [499, 309] width 16 height 16
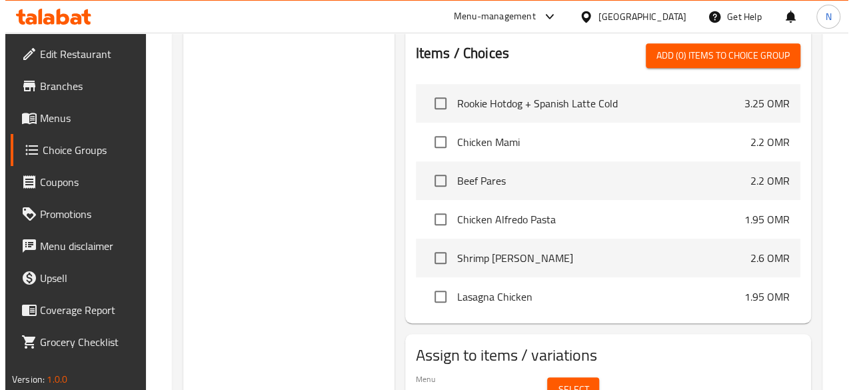
scroll to position [479, 0]
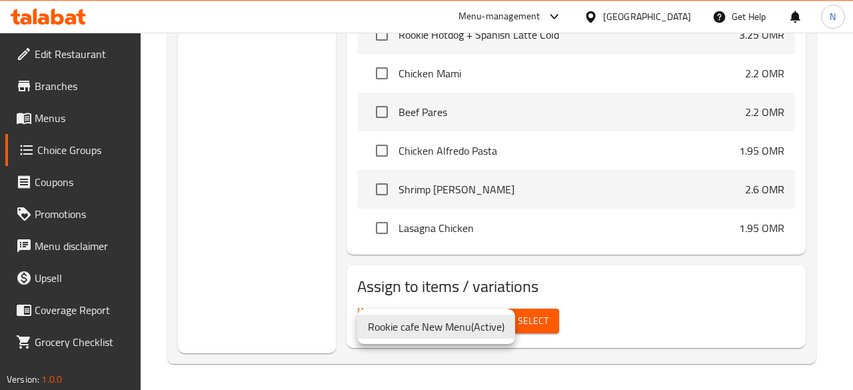
click at [551, 313] on div at bounding box center [426, 195] width 853 height 390
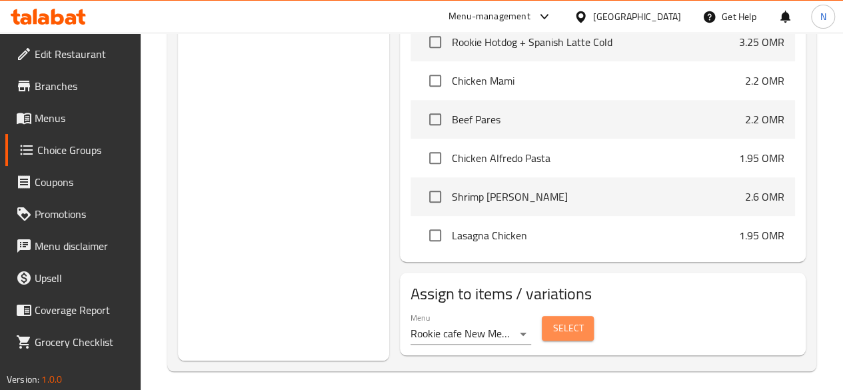
click at [553, 320] on span "Select" at bounding box center [568, 328] width 31 height 17
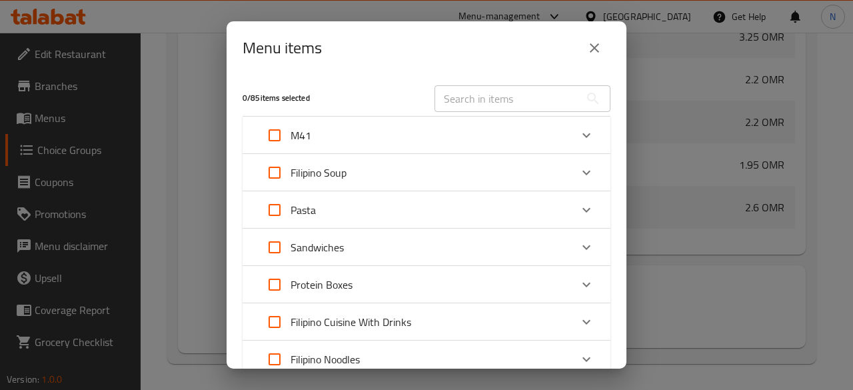
click at [283, 141] on input "Expand" at bounding box center [275, 135] width 32 height 32
checkbox input "true"
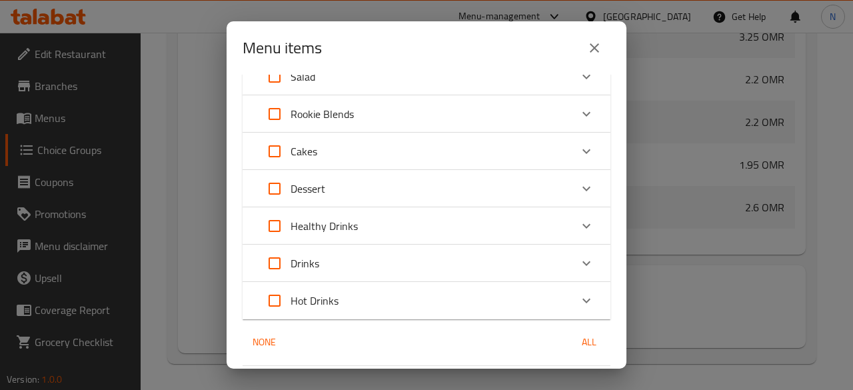
scroll to position [400, 0]
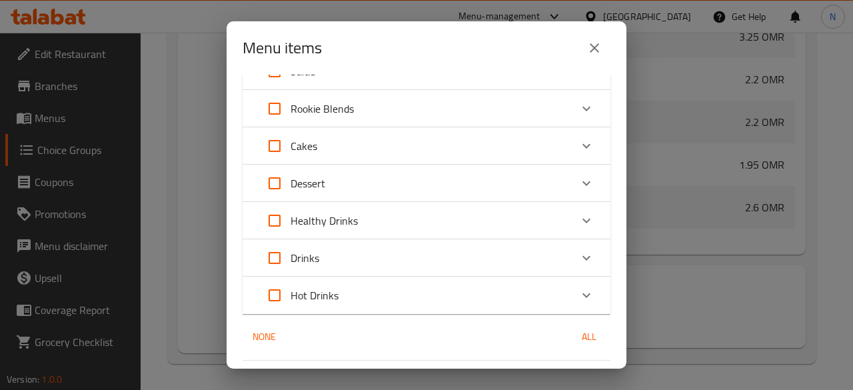
click at [580, 337] on span "All" at bounding box center [589, 337] width 32 height 17
checkbox input "true"
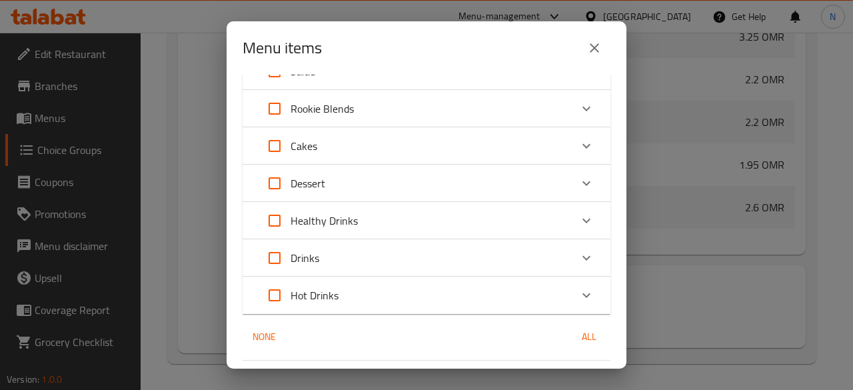
checkbox input "true"
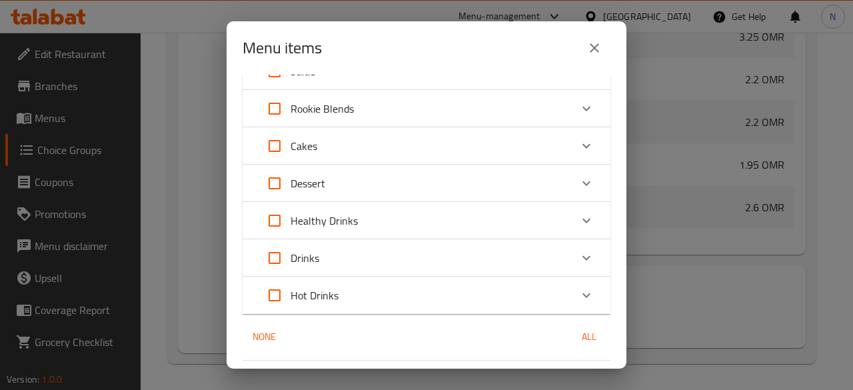
checkbox input "true"
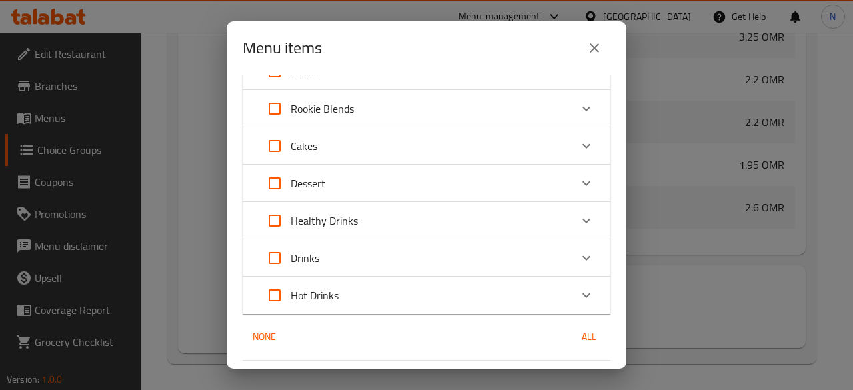
checkbox input "true"
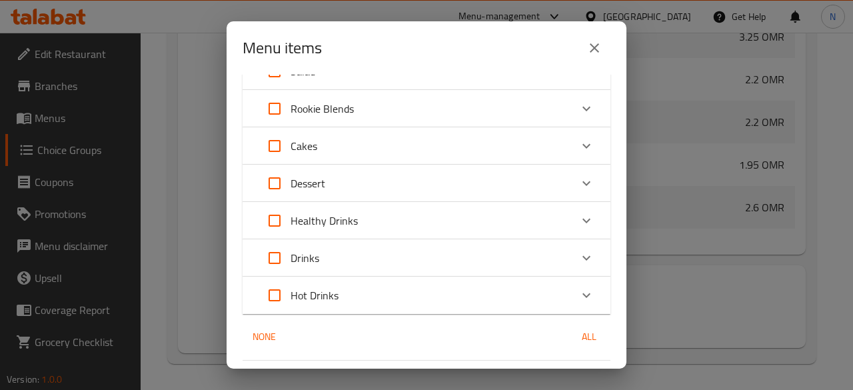
checkbox input "true"
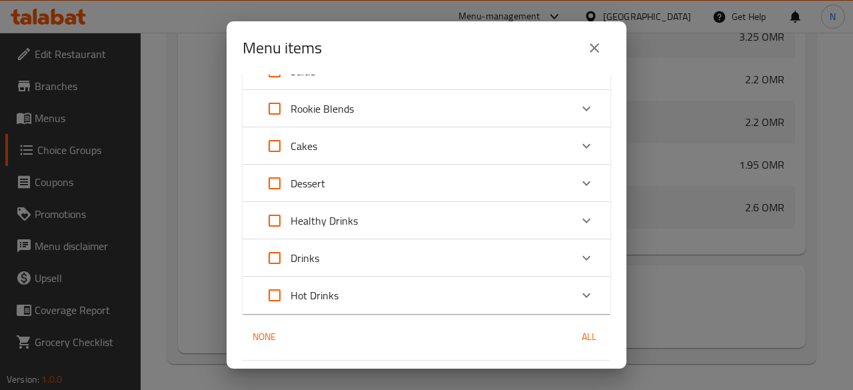
checkbox input "true"
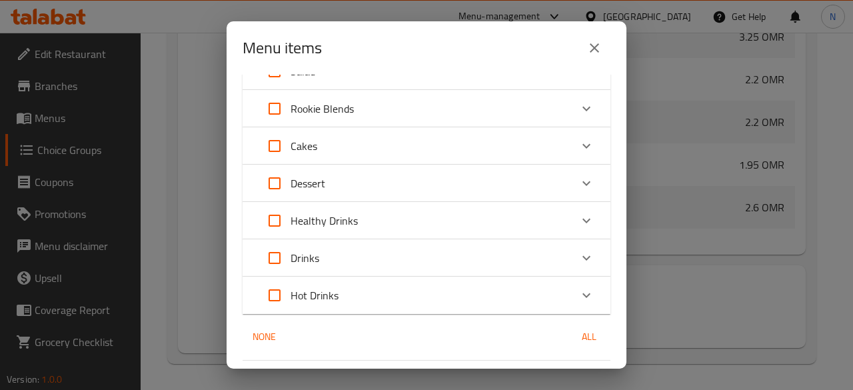
checkbox input "true"
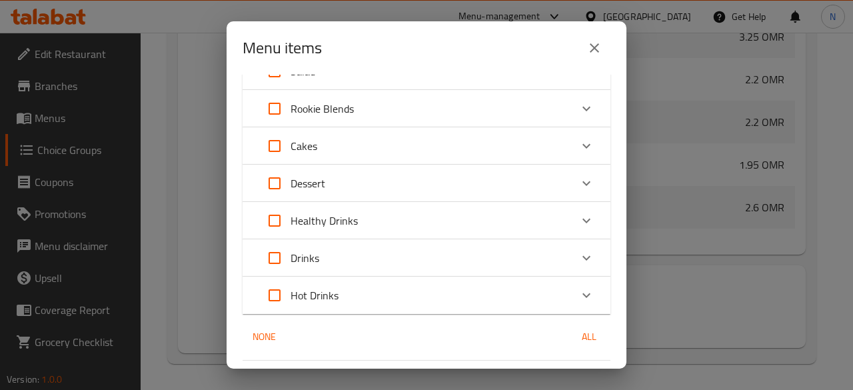
checkbox input "true"
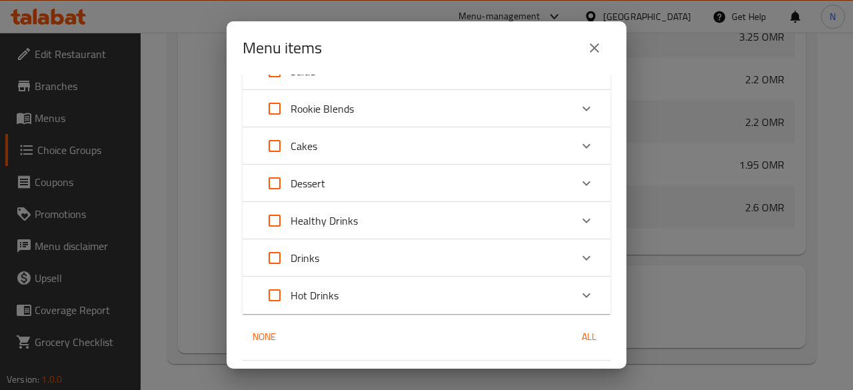
checkbox input "true"
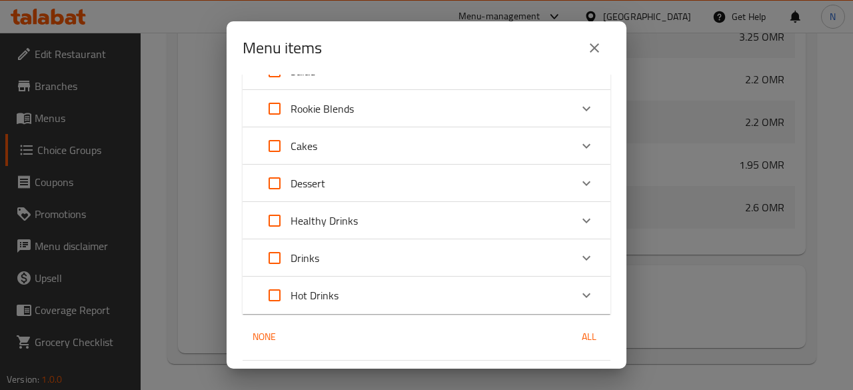
checkbox input "true"
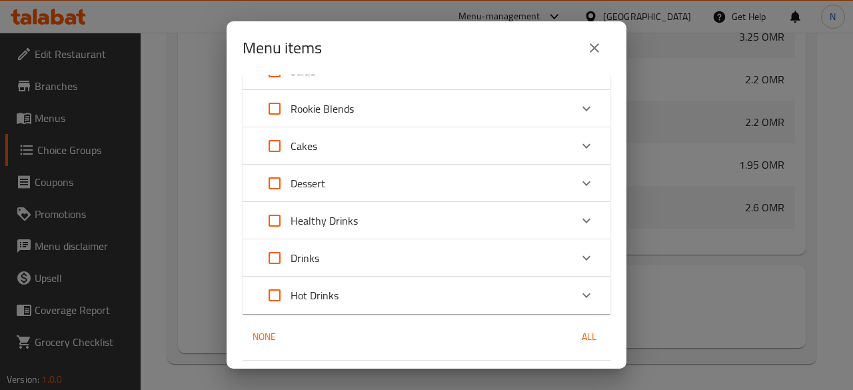
checkbox input "true"
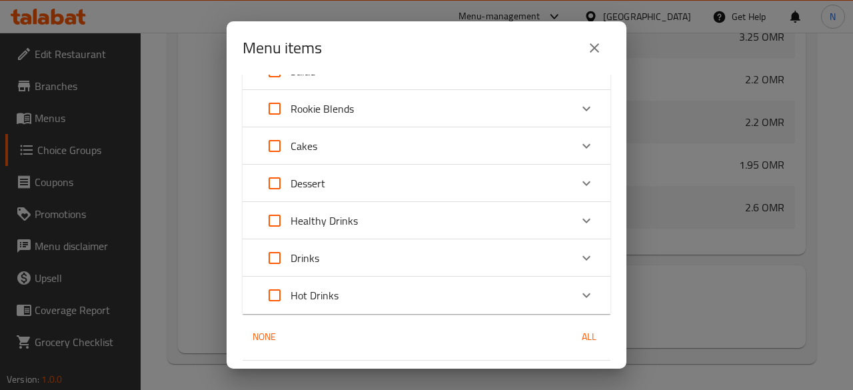
checkbox input "true"
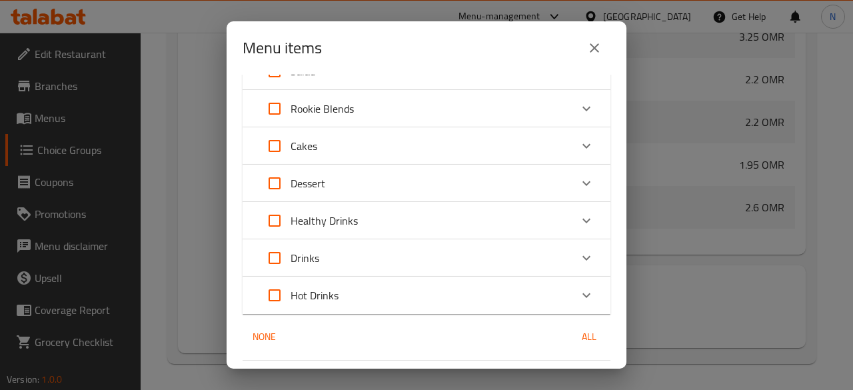
checkbox input "true"
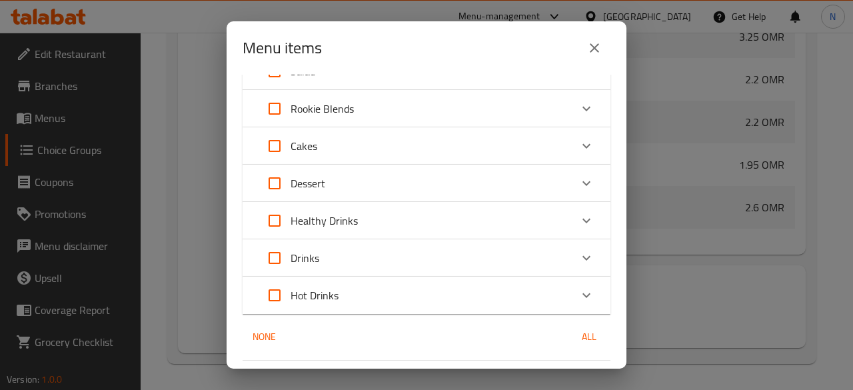
checkbox input "true"
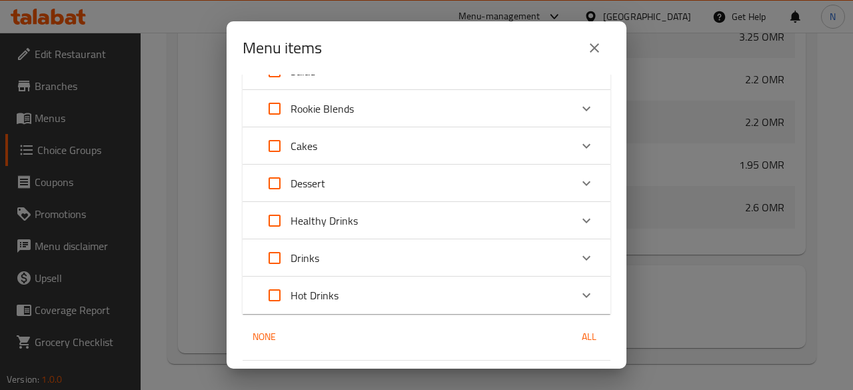
checkbox input "true"
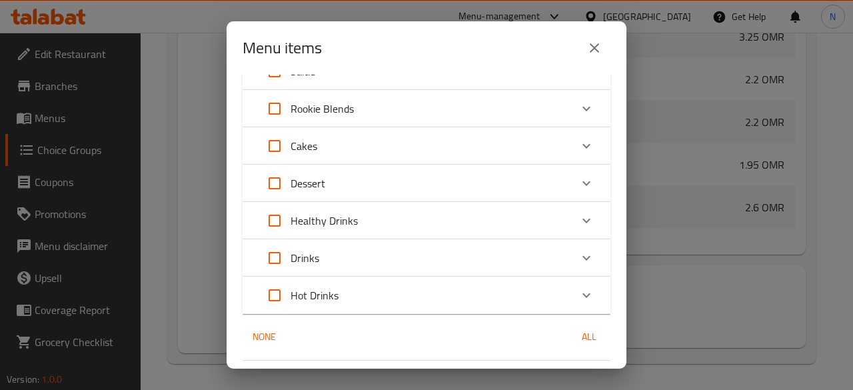
checkbox input "true"
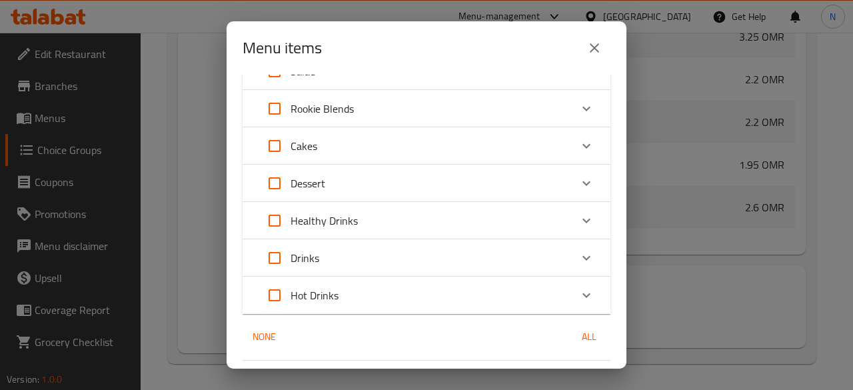
checkbox input "true"
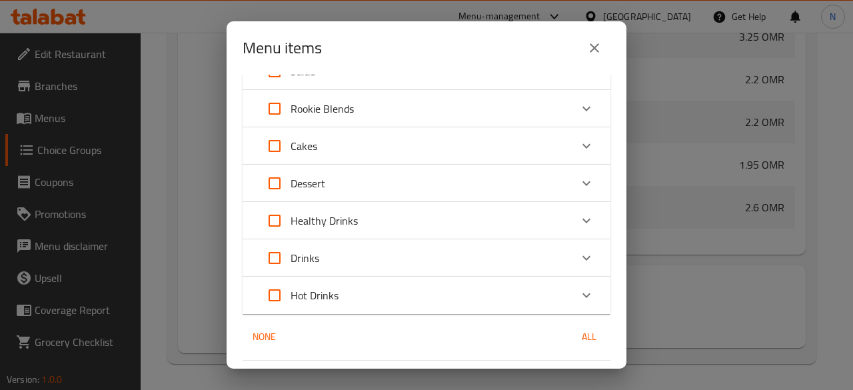
checkbox input "true"
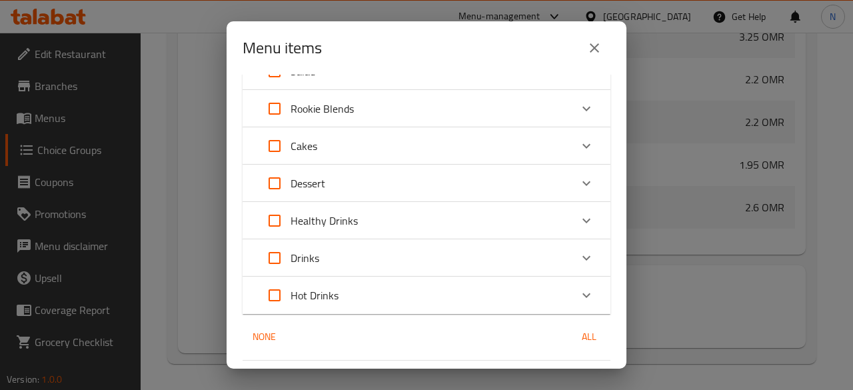
checkbox input "true"
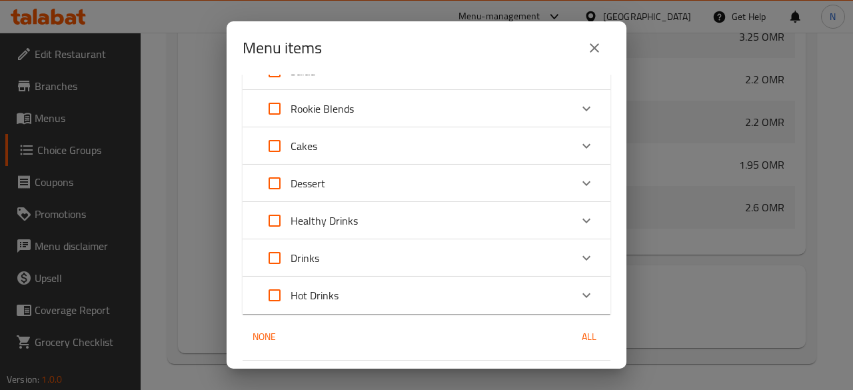
checkbox input "true"
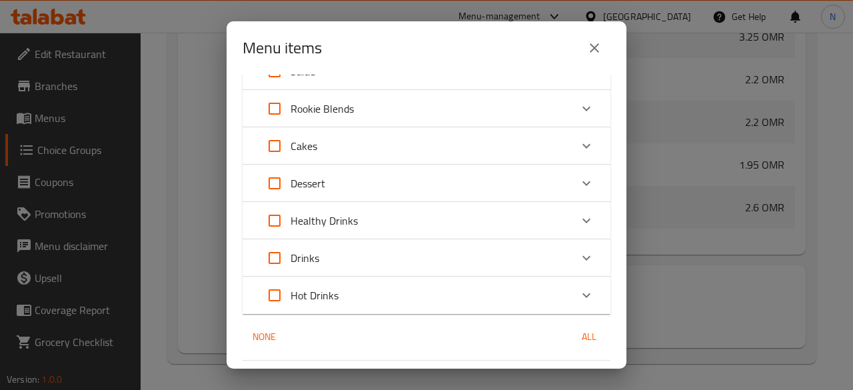
checkbox input "true"
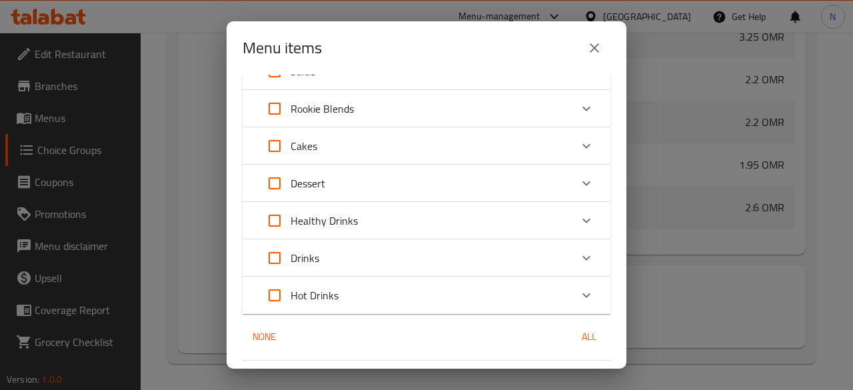
checkbox input "true"
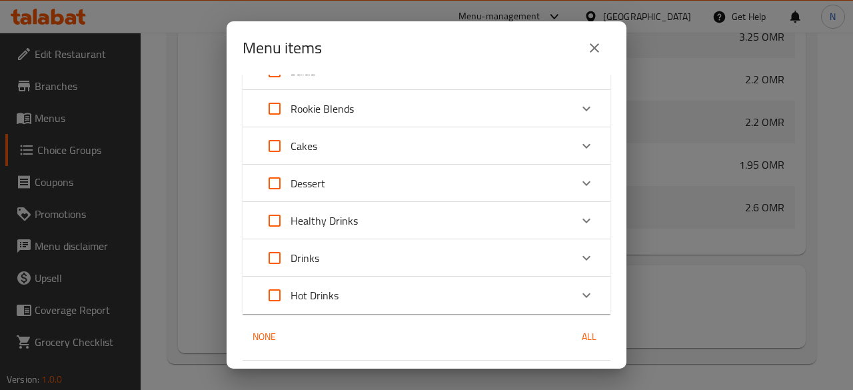
checkbox input "true"
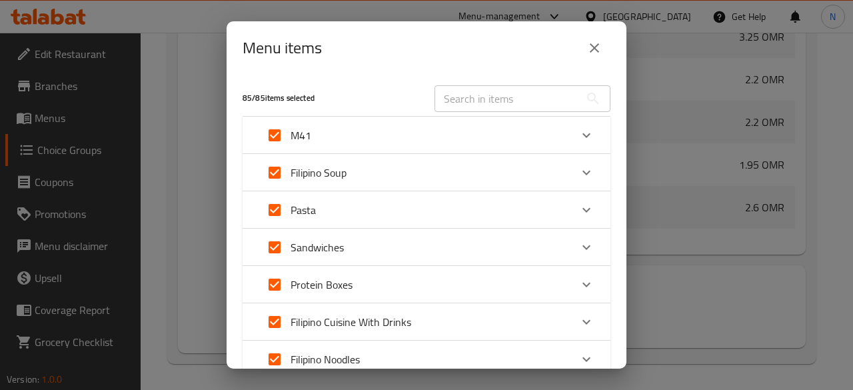
scroll to position [438, 0]
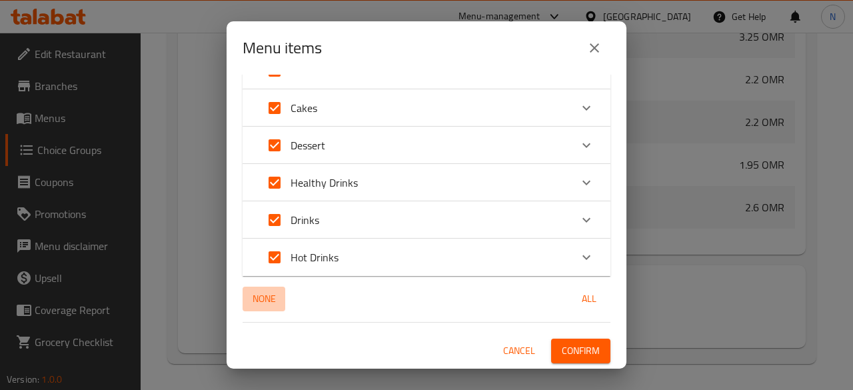
click at [271, 296] on span "None" at bounding box center [264, 299] width 32 height 17
checkbox input "false"
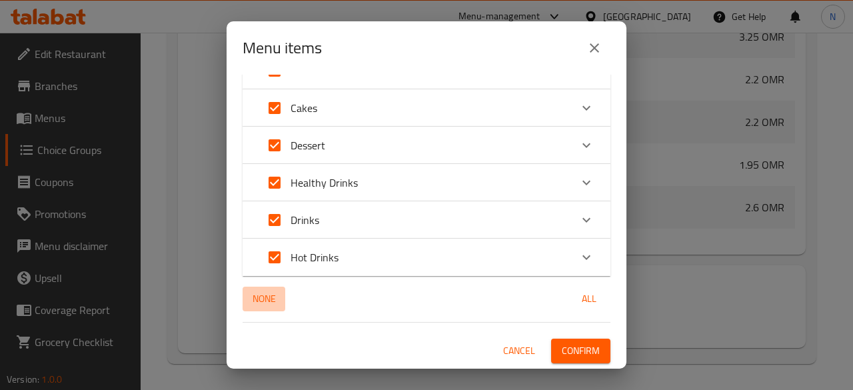
checkbox input "false"
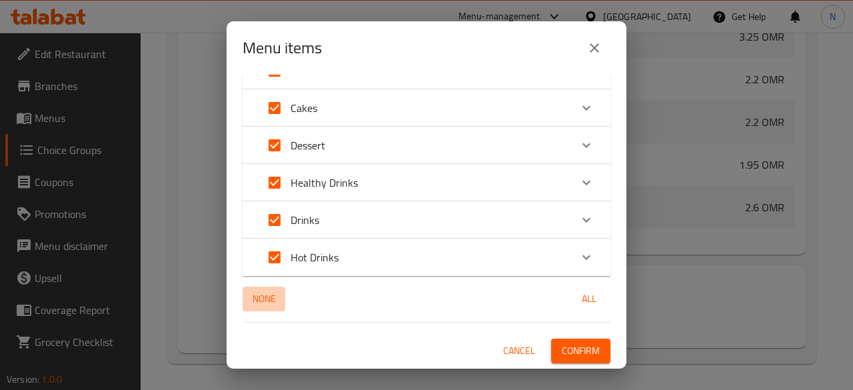
checkbox input "false"
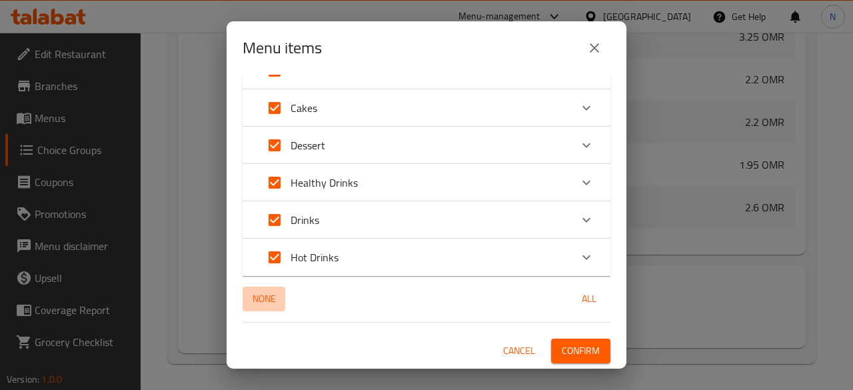
checkbox input "false"
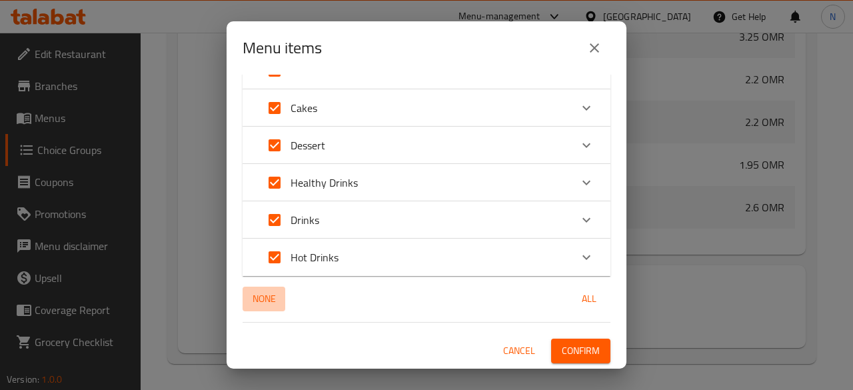
checkbox input "false"
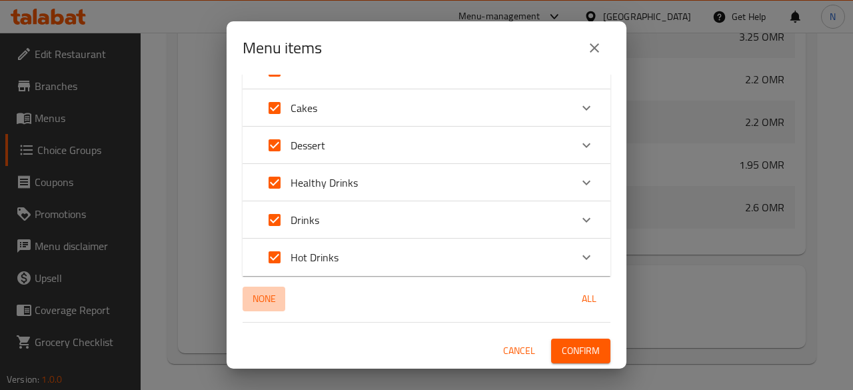
checkbox input "false"
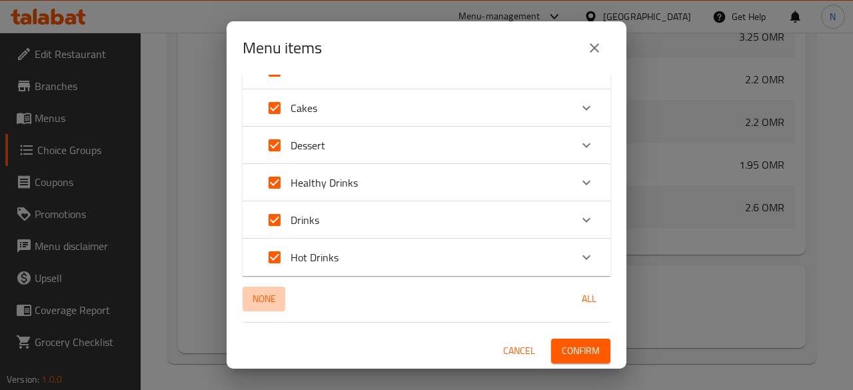
checkbox input "false"
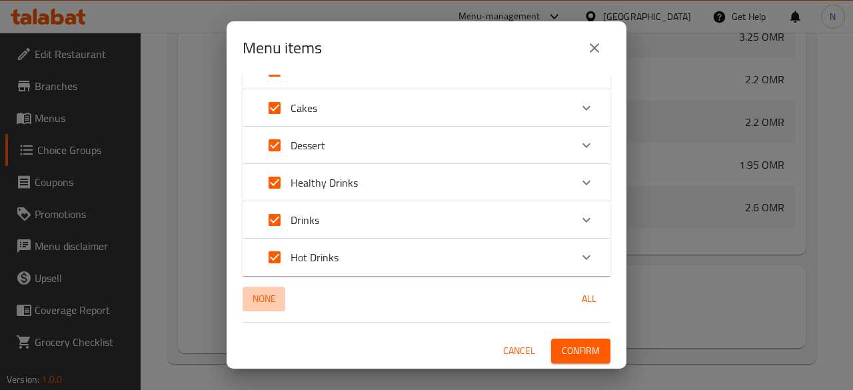
checkbox input "false"
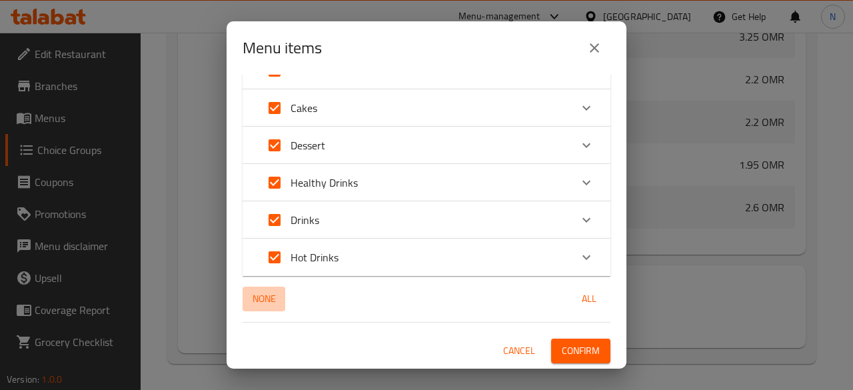
checkbox input "false"
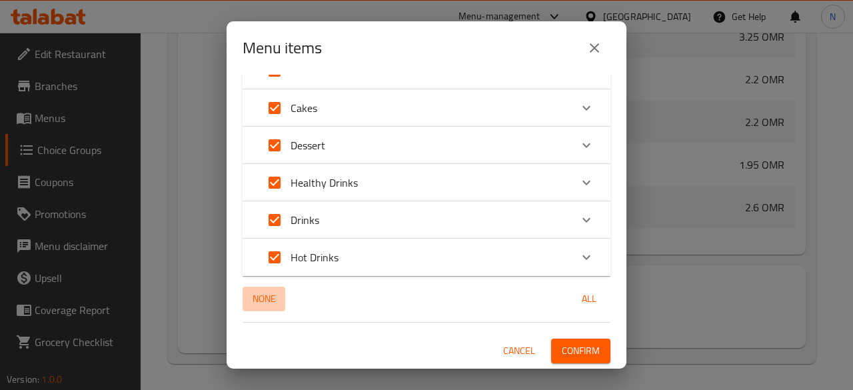
checkbox input "false"
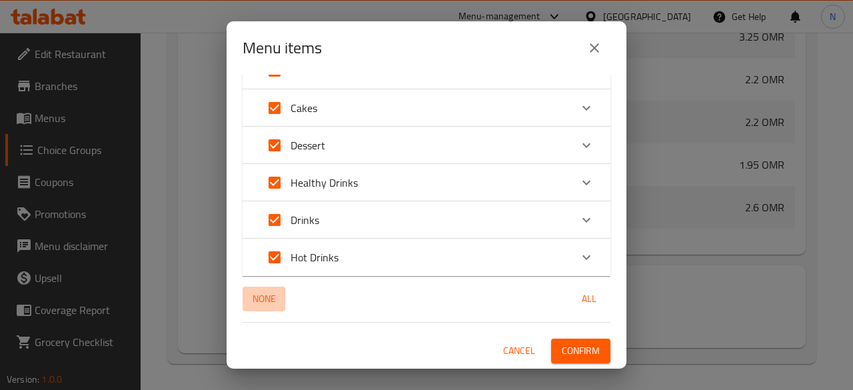
checkbox input "false"
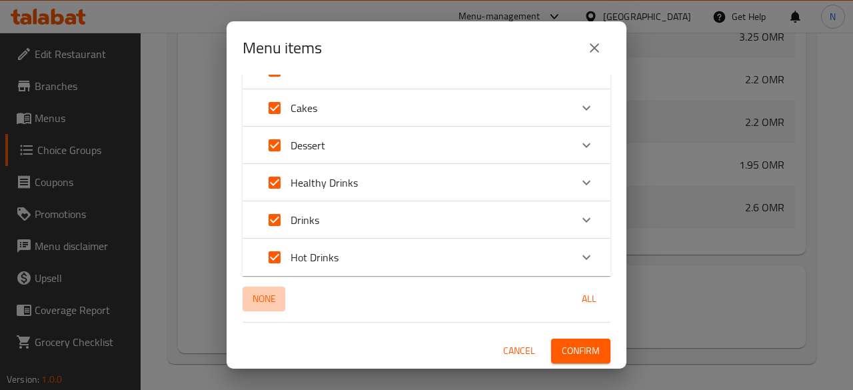
checkbox input "false"
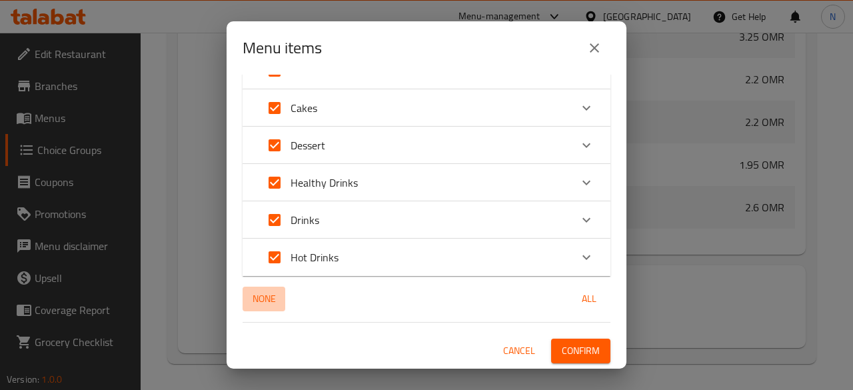
checkbox input "false"
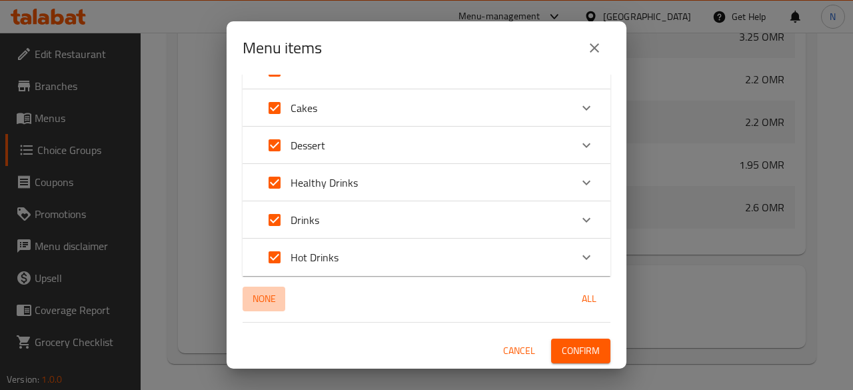
checkbox input "false"
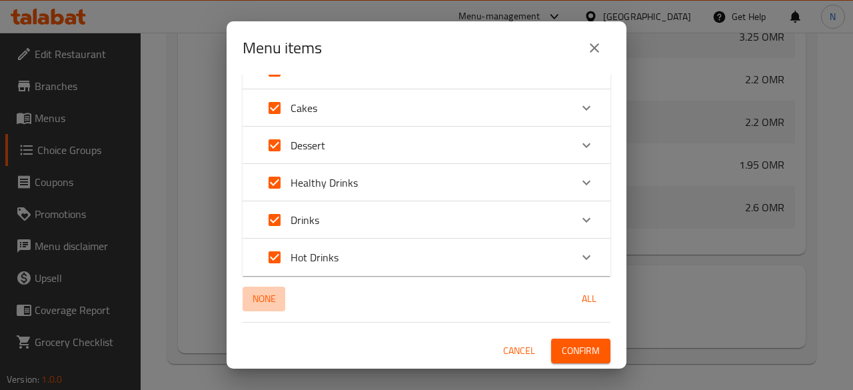
checkbox input "false"
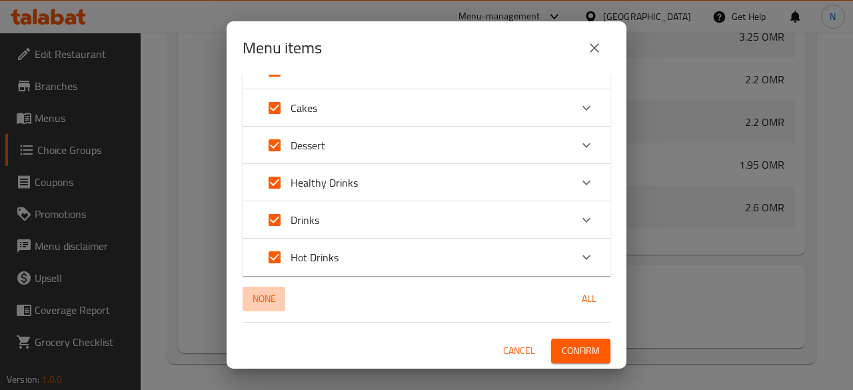
checkbox input "false"
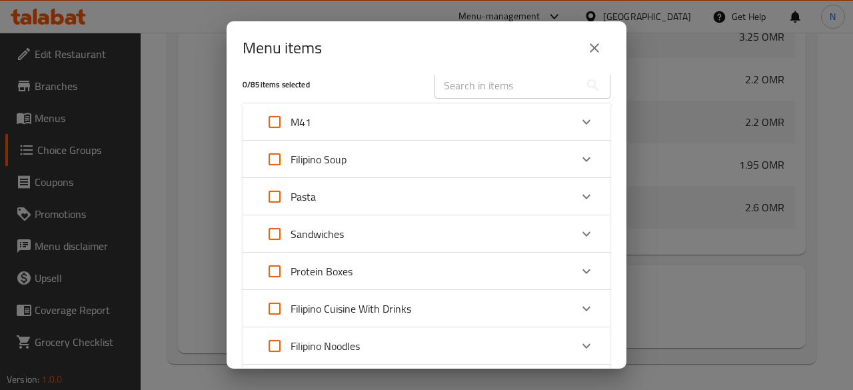
scroll to position [0, 0]
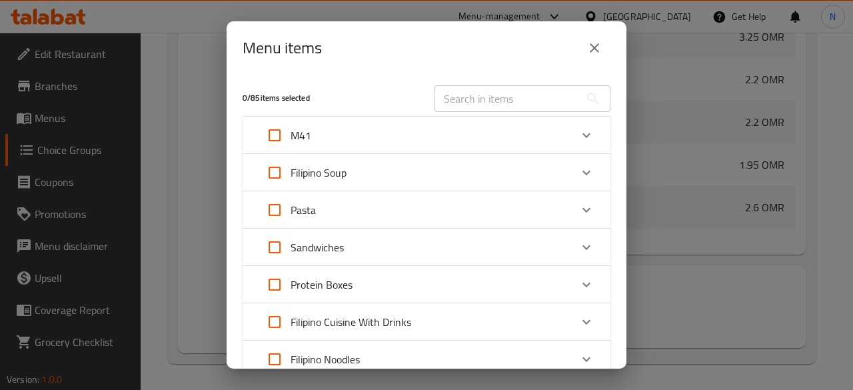
click at [279, 135] on input "Expand" at bounding box center [275, 135] width 32 height 32
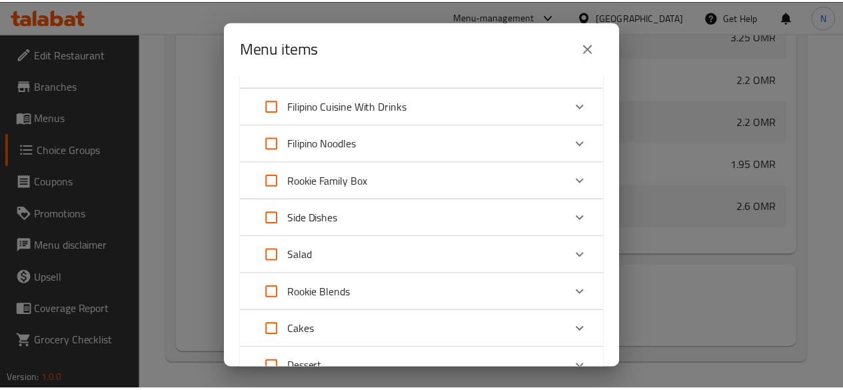
scroll to position [438, 0]
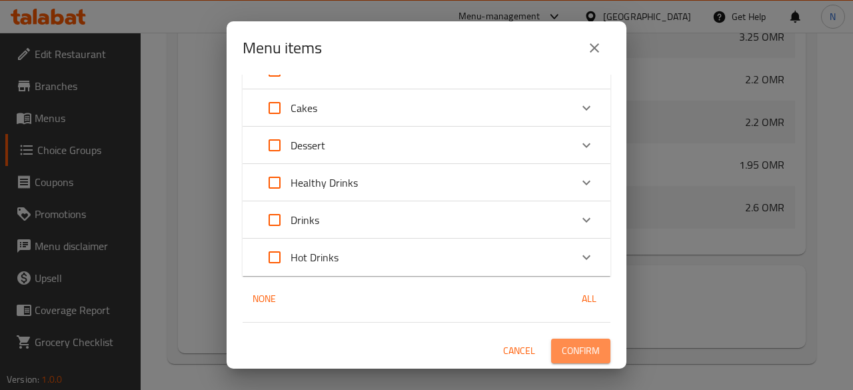
click at [562, 343] on span "Confirm" at bounding box center [581, 351] width 38 height 17
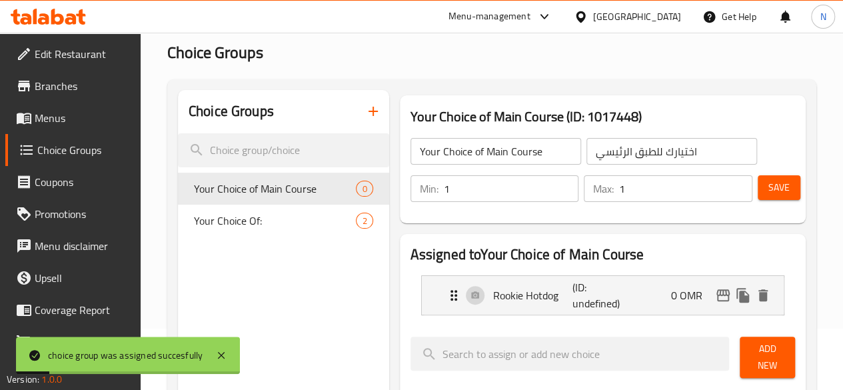
scroll to position [0, 0]
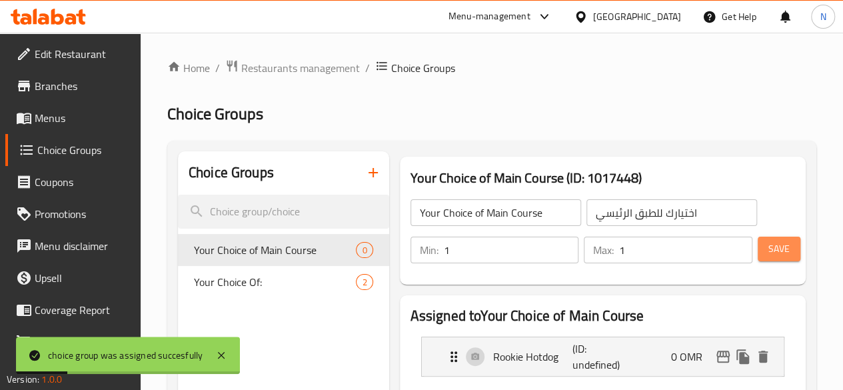
click at [771, 251] on span "Save" at bounding box center [778, 249] width 21 height 17
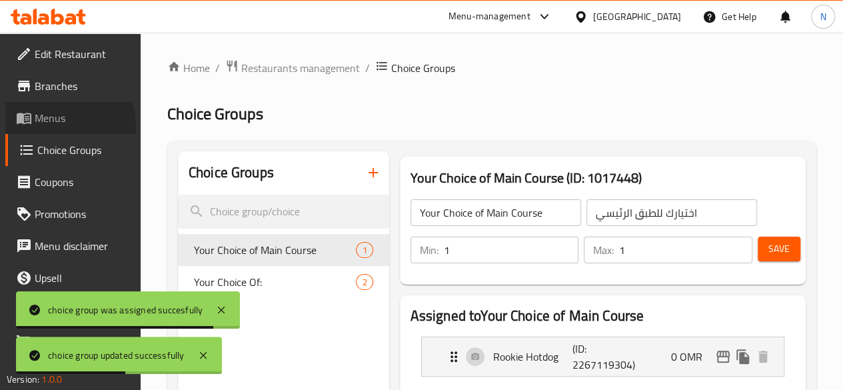
click at [60, 126] on span "Menus" at bounding box center [82, 118] width 95 height 16
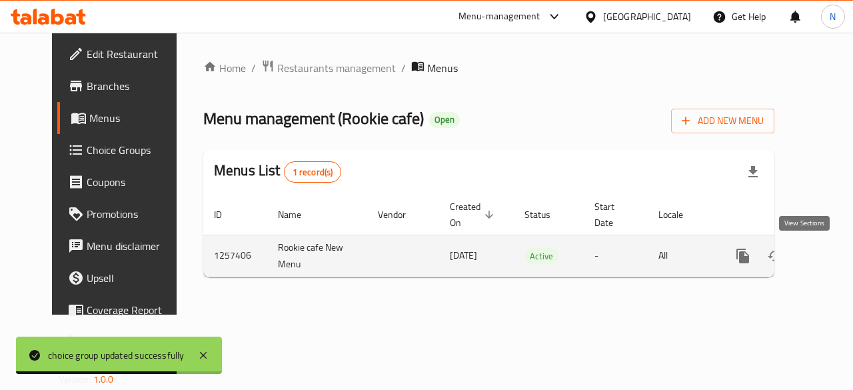
click at [831, 256] on icon "enhanced table" at bounding box center [839, 256] width 16 height 16
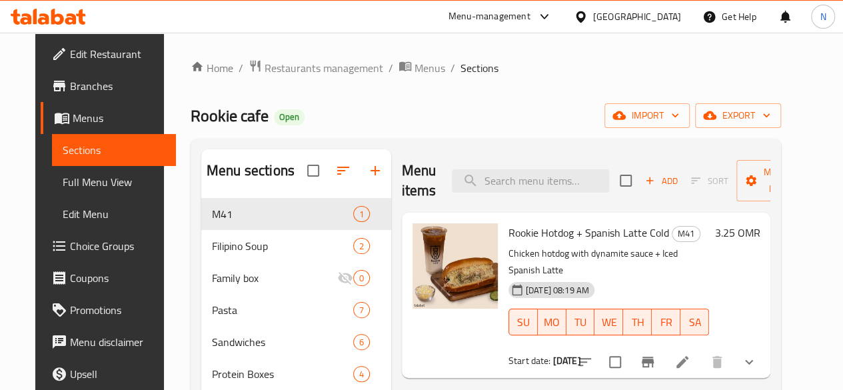
click at [753, 360] on icon "show more" at bounding box center [749, 362] width 8 height 5
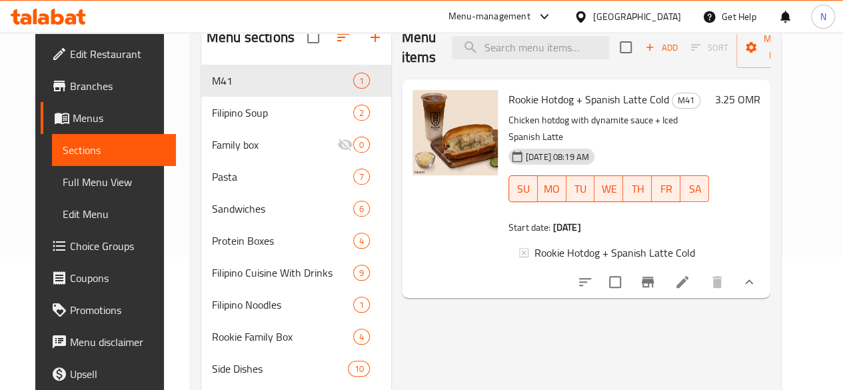
scroll to position [67, 0]
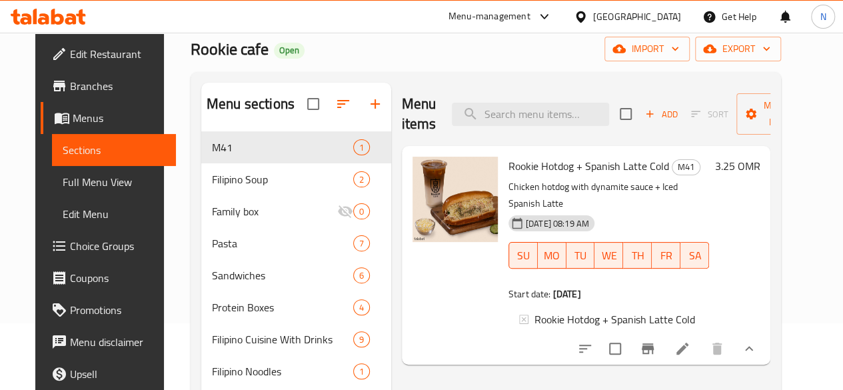
click at [699, 313] on ul "Rookie Hotdog + Spanish Latte Cold" at bounding box center [609, 319] width 180 height 16
drag, startPoint x: 604, startPoint y: 188, endPoint x: 685, endPoint y: 194, distance: 81.5
click at [685, 194] on div "Rookie Hotdog + Spanish Latte Cold M41 Chicken hotdog with dynamite sauce + Ice…" at bounding box center [609, 255] width 212 height 208
copy div "Iced Spanish Latte 11-08-2025 08:19 AM SU MO TU WE TH FR SA"
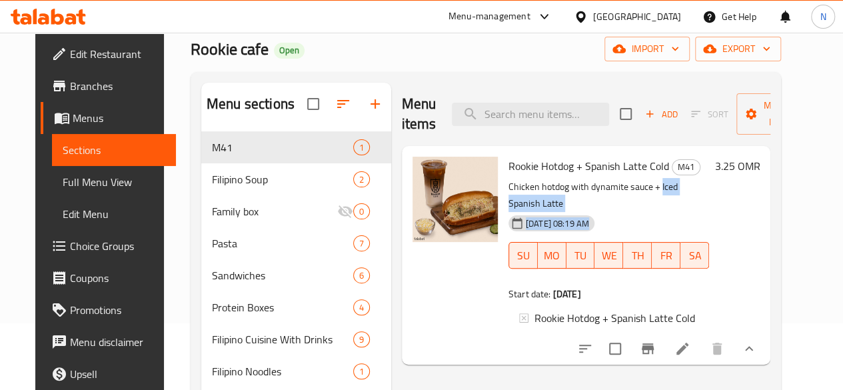
click at [609, 210] on div "11-08-2025 08:19 AM SU MO TU WE TH FR SA" at bounding box center [609, 246] width 212 height 72
drag, startPoint x: 605, startPoint y: 190, endPoint x: 676, endPoint y: 192, distance: 71.3
click at [676, 192] on p "Chicken hotdog with dynamite sauce + Iced Spanish Latte" at bounding box center [609, 195] width 201 height 33
copy p "Iced Spanish Latte"
drag, startPoint x: 59, startPoint y: 242, endPoint x: 161, endPoint y: 219, distance: 105.3
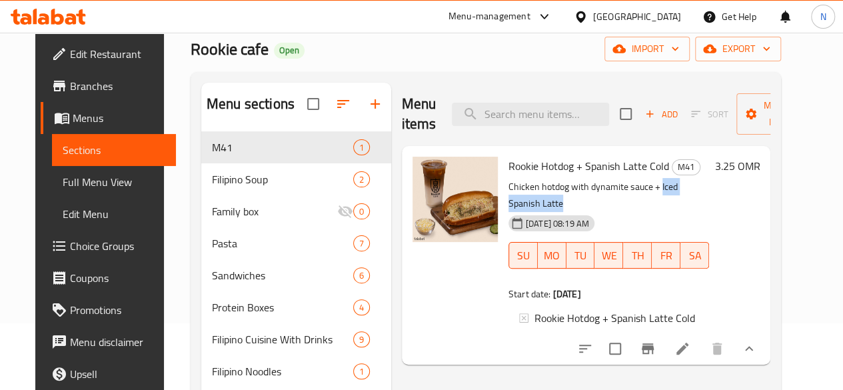
click at [70, 242] on span "Choice Groups" at bounding box center [117, 246] width 95 height 16
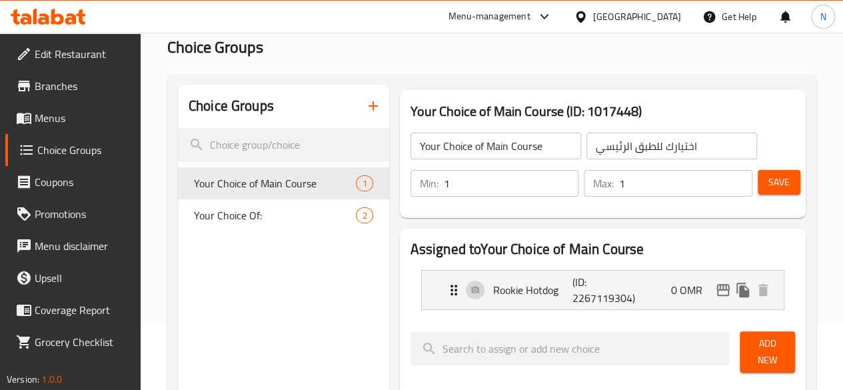
click at [365, 111] on icon "button" at bounding box center [373, 106] width 16 height 16
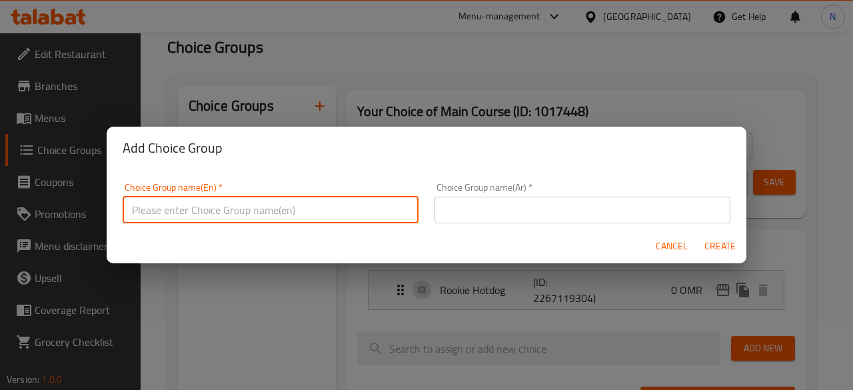
click at [221, 209] on input "text" at bounding box center [271, 210] width 296 height 27
click at [481, 209] on input "text" at bounding box center [583, 210] width 296 height 27
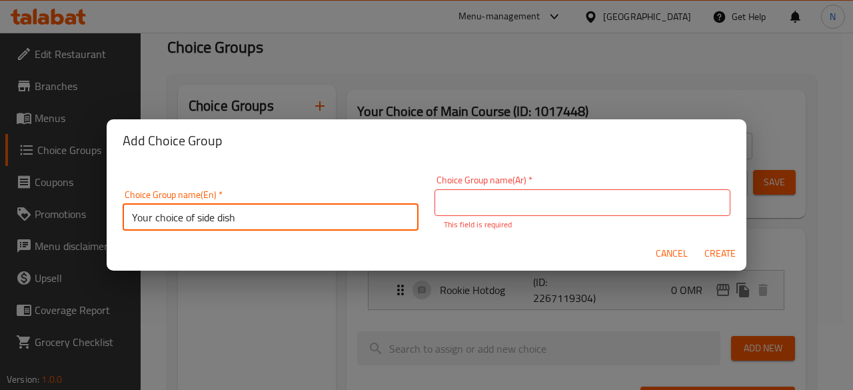
click at [269, 212] on input "Your choice of side dish" at bounding box center [271, 217] width 296 height 27
drag, startPoint x: 269, startPoint y: 212, endPoint x: 197, endPoint y: 213, distance: 72.0
click at [197, 213] on input "Your choice of side dish" at bounding box center [271, 217] width 296 height 27
click at [527, 206] on input "text" at bounding box center [583, 202] width 296 height 27
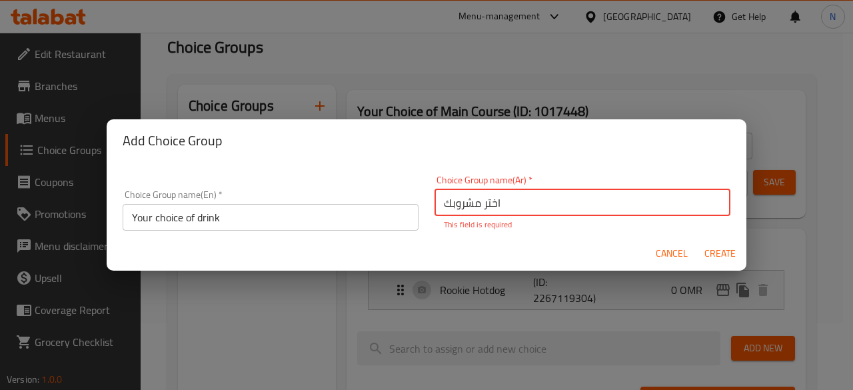
click at [741, 247] on div "Cancel Create" at bounding box center [427, 253] width 640 height 35
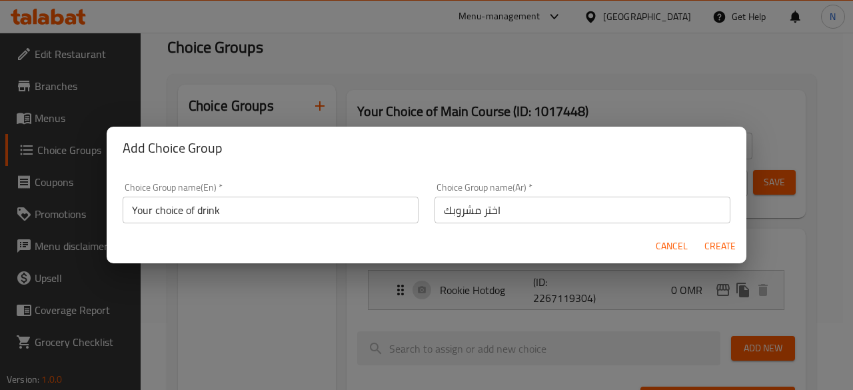
click at [733, 251] on span "Create" at bounding box center [720, 246] width 32 height 17
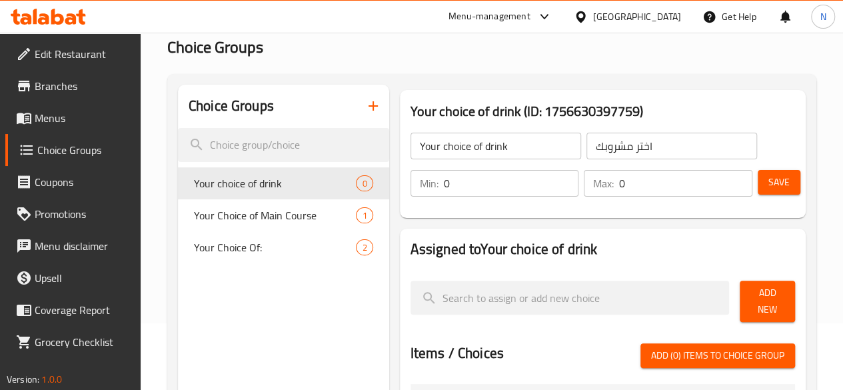
click at [463, 185] on input "0" at bounding box center [511, 183] width 135 height 27
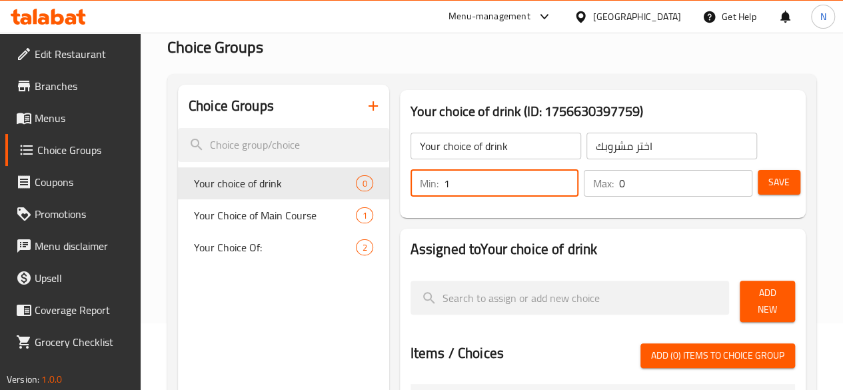
click at [647, 175] on input "0" at bounding box center [685, 183] width 133 height 27
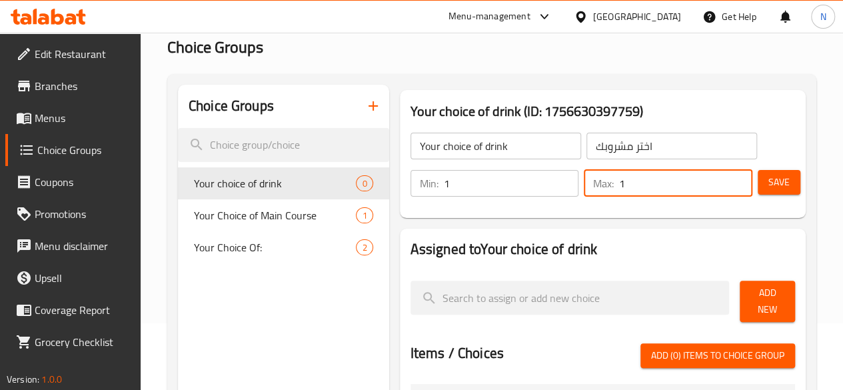
click at [772, 191] on span "Save" at bounding box center [778, 182] width 21 height 17
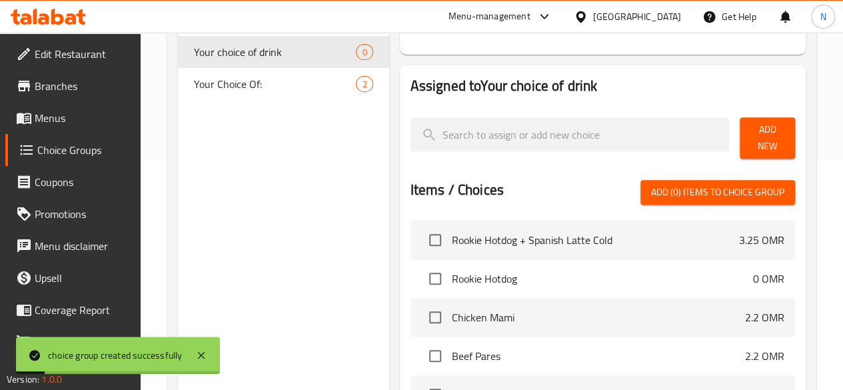
scroll to position [200, 0]
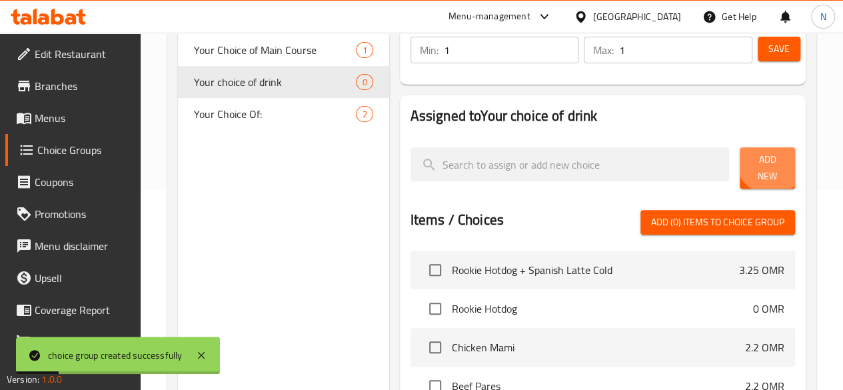
click at [762, 164] on span "Add New" at bounding box center [767, 167] width 34 height 33
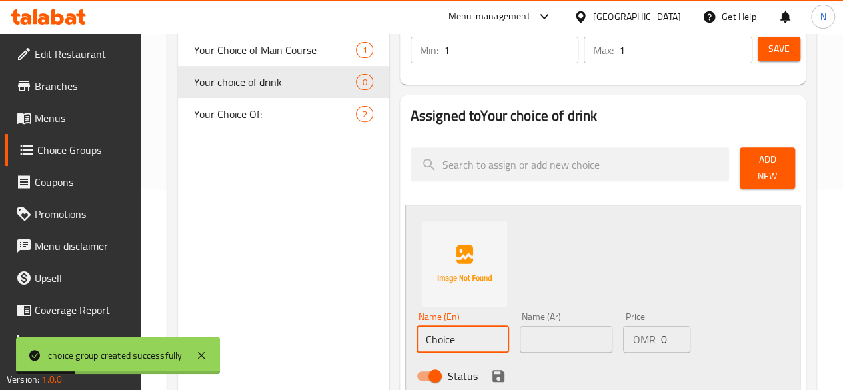
click at [417, 326] on input "Choice" at bounding box center [463, 339] width 93 height 27
paste input "Iced Spanish Latt"
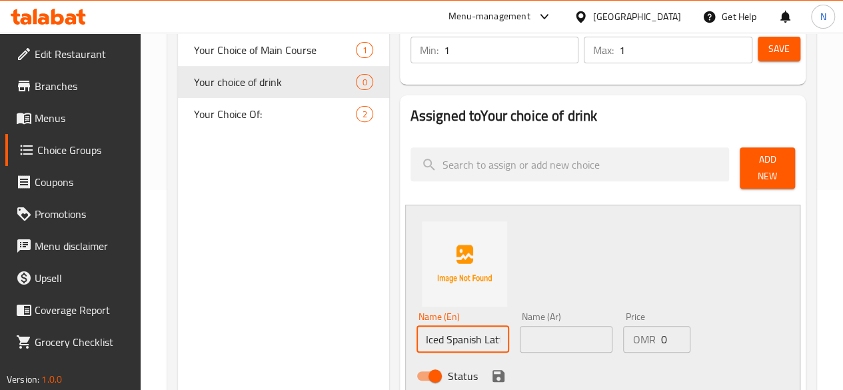
click at [520, 331] on input "text" at bounding box center [566, 339] width 93 height 27
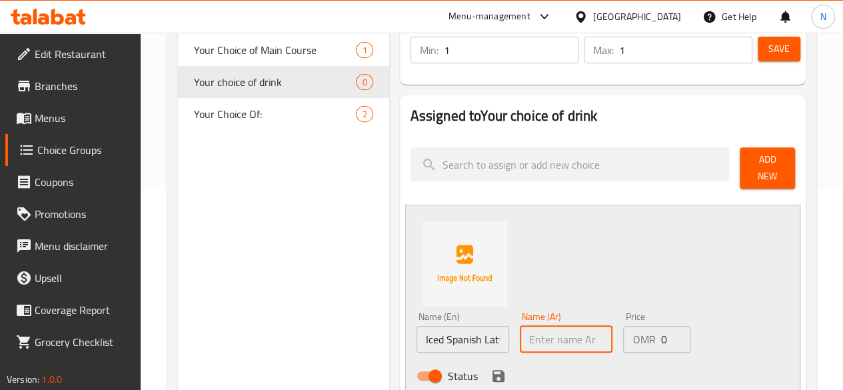
paste input "لاتيه إسباني مثلج"
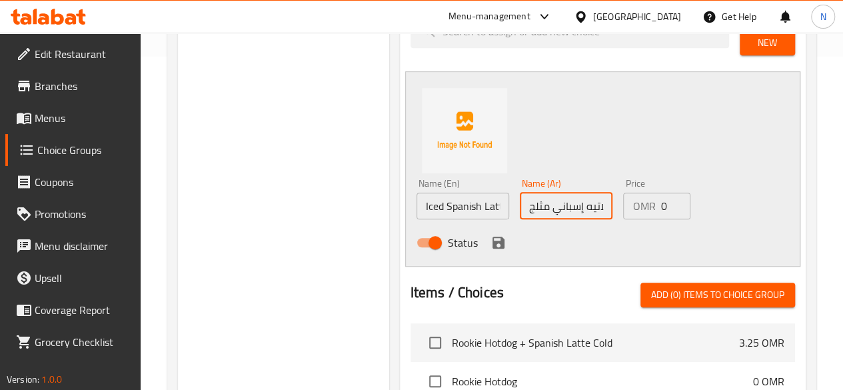
click at [491, 235] on icon "save" at bounding box center [499, 243] width 16 height 16
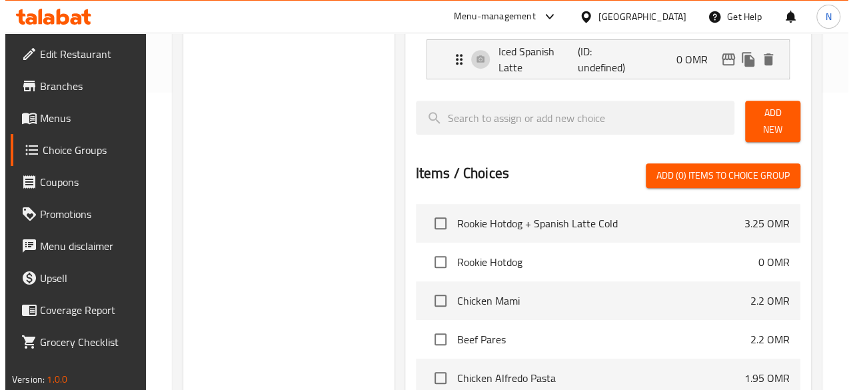
scroll to position [479, 0]
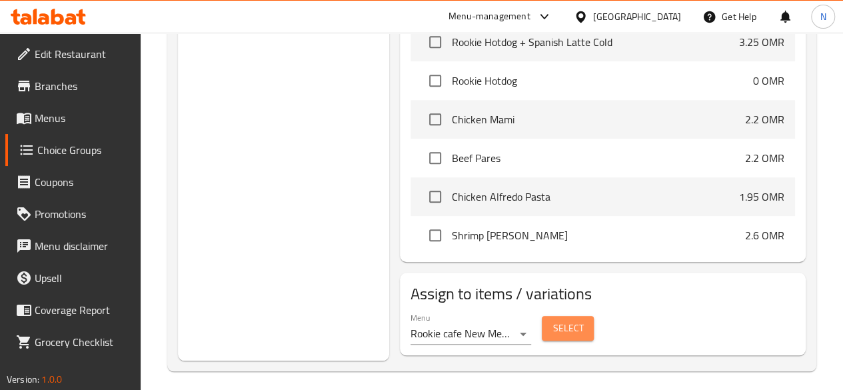
click at [553, 320] on span "Select" at bounding box center [568, 328] width 31 height 17
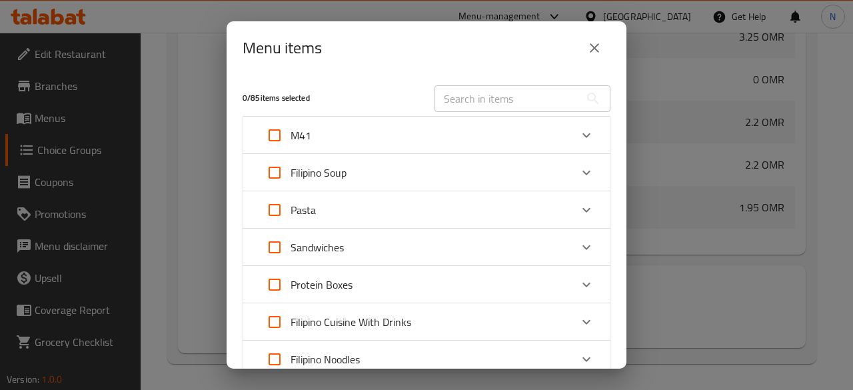
click at [279, 136] on input "Expand" at bounding box center [275, 135] width 32 height 32
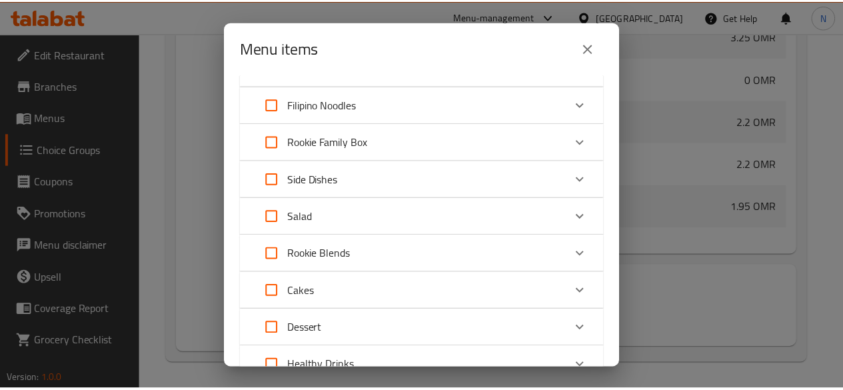
scroll to position [438, 0]
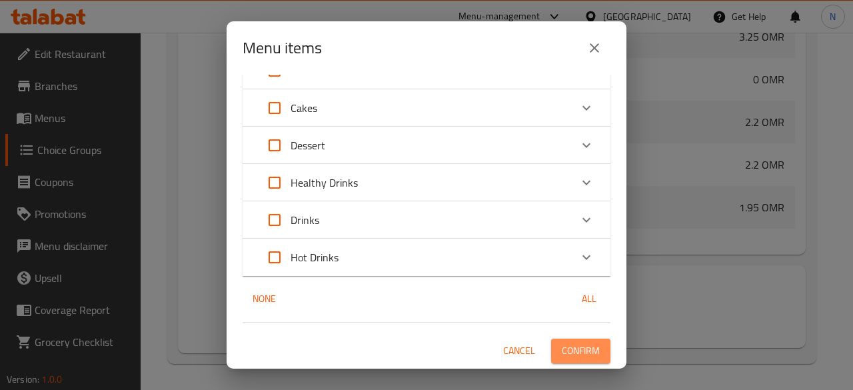
click at [573, 345] on span "Confirm" at bounding box center [581, 351] width 38 height 17
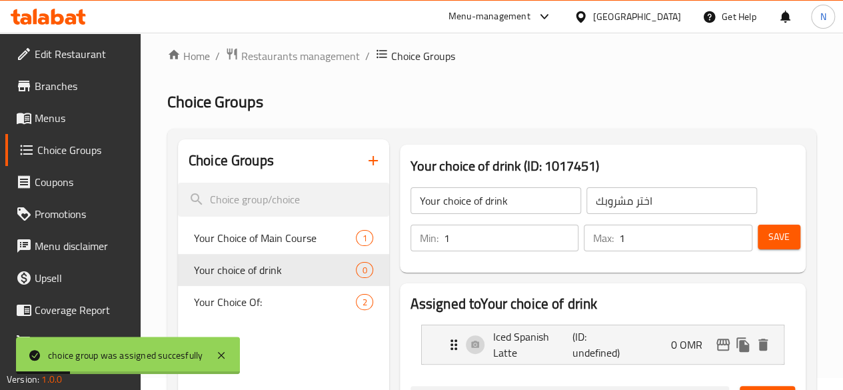
scroll to position [0, 0]
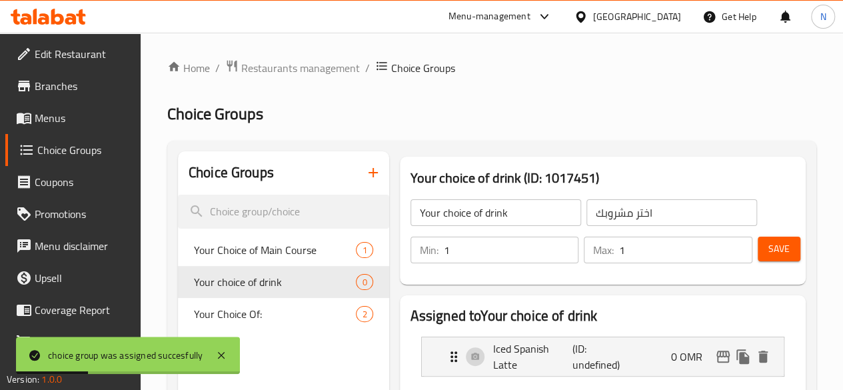
click at [768, 247] on span "Save" at bounding box center [778, 249] width 21 height 17
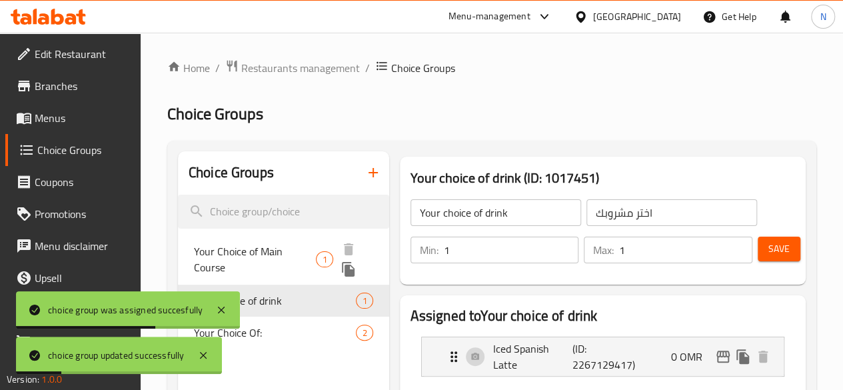
click at [235, 259] on span "Your Choice of Main Course" at bounding box center [255, 259] width 123 height 32
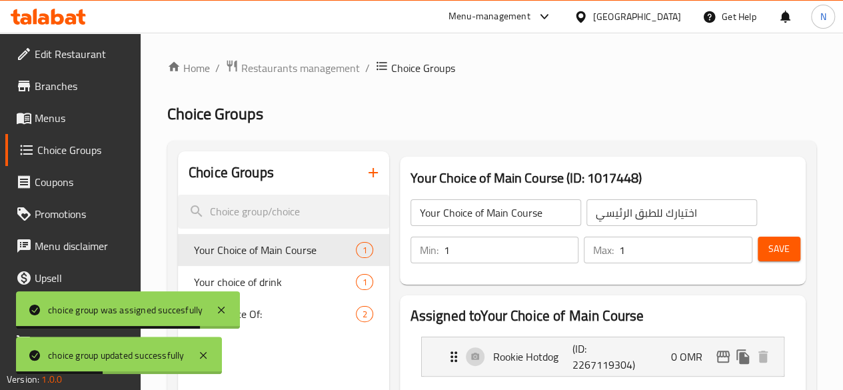
click at [67, 117] on span "Menus" at bounding box center [82, 118] width 95 height 16
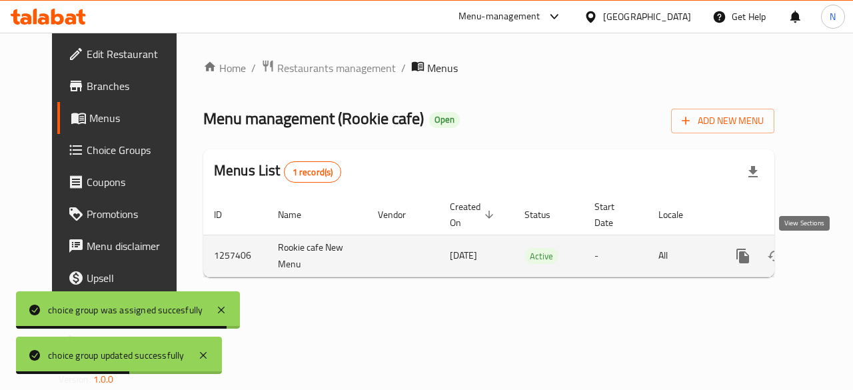
click at [831, 255] on icon "enhanced table" at bounding box center [839, 256] width 16 height 16
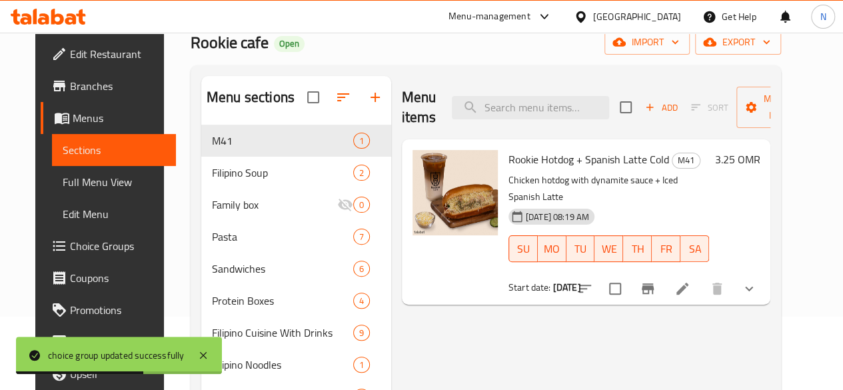
scroll to position [200, 0]
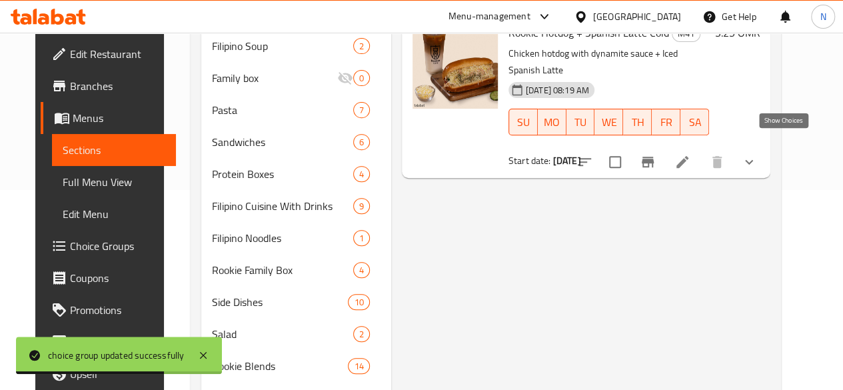
click at [757, 154] on icon "show more" at bounding box center [749, 162] width 16 height 16
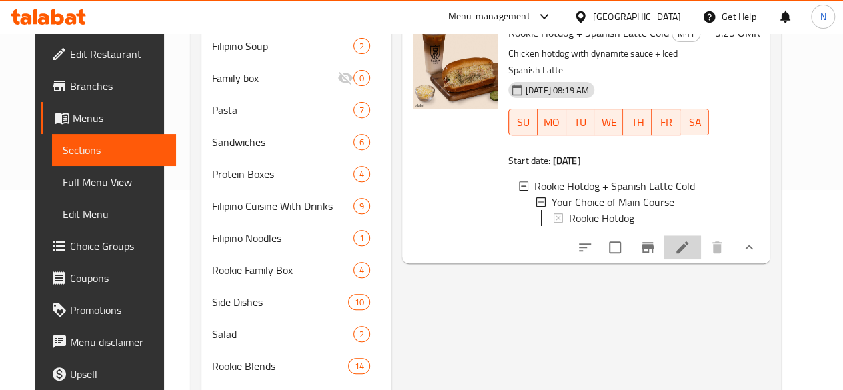
click at [701, 240] on li at bounding box center [682, 247] width 37 height 24
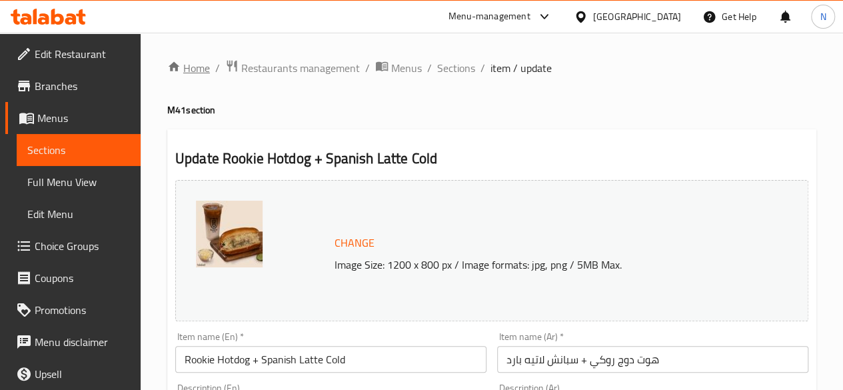
click at [200, 69] on link "Home" at bounding box center [188, 68] width 43 height 16
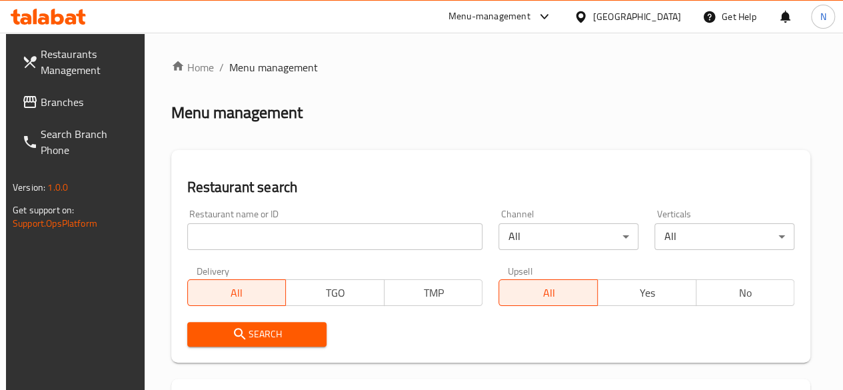
click at [248, 235] on input "search" at bounding box center [335, 236] width 296 height 27
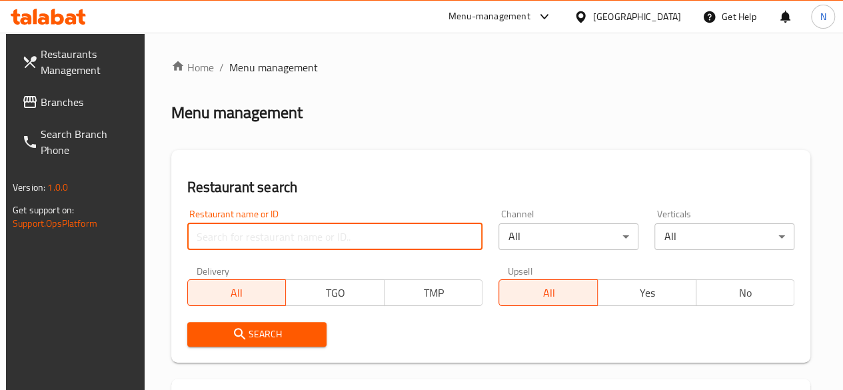
paste input "653958"
type input "653958"
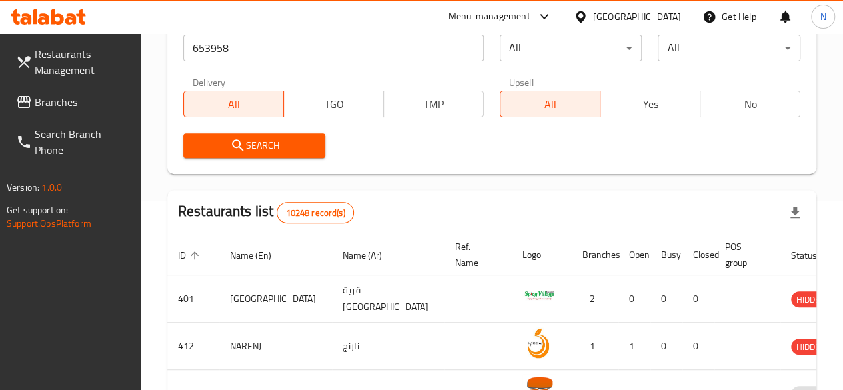
scroll to position [133, 0]
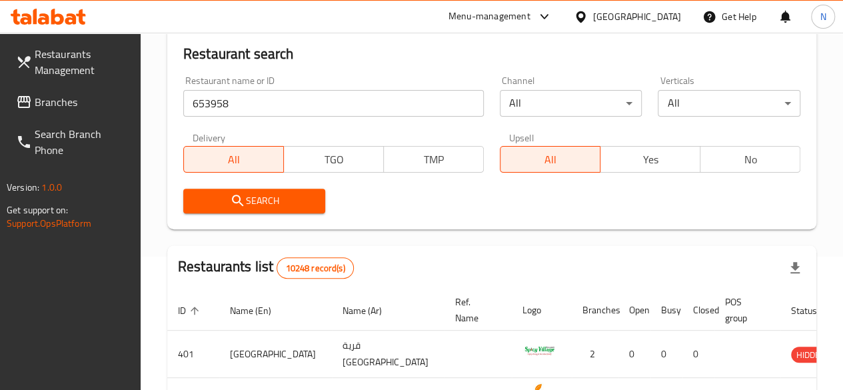
click at [265, 195] on span "Search" at bounding box center [254, 201] width 121 height 17
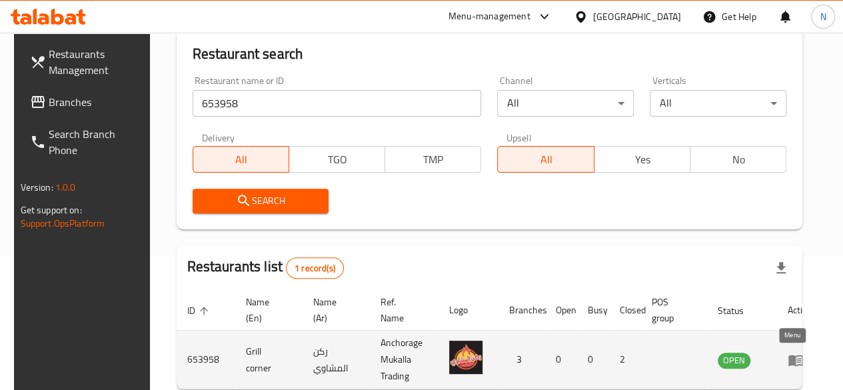
click at [798, 357] on link "enhanced table" at bounding box center [800, 360] width 25 height 16
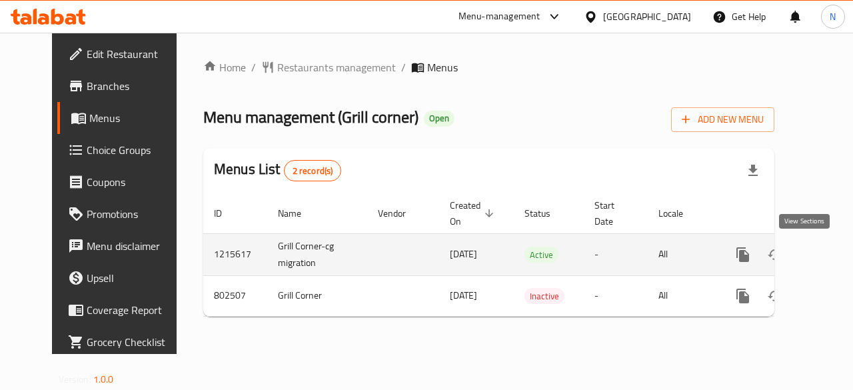
click at [831, 258] on icon "enhanced table" at bounding box center [839, 255] width 16 height 16
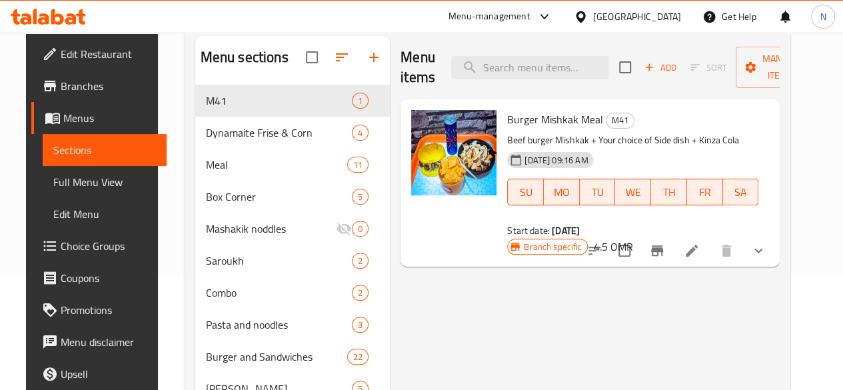
scroll to position [133, 0]
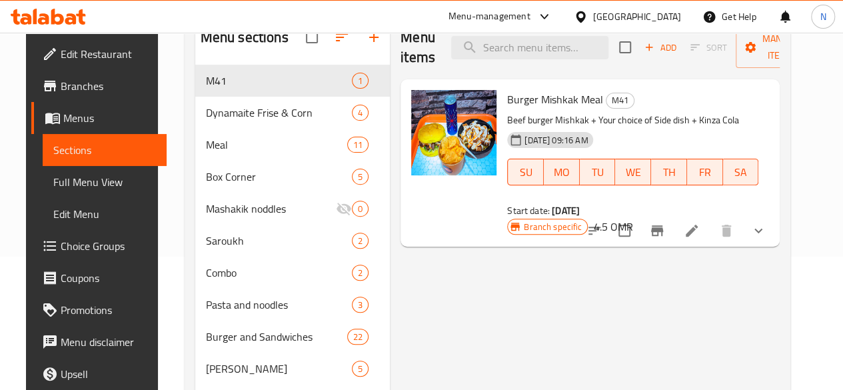
click at [766, 236] on icon "show more" at bounding box center [758, 231] width 16 height 16
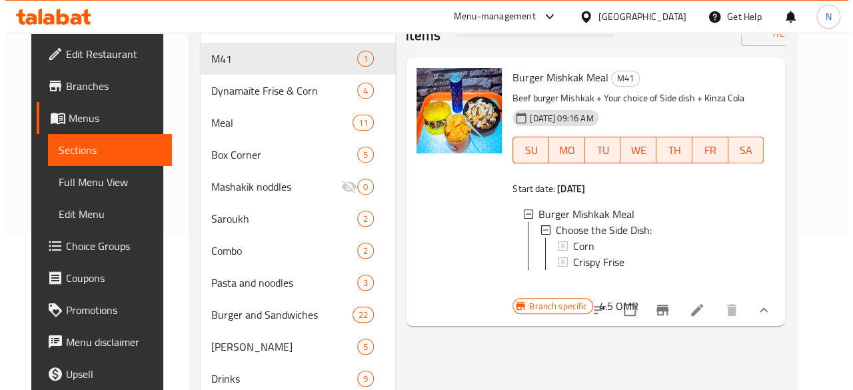
scroll to position [1, 0]
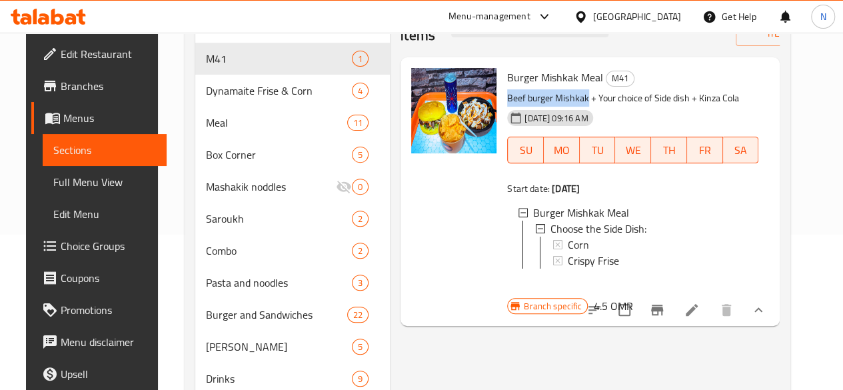
drag, startPoint x: 451, startPoint y: 99, endPoint x: 532, endPoint y: 99, distance: 80.6
click at [532, 99] on div "Burger Mishkak Meal M41 Beef burger Mishkak + Your choice of Side dish + Kinza …" at bounding box center [633, 182] width 262 height 239
click at [568, 269] on span "Crispy Frise" at bounding box center [593, 261] width 51 height 16
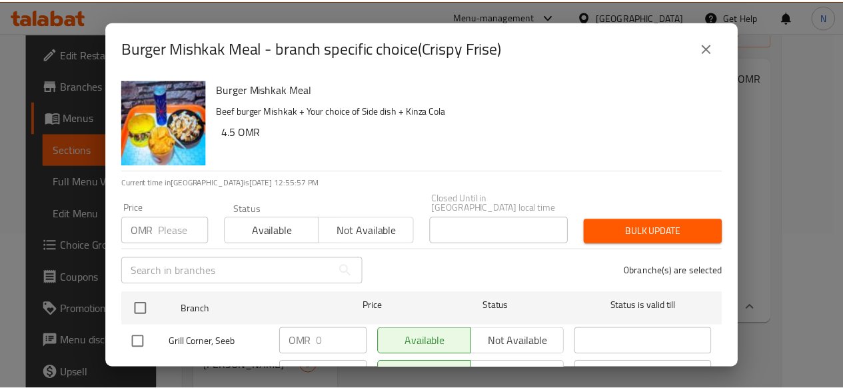
scroll to position [93, 0]
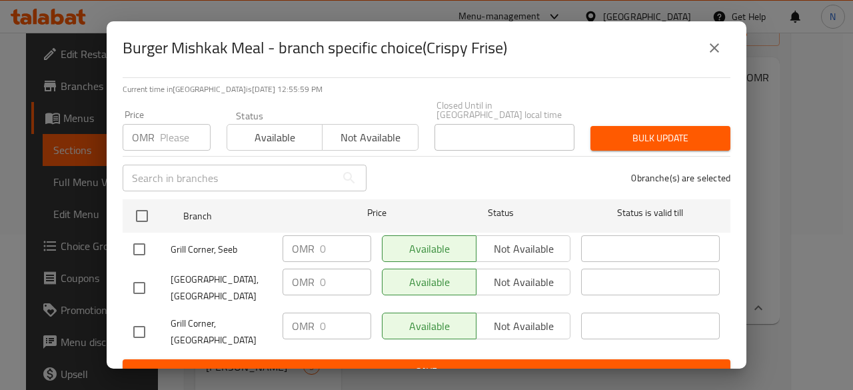
click at [724, 53] on button "close" at bounding box center [714, 48] width 32 height 32
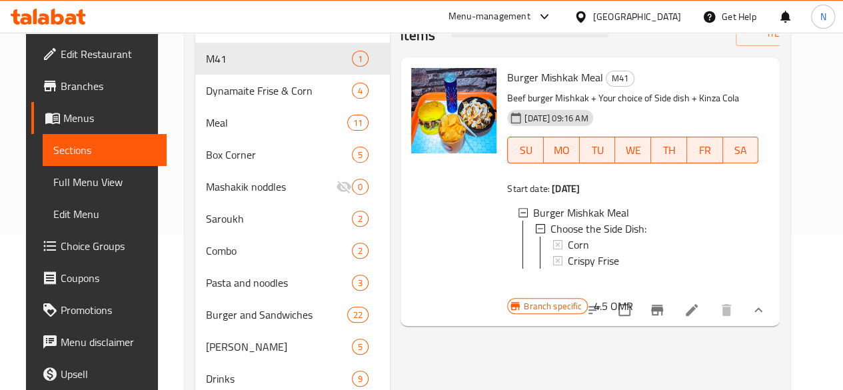
click at [507, 73] on span "Burger Mishkak Meal" at bounding box center [555, 77] width 96 height 20
click at [507, 75] on span "Burger Mishkak Meal" at bounding box center [555, 77] width 96 height 20
drag, startPoint x: 451, startPoint y: 77, endPoint x: 523, endPoint y: 85, distance: 71.8
click at [523, 85] on div "Burger Mishkak Meal M41 Beef burger Mishkak + Your choice of Side dish + Kinza …" at bounding box center [633, 182] width 262 height 239
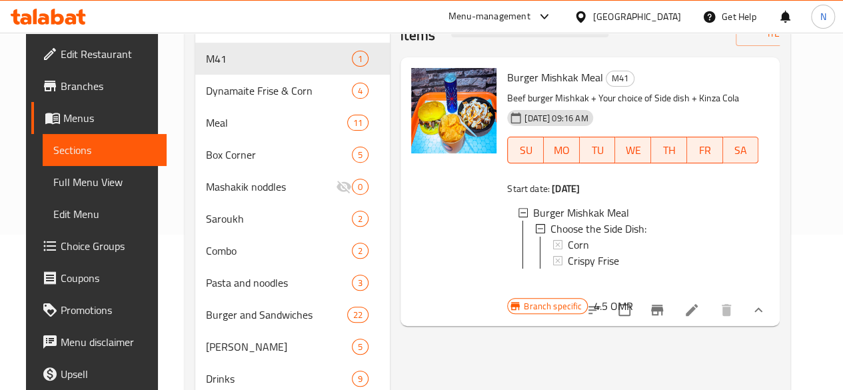
click at [633, 297] on div "Branch specific 4.5 OMR" at bounding box center [569, 306] width 125 height 19
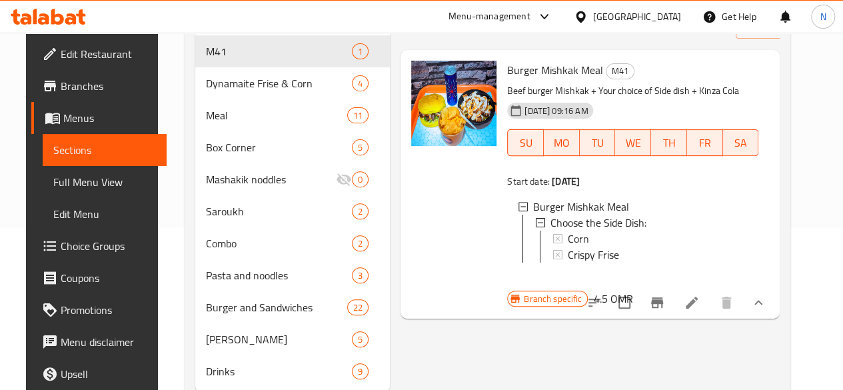
scroll to position [89, 0]
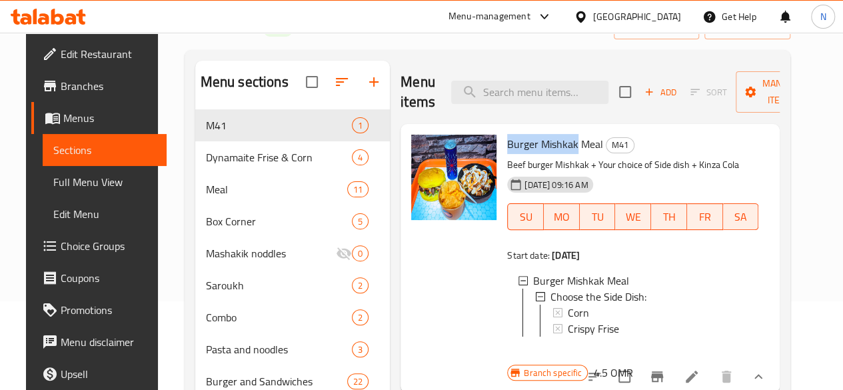
drag, startPoint x: 453, startPoint y: 139, endPoint x: 523, endPoint y: 147, distance: 69.8
click at [523, 147] on span "Burger Mishkak Meal" at bounding box center [555, 144] width 96 height 20
copy span "Burger Mishkak"
click at [67, 253] on span "Choice Groups" at bounding box center [108, 246] width 95 height 16
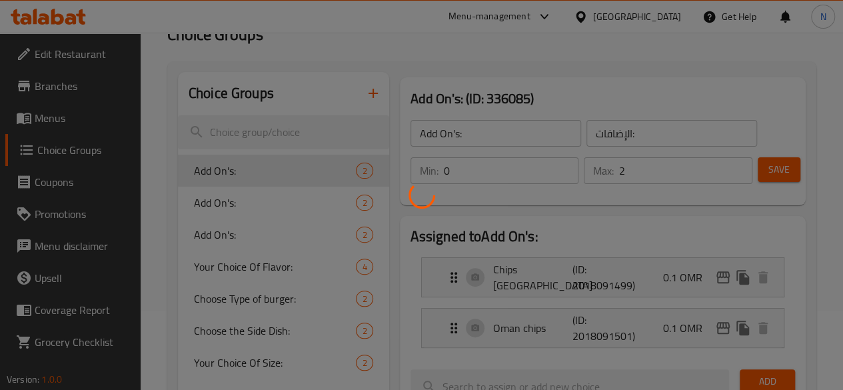
scroll to position [67, 0]
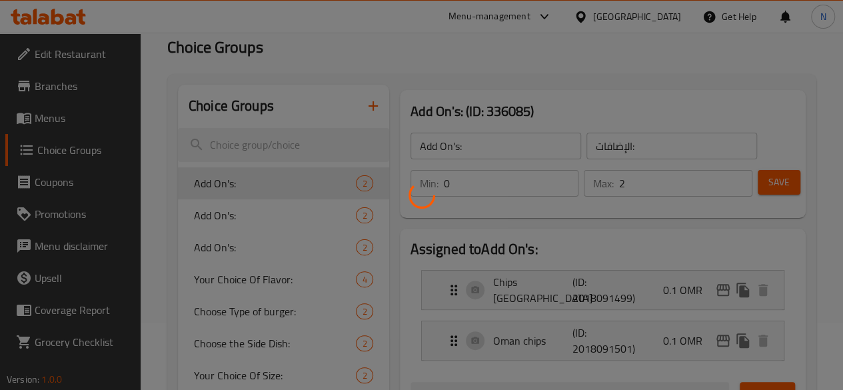
click at [316, 113] on div at bounding box center [421, 195] width 843 height 390
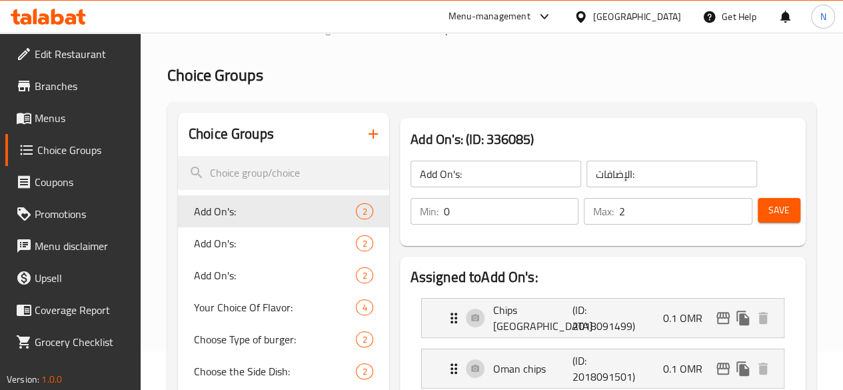
scroll to position [0, 0]
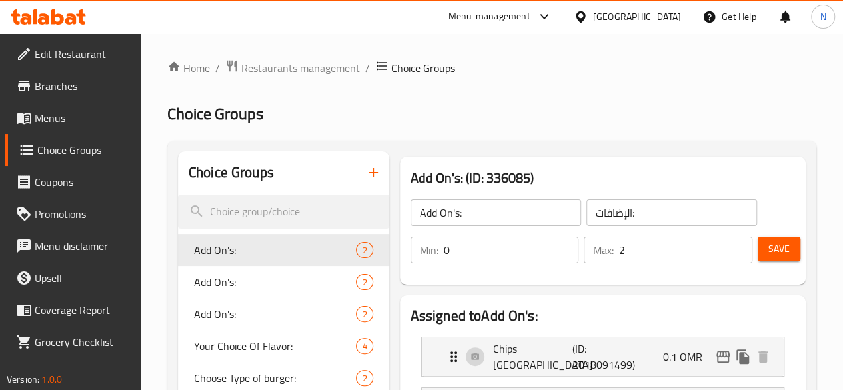
click at [365, 175] on icon "button" at bounding box center [373, 173] width 16 height 16
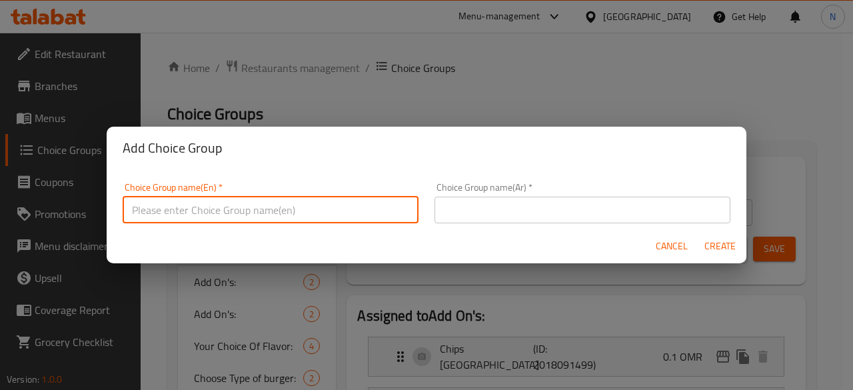
click at [255, 217] on input "text" at bounding box center [271, 210] width 296 height 27
type input "Your Choice of Main Course"
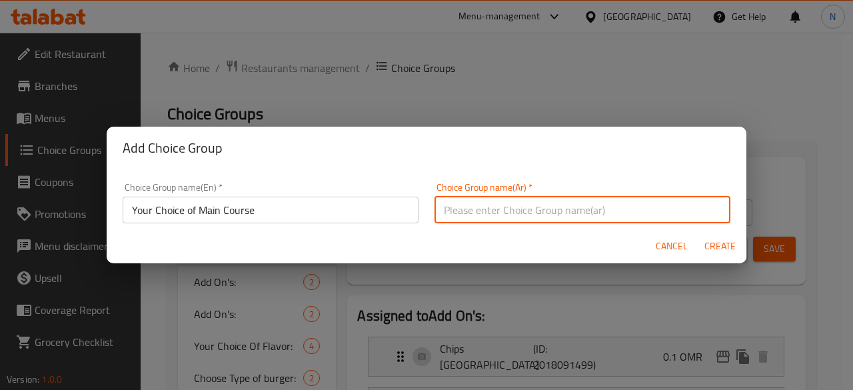
click at [499, 202] on input "text" at bounding box center [583, 210] width 296 height 27
type input "اختيارك للطبق الرئيسي"
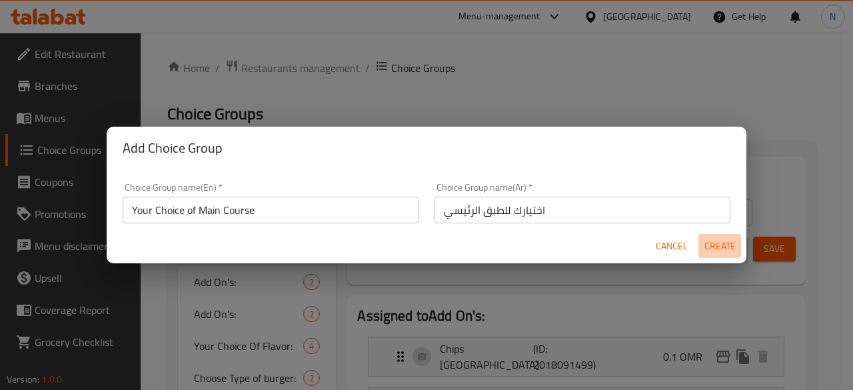
click at [722, 246] on span "Create" at bounding box center [720, 246] width 32 height 17
type input "Your Choice of Main Course"
type input "اختيارك للطبق الرئيسي"
type input "0"
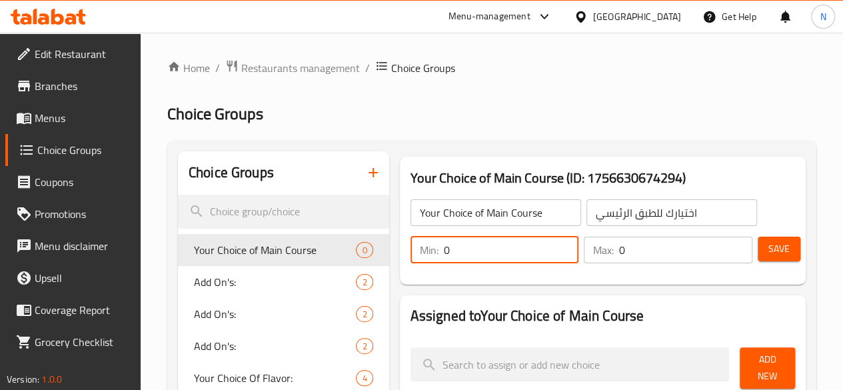
click at [474, 243] on input "0" at bounding box center [511, 250] width 135 height 27
type input "1"
click at [619, 253] on input "0" at bounding box center [685, 250] width 133 height 27
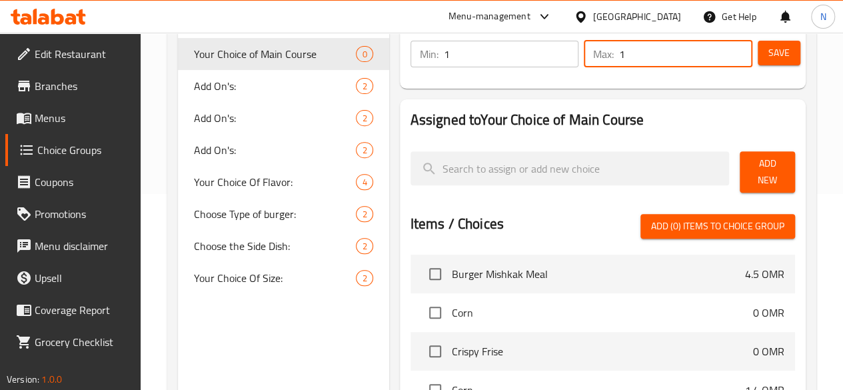
scroll to position [200, 0]
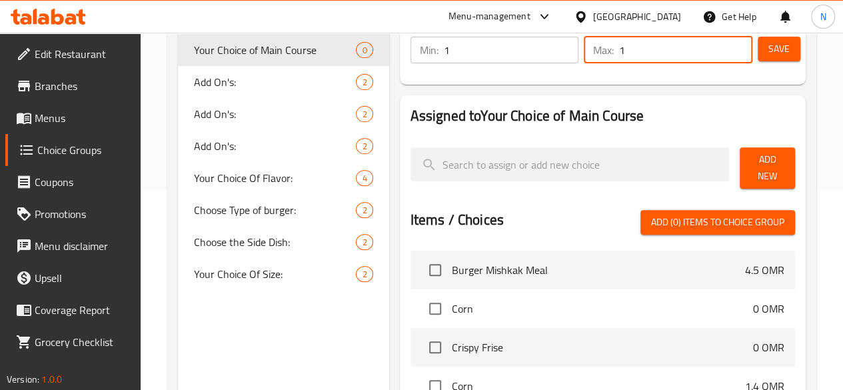
type input "1"
click at [750, 166] on span "Add New" at bounding box center [767, 167] width 34 height 33
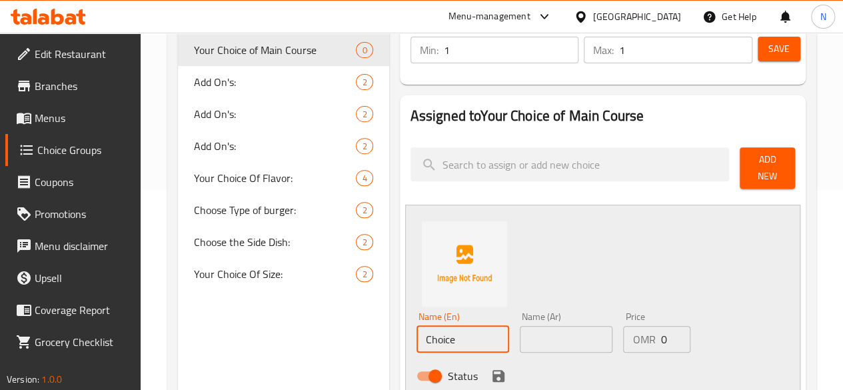
click at [417, 336] on input "Choice" at bounding box center [463, 339] width 93 height 27
paste input "Burger Mishkak"
type input "Burger Mishkak"
click at [520, 337] on input "text" at bounding box center [566, 339] width 93 height 27
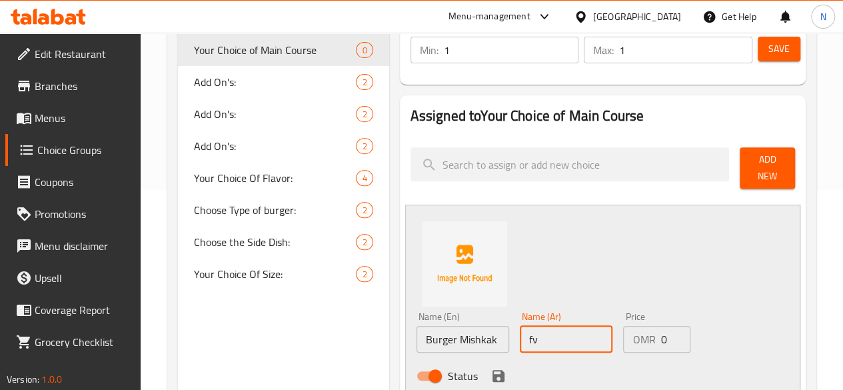
type input "f"
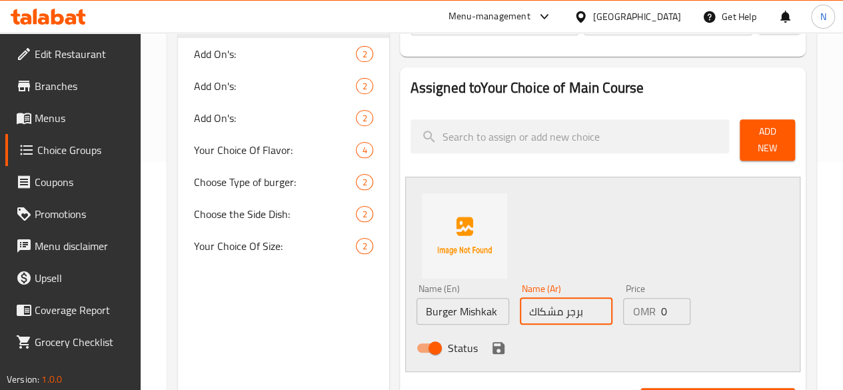
scroll to position [267, 0]
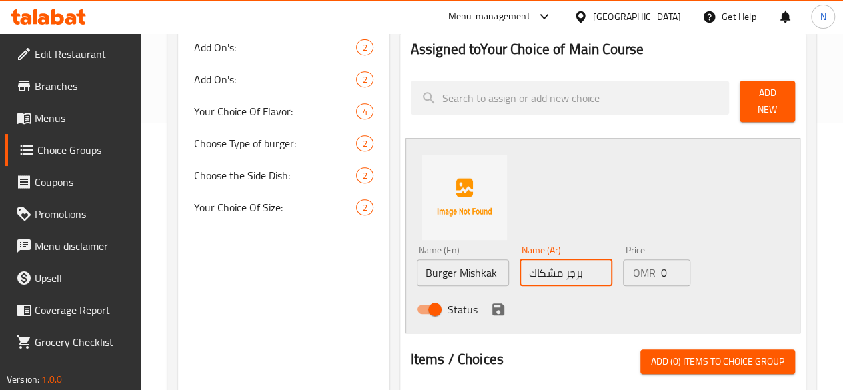
type input "برجر مشكاك"
click at [493, 303] on icon "save" at bounding box center [499, 309] width 12 height 12
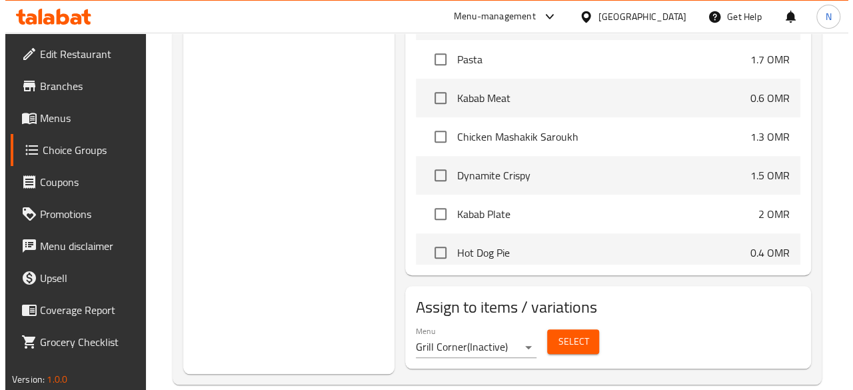
scroll to position [479, 0]
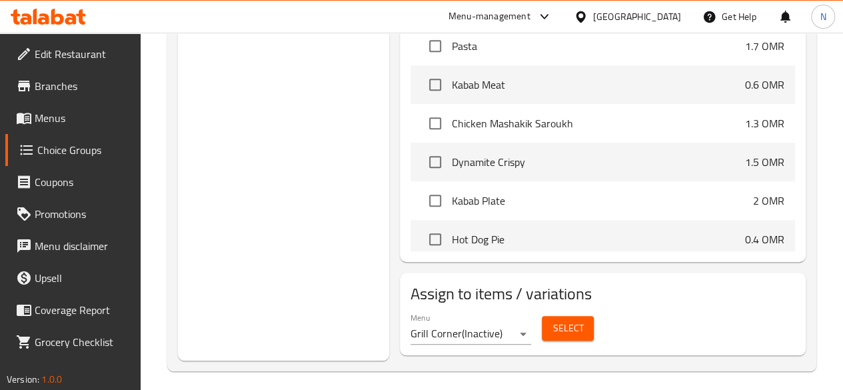
click at [537, 323] on div "Select" at bounding box center [568, 328] width 63 height 35
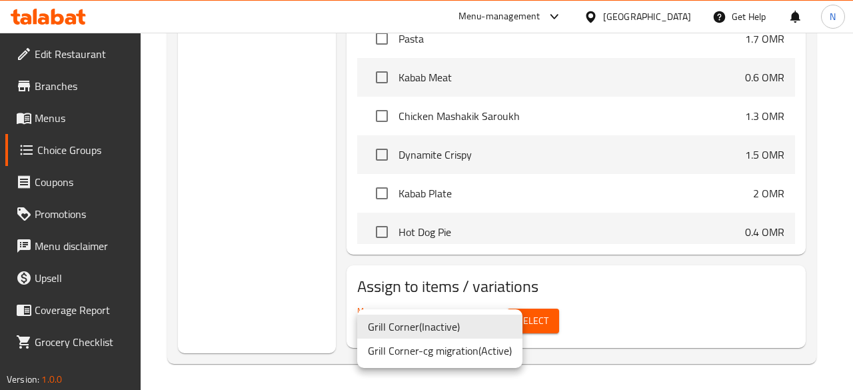
click at [449, 353] on li "Grill Corner-cg migration ( Active )" at bounding box center [439, 351] width 165 height 24
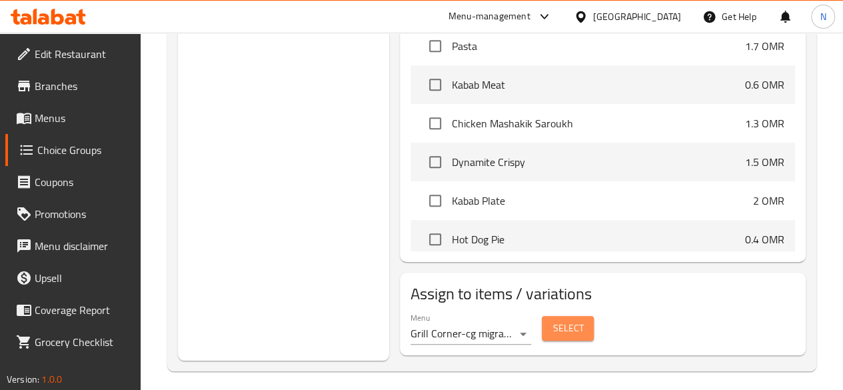
click at [550, 323] on button "Select" at bounding box center [568, 328] width 52 height 25
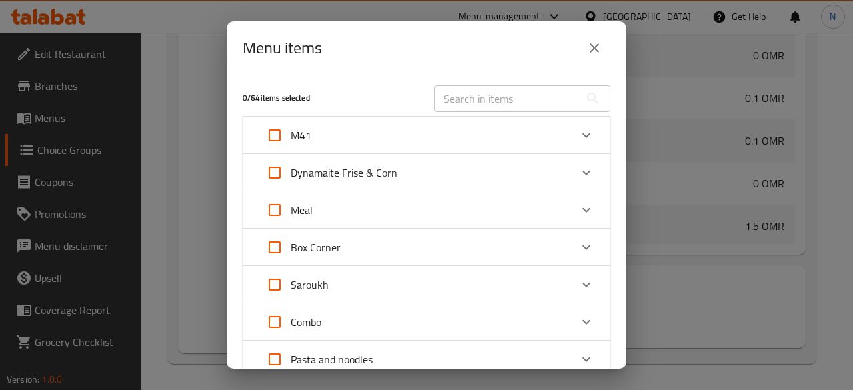
click at [330, 134] on div "M41" at bounding box center [415, 135] width 312 height 32
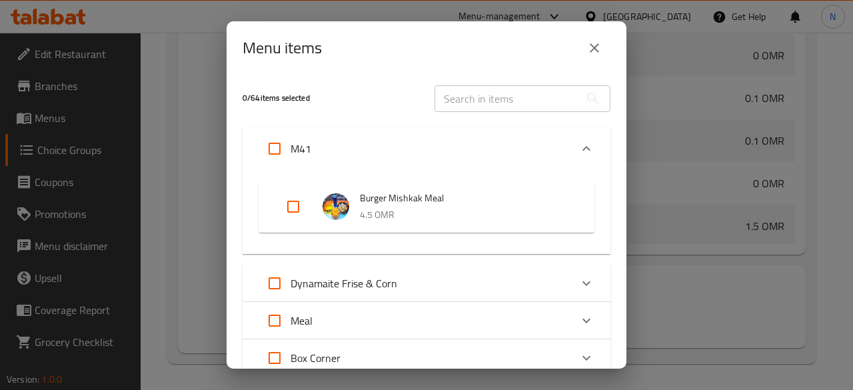
click at [277, 154] on input "Expand" at bounding box center [275, 149] width 32 height 32
checkbox input "true"
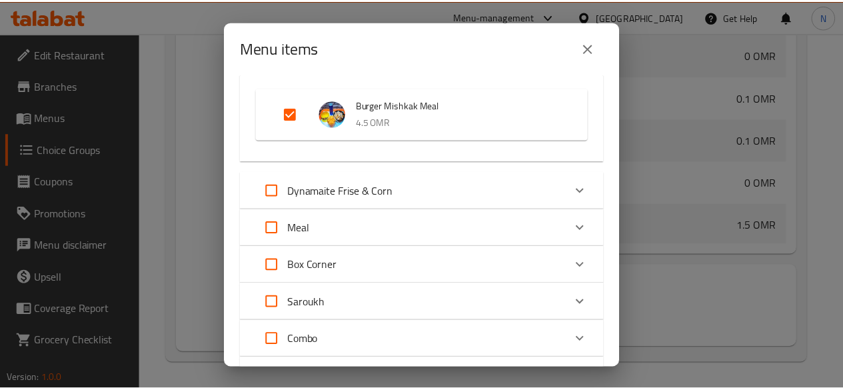
scroll to position [325, 0]
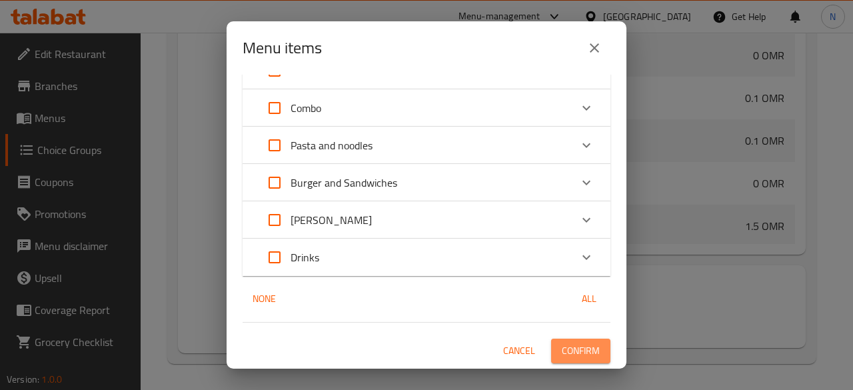
click at [562, 351] on span "Confirm" at bounding box center [581, 351] width 38 height 17
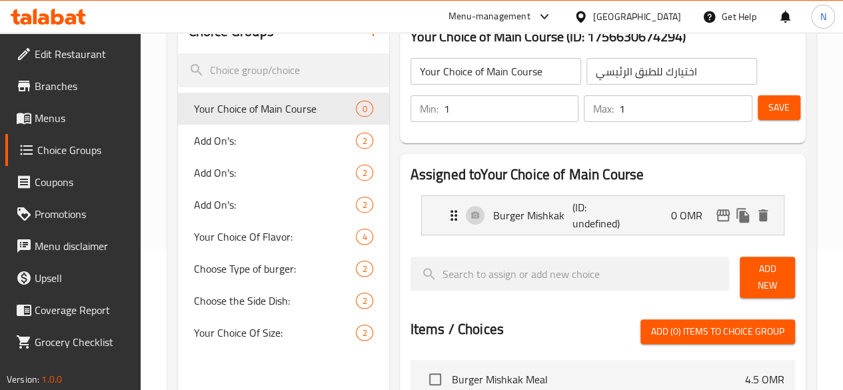
scroll to position [0, 0]
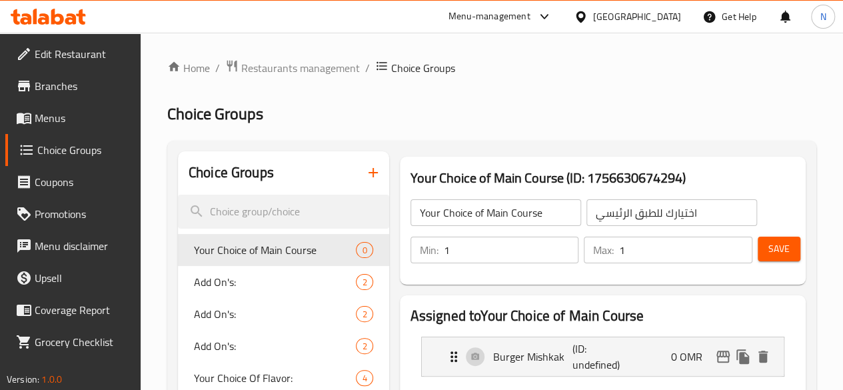
click at [768, 244] on span "Save" at bounding box center [778, 249] width 21 height 17
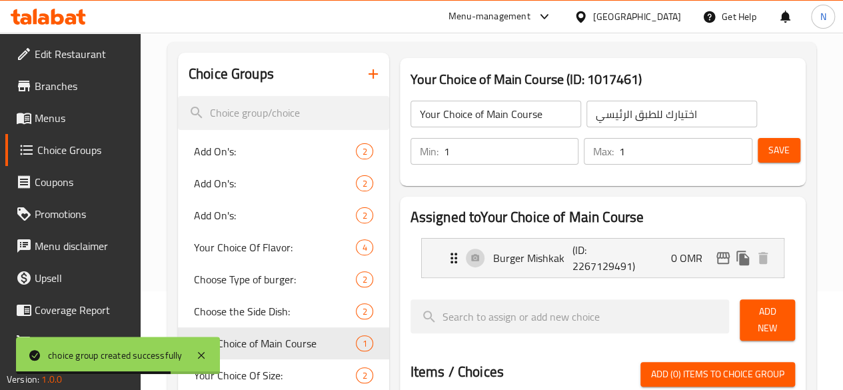
scroll to position [67, 0]
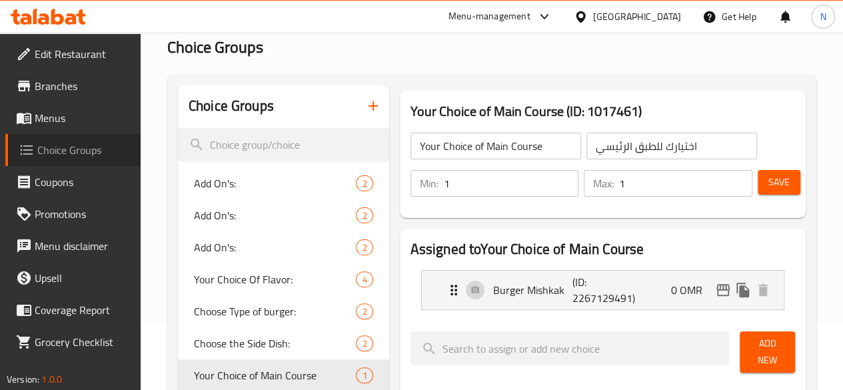
click at [85, 149] on span "Choice Groups" at bounding box center [83, 150] width 93 height 16
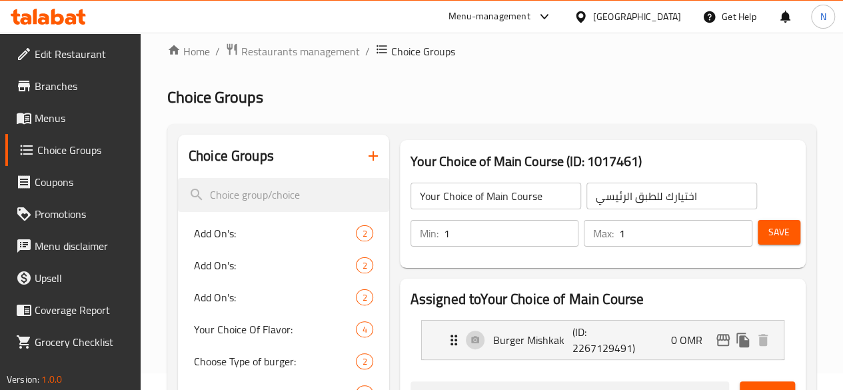
scroll to position [0, 0]
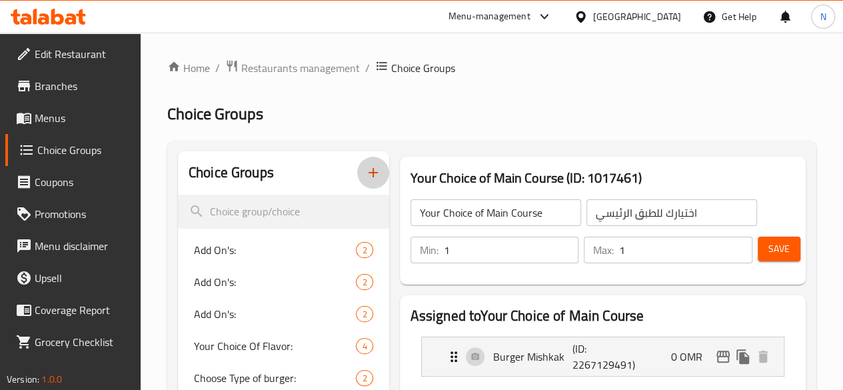
click at [365, 165] on icon "button" at bounding box center [373, 173] width 16 height 16
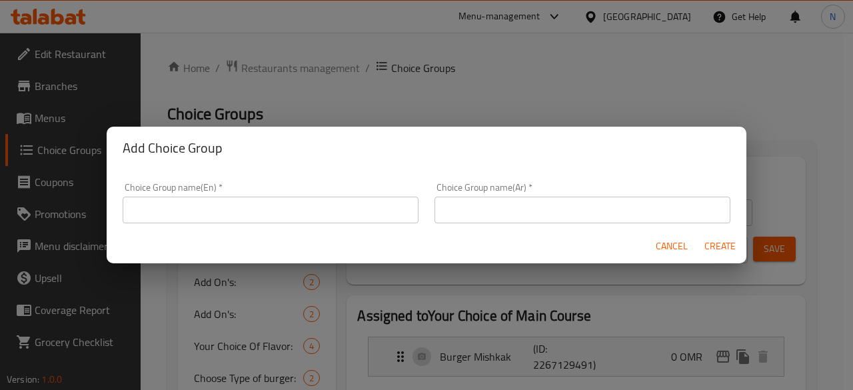
click at [296, 202] on input "text" at bounding box center [271, 210] width 296 height 27
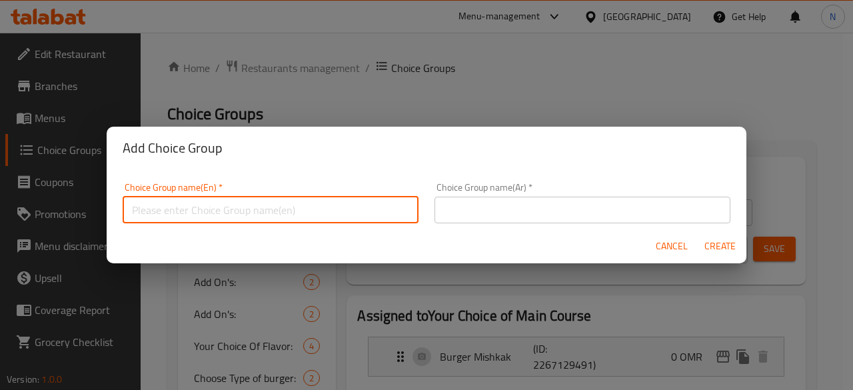
type input "Select your Drink"
click at [456, 203] on input "text" at bounding box center [583, 210] width 296 height 27
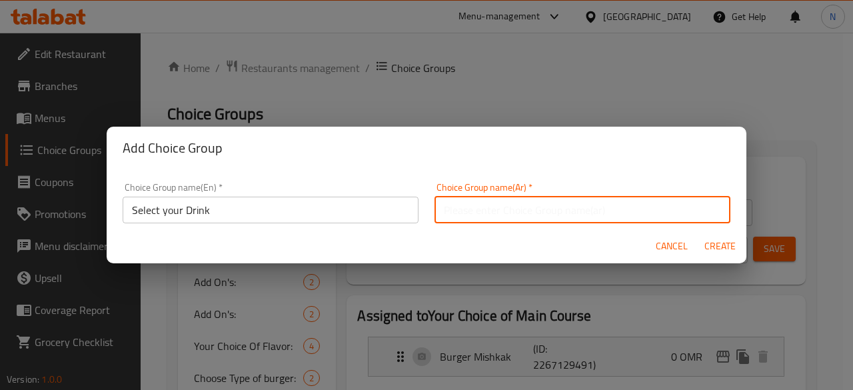
type input "اختر مشروبك"
click at [718, 246] on span "Create" at bounding box center [720, 246] width 32 height 17
type input "Select your Drink"
type input "اختر مشروبك"
type input "0"
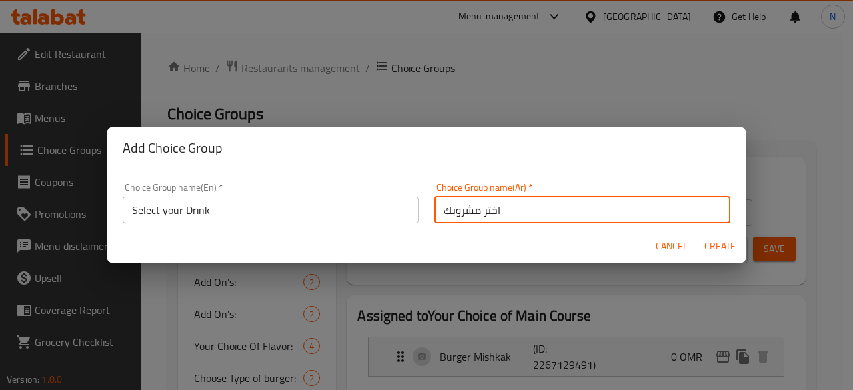
type input "0"
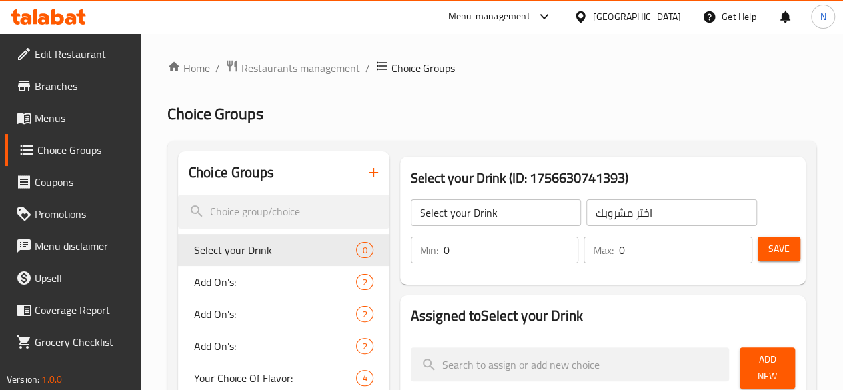
click at [455, 256] on input "0" at bounding box center [511, 250] width 135 height 27
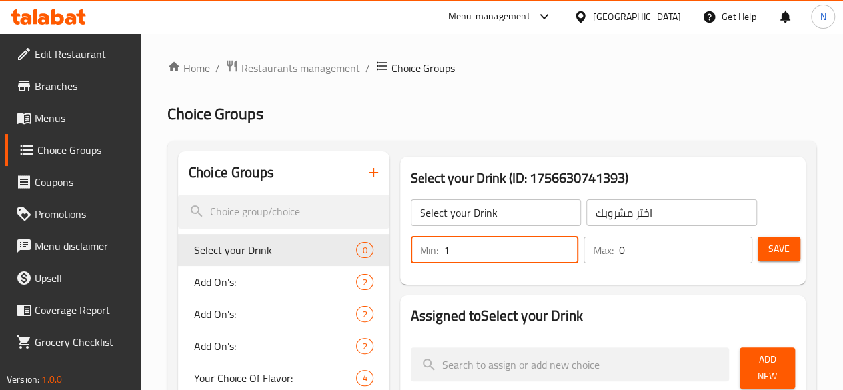
type input "1"
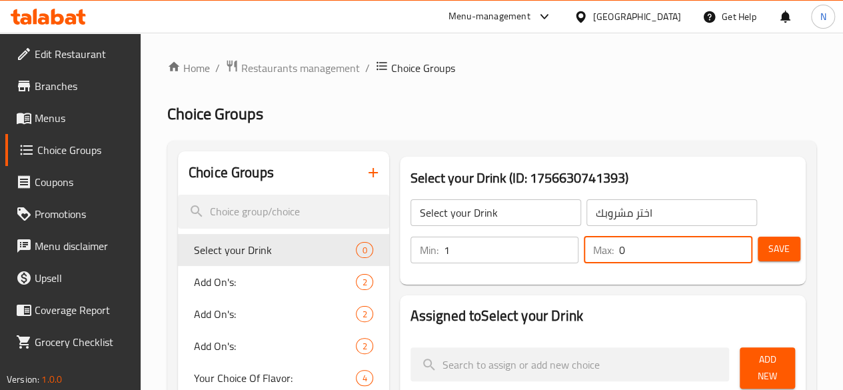
click at [619, 257] on input "0" at bounding box center [685, 250] width 133 height 27
type input "1"
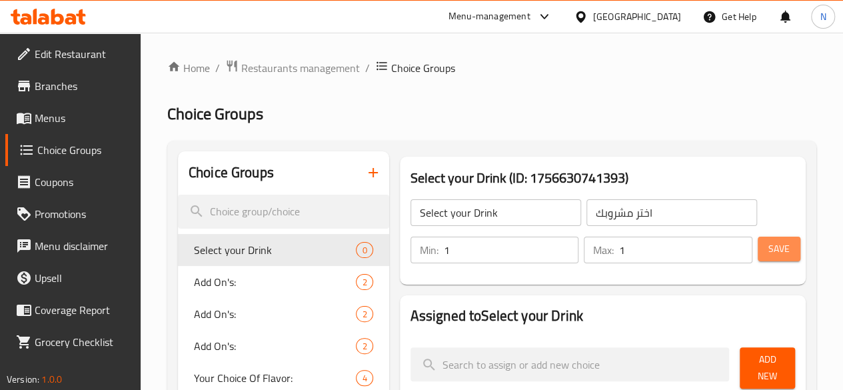
click at [790, 255] on button "Save" at bounding box center [779, 249] width 43 height 25
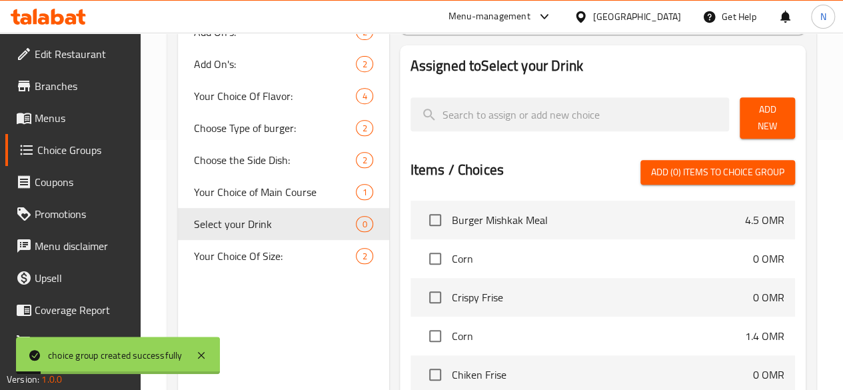
scroll to position [133, 0]
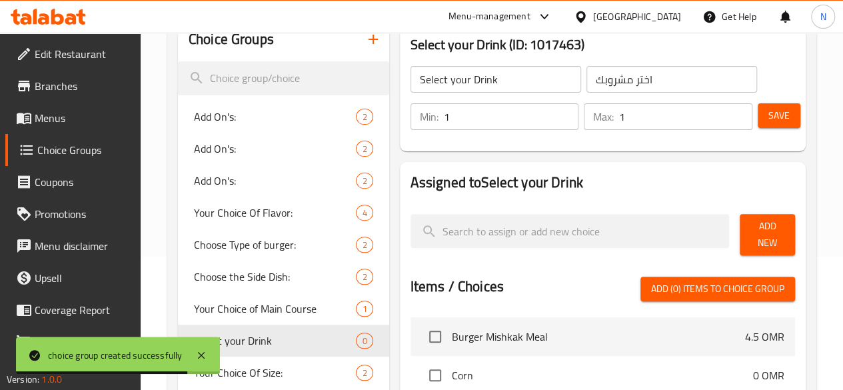
click at [757, 231] on span "Add New" at bounding box center [767, 234] width 34 height 33
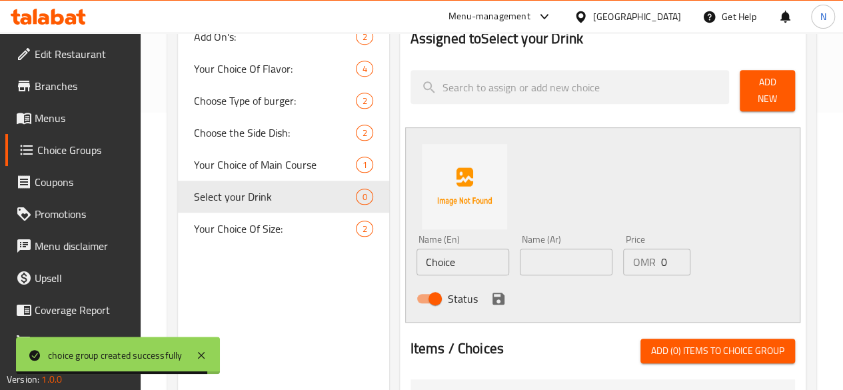
scroll to position [333, 0]
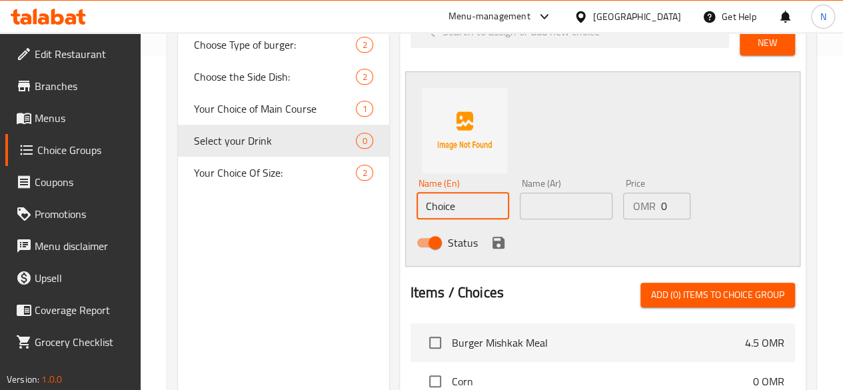
click at [417, 203] on input "Choice" at bounding box center [463, 206] width 93 height 27
type input "ن"
type input "Kinza Cola"
click at [539, 193] on input "text" at bounding box center [566, 206] width 93 height 27
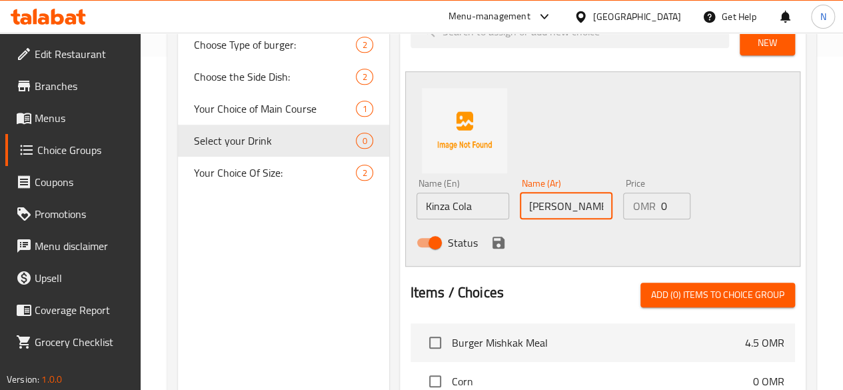
type input "كينزا كولا"
click at [453, 240] on div "Status" at bounding box center [566, 243] width 311 height 36
click at [431, 234] on div "Status" at bounding box center [566, 243] width 311 height 36
click at [493, 238] on icon "save" at bounding box center [499, 243] width 12 height 12
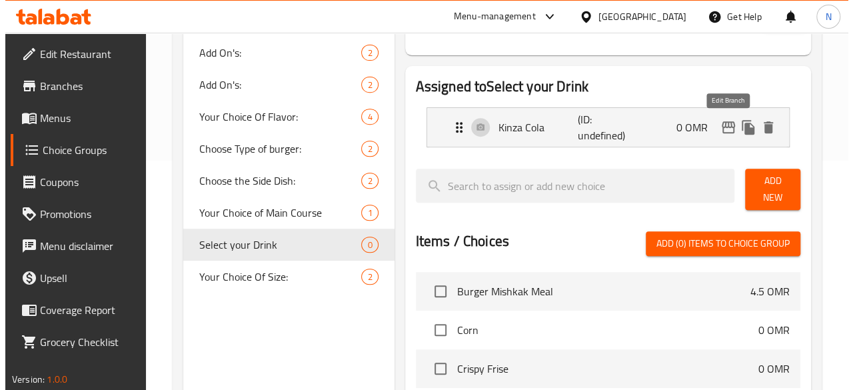
scroll to position [479, 0]
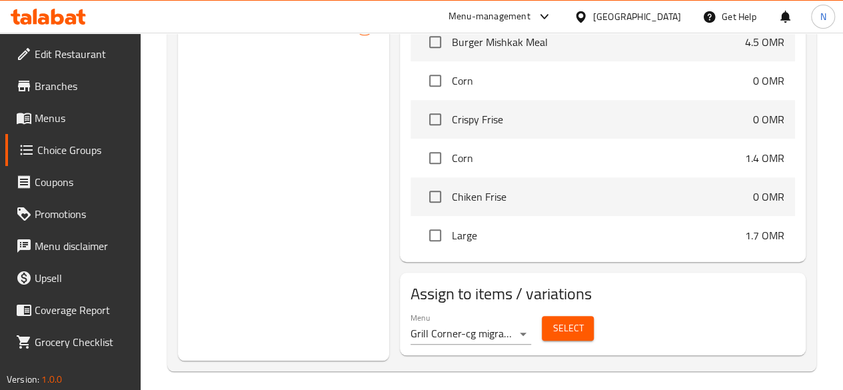
click at [553, 320] on span "Select" at bounding box center [568, 328] width 31 height 17
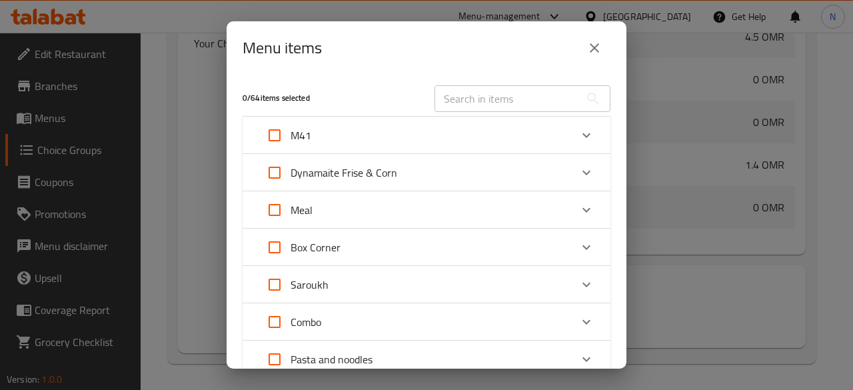
click at [277, 143] on input "Expand" at bounding box center [275, 135] width 32 height 32
checkbox input "true"
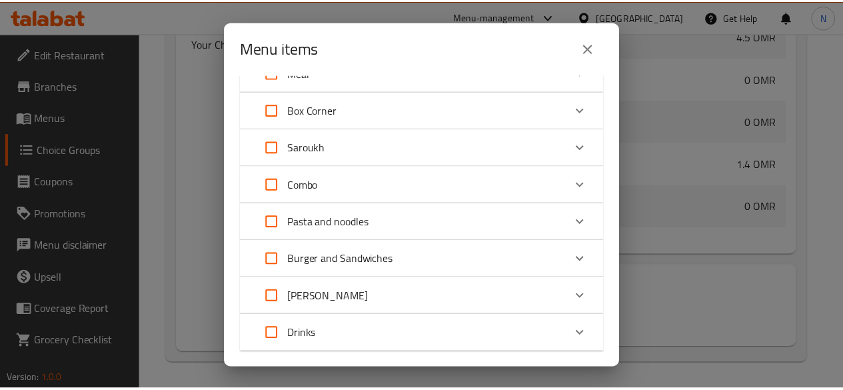
scroll to position [214, 0]
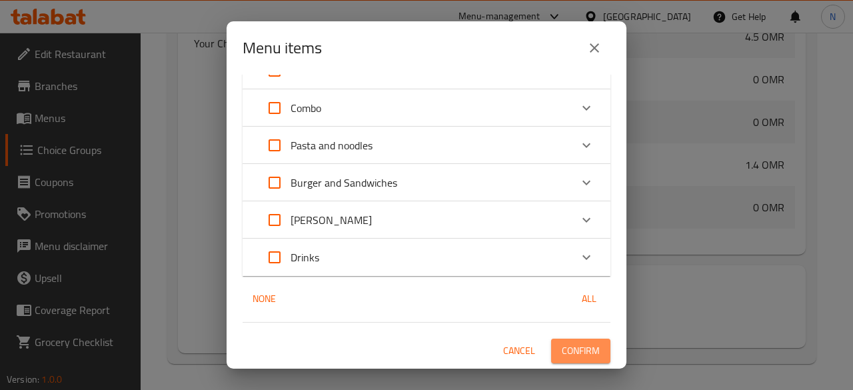
click at [565, 356] on span "Confirm" at bounding box center [581, 351] width 38 height 17
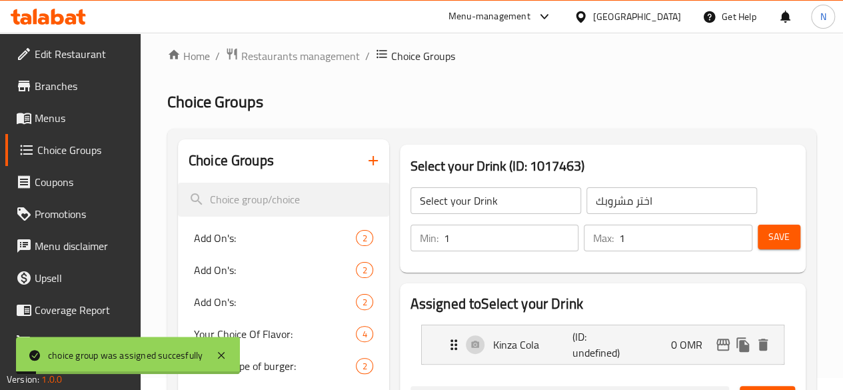
scroll to position [0, 0]
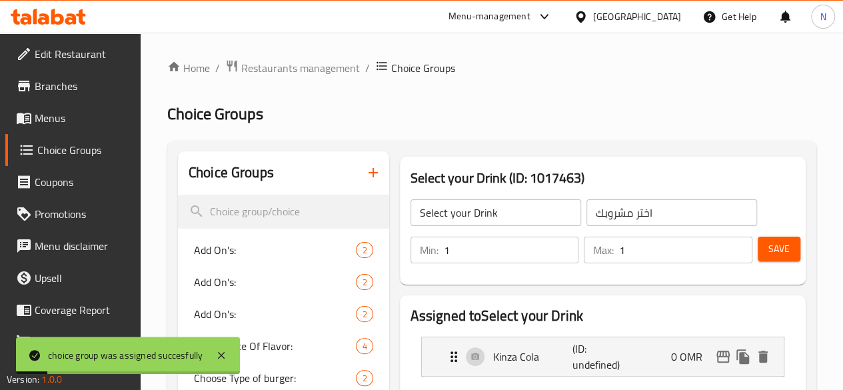
click at [784, 249] on span "Save" at bounding box center [778, 249] width 21 height 17
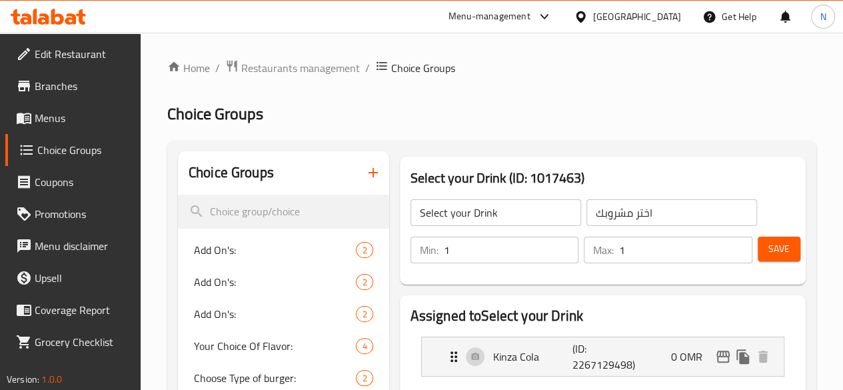
click at [53, 116] on span "Menus" at bounding box center [82, 118] width 95 height 16
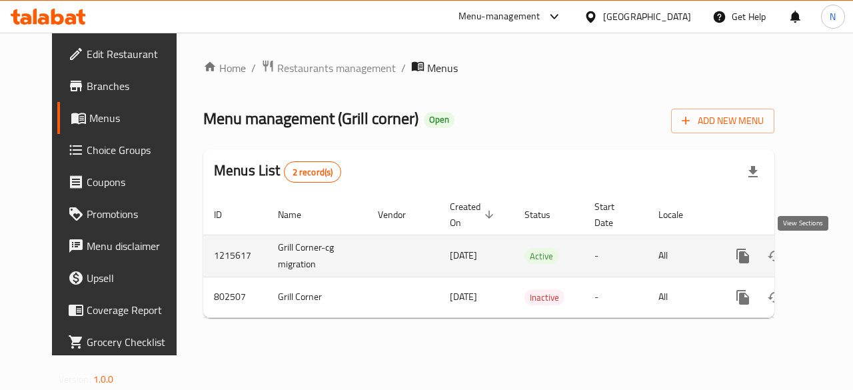
click at [833, 257] on icon "enhanced table" at bounding box center [839, 256] width 12 height 12
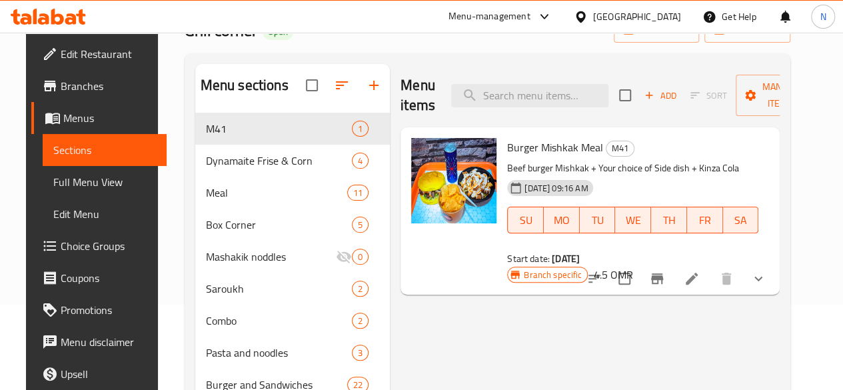
scroll to position [133, 0]
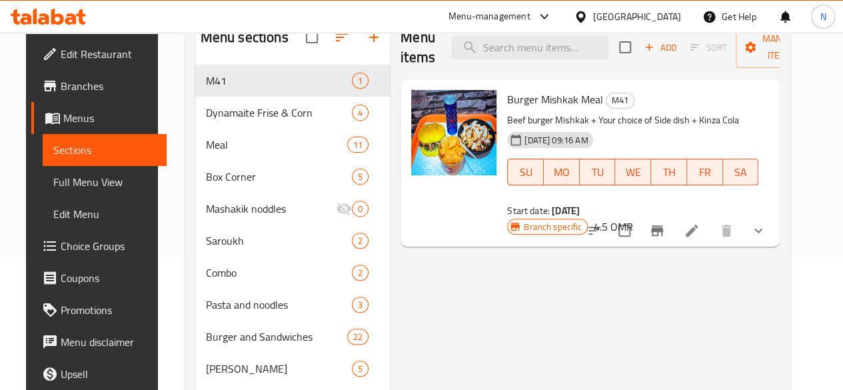
click at [774, 237] on button "show more" at bounding box center [758, 231] width 32 height 32
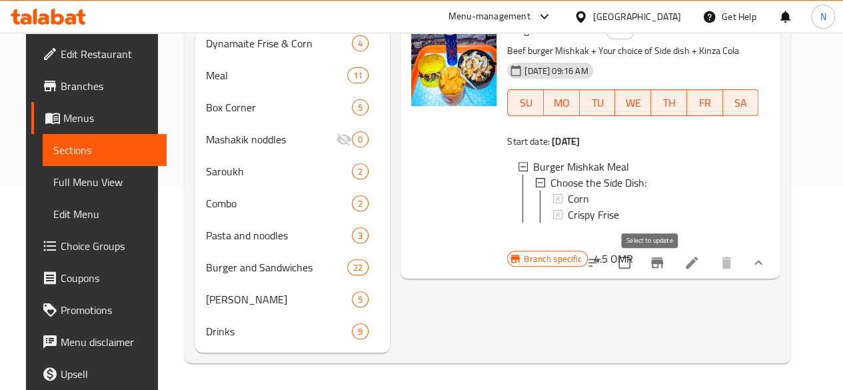
scroll to position [222, 0]
click at [698, 257] on icon at bounding box center [692, 263] width 12 height 12
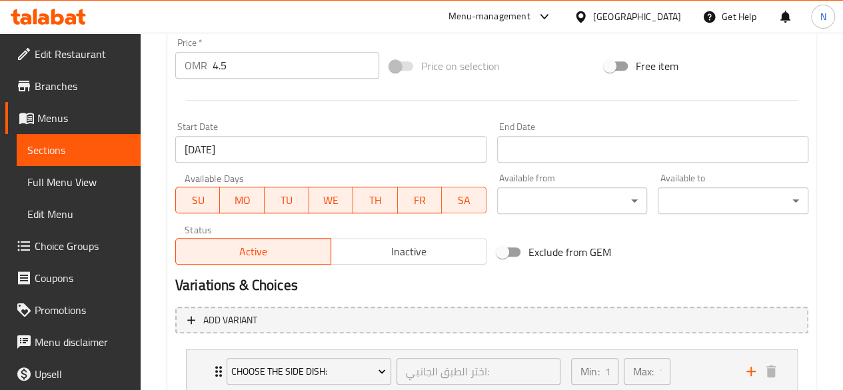
scroll to position [380, 0]
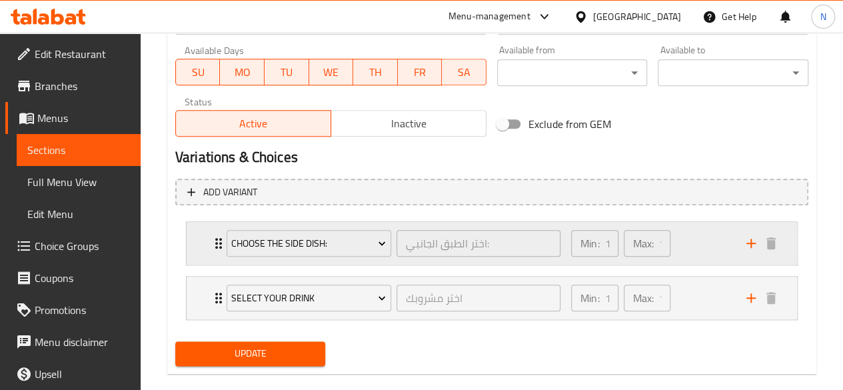
scroll to position [647, 0]
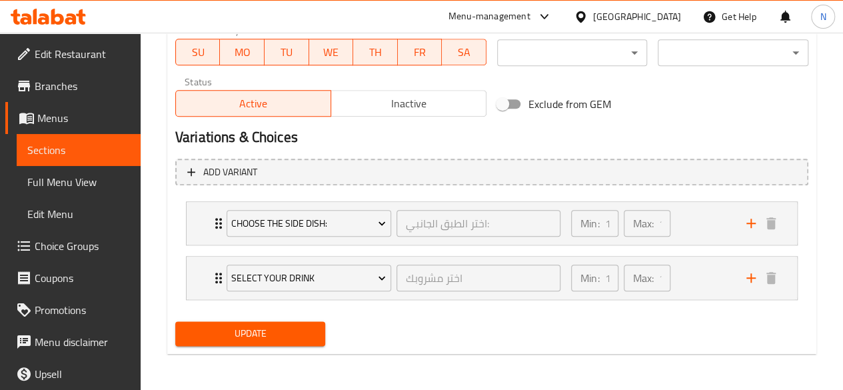
click at [48, 247] on span "Choice Groups" at bounding box center [82, 246] width 95 height 16
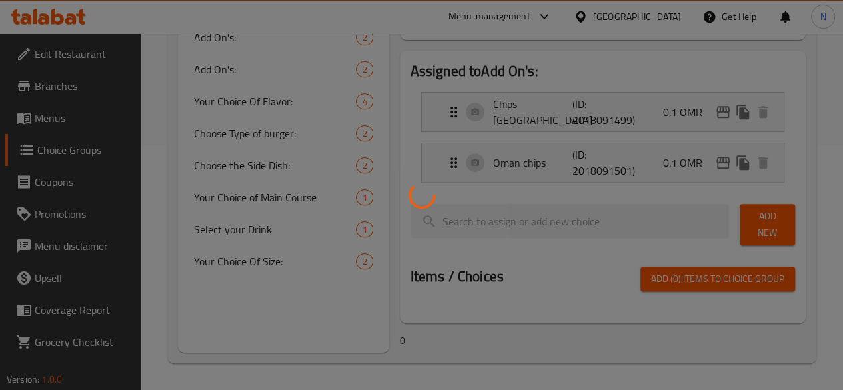
scroll to position [189, 0]
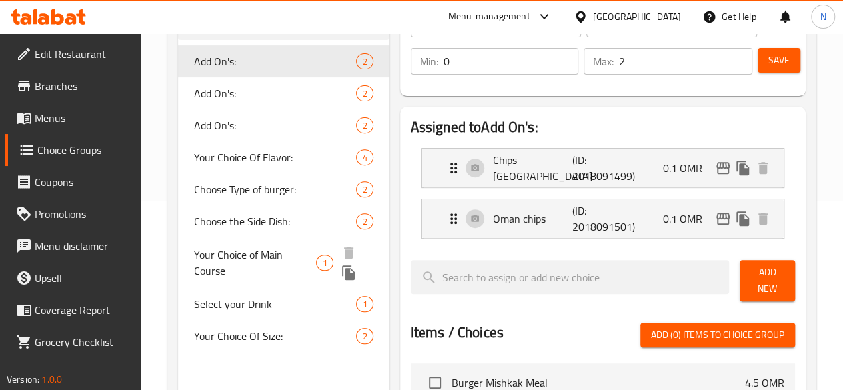
click at [237, 265] on span "Your Choice of Main Course" at bounding box center [255, 263] width 123 height 32
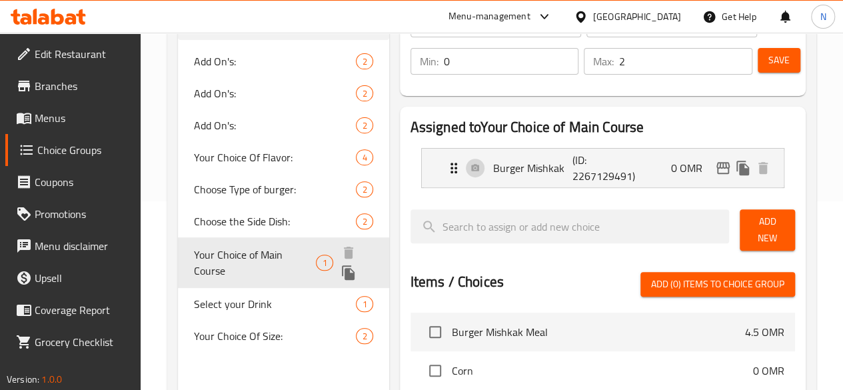
type input "Your Choice of Main Course"
type input "اختيارك للطبق الرئيسي"
type input "1"
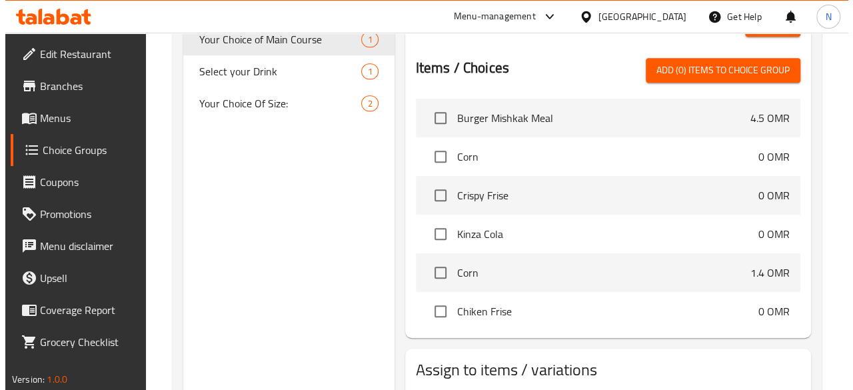
scroll to position [467, 0]
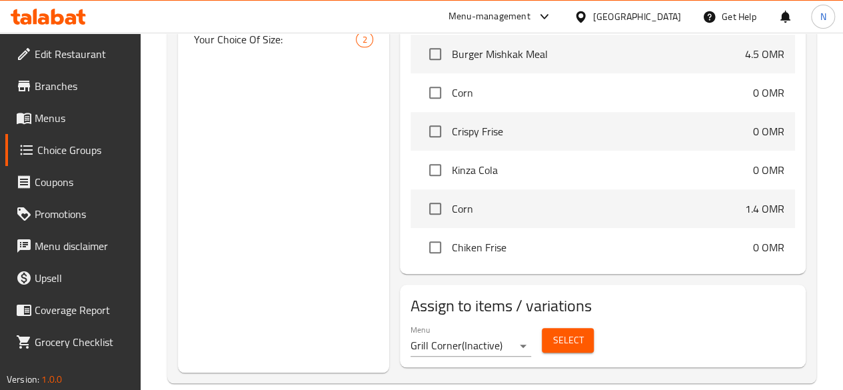
click at [553, 336] on span "Select" at bounding box center [568, 340] width 31 height 17
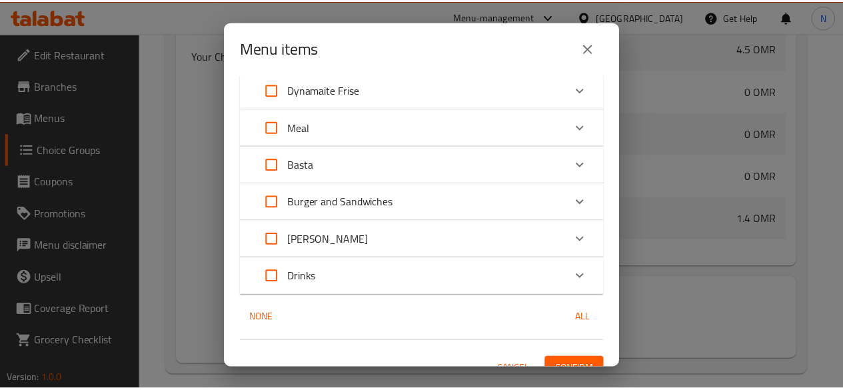
scroll to position [65, 0]
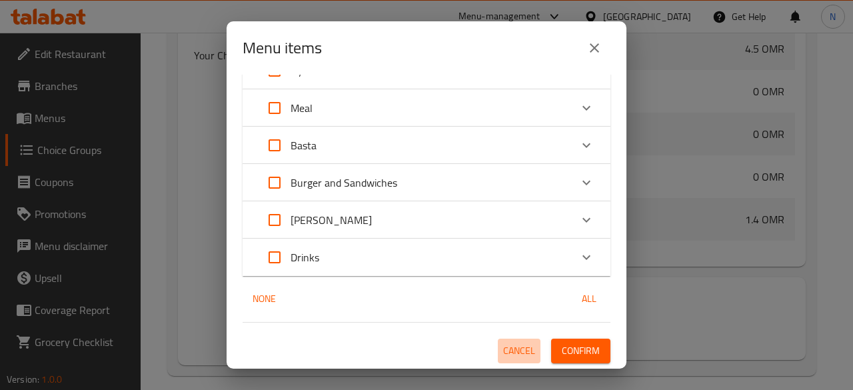
click at [503, 349] on span "Cancel" at bounding box center [519, 351] width 32 height 17
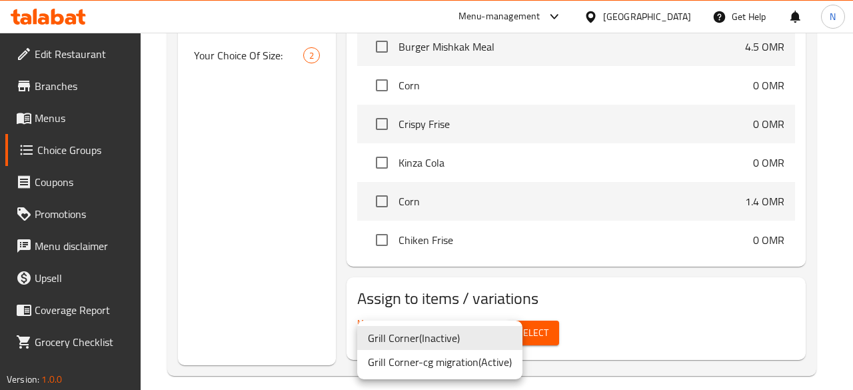
click at [443, 365] on li "Grill Corner-cg migration ( Active )" at bounding box center [439, 362] width 165 height 24
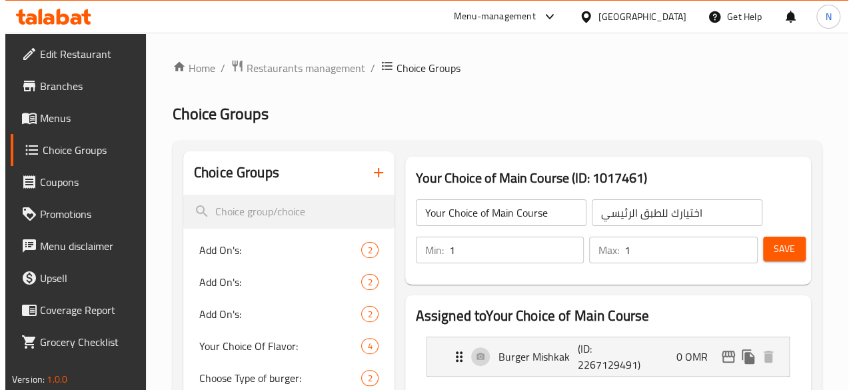
scroll to position [479, 0]
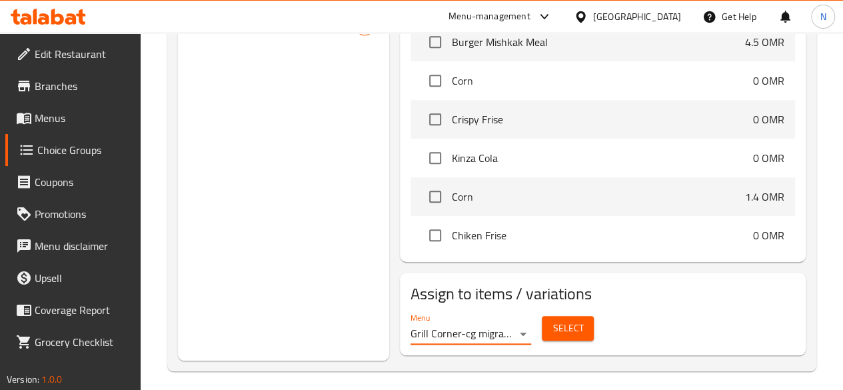
click at [553, 320] on span "Select" at bounding box center [568, 328] width 31 height 17
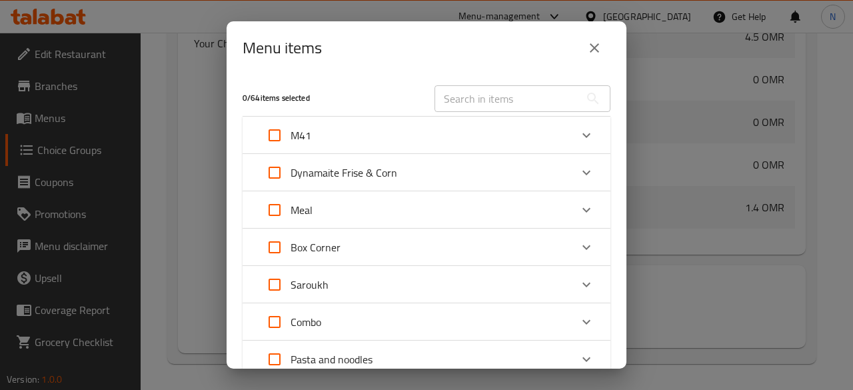
click at [263, 135] on input "Expand" at bounding box center [275, 135] width 32 height 32
checkbox input "true"
click at [558, 134] on div "M41" at bounding box center [415, 135] width 312 height 32
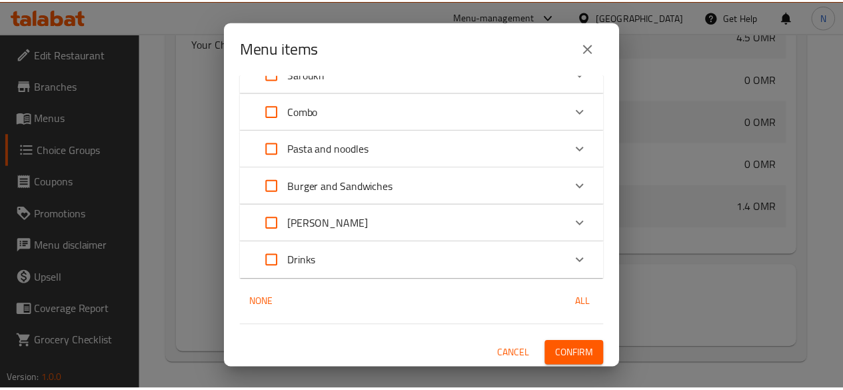
scroll to position [325, 0]
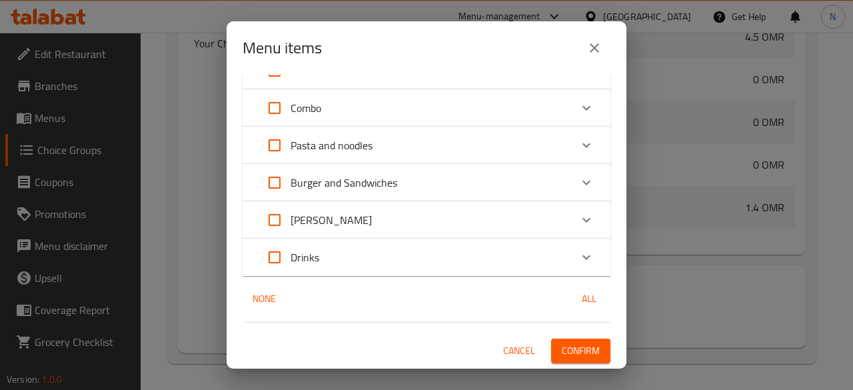
click at [570, 345] on span "Confirm" at bounding box center [581, 351] width 38 height 17
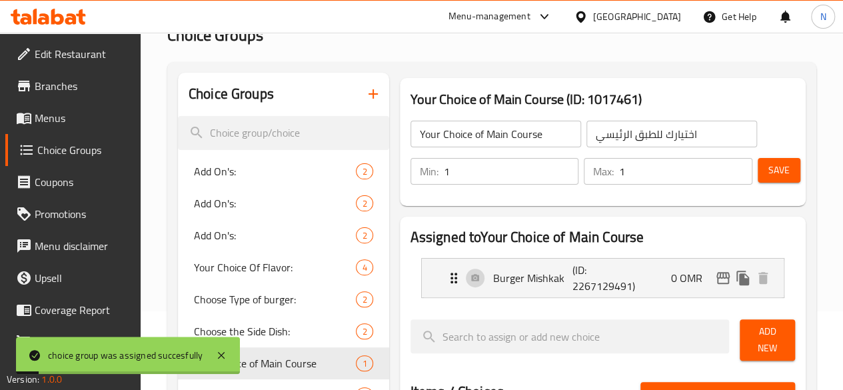
scroll to position [0, 0]
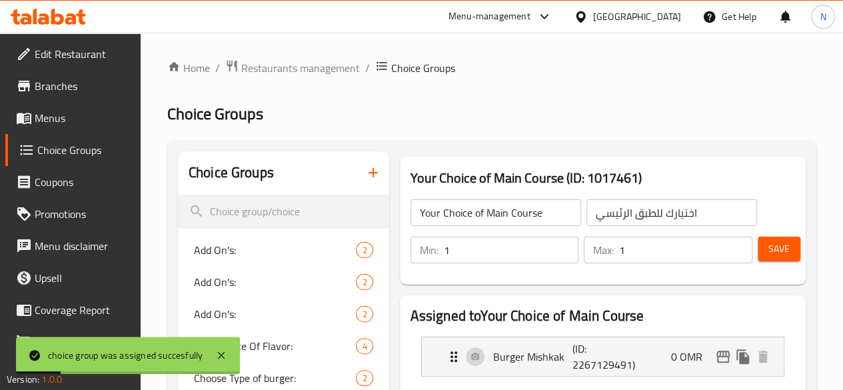
click at [771, 247] on span "Save" at bounding box center [778, 249] width 21 height 17
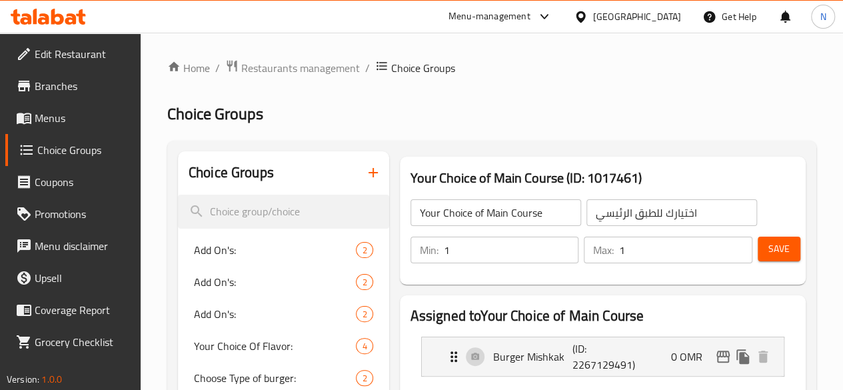
click at [57, 115] on span "Menus" at bounding box center [82, 118] width 95 height 16
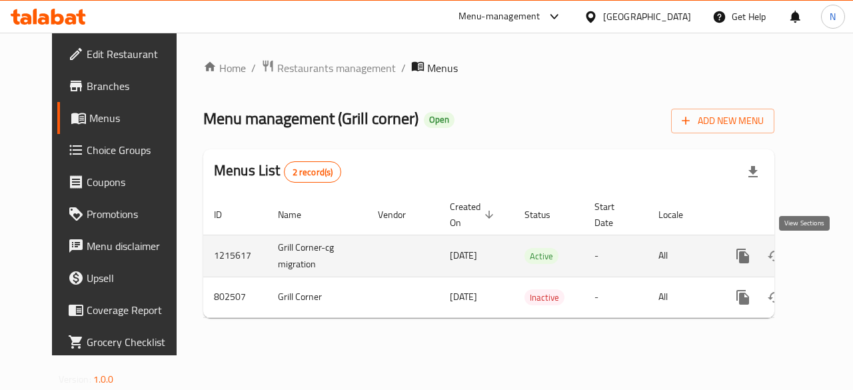
click at [831, 260] on icon "enhanced table" at bounding box center [839, 256] width 16 height 16
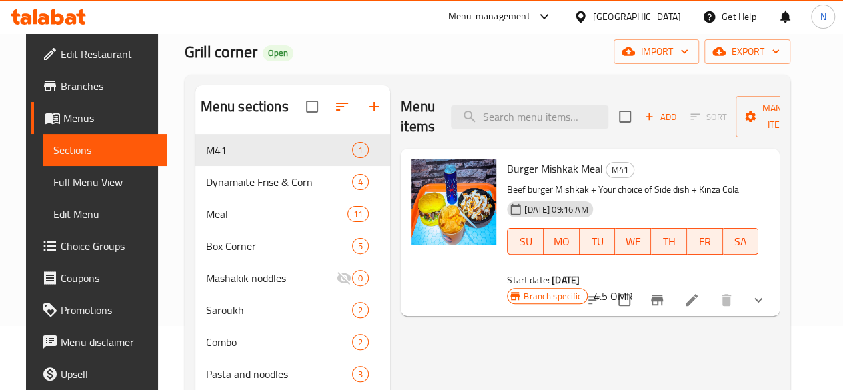
scroll to position [200, 0]
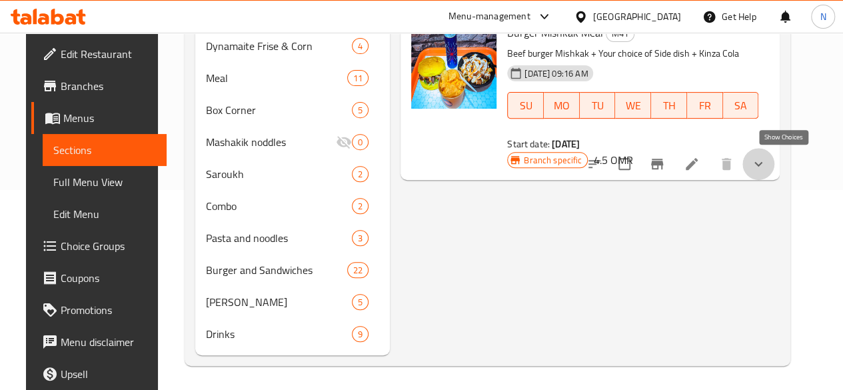
click at [766, 158] on icon "show more" at bounding box center [758, 164] width 16 height 16
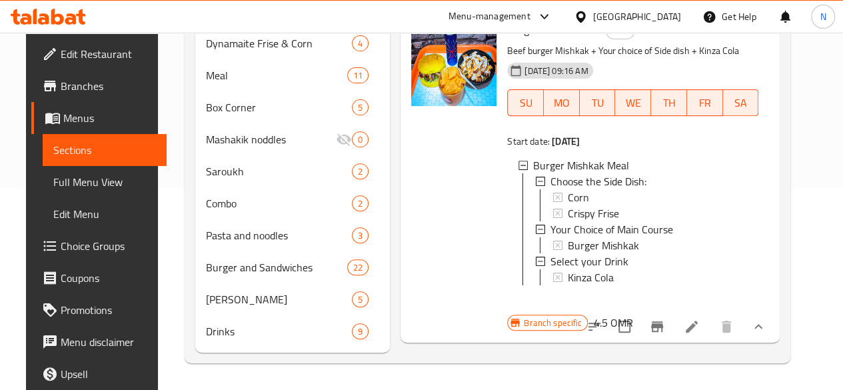
scroll to position [222, 0]
click at [700, 320] on icon at bounding box center [692, 327] width 16 height 16
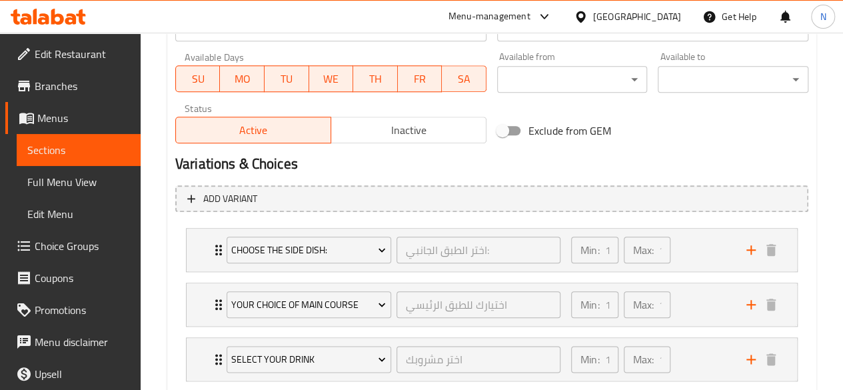
scroll to position [701, 0]
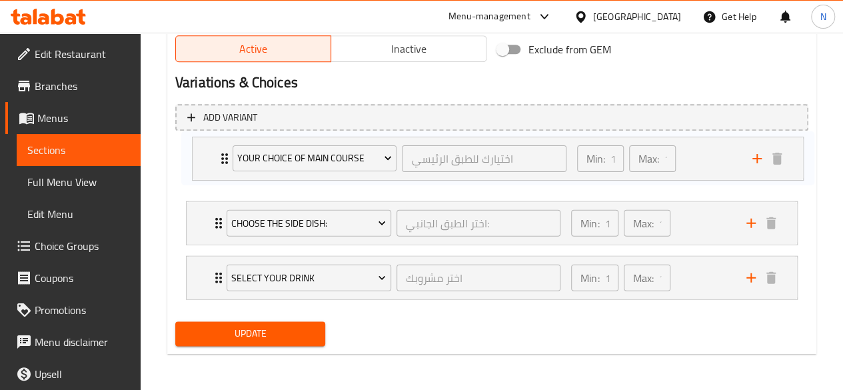
drag, startPoint x: 215, startPoint y: 223, endPoint x: 220, endPoint y: 155, distance: 68.9
click at [220, 155] on div "Choose the Side Dish: اختر الطبق الجانبي: ​ Min: 1 ​ Max: 1 ​ Corn (ID: 2227878…" at bounding box center [491, 222] width 633 height 163
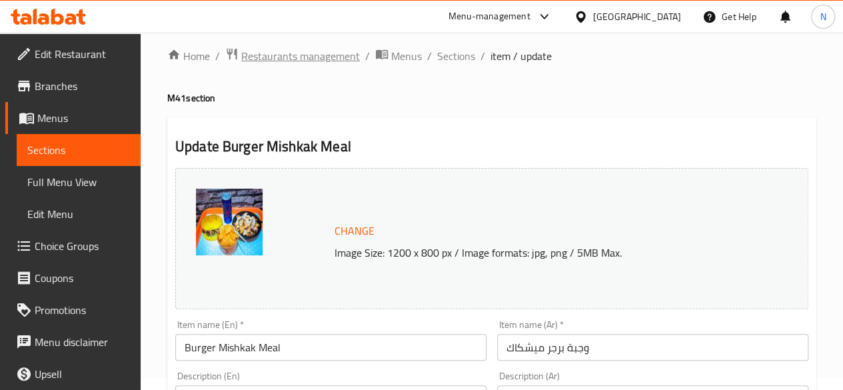
scroll to position [0, 0]
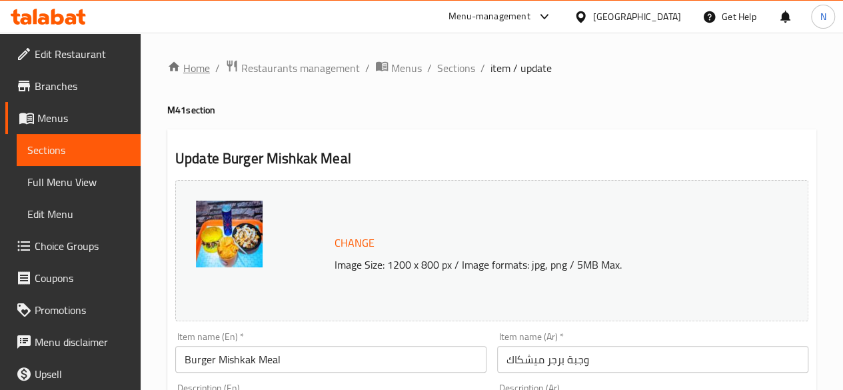
drag, startPoint x: 189, startPoint y: 73, endPoint x: 197, endPoint y: 76, distance: 8.1
click at [189, 73] on link "Home" at bounding box center [188, 68] width 43 height 16
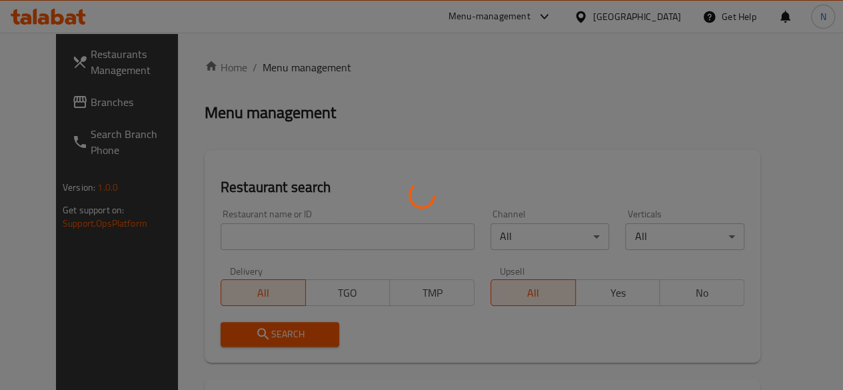
click at [241, 229] on div at bounding box center [421, 195] width 843 height 390
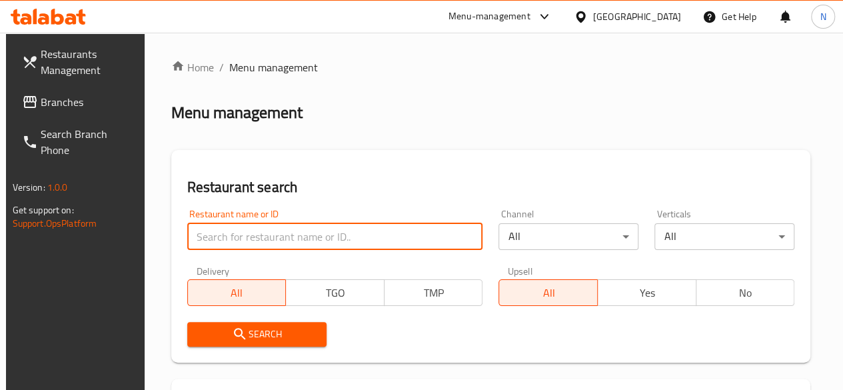
click at [211, 235] on input "search" at bounding box center [335, 236] width 296 height 27
type input "way 24"
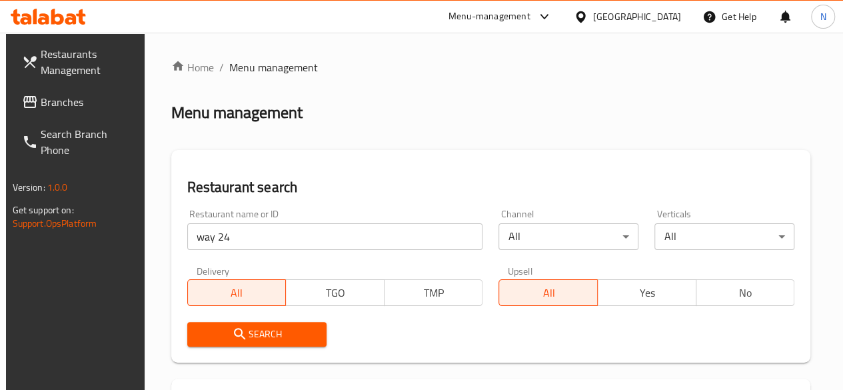
click at [305, 325] on button "Search" at bounding box center [257, 334] width 140 height 25
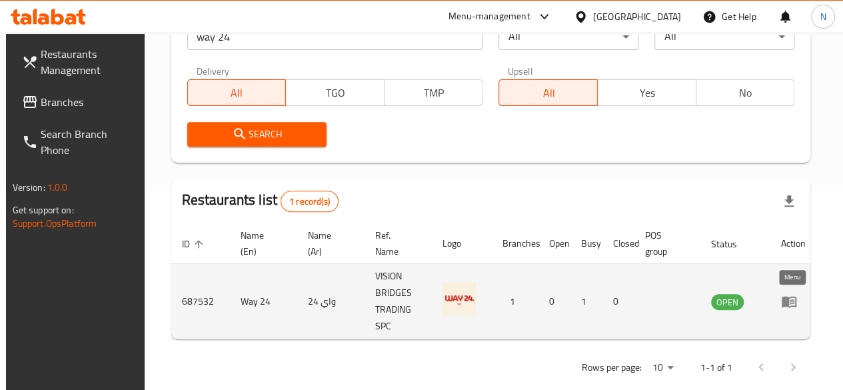
click at [790, 302] on icon "enhanced table" at bounding box center [792, 301] width 5 height 5
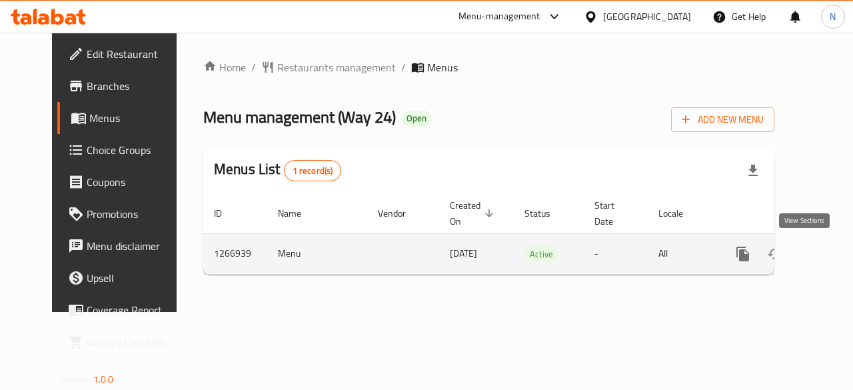
click at [833, 255] on icon "enhanced table" at bounding box center [839, 254] width 12 height 12
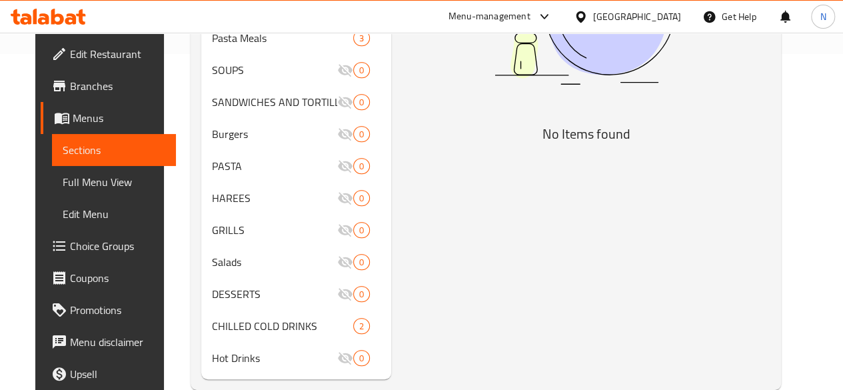
scroll to position [382, 0]
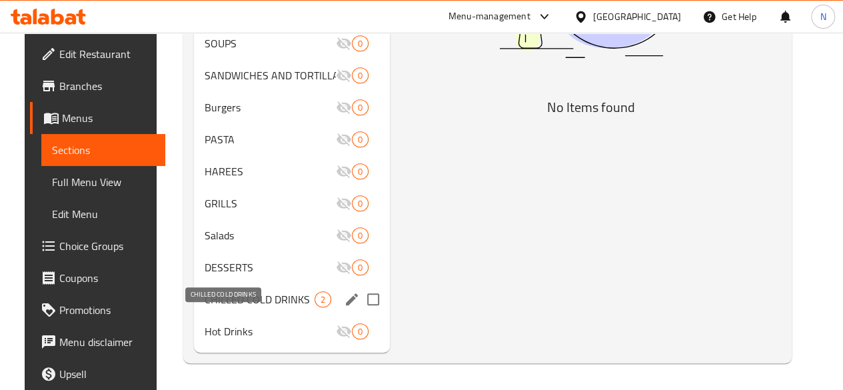
click at [229, 300] on span "CHILLED COLD DRINKS" at bounding box center [260, 299] width 110 height 16
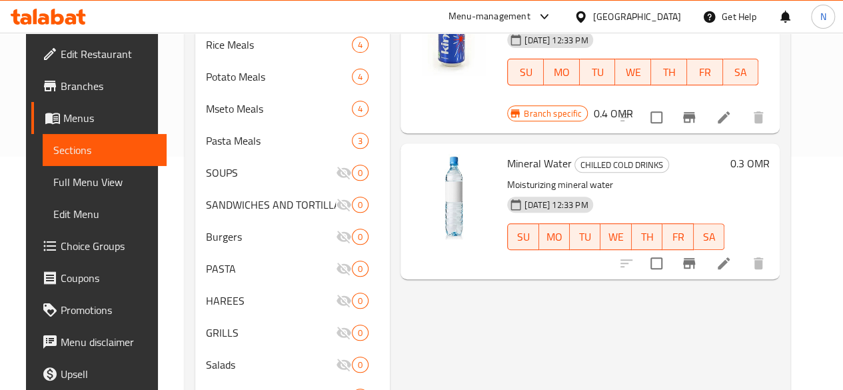
scroll to position [49, 0]
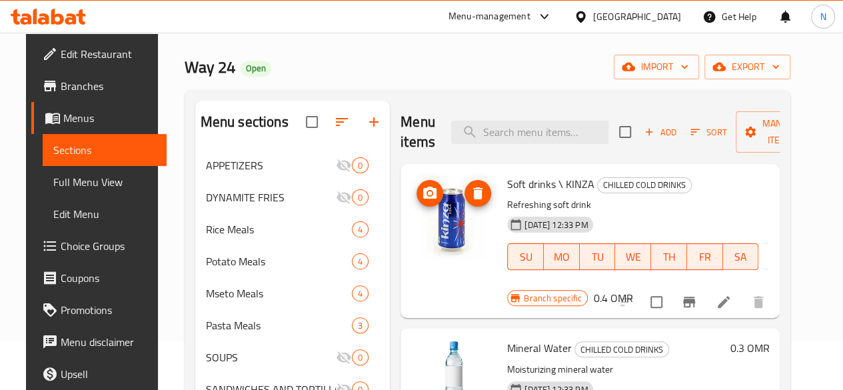
click at [411, 217] on img at bounding box center [453, 217] width 85 height 85
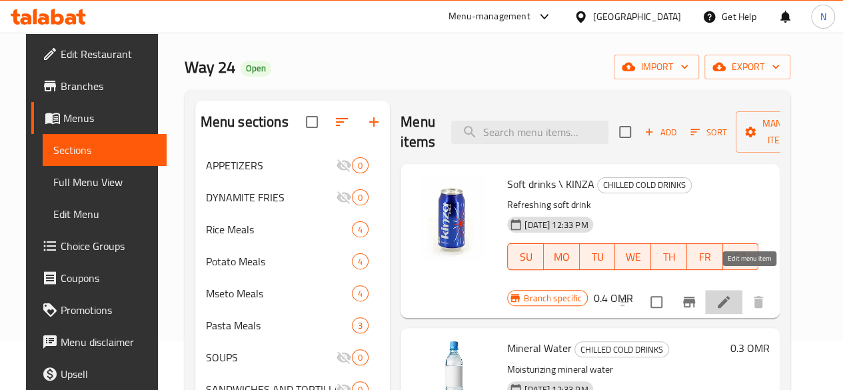
click at [730, 296] on icon at bounding box center [724, 302] width 12 height 12
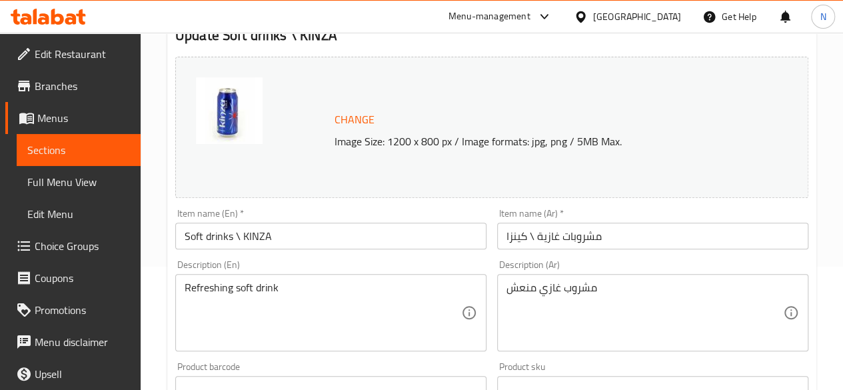
scroll to position [200, 0]
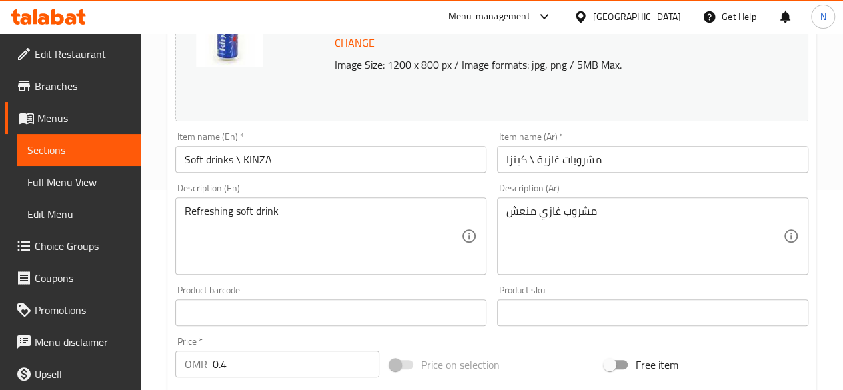
click at [257, 163] on input "Soft drinks \ KINZA" at bounding box center [330, 159] width 311 height 27
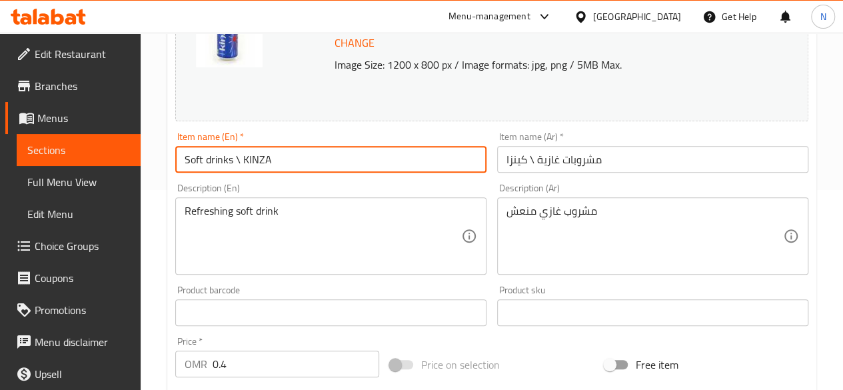
click at [291, 163] on input "Soft drinks \ KINZA" at bounding box center [330, 159] width 311 height 27
drag, startPoint x: 239, startPoint y: 161, endPoint x: 181, endPoint y: 160, distance: 58.0
click at [181, 160] on input "Soft drinks \ KINZA" at bounding box center [330, 159] width 311 height 27
click at [272, 162] on input "Kinza Cola" at bounding box center [330, 159] width 311 height 27
type input "Kinza Cola"
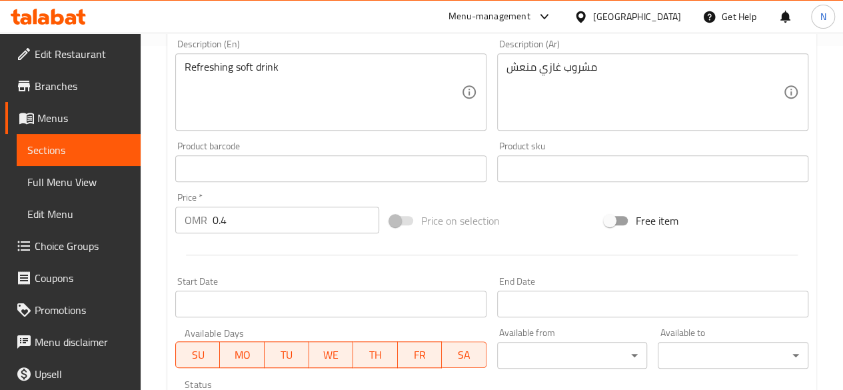
scroll to position [267, 0]
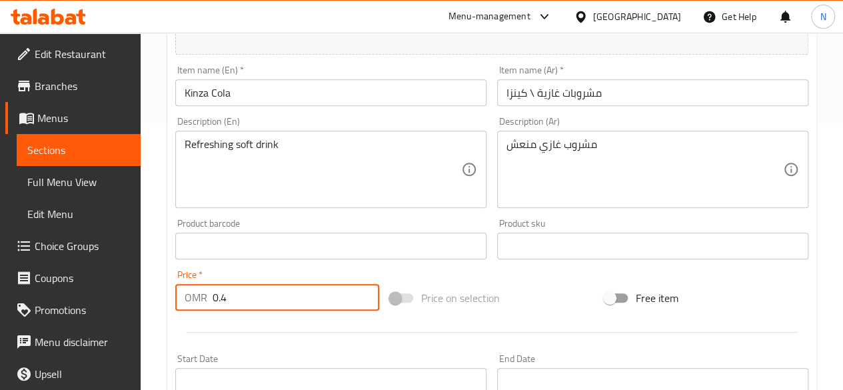
click at [289, 299] on input "0.4" at bounding box center [296, 297] width 167 height 27
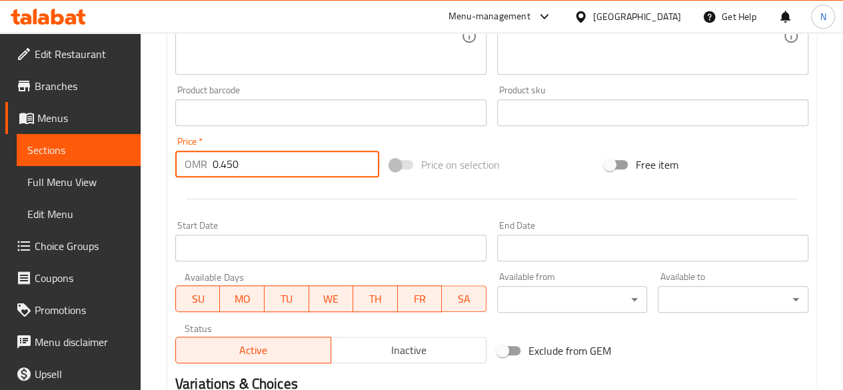
scroll to position [571, 0]
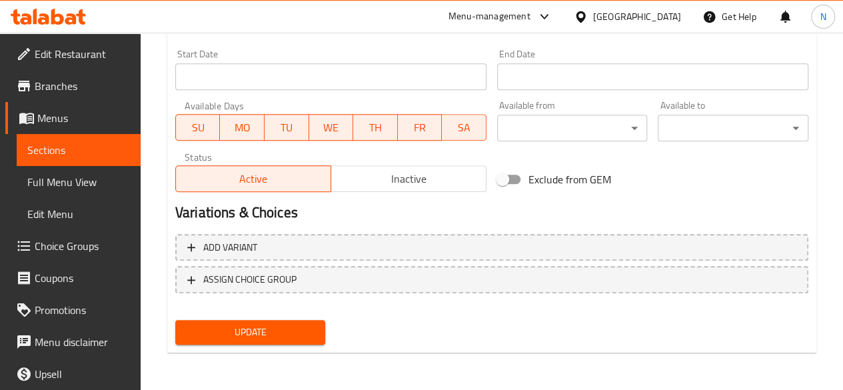
type input "0.450"
click at [221, 325] on span "Update" at bounding box center [250, 332] width 129 height 17
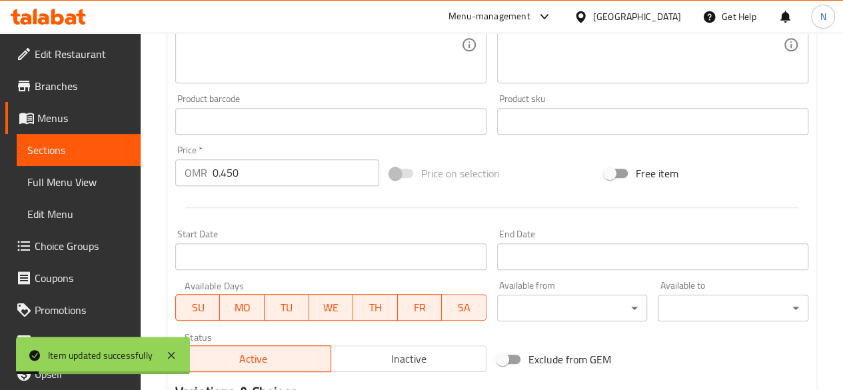
scroll to position [371, 0]
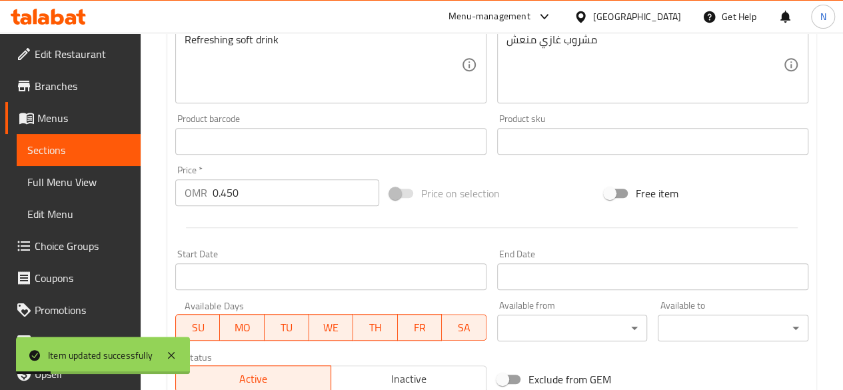
click at [49, 115] on span "Menus" at bounding box center [83, 118] width 93 height 16
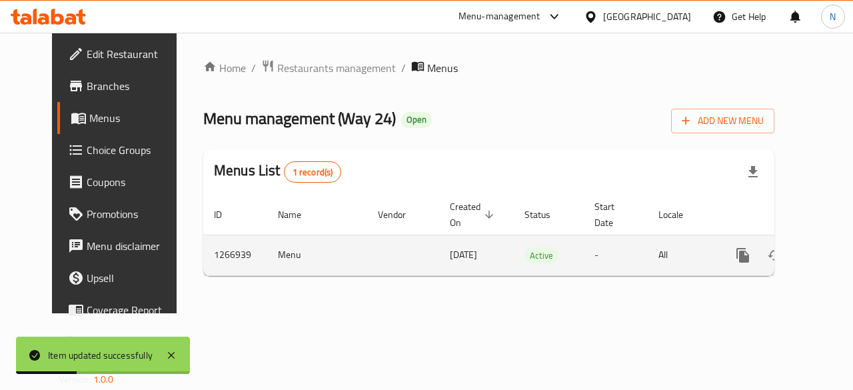
click at [822, 249] on td "enhanced table" at bounding box center [790, 255] width 149 height 41
click at [831, 256] on icon "enhanced table" at bounding box center [839, 255] width 16 height 16
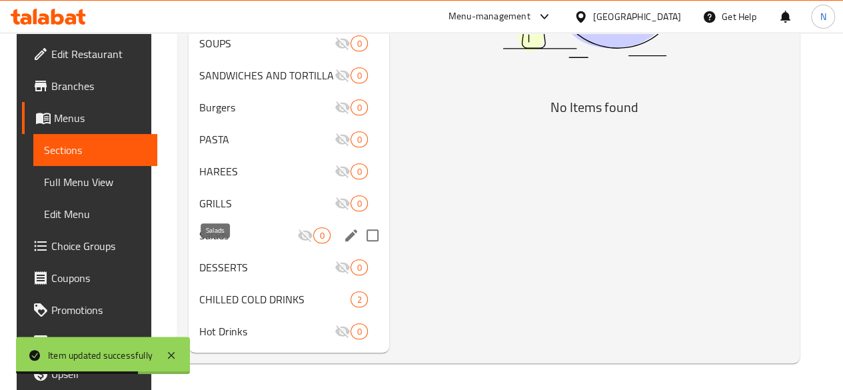
scroll to position [382, 0]
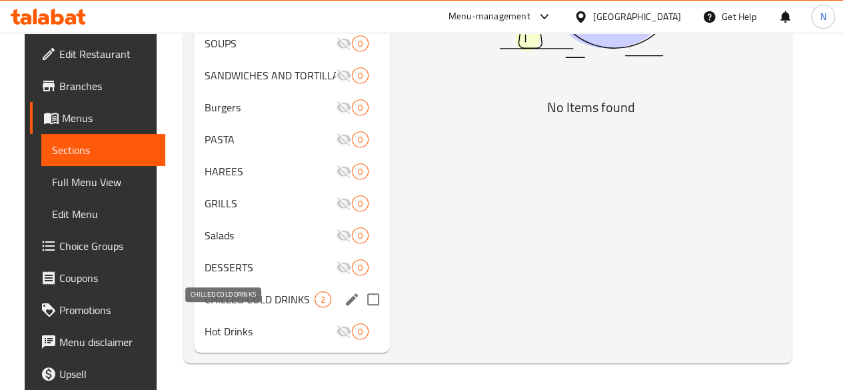
click at [208, 306] on span "CHILLED COLD DRINKS" at bounding box center [260, 299] width 110 height 16
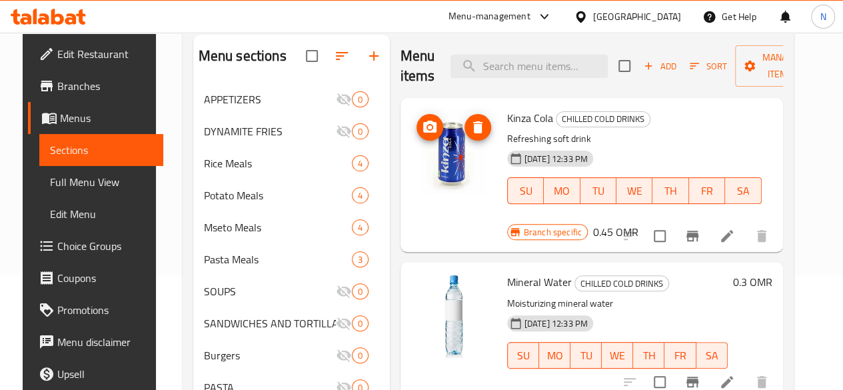
scroll to position [49, 0]
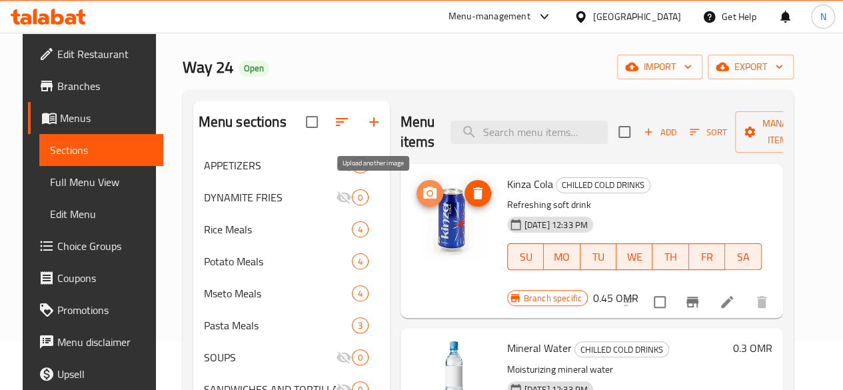
click at [422, 195] on icon "upload picture" at bounding box center [430, 193] width 16 height 16
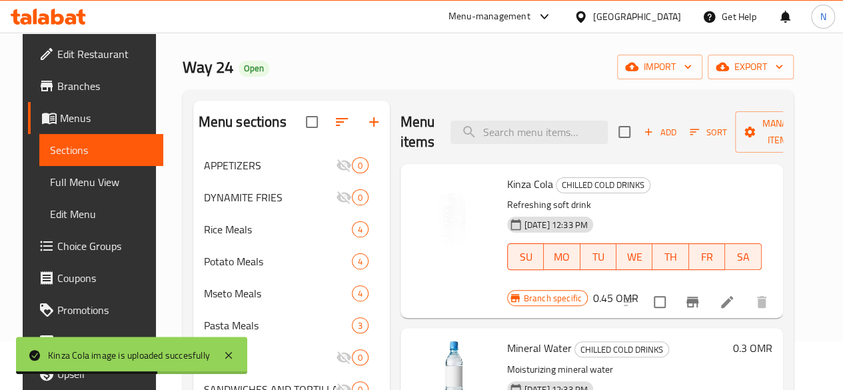
click at [507, 181] on span "Kinza Cola" at bounding box center [530, 184] width 46 height 20
click at [735, 294] on icon at bounding box center [727, 302] width 16 height 16
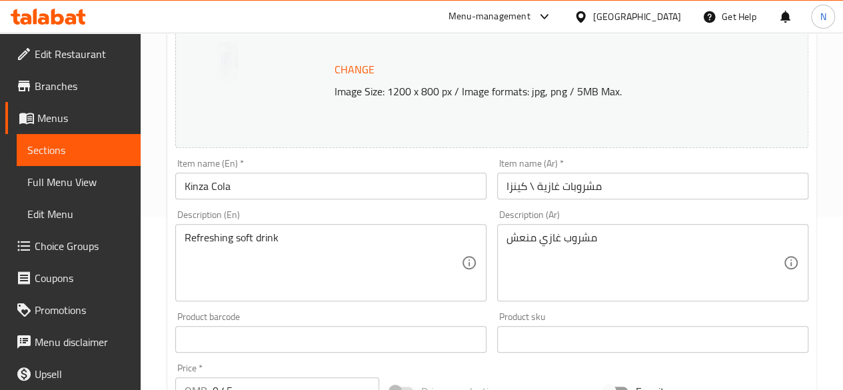
scroll to position [200, 0]
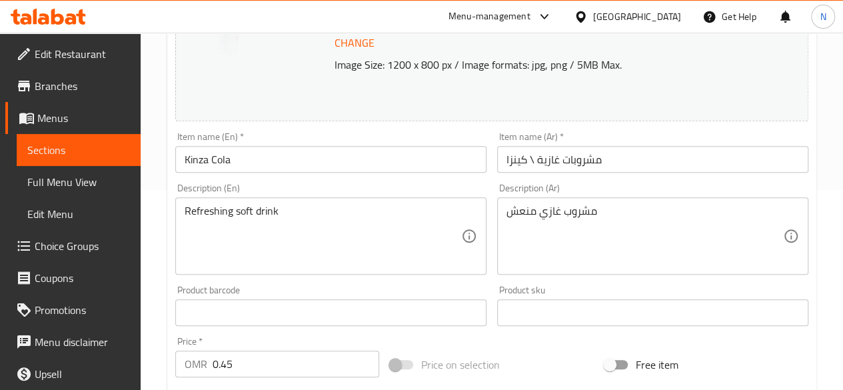
click at [216, 163] on input "Kinza Cola" at bounding box center [330, 159] width 311 height 27
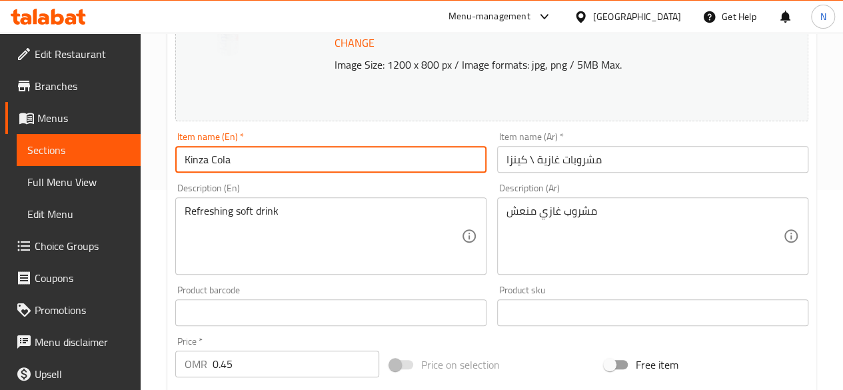
click at [208, 162] on input "Kinza Cola" at bounding box center [330, 159] width 311 height 27
type input "Kinza Diet Cola"
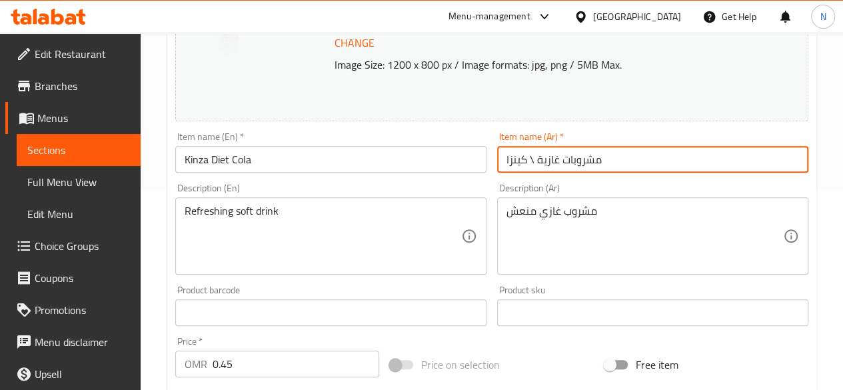
drag, startPoint x: 535, startPoint y: 161, endPoint x: 501, endPoint y: 159, distance: 33.4
click at [501, 159] on input "مشروبات غازية \ كينزا" at bounding box center [652, 159] width 311 height 27
click at [619, 159] on input "مشروبات غازية \ كينزا" at bounding box center [652, 159] width 311 height 27
type input "مشروبات غازية"
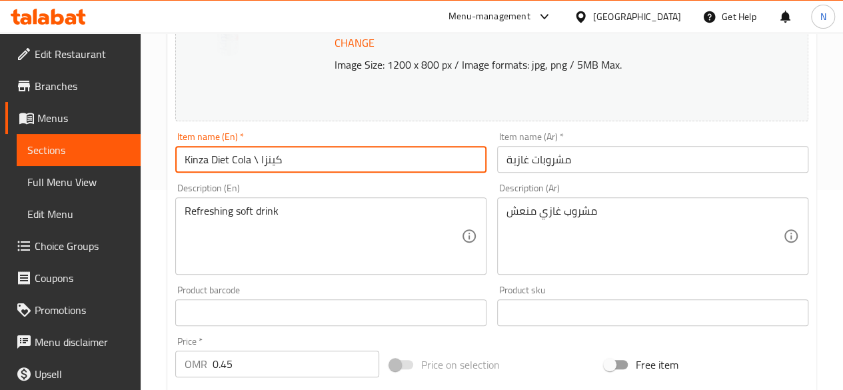
type input "Kinza Diet Cola"
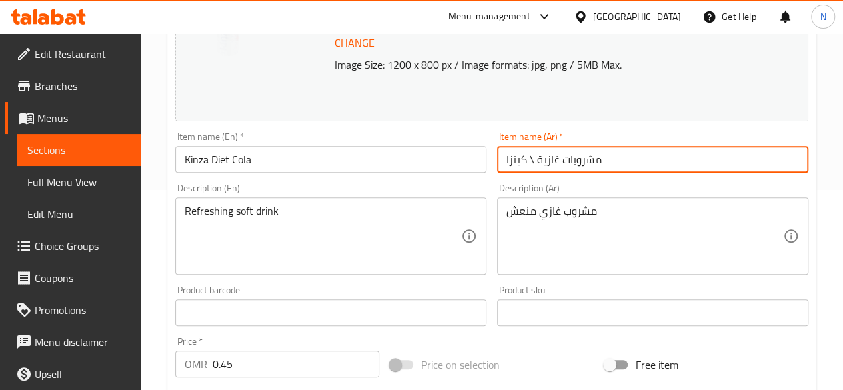
click at [565, 154] on input "مشروبات غازية \ كينزا" at bounding box center [652, 159] width 311 height 27
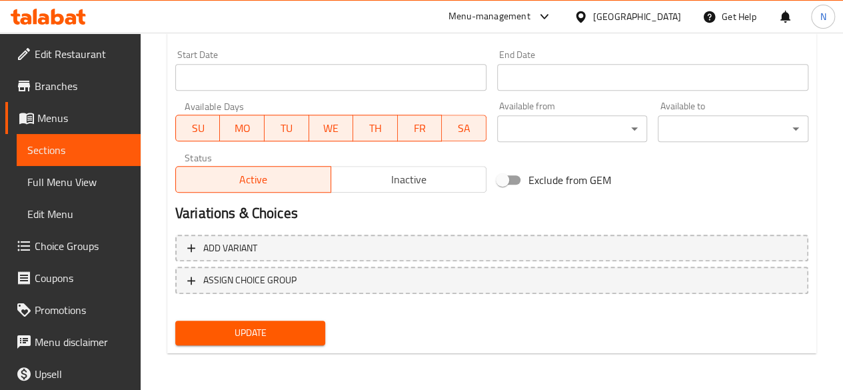
scroll to position [571, 0]
type input "[PERSON_NAME]"
click at [289, 327] on span "Update" at bounding box center [250, 332] width 129 height 17
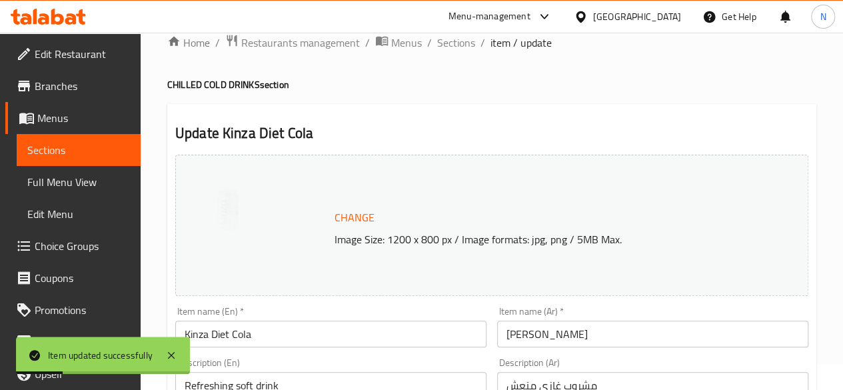
scroll to position [0, 0]
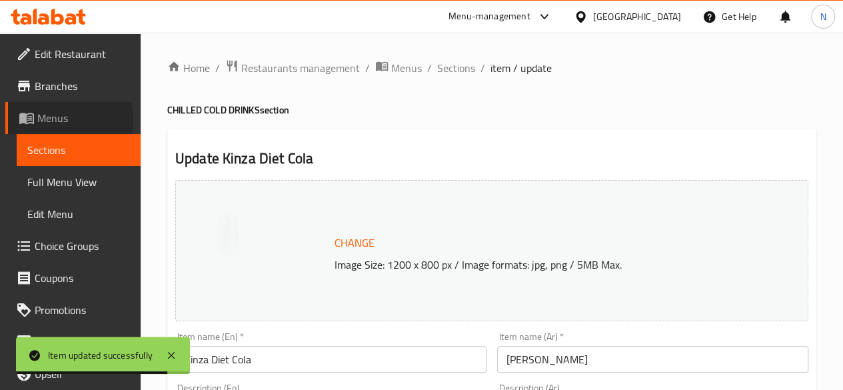
click at [53, 120] on span "Menus" at bounding box center [83, 118] width 93 height 16
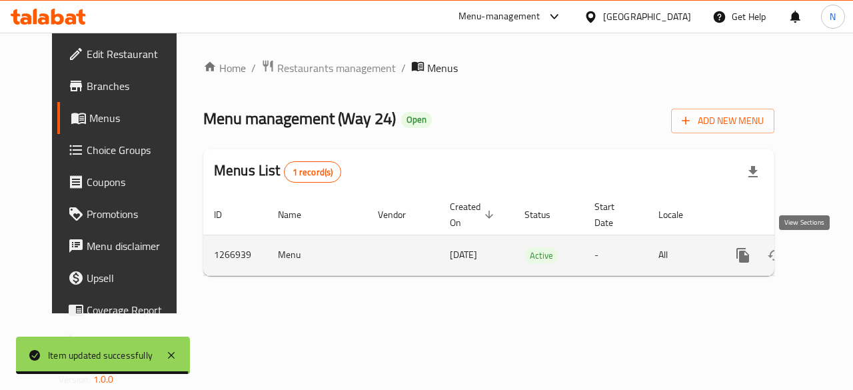
click at [831, 257] on icon "enhanced table" at bounding box center [839, 255] width 16 height 16
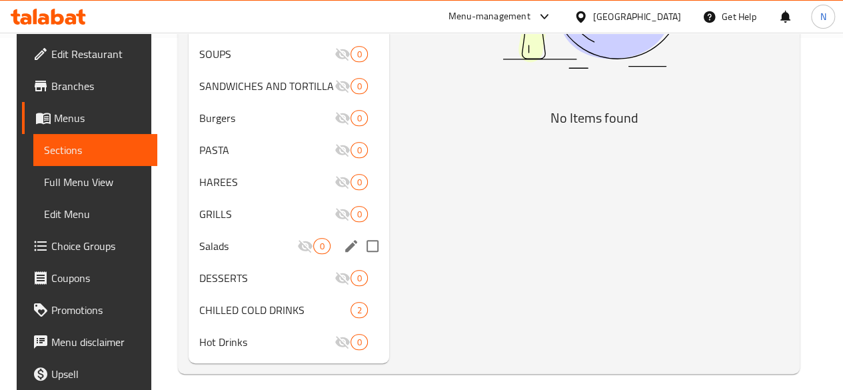
scroll to position [382, 0]
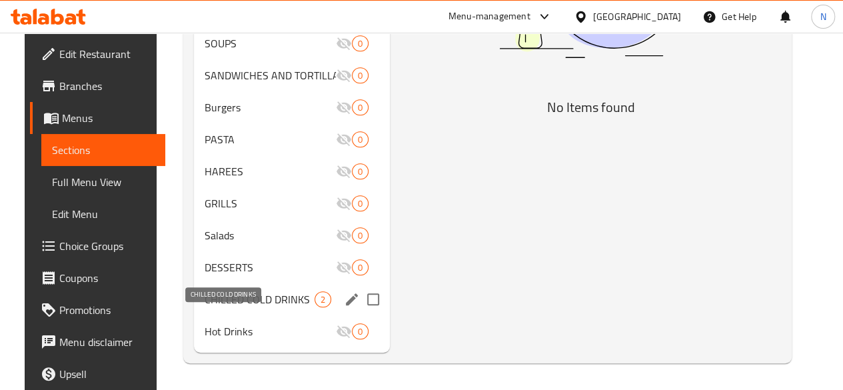
click at [220, 299] on span "CHILLED COLD DRINKS" at bounding box center [260, 299] width 110 height 16
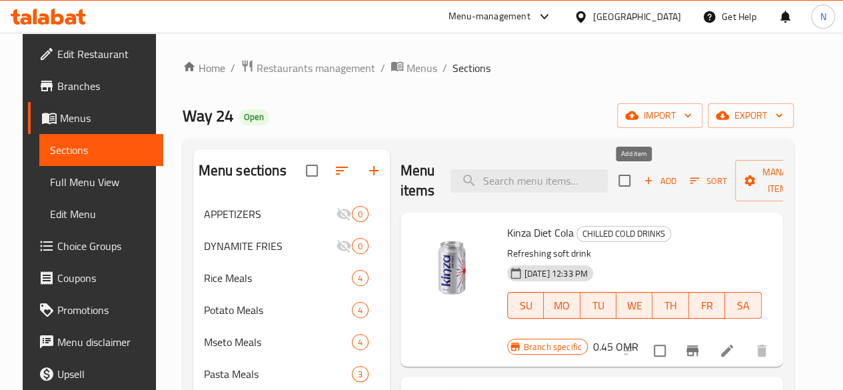
click at [642, 181] on span "Add" at bounding box center [660, 180] width 36 height 15
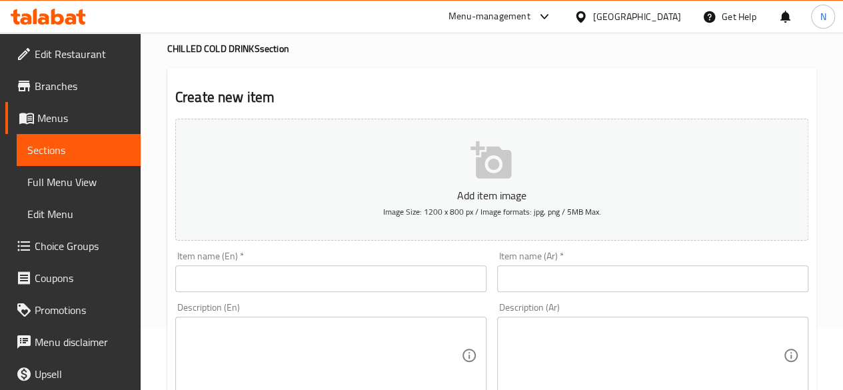
scroll to position [200, 0]
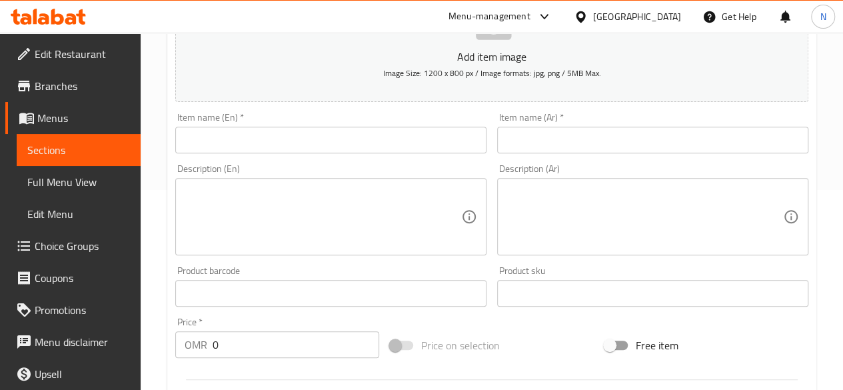
click at [261, 142] on input "text" at bounding box center [330, 140] width 311 height 27
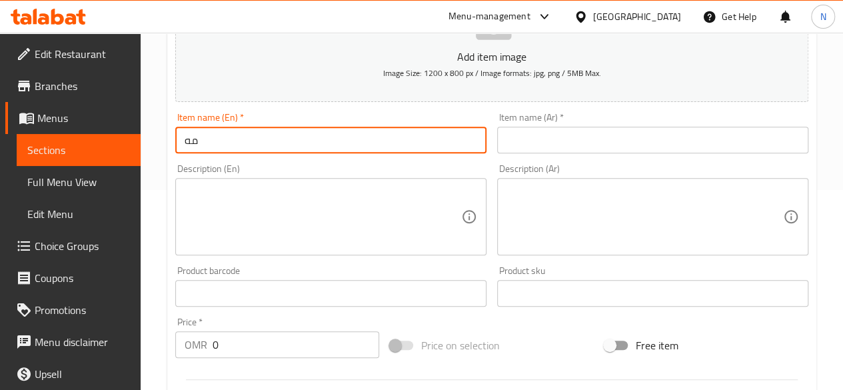
type input "م"
type input "Kinza Diet Lemon"
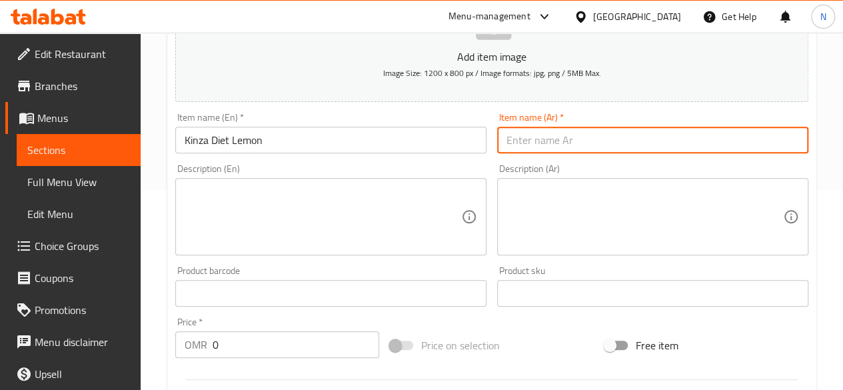
click at [549, 141] on input "text" at bounding box center [652, 140] width 311 height 27
type input "[PERSON_NAME]"
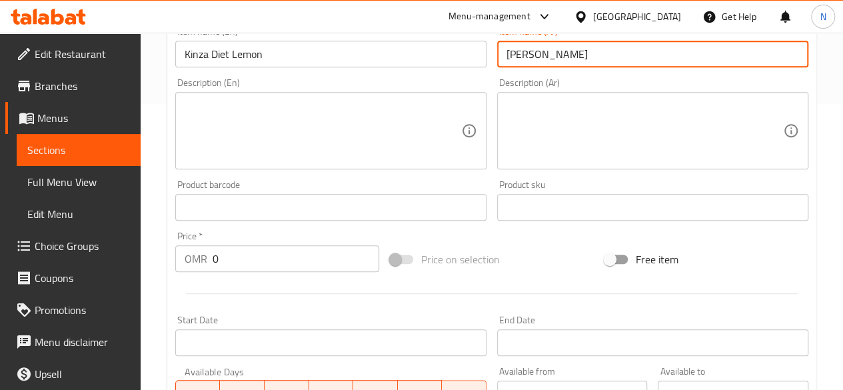
scroll to position [400, 0]
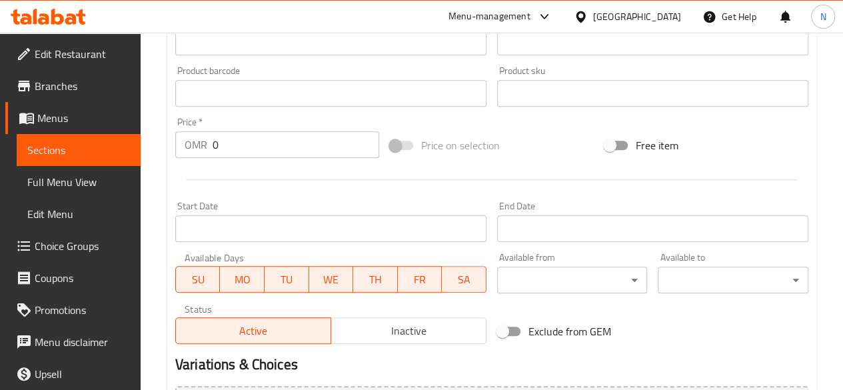
click at [249, 147] on input "0" at bounding box center [296, 144] width 167 height 27
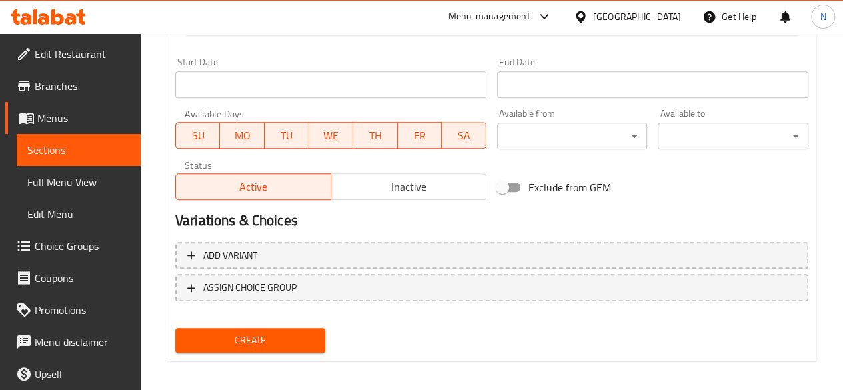
scroll to position [551, 0]
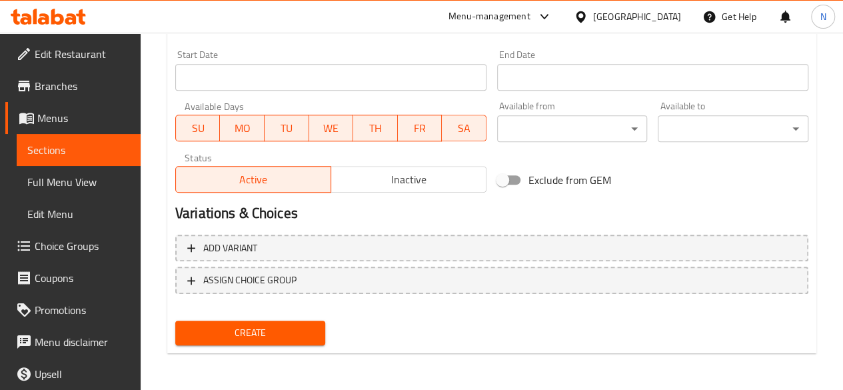
type input "0.45"
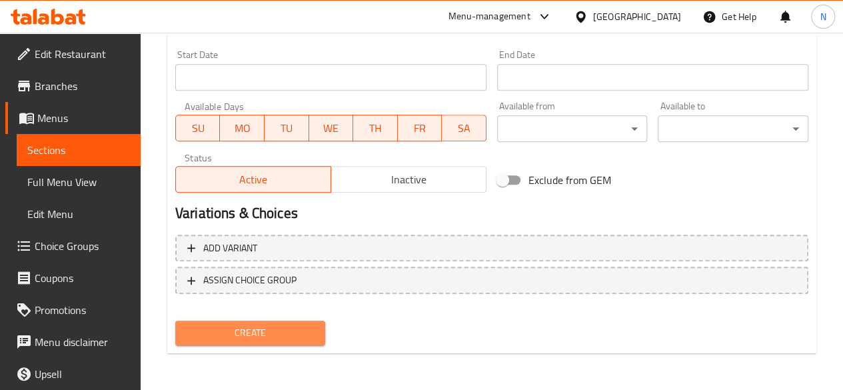
click at [257, 322] on button "Create" at bounding box center [250, 333] width 151 height 25
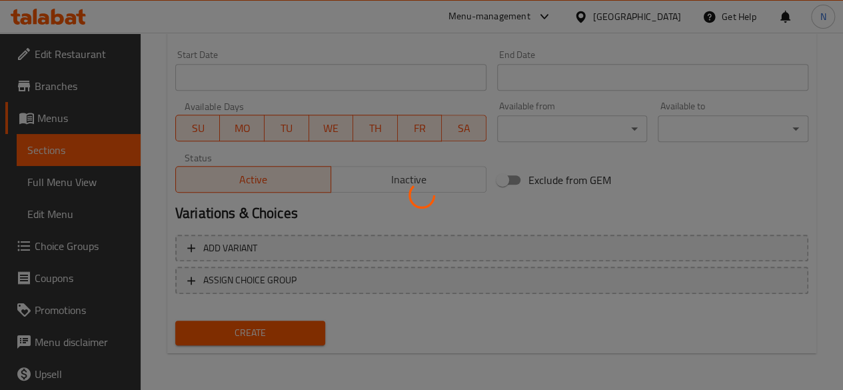
type input "0"
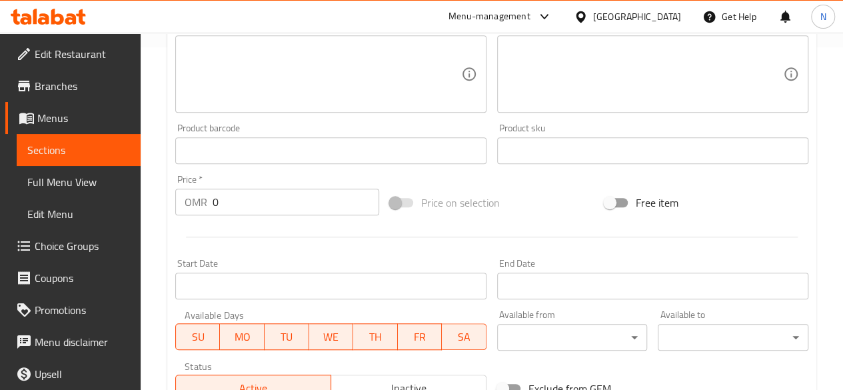
scroll to position [533, 0]
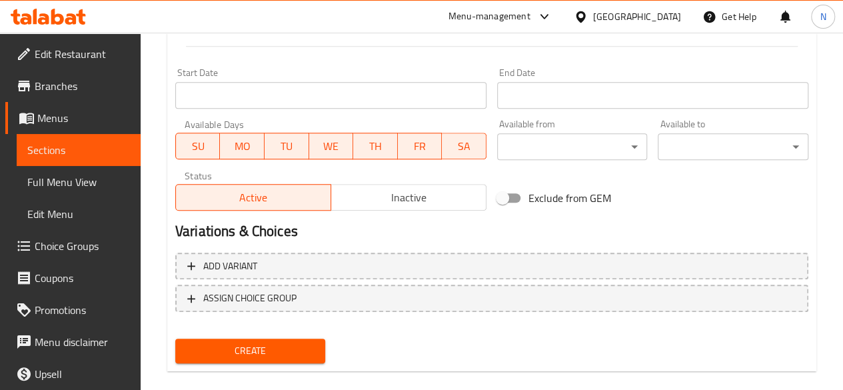
click at [65, 116] on span "Menus" at bounding box center [83, 118] width 93 height 16
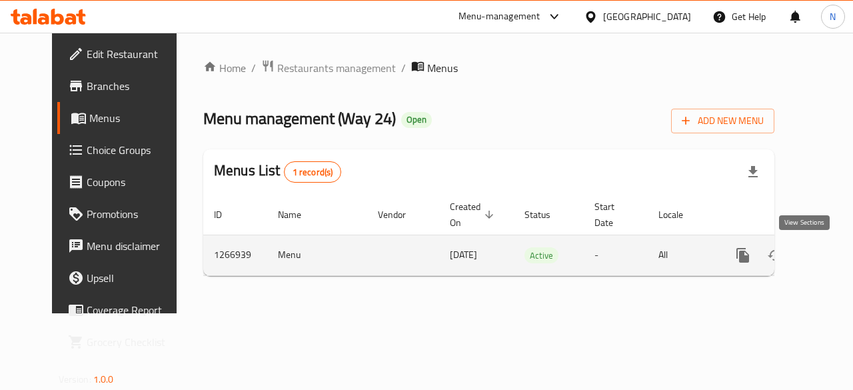
click at [823, 257] on link "enhanced table" at bounding box center [839, 255] width 32 height 32
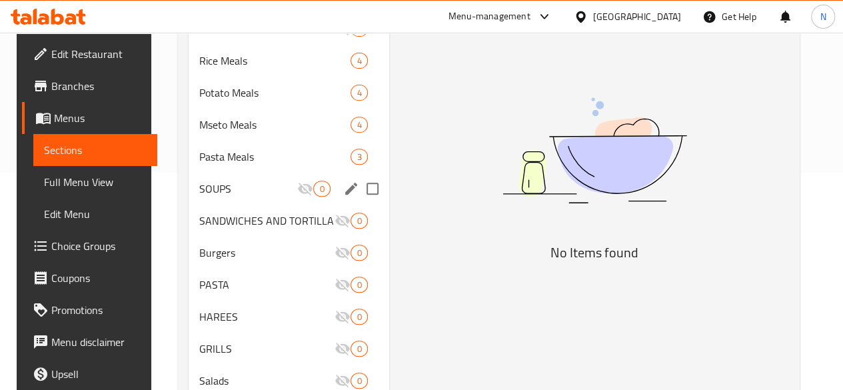
scroll to position [382, 0]
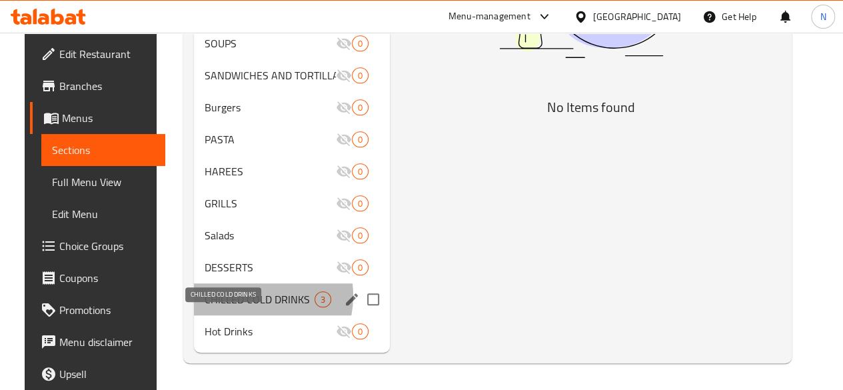
click at [236, 297] on span "CHILLED COLD DRINKS" at bounding box center [260, 299] width 110 height 16
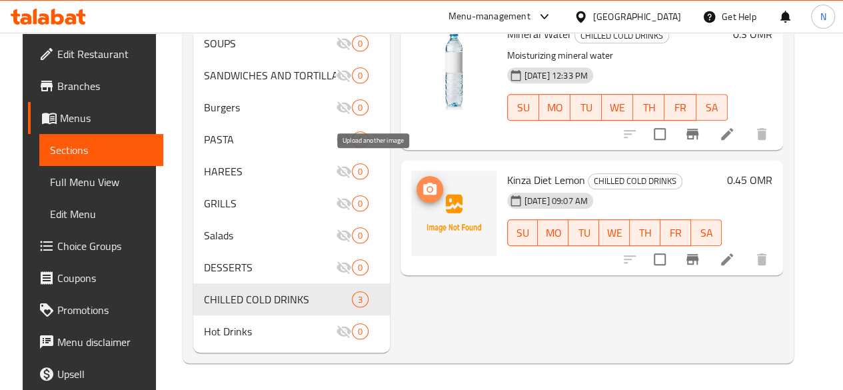
click at [423, 183] on icon "upload picture" at bounding box center [429, 189] width 13 height 12
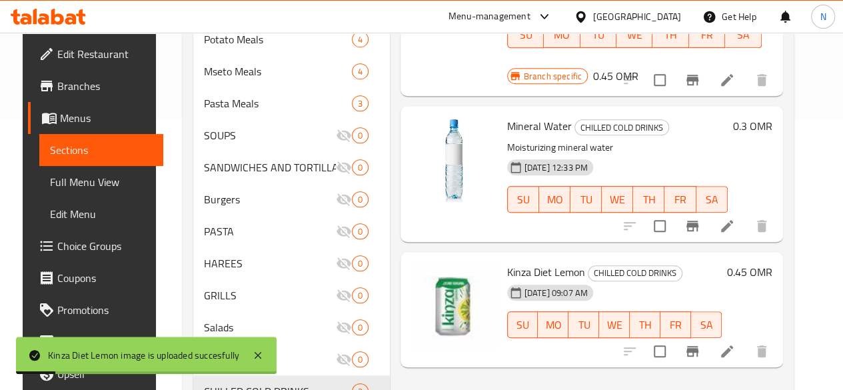
scroll to position [315, 0]
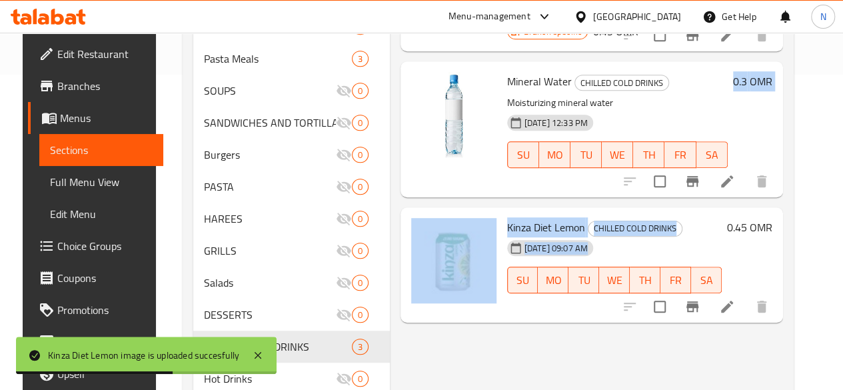
drag, startPoint x: 733, startPoint y: 221, endPoint x: 725, endPoint y: 147, distance: 74.4
click at [661, 302] on div at bounding box center [696, 307] width 164 height 32
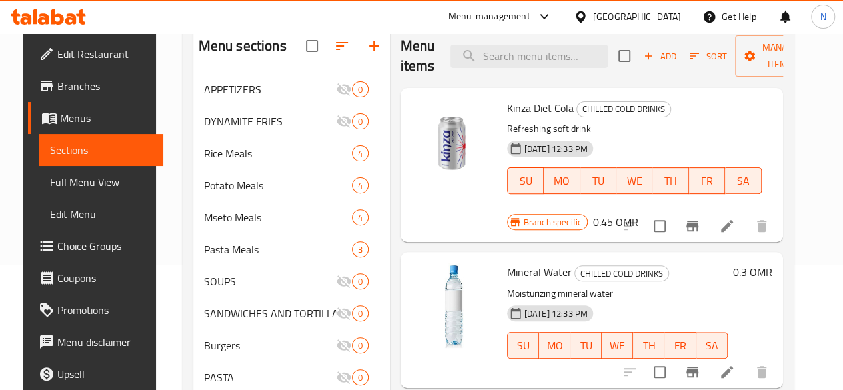
scroll to position [133, 0]
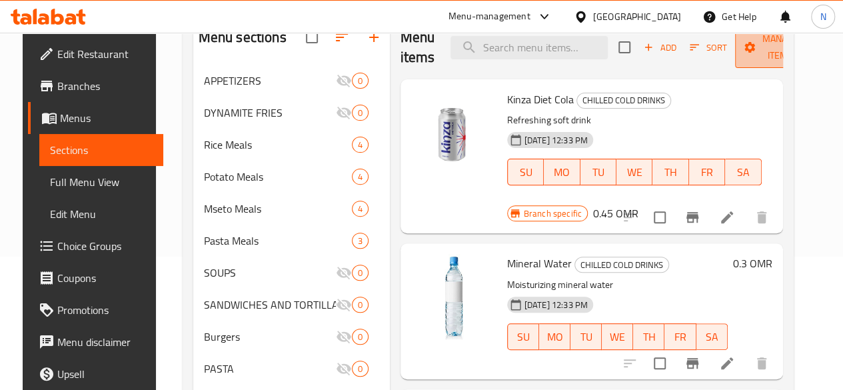
click at [764, 54] on span "Manage items" at bounding box center [780, 47] width 68 height 33
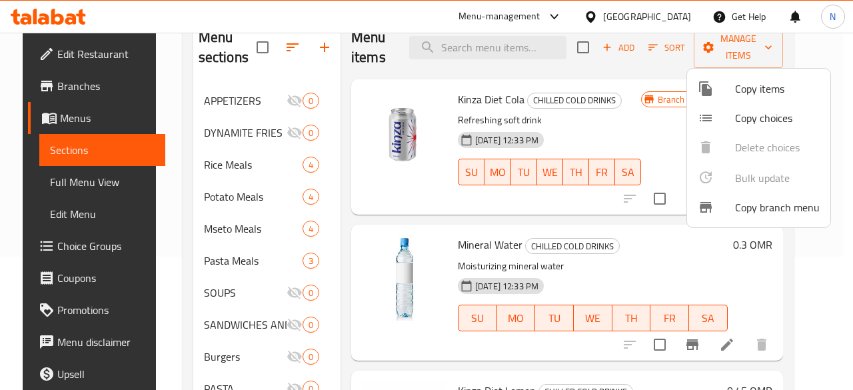
click at [393, 228] on div at bounding box center [426, 195] width 853 height 390
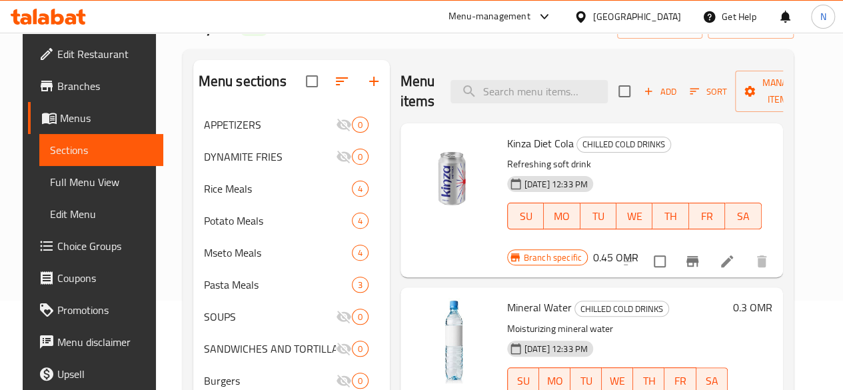
scroll to position [67, 0]
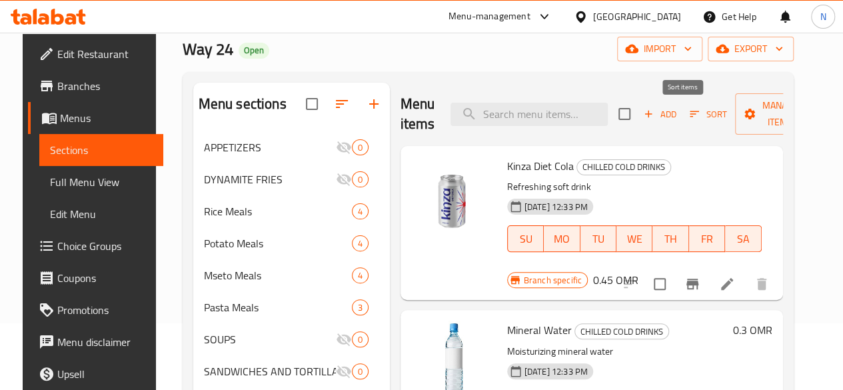
click at [690, 114] on span "Sort" at bounding box center [708, 114] width 37 height 15
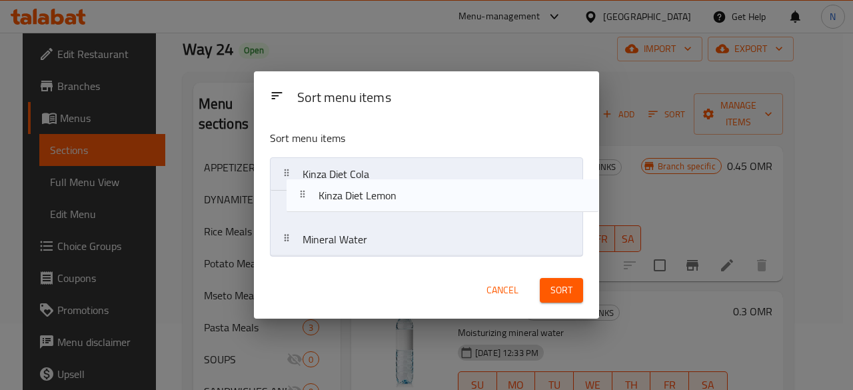
drag, startPoint x: 367, startPoint y: 253, endPoint x: 385, endPoint y: 200, distance: 55.9
click at [385, 200] on nav "Kinza Diet Cola Mineral Water Kinza Diet Lemon" at bounding box center [426, 206] width 313 height 99
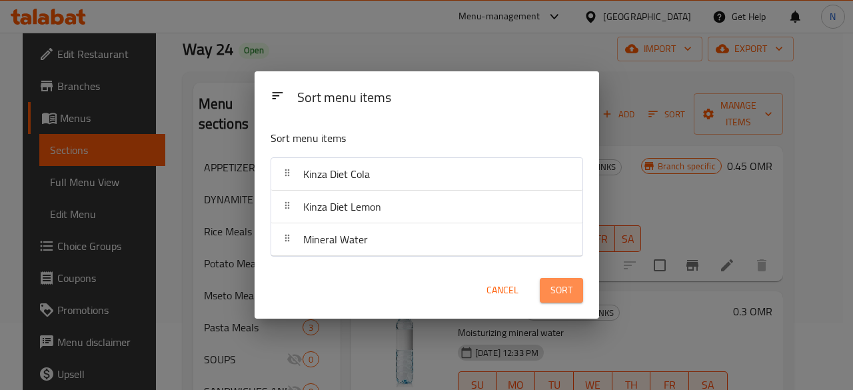
click at [571, 291] on span "Sort" at bounding box center [562, 290] width 22 height 17
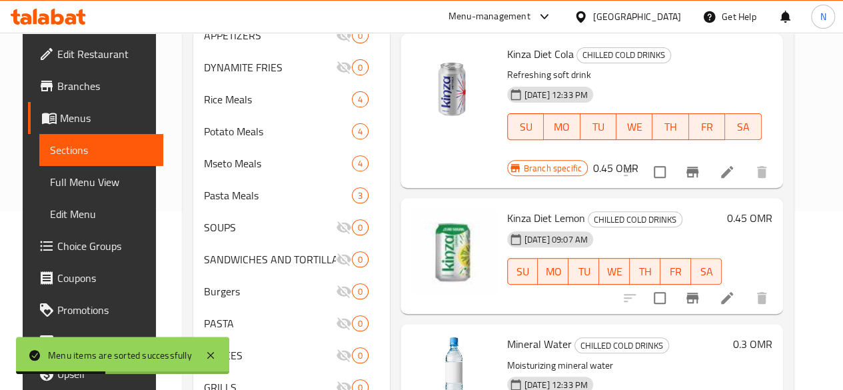
scroll to position [267, 0]
